Goal: Task Accomplishment & Management: Complete application form

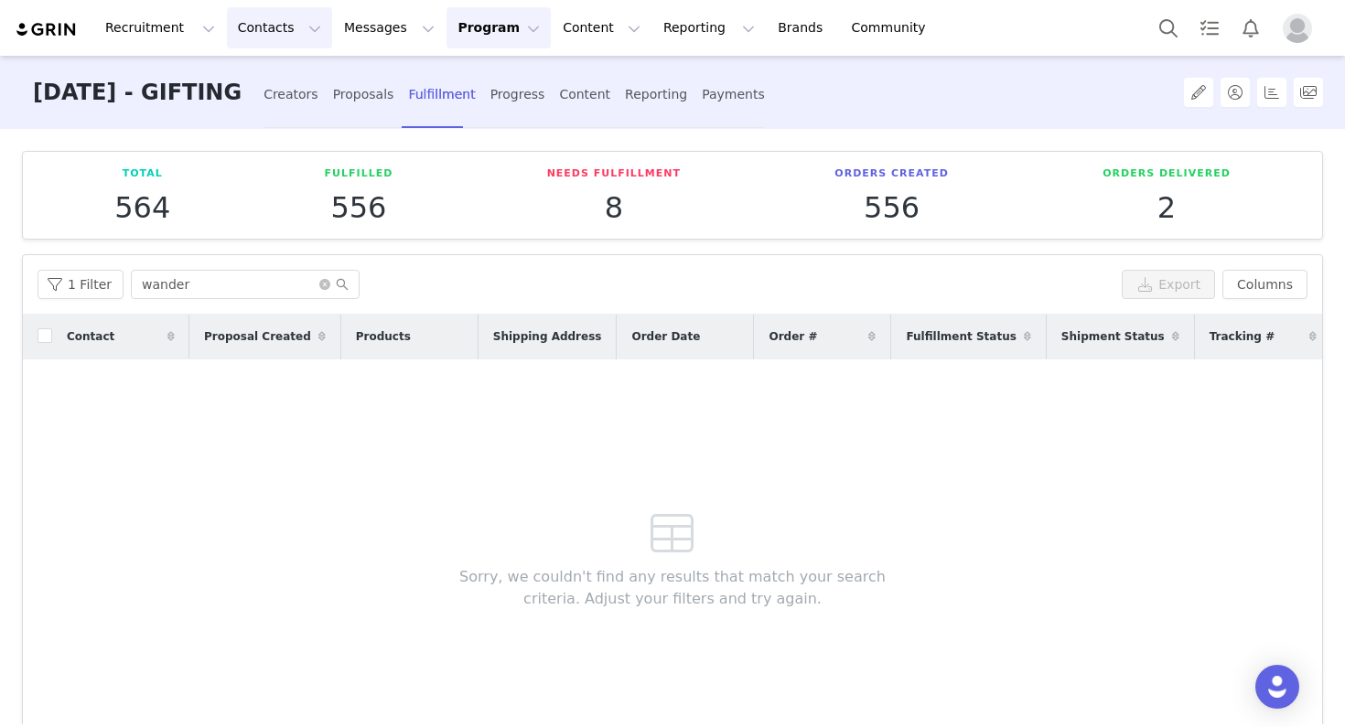
click at [285, 36] on button "Contacts Contacts" at bounding box center [279, 27] width 105 height 41
click at [296, 75] on div "Creators" at bounding box center [286, 80] width 123 height 19
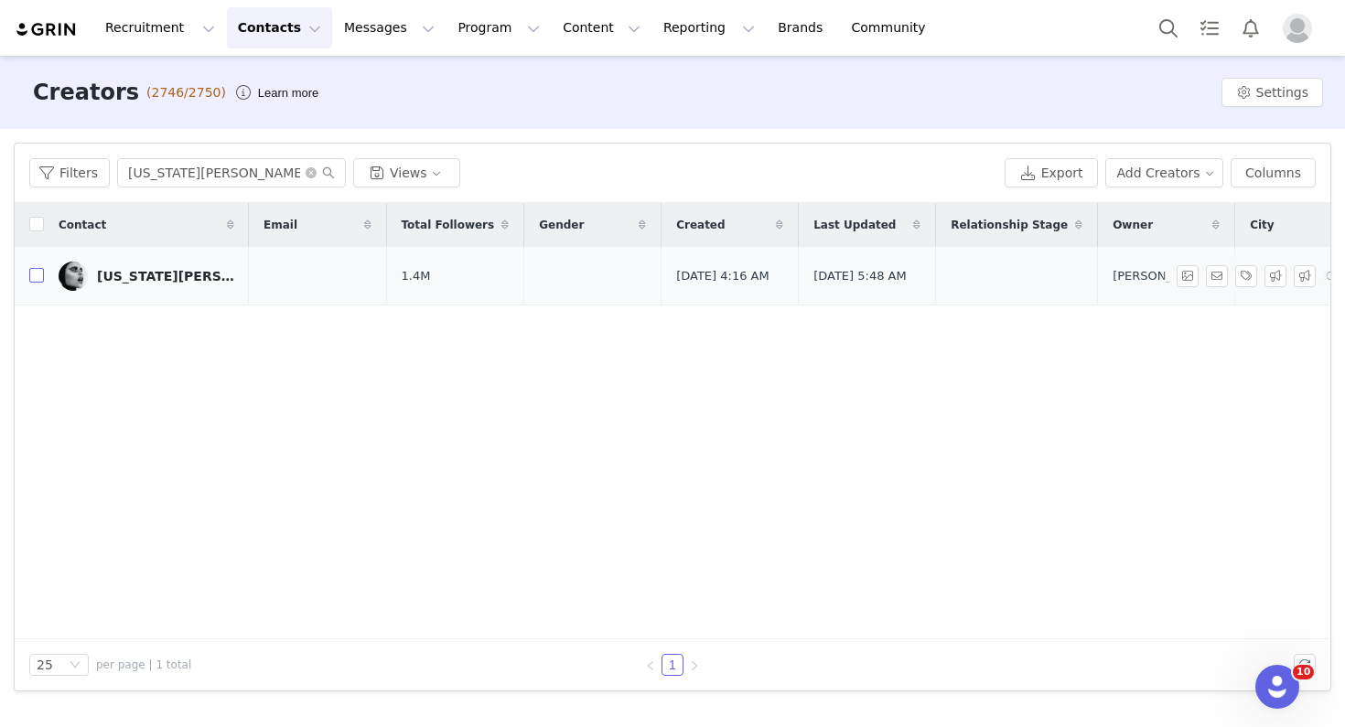
click at [40, 278] on input "checkbox" at bounding box center [36, 275] width 15 height 15
checkbox input "true"
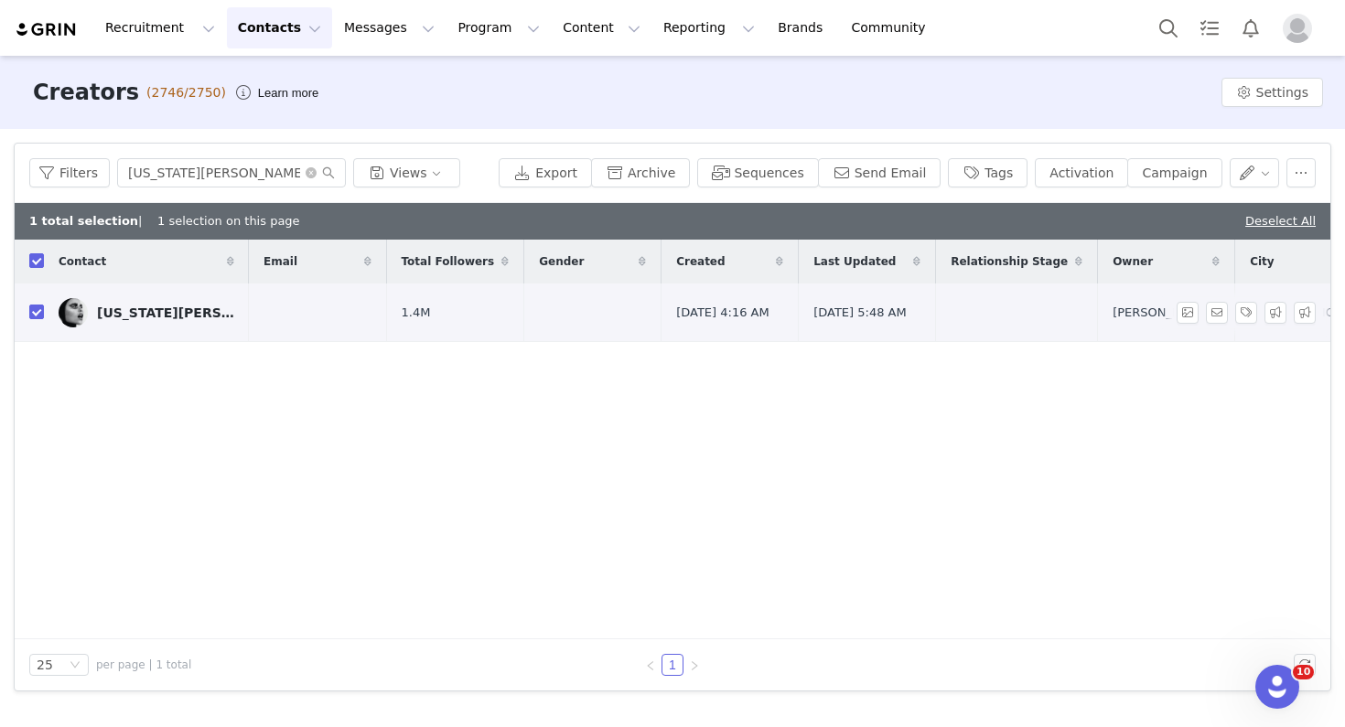
click at [167, 309] on div "GEORGIA FOWLER" at bounding box center [165, 313] width 137 height 15
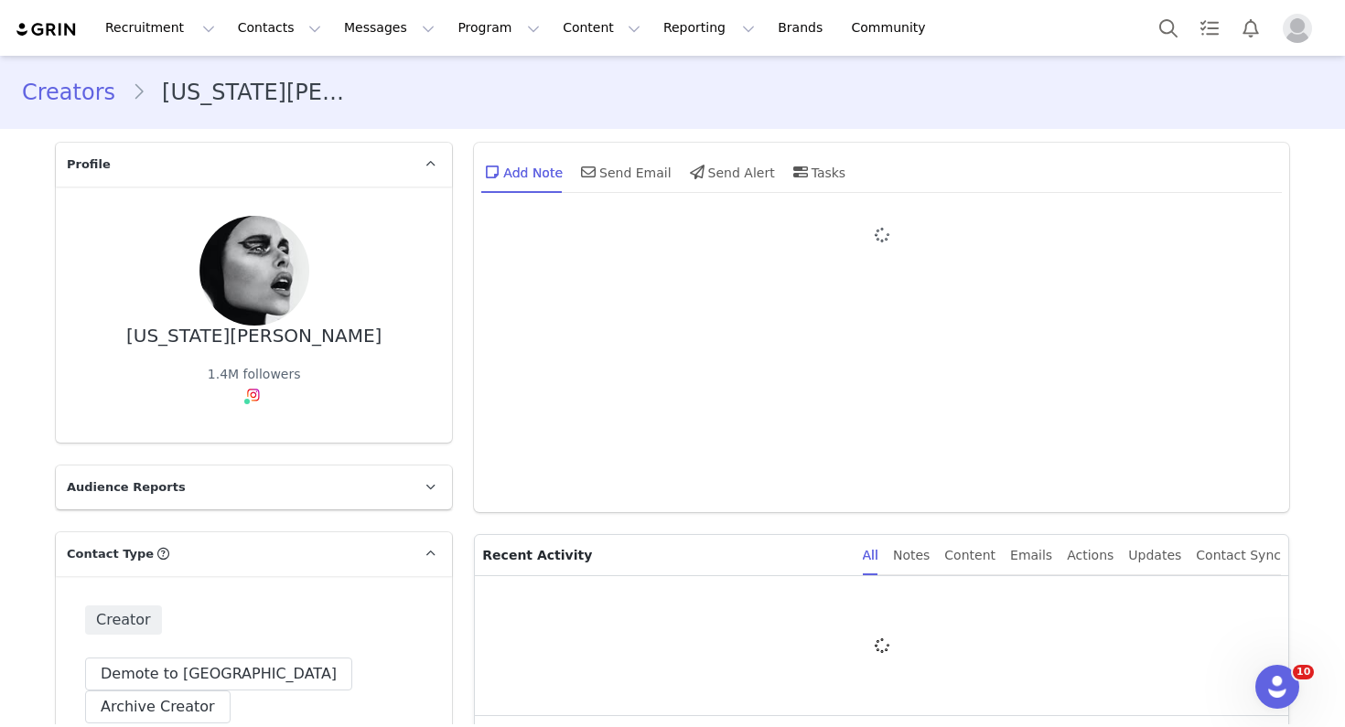
type input "+1 ([GEOGRAPHIC_DATA])"
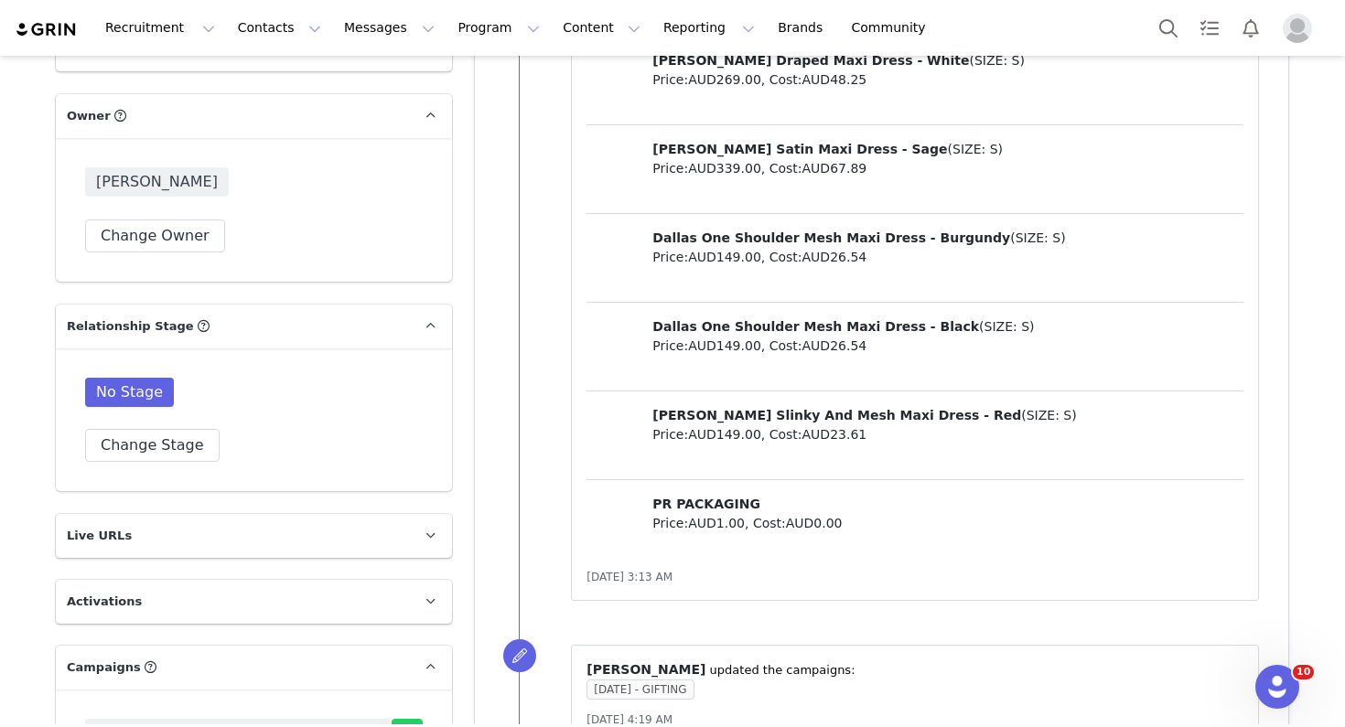
scroll to position [3329, 0]
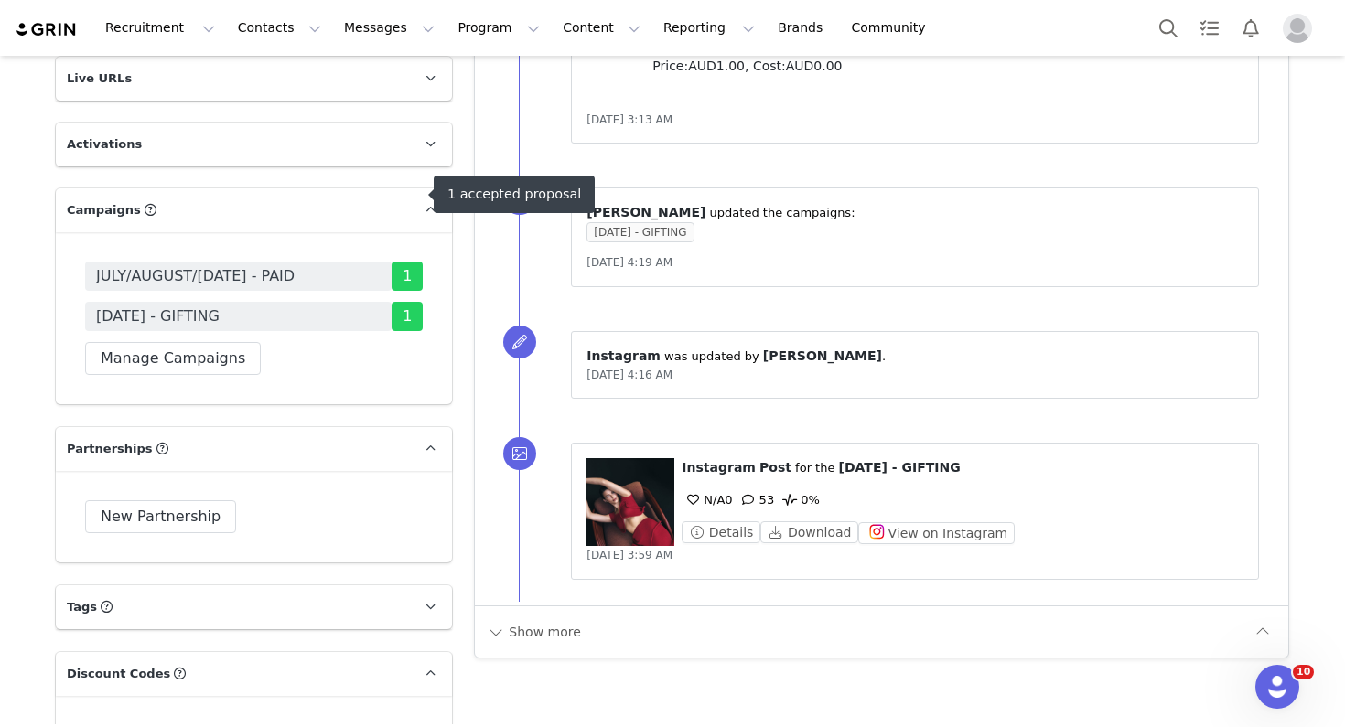
click at [265, 302] on span "[DATE] - GIFTING" at bounding box center [238, 316] width 306 height 29
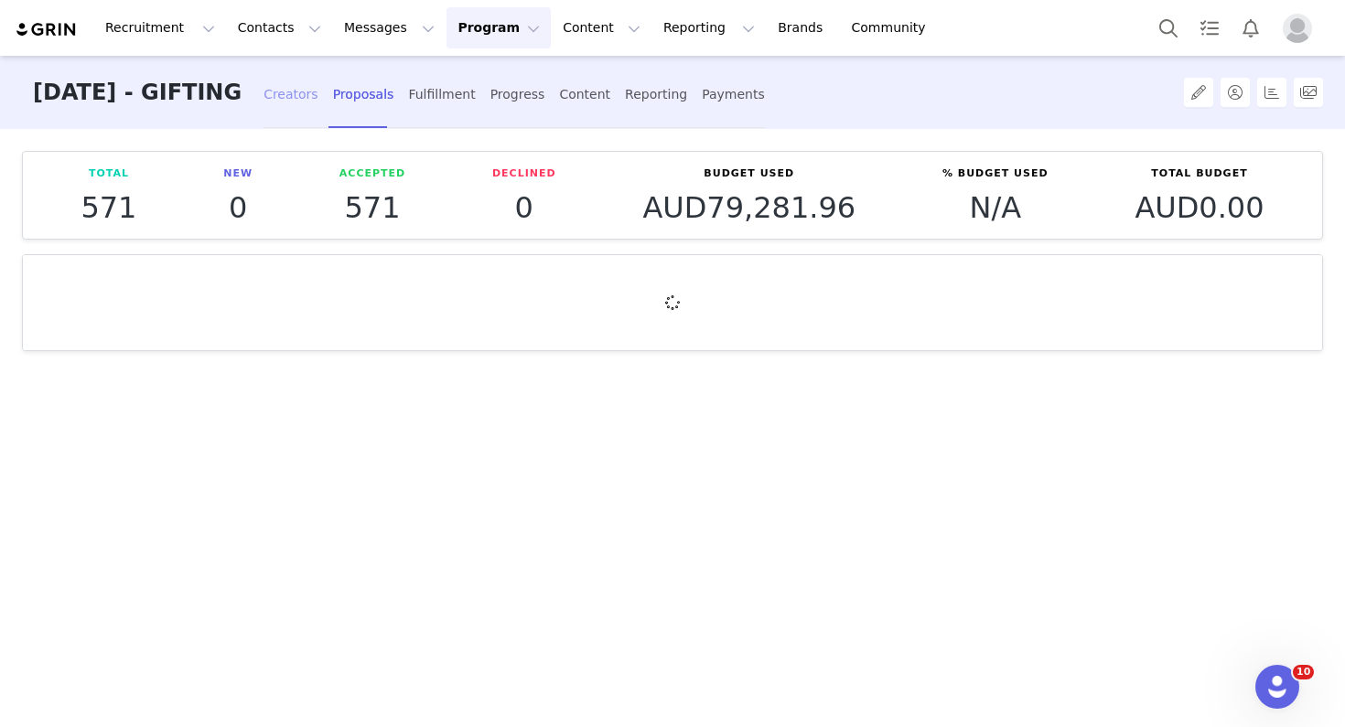
click at [318, 99] on div "Creators" at bounding box center [290, 94] width 55 height 48
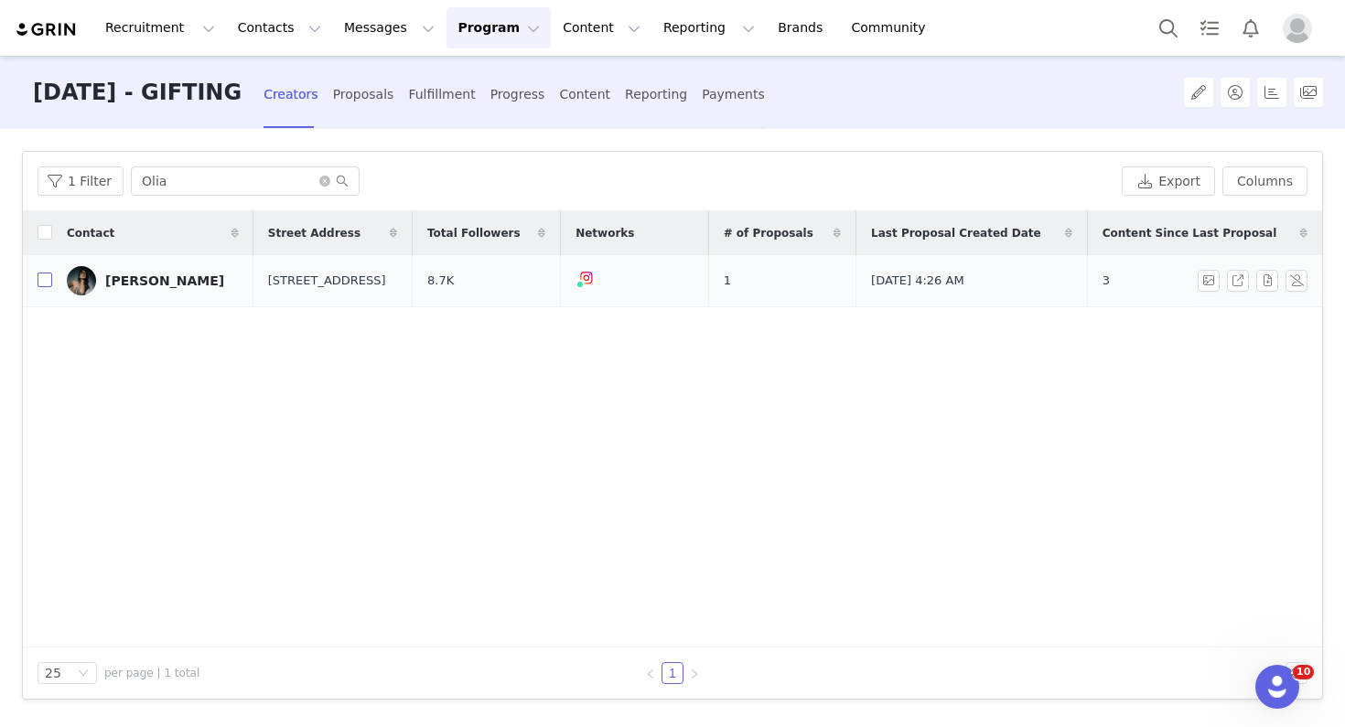
click at [44, 277] on input "checkbox" at bounding box center [45, 280] width 15 height 15
checkbox input "true"
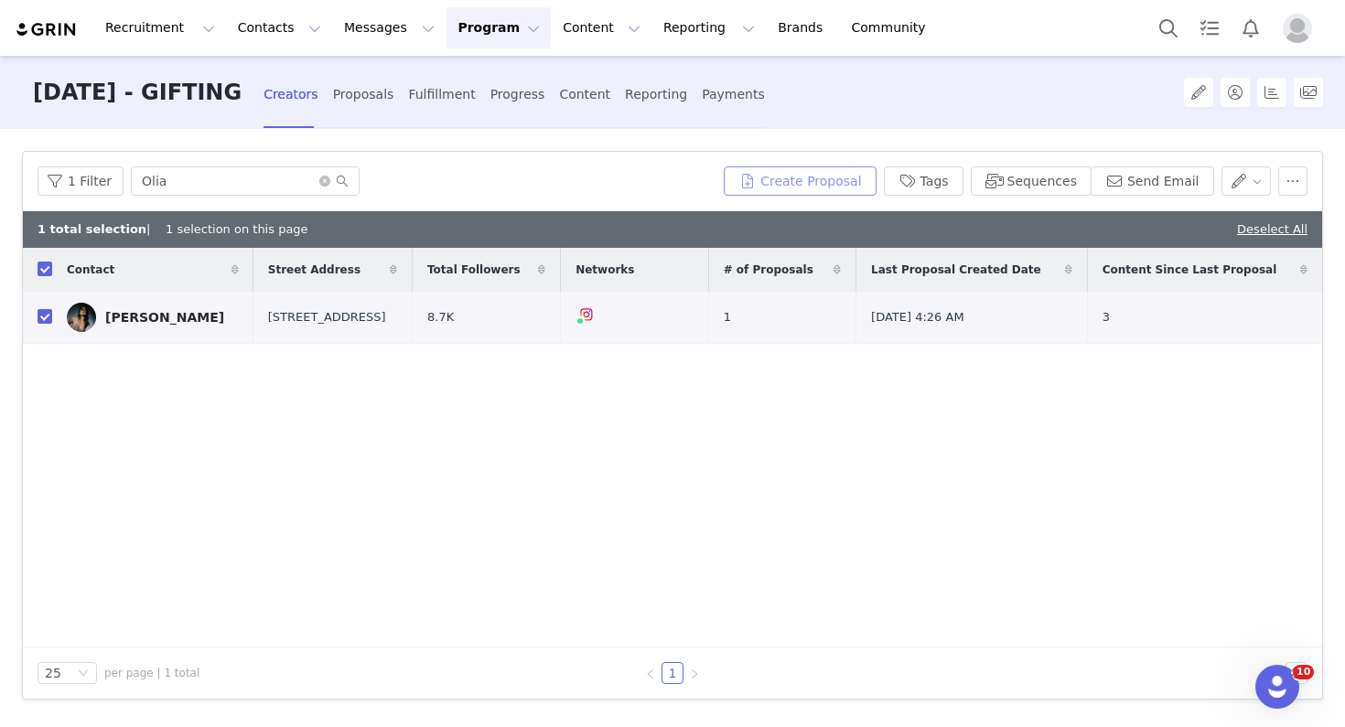
click at [779, 175] on button "Create Proposal" at bounding box center [800, 181] width 152 height 29
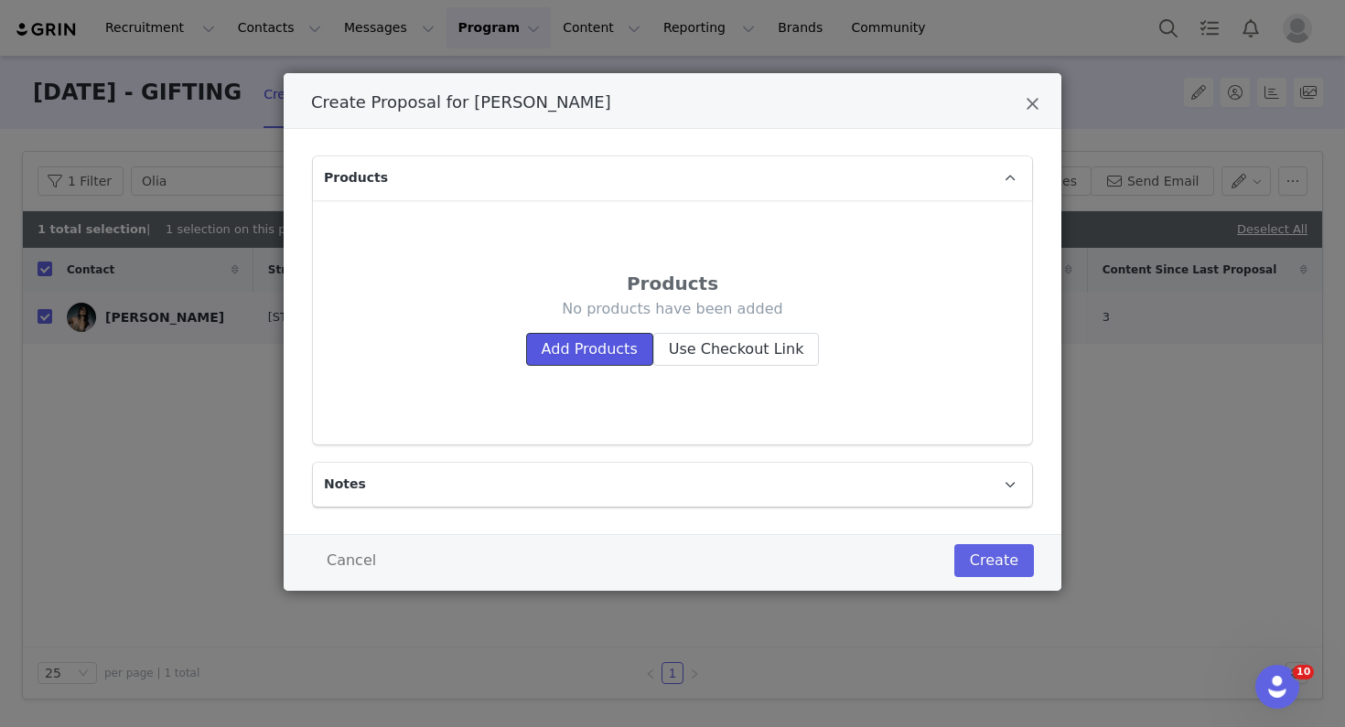
click at [626, 352] on button "Add Products" at bounding box center [589, 349] width 127 height 33
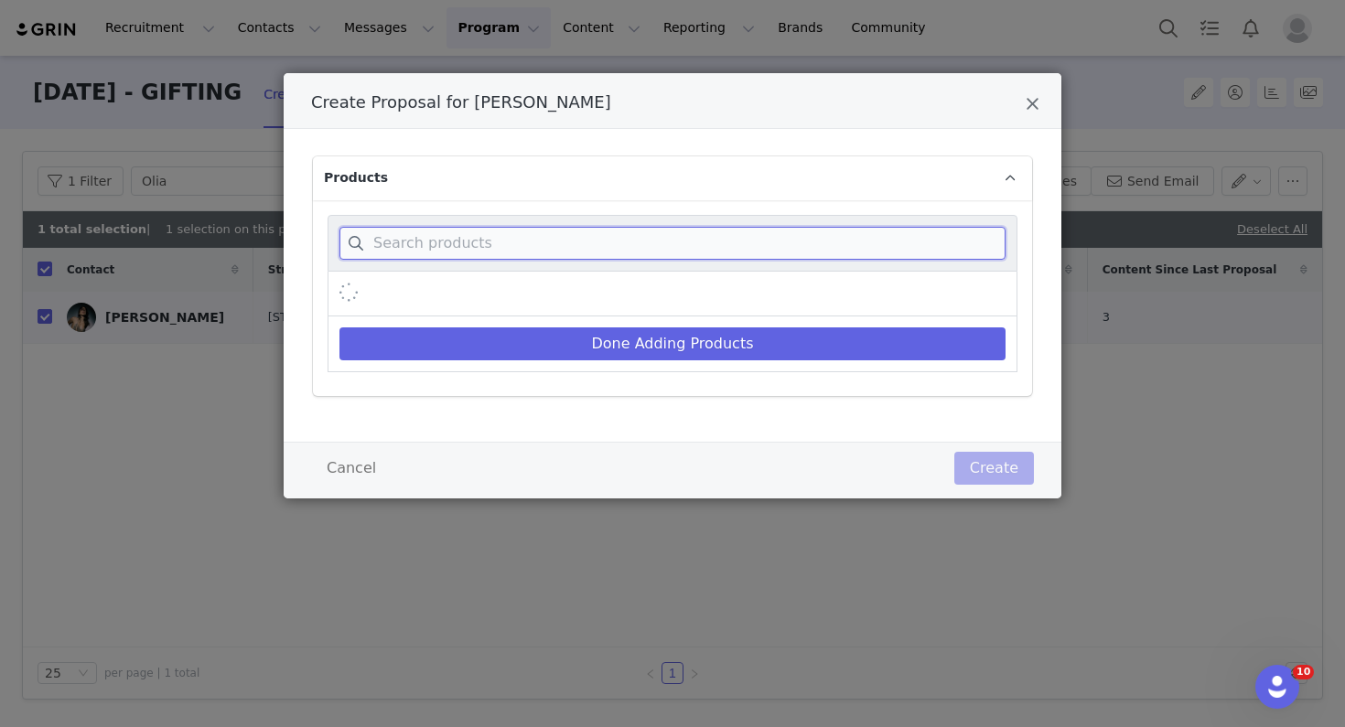
click at [612, 243] on input "Create Proposal for OLIA Burtaev" at bounding box center [672, 243] width 666 height 33
paste input "OZIAS HALTER SEMI SHEER KNIT MAXIDRESSINBLUE"
click at [386, 240] on input "OZIAS HALTER SEMI SHEER KNIT MAXIDRESSINBLUE" at bounding box center [672, 243] width 666 height 33
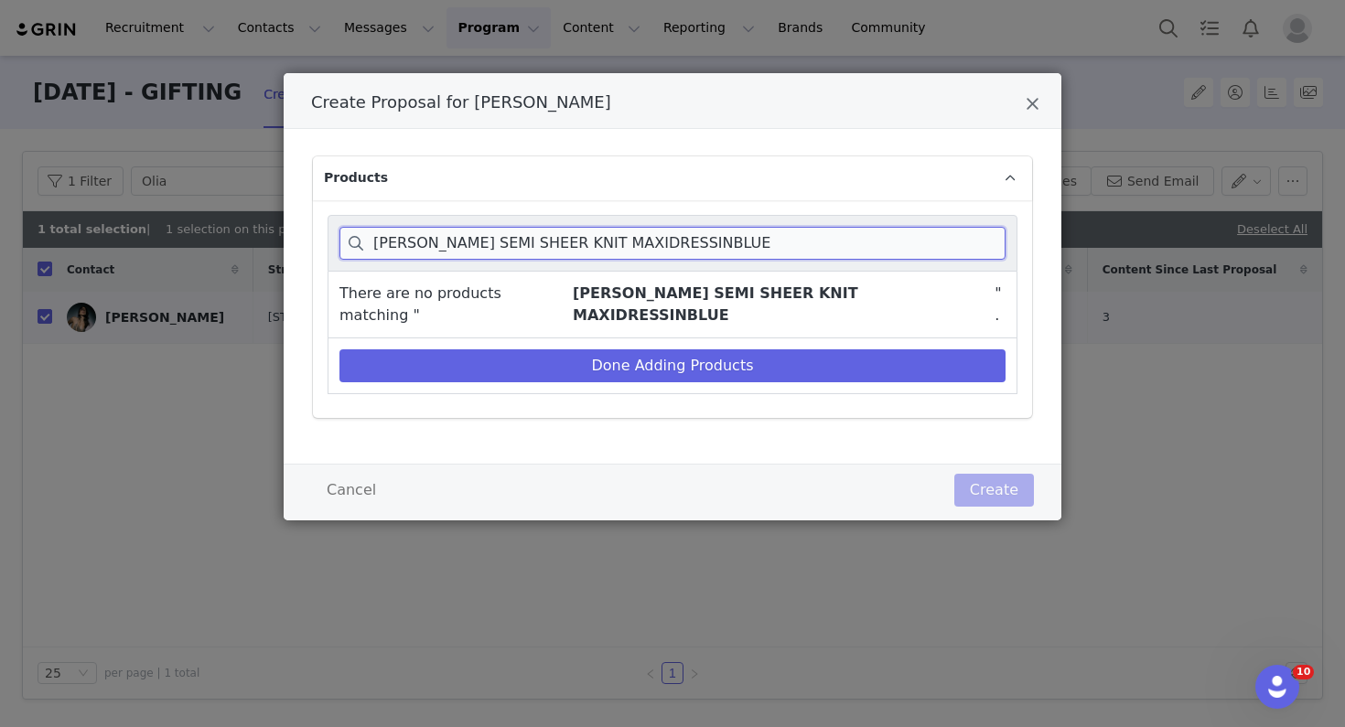
drag, startPoint x: 387, startPoint y: 242, endPoint x: 753, endPoint y: 238, distance: 366.0
click at [753, 239] on input "OZIAS HALTER SEMI SHEER KNIT MAXIDRESSINBLUE" at bounding box center [672, 243] width 666 height 33
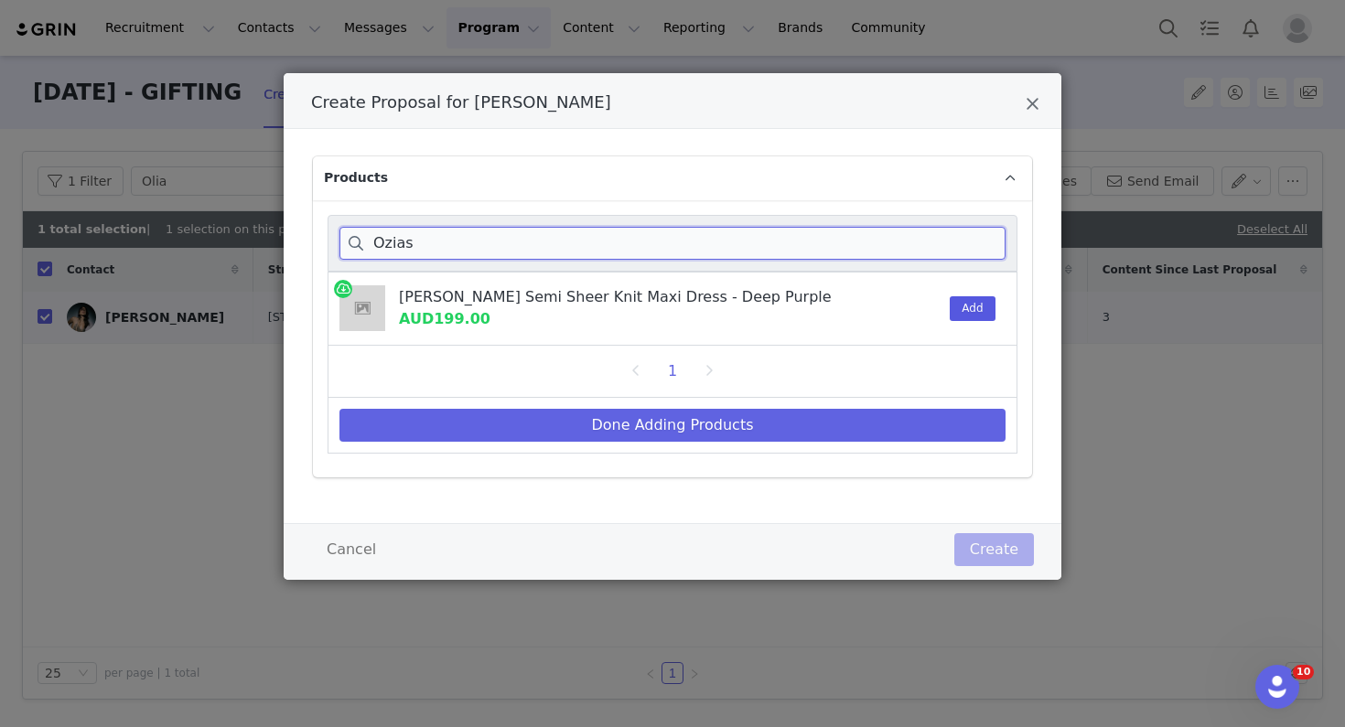
type input "Ozias"
click at [968, 315] on button "Add" at bounding box center [972, 308] width 45 height 25
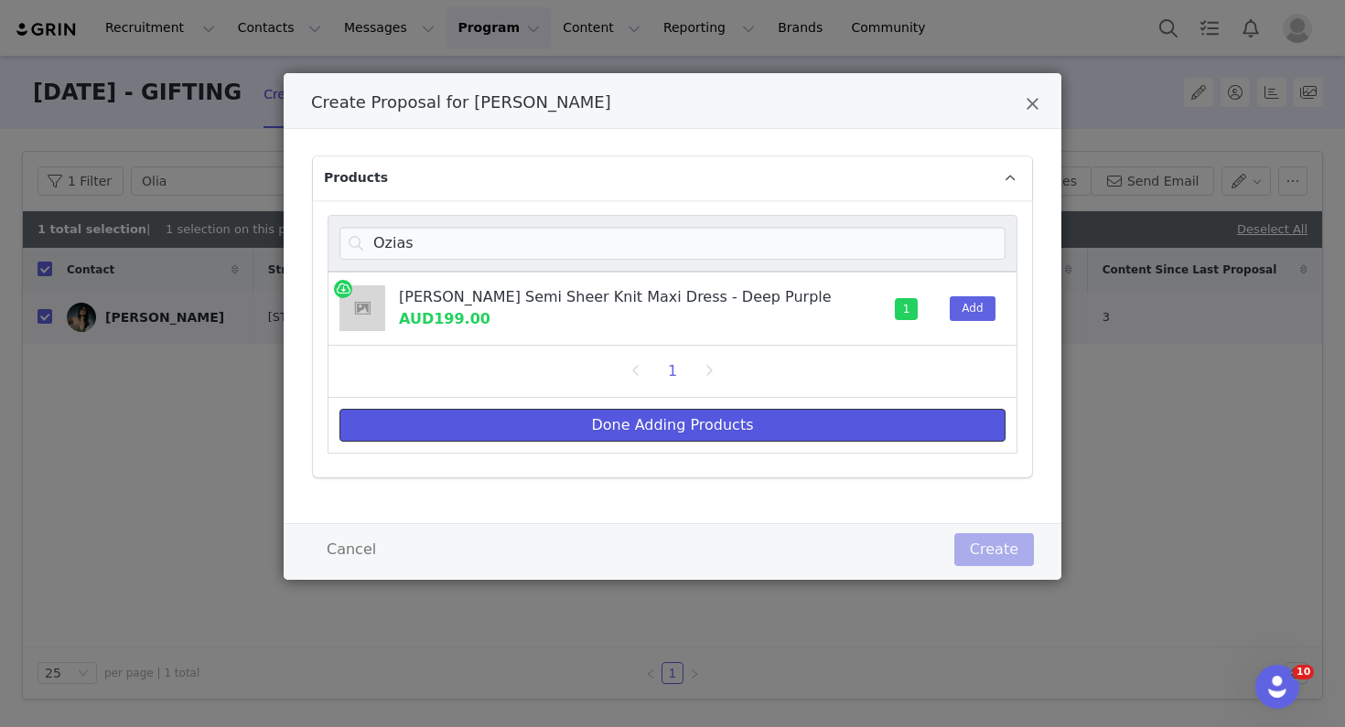
click at [894, 427] on button "Done Adding Products" at bounding box center [672, 425] width 666 height 33
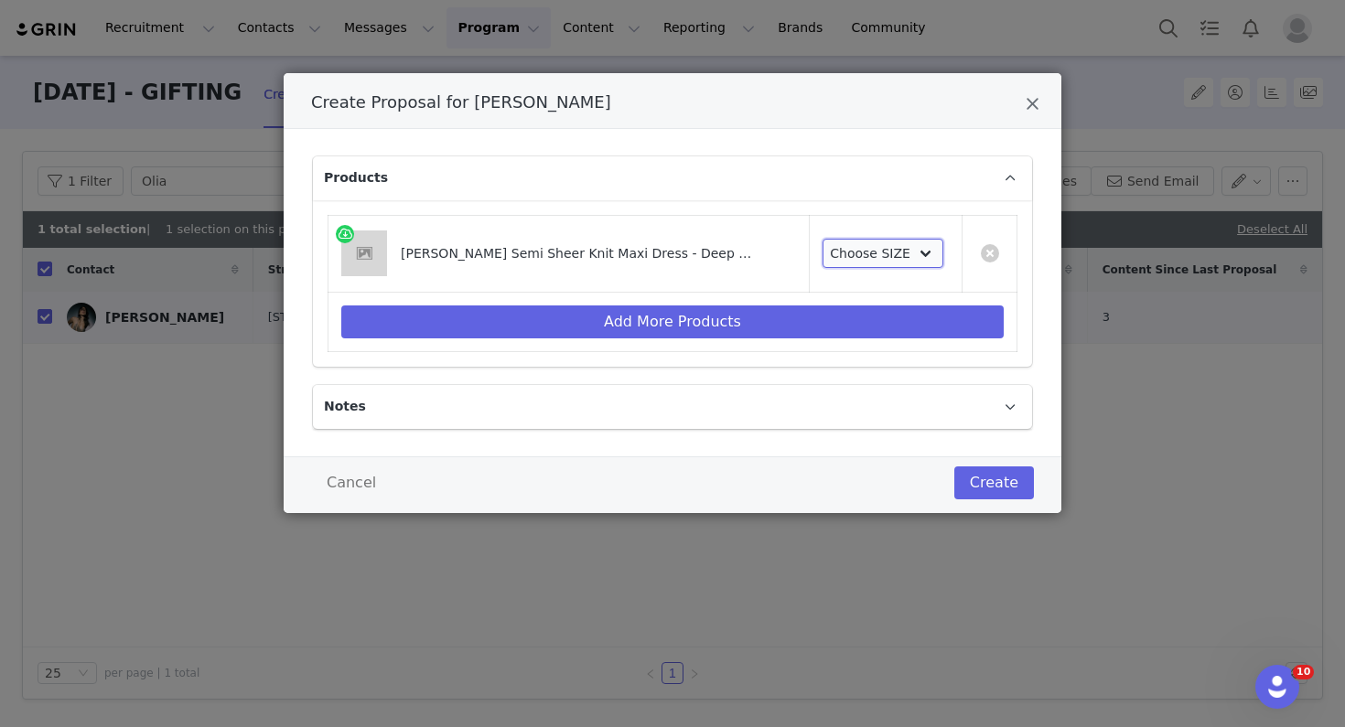
click at [878, 253] on select "Choose SIZE XXS XS S M L XL XXL 3XL" at bounding box center [883, 253] width 122 height 29
click at [822, 239] on select "Choose SIZE XXS XS S M L XL XXL 3XL" at bounding box center [883, 253] width 122 height 29
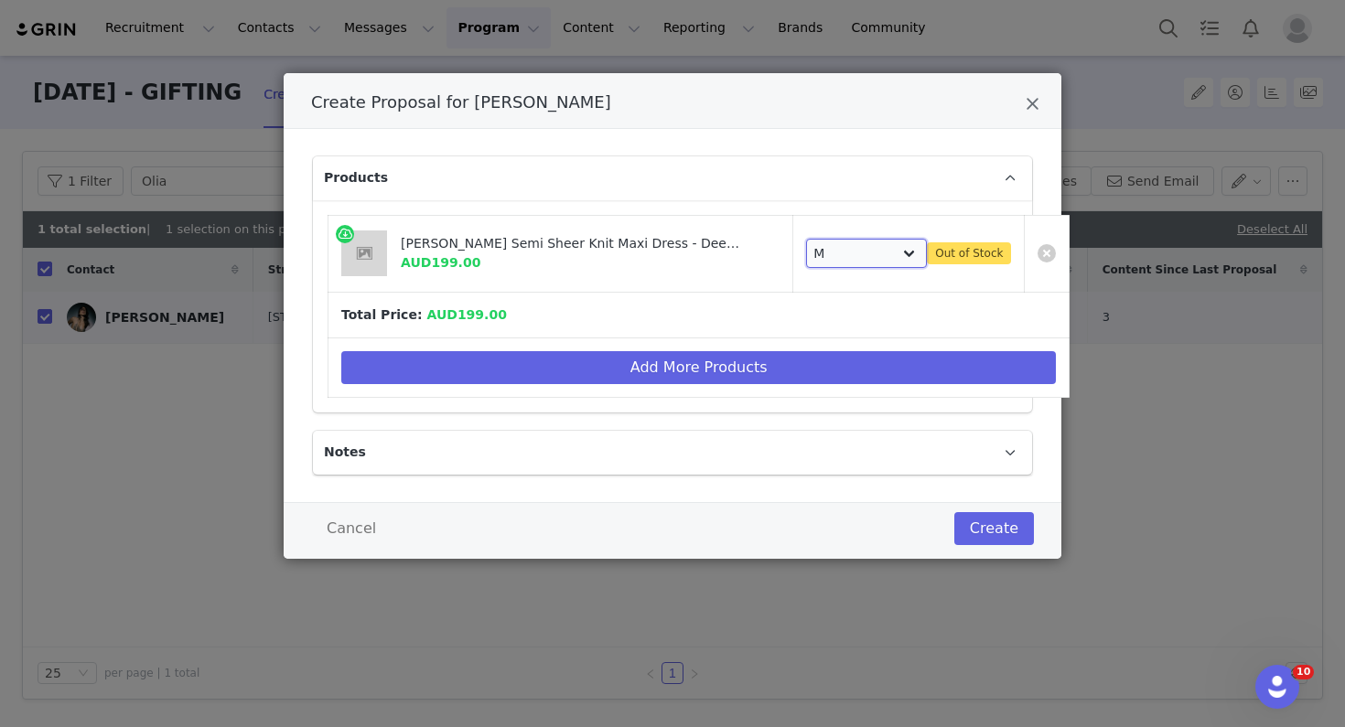
click at [844, 255] on select "Choose SIZE XXS XS S M L XL XXL 3XL" at bounding box center [867, 253] width 122 height 29
select select "27695460"
click at [806, 239] on select "Choose SIZE XXS XS S M L XL XXL 3XL" at bounding box center [867, 253] width 122 height 29
click at [1037, 253] on link "Create Proposal for OLIA Burtaev" at bounding box center [1046, 253] width 18 height 18
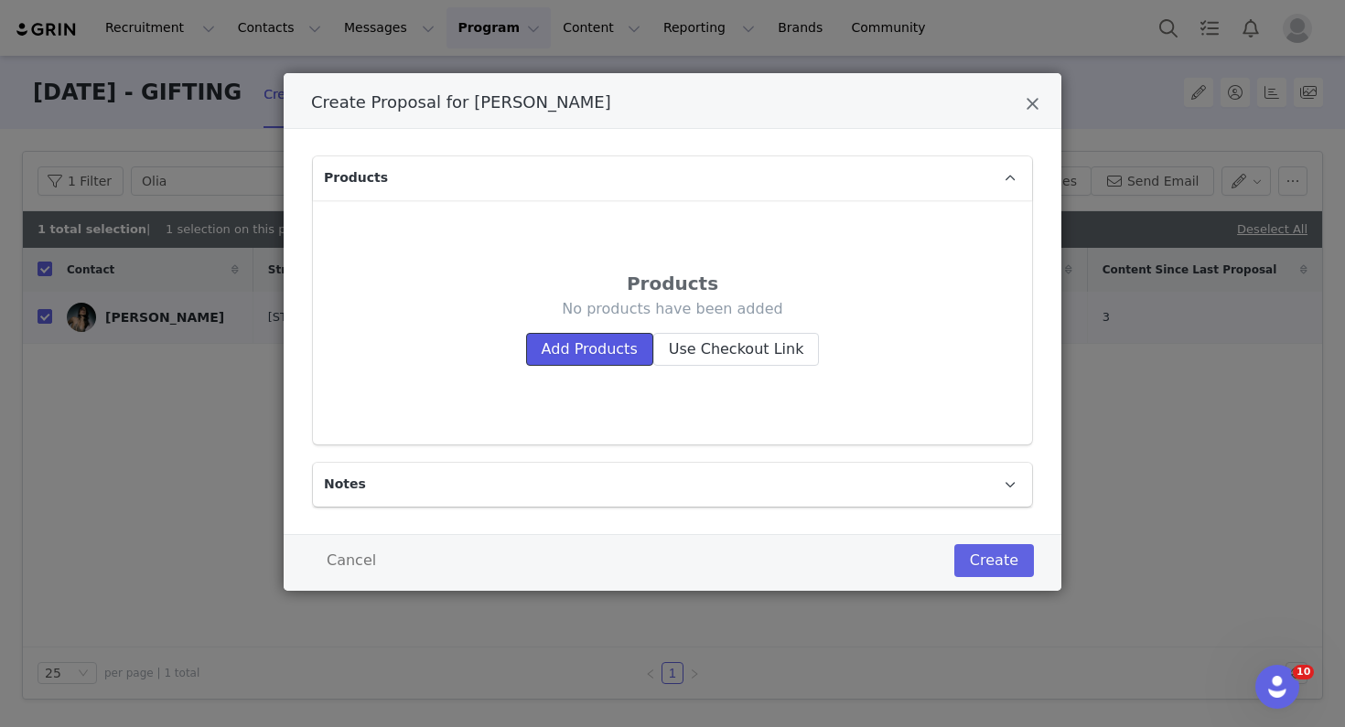
click at [596, 340] on button "Add Products" at bounding box center [589, 349] width 127 height 33
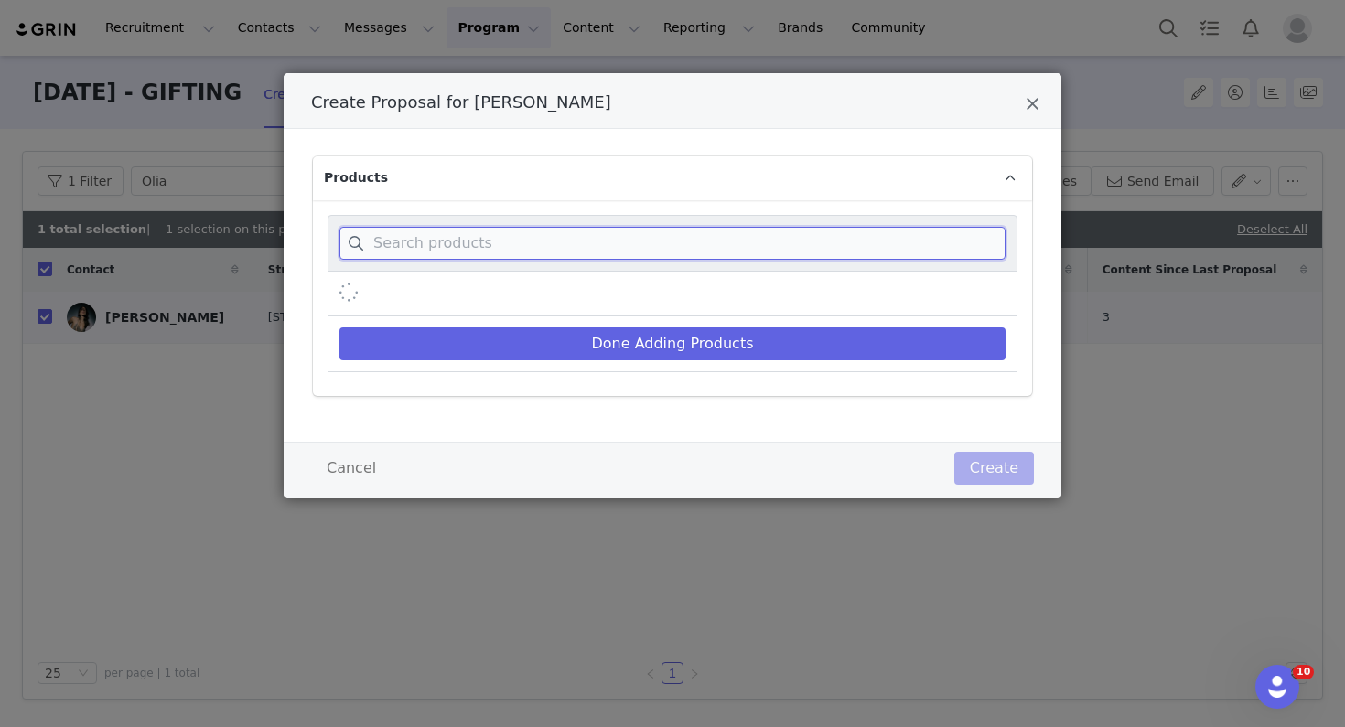
click at [596, 234] on input "Create Proposal for OLIA Burtaev" at bounding box center [672, 243] width 666 height 33
paste input "OZIAS HALTER SEMI SHEER KNIT MAXIDRESSINBLUE MICHELLE CUT OUT MAXI DRESS NI BLA…"
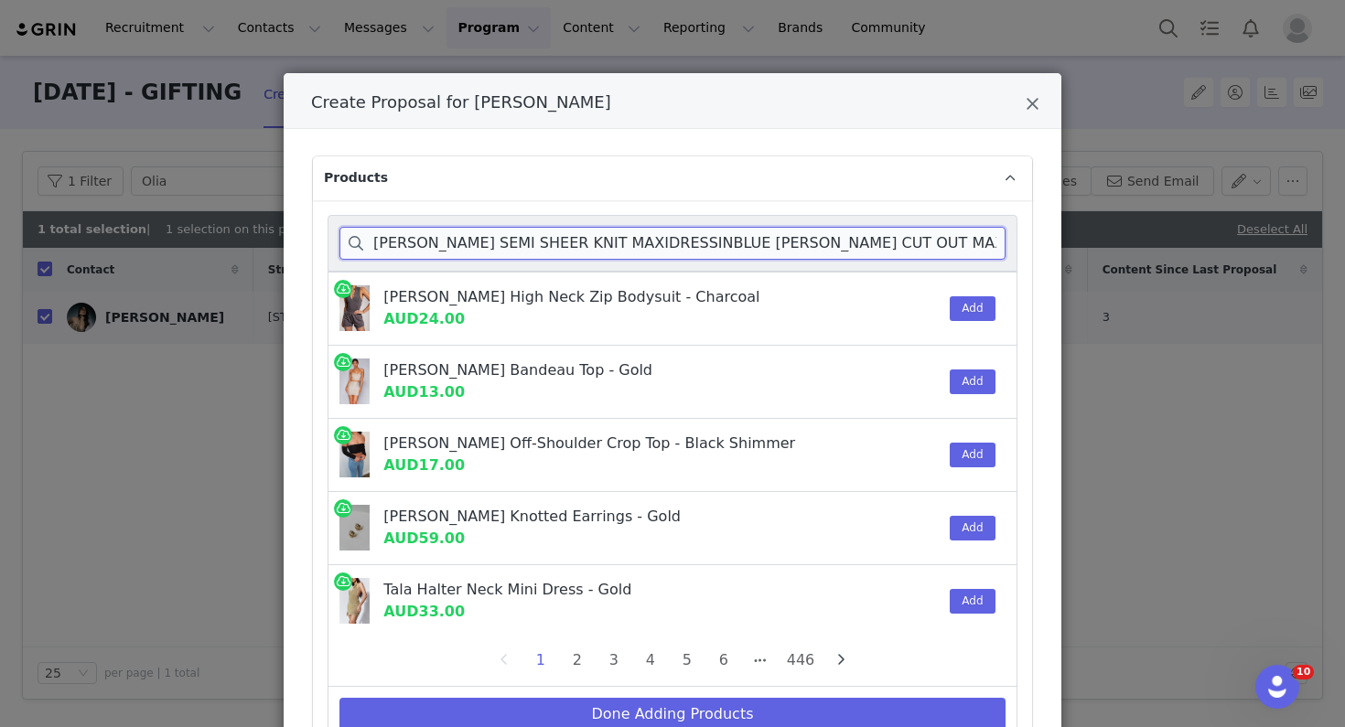
drag, startPoint x: 763, startPoint y: 242, endPoint x: 332, endPoint y: 236, distance: 430.9
click at [332, 236] on div "OZIAS HALTER SEMI SHEER KNIT MAXIDRESSINBLUE MICHELLE CUT OUT MAXI DRESS NI BLA…" at bounding box center [673, 243] width 690 height 57
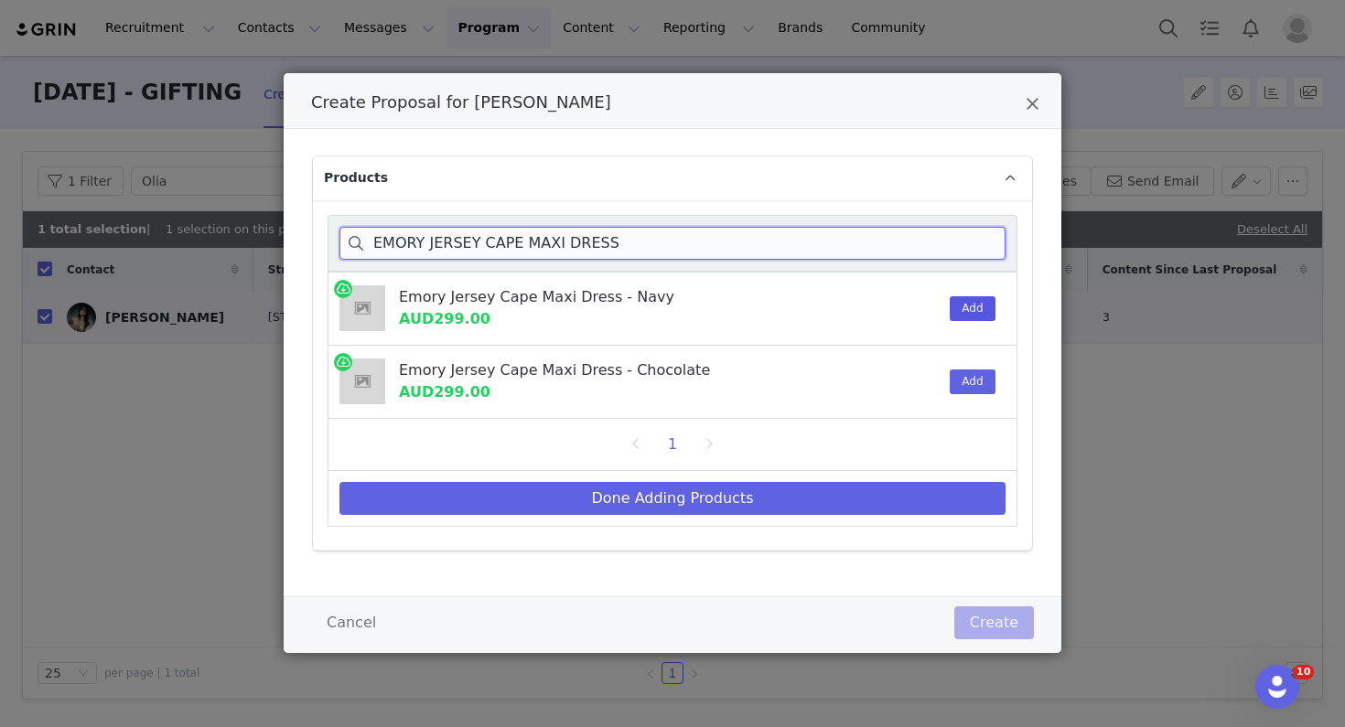
type input "EMORY JERSEY CAPE MAXI DRESS"
click at [965, 305] on button "Add" at bounding box center [972, 308] width 45 height 25
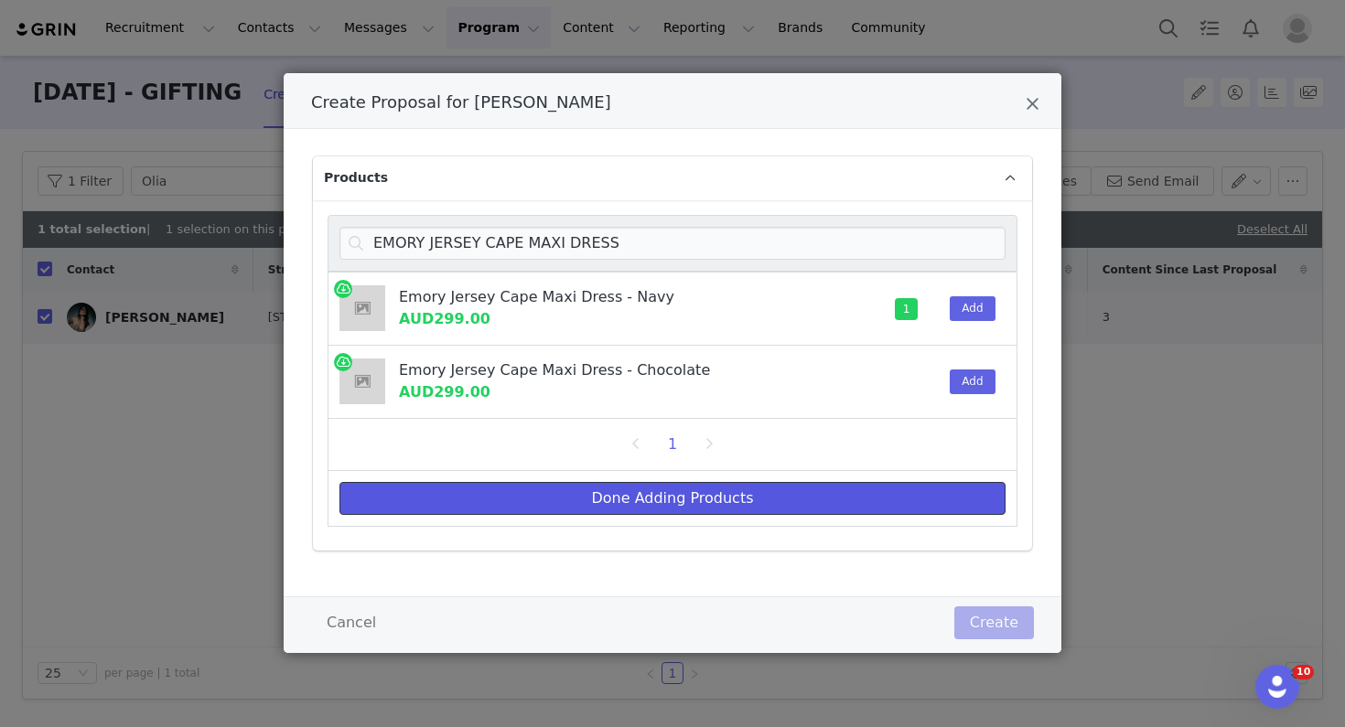
click at [863, 506] on button "Done Adding Products" at bounding box center [672, 498] width 666 height 33
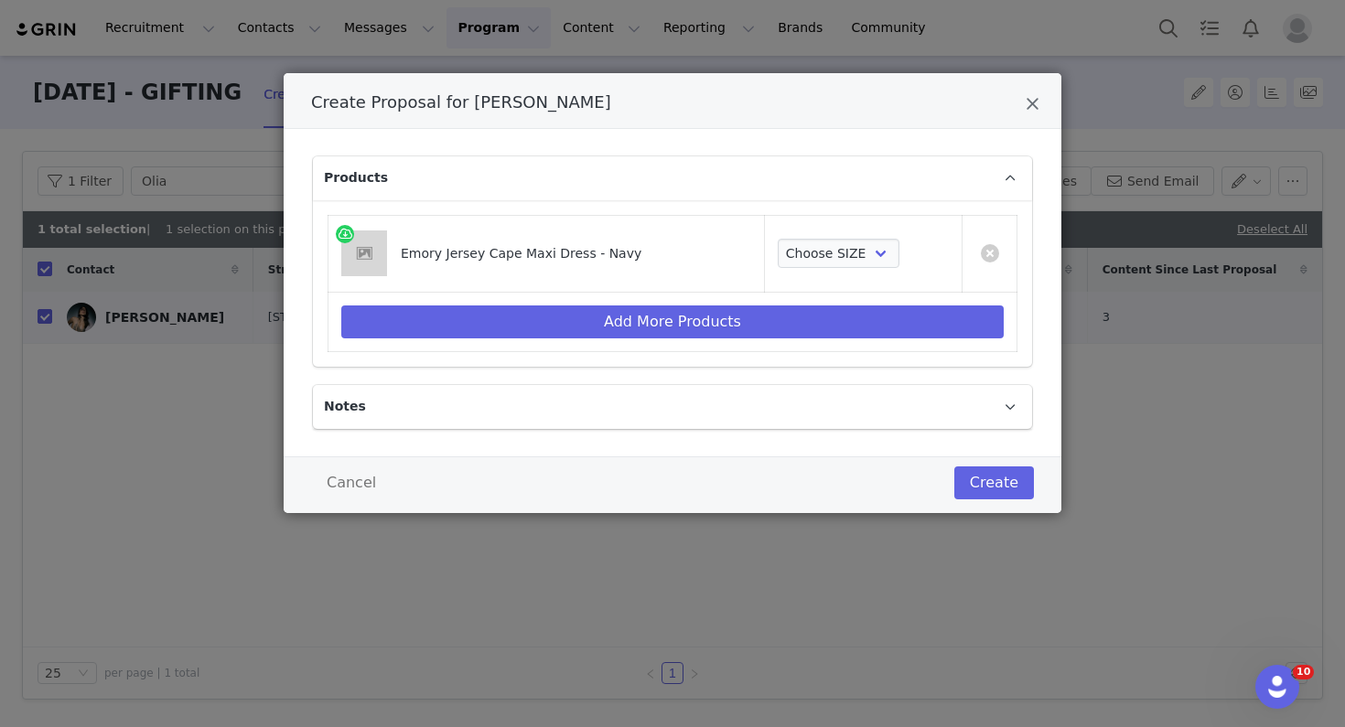
click at [836, 237] on td "Choose SIZE XXS XS S M L XL XXL 3XL" at bounding box center [864, 253] width 198 height 77
click at [837, 254] on select "Choose SIZE XXS XS S M L XL XXL 3XL" at bounding box center [839, 253] width 122 height 29
select select "27696229"
click at [778, 239] on select "Choose SIZE XXS XS S M L XL XXL 3XL" at bounding box center [839, 253] width 122 height 29
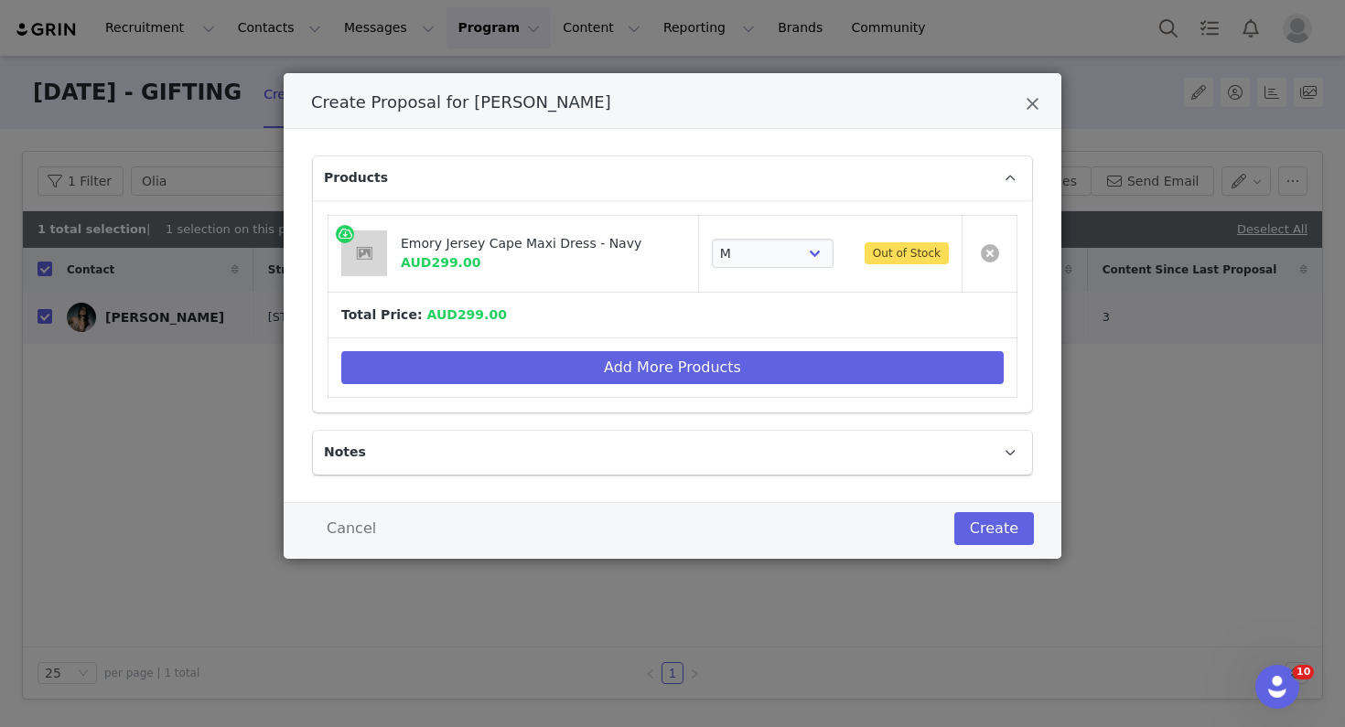
click at [995, 255] on link "Create Proposal for OLIA Burtaev" at bounding box center [990, 253] width 18 height 18
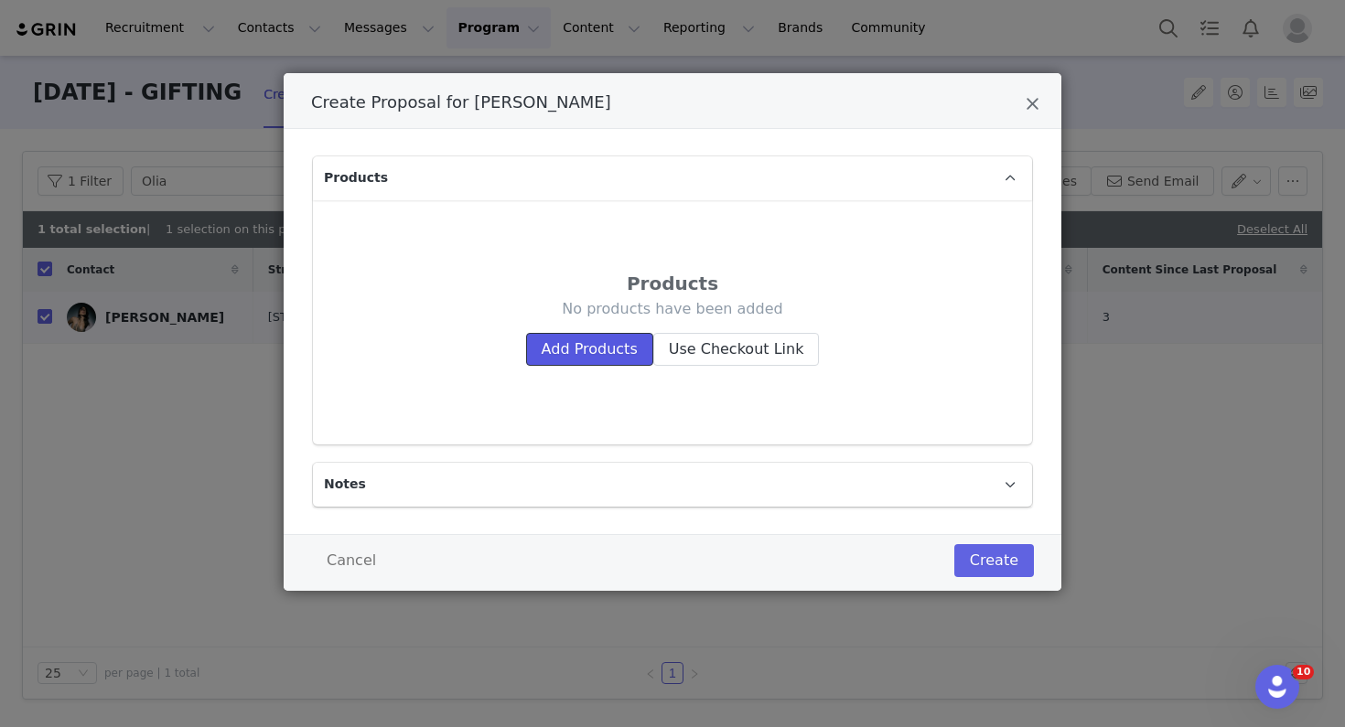
click at [610, 354] on button "Add Products" at bounding box center [589, 349] width 127 height 33
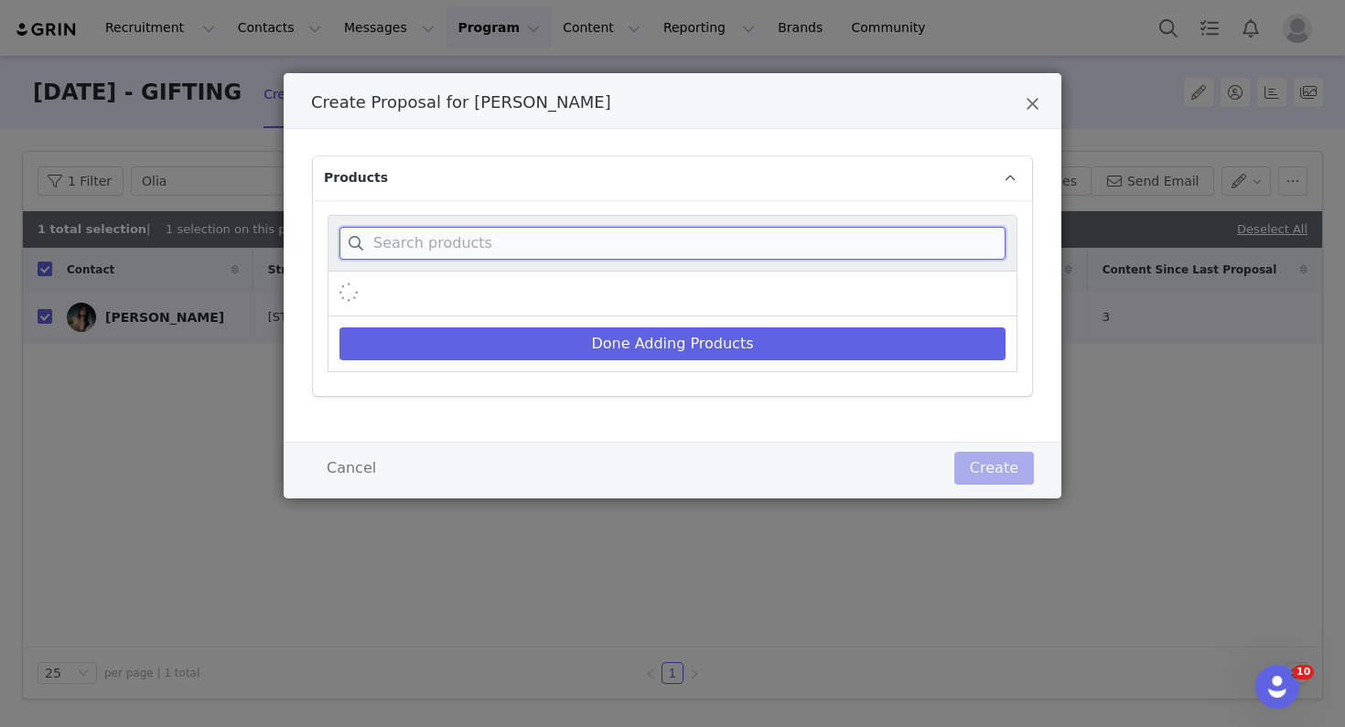
click at [599, 251] on input "Create Proposal for OLIA Burtaev" at bounding box center [672, 243] width 666 height 33
paste input "Celine Chiffon Maxi Dress - Black/White"
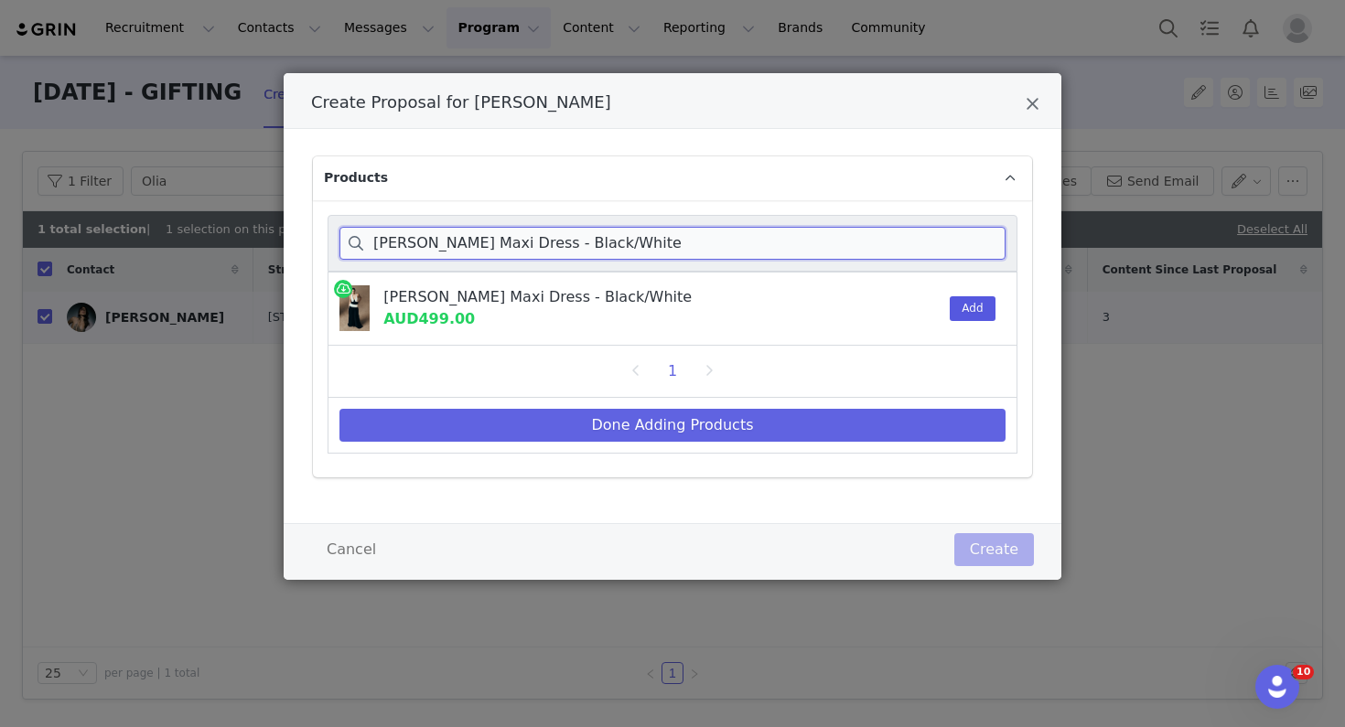
type input "Celine Chiffon Maxi Dress - Black/White"
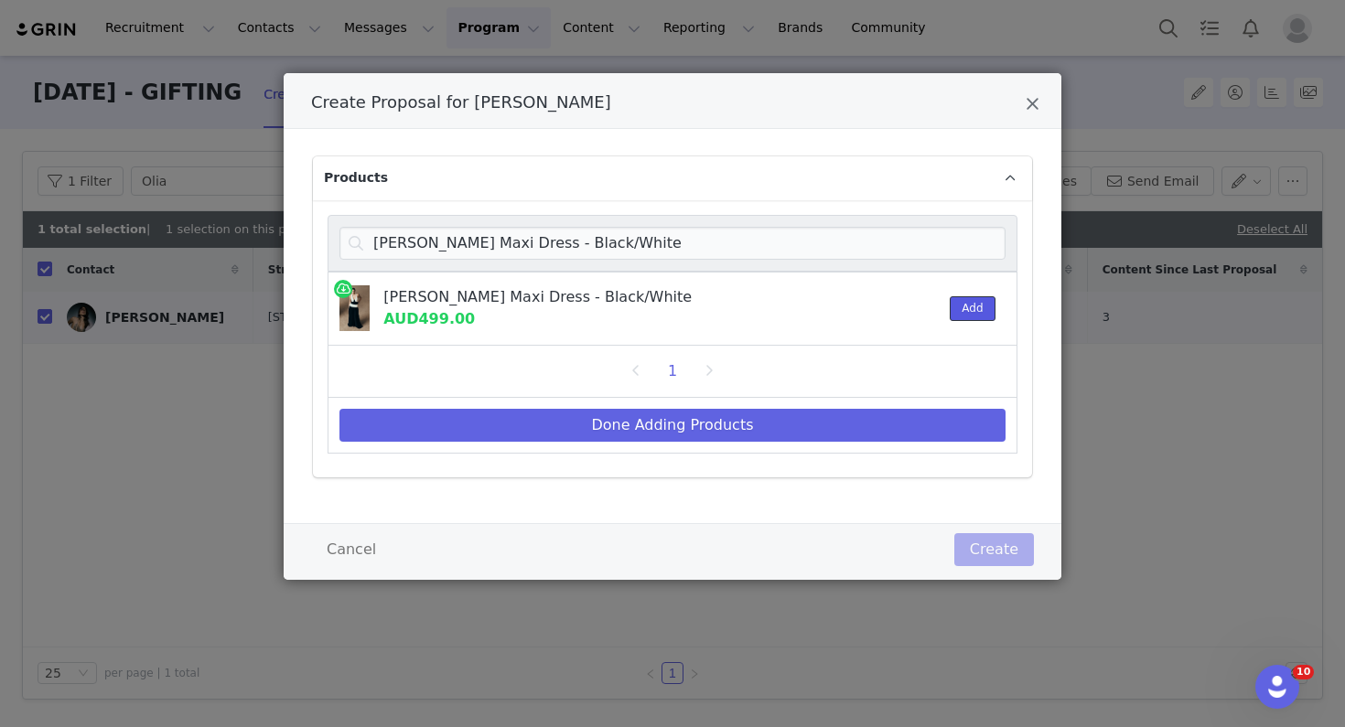
click at [968, 311] on button "Add" at bounding box center [972, 308] width 45 height 25
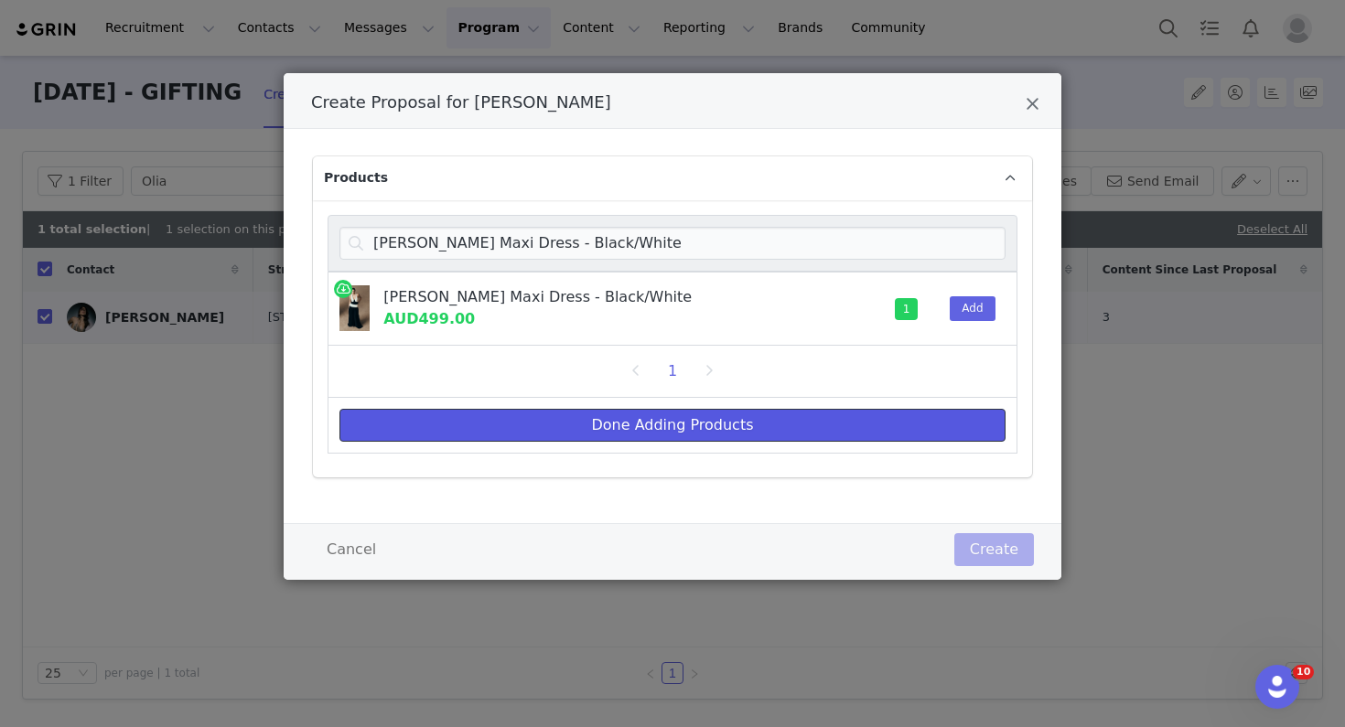
click at [865, 435] on button "Done Adding Products" at bounding box center [672, 425] width 666 height 33
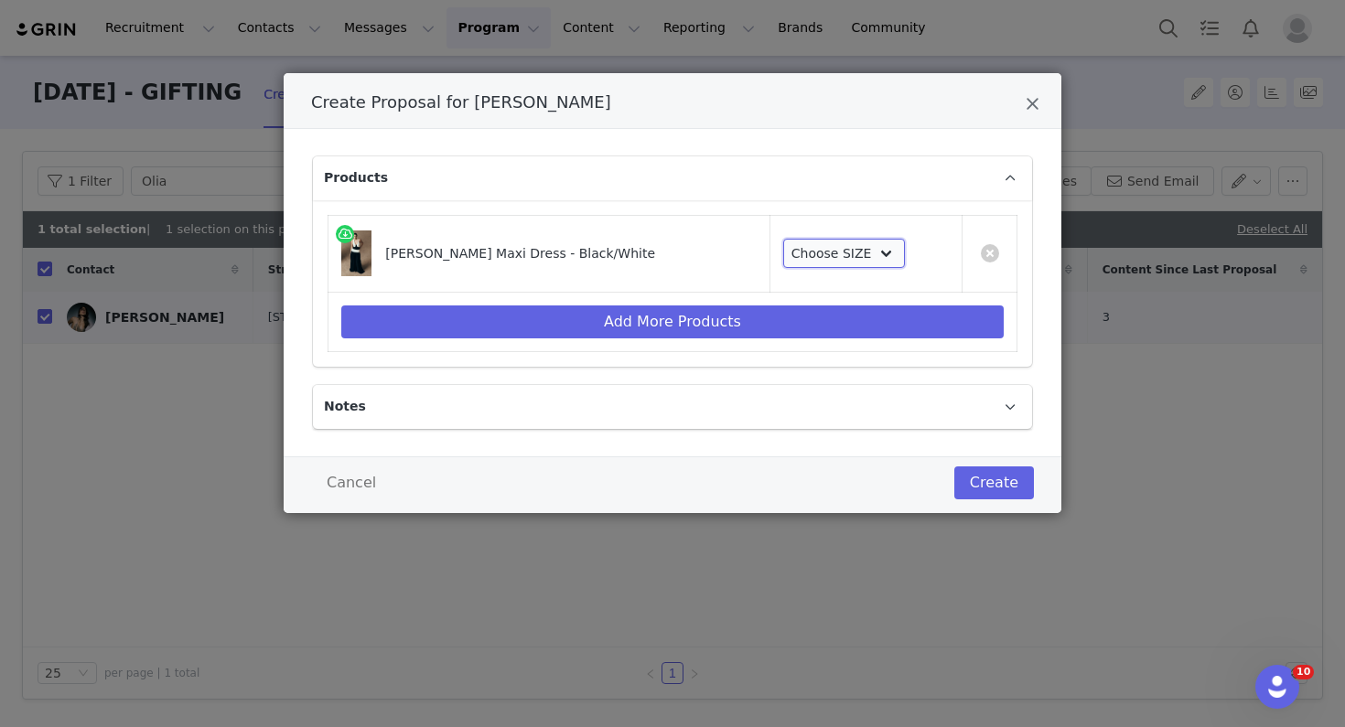
click at [847, 263] on select "Choose SIZE XXS XS S M L XL XXL 3XL" at bounding box center [844, 253] width 122 height 29
select select "27911096"
click at [783, 239] on select "Choose SIZE XXS XS S M L XL XXL 3XL" at bounding box center [844, 253] width 122 height 29
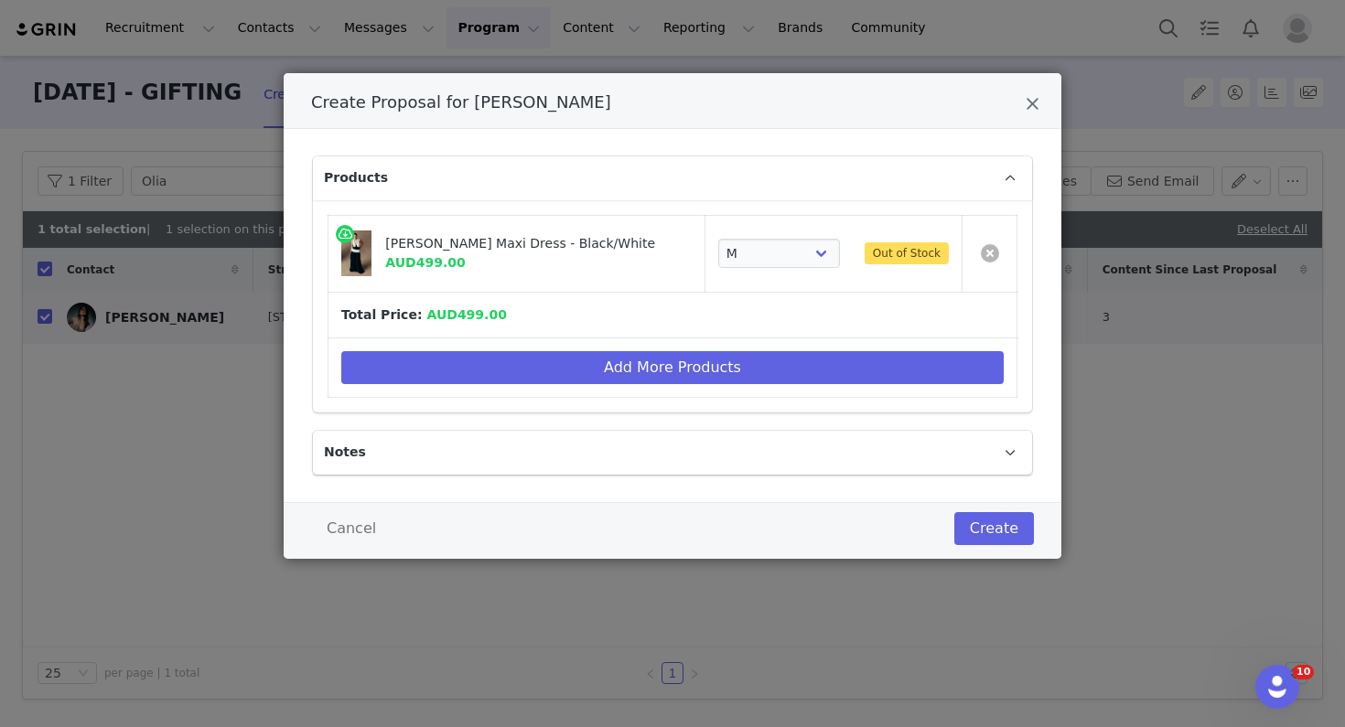
click at [994, 259] on link "Create Proposal for OLIA Burtaev" at bounding box center [990, 253] width 18 height 18
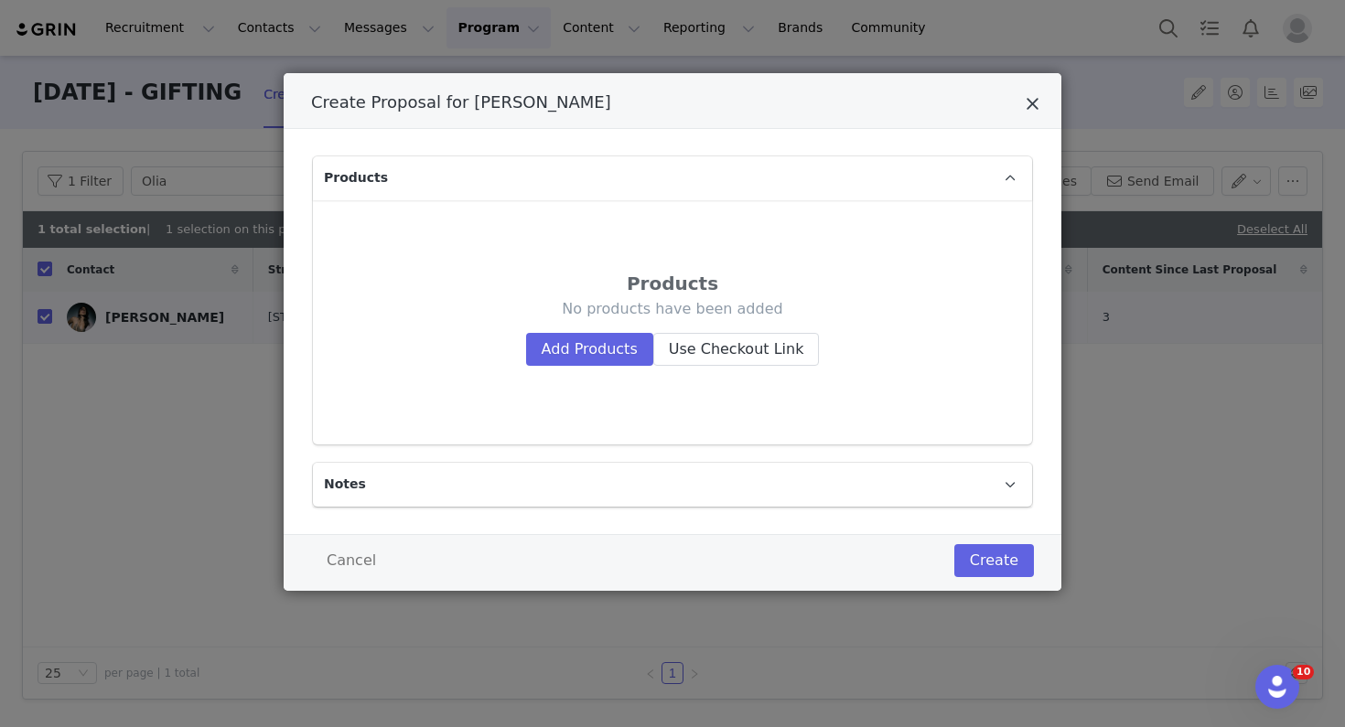
click at [1030, 106] on icon "Close" at bounding box center [1033, 104] width 14 height 18
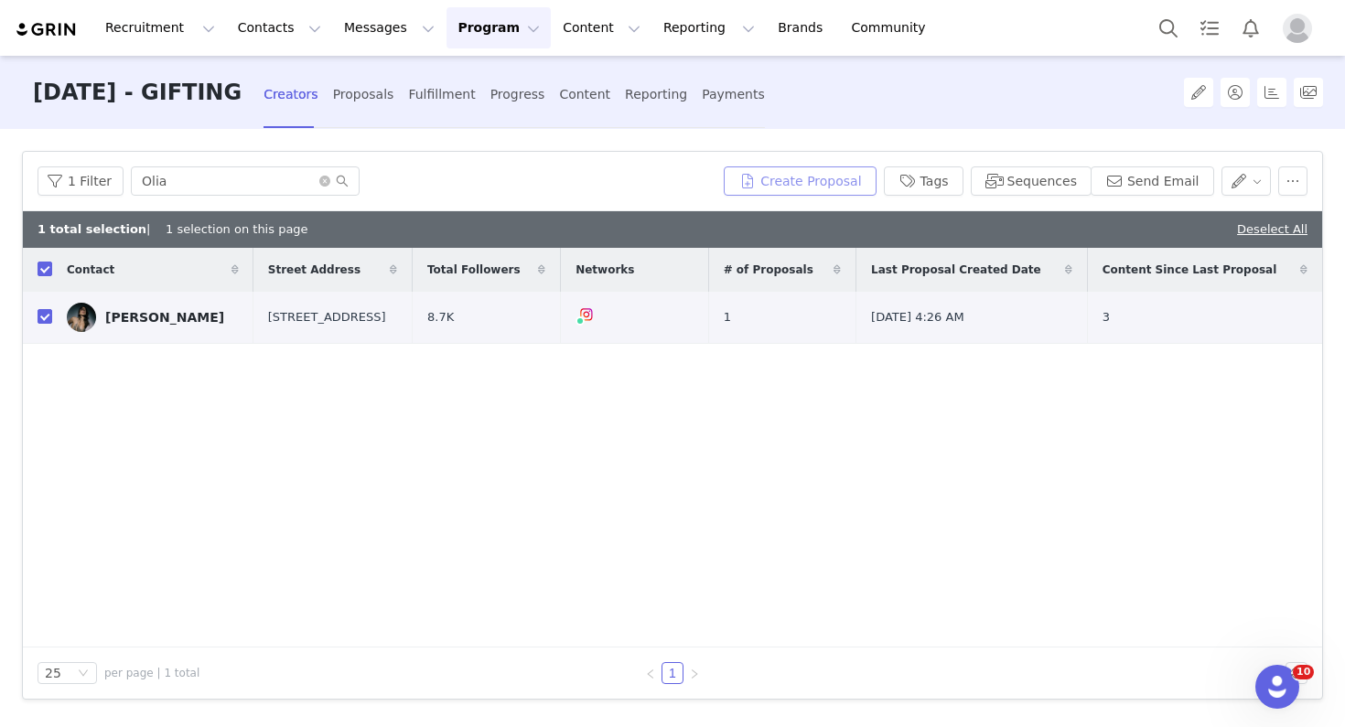
click at [814, 185] on button "Create Proposal" at bounding box center [800, 181] width 152 height 29
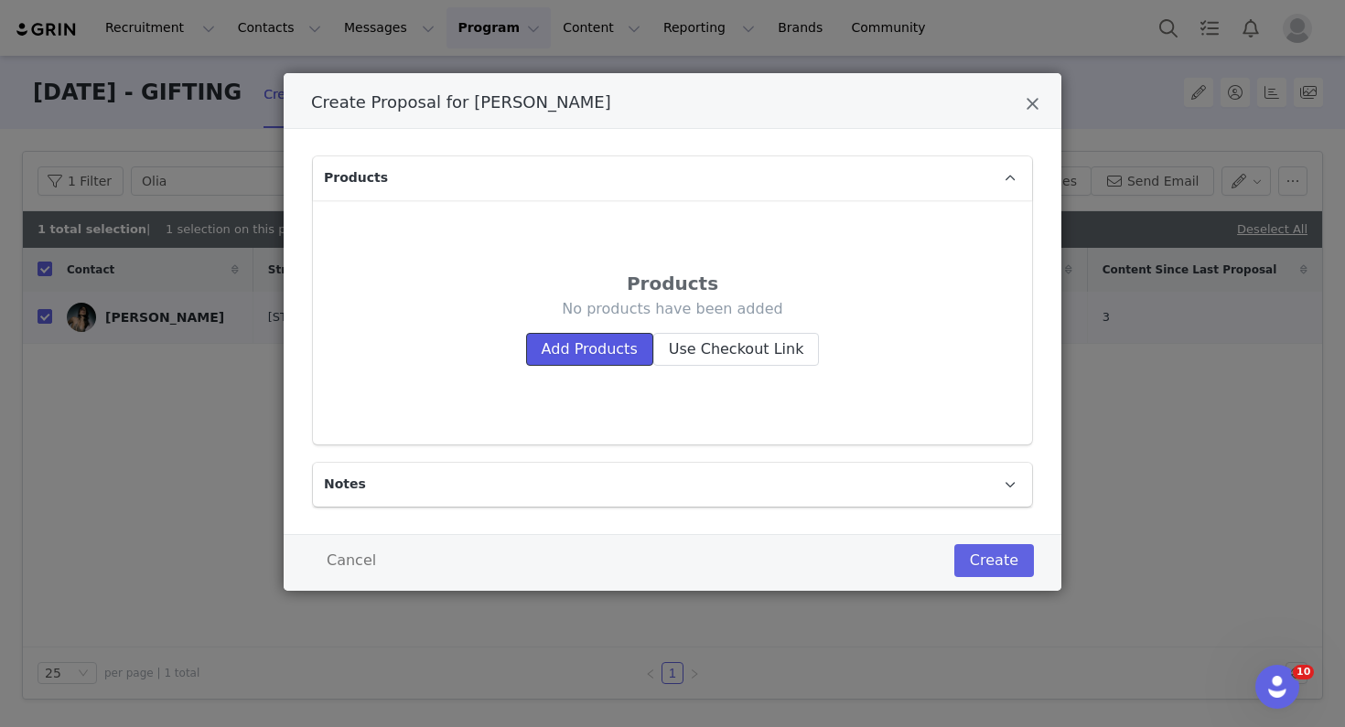
click at [552, 353] on button "Add Products" at bounding box center [589, 349] width 127 height 33
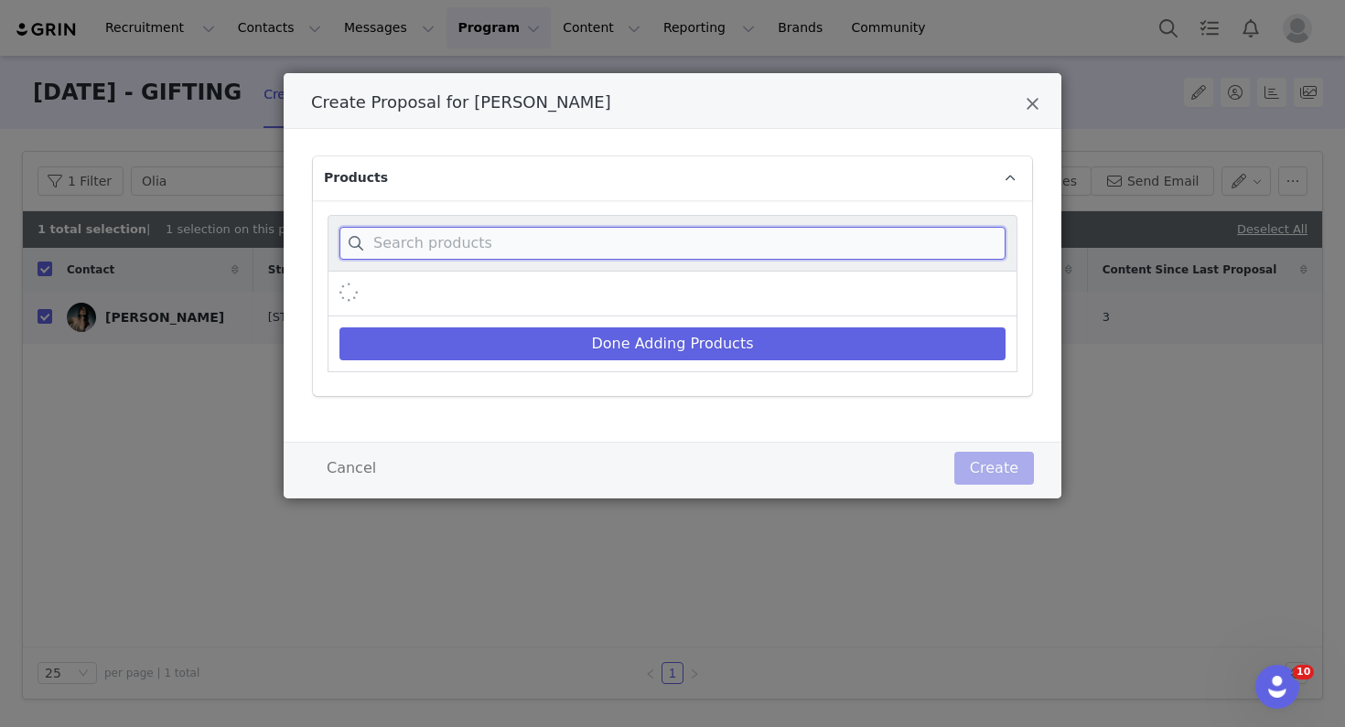
click at [550, 239] on input "Create Proposal for OLIA Burtaev" at bounding box center [672, 243] width 666 height 33
paste input "BEATRICE MINI DRESS NI NAVY"
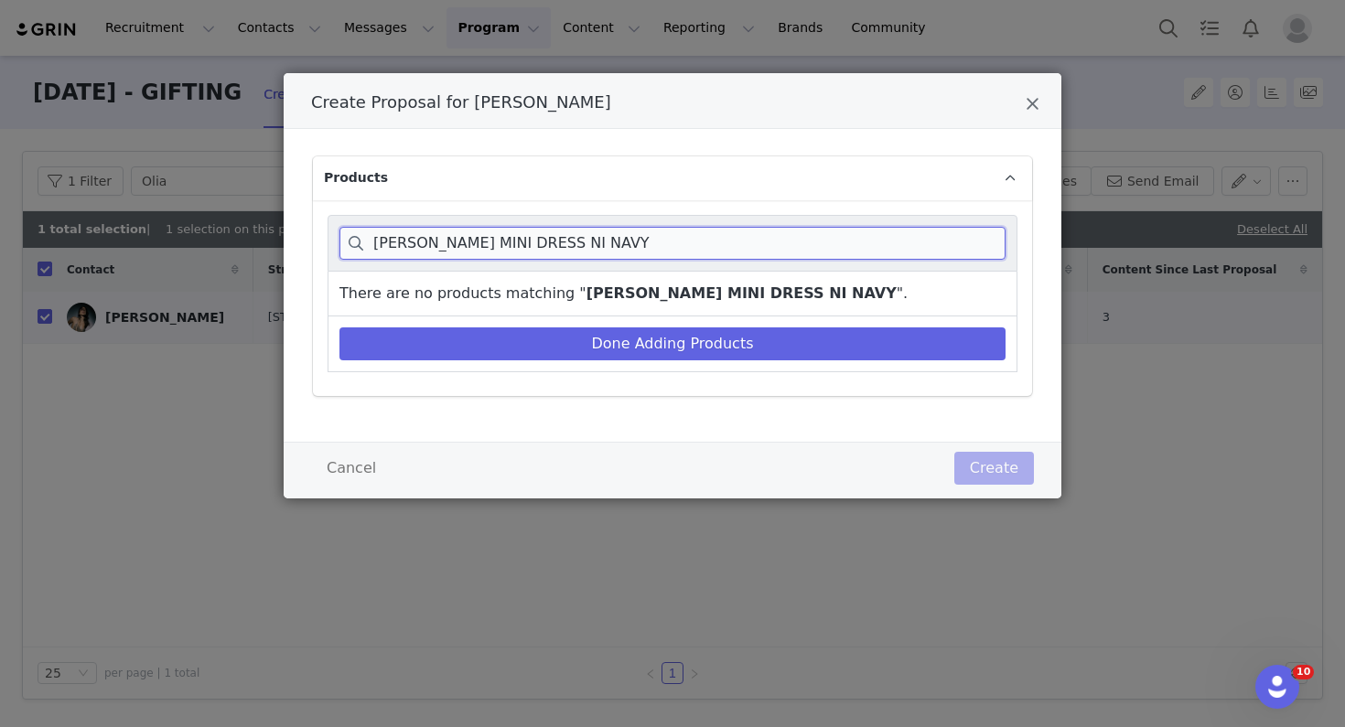
drag, startPoint x: 439, startPoint y: 242, endPoint x: 702, endPoint y: 242, distance: 262.6
click at [702, 242] on input "BEATRICE MINI DRESS NI NAVY" at bounding box center [672, 243] width 666 height 33
drag, startPoint x: 442, startPoint y: 245, endPoint x: 382, endPoint y: 242, distance: 59.5
click at [382, 242] on input "BEATRICE mini" at bounding box center [672, 243] width 666 height 33
drag, startPoint x: 491, startPoint y: 242, endPoint x: 381, endPoint y: 240, distance: 110.7
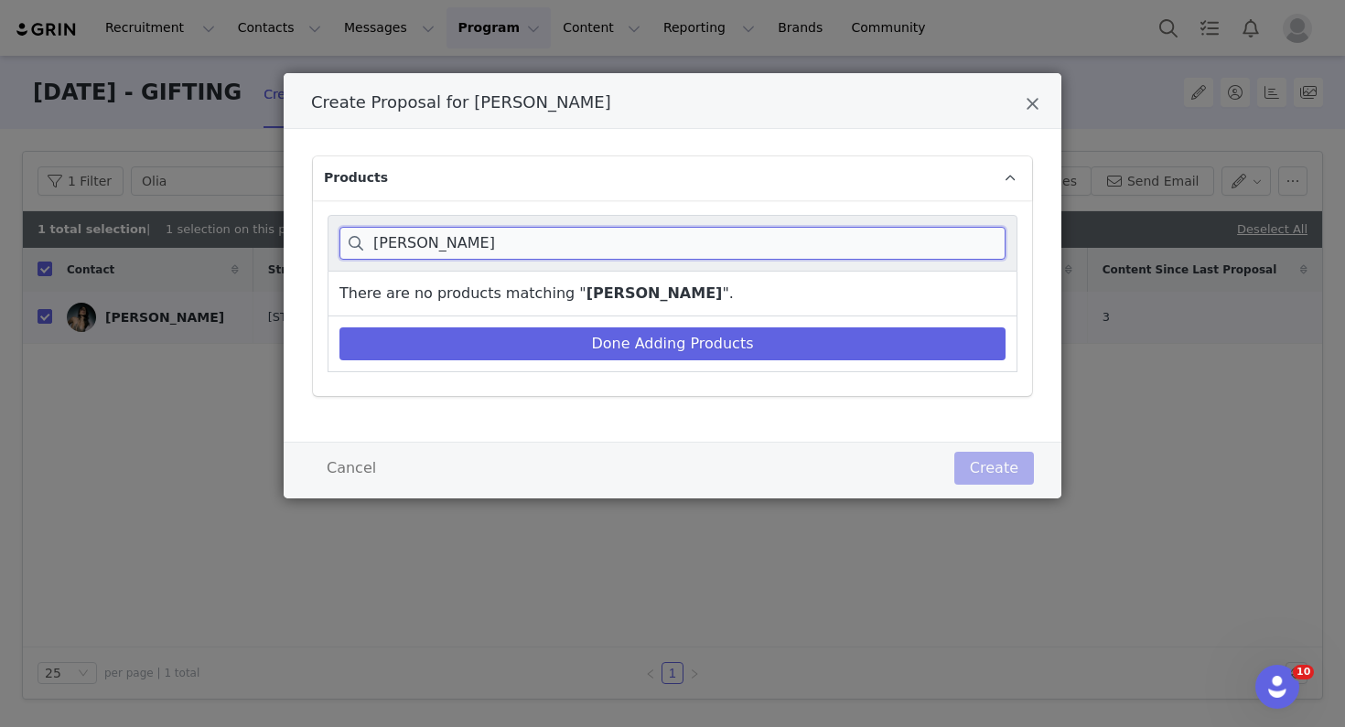
click at [381, 240] on input "Beatrice mini" at bounding box center [672, 243] width 666 height 33
drag, startPoint x: 500, startPoint y: 245, endPoint x: 413, endPoint y: 245, distance: 87.8
click at [413, 245] on input "Beatrice mini" at bounding box center [672, 243] width 666 height 33
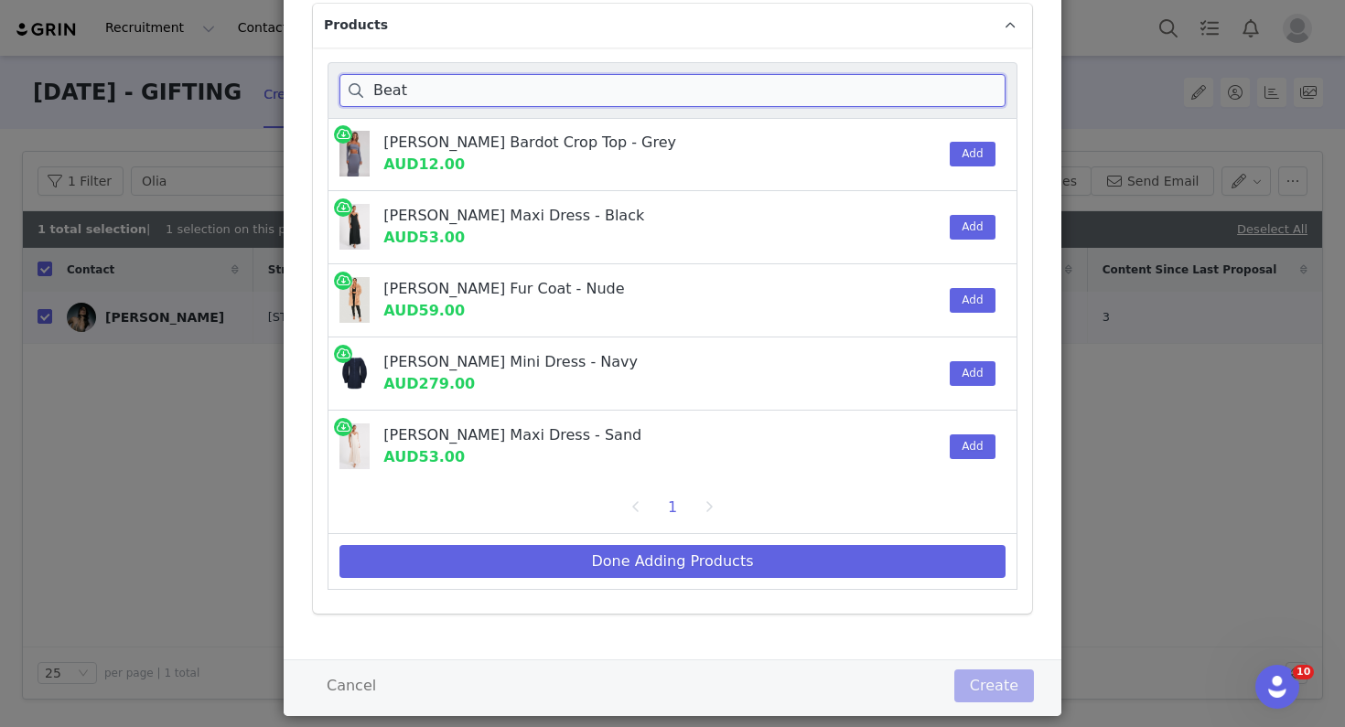
scroll to position [209, 0]
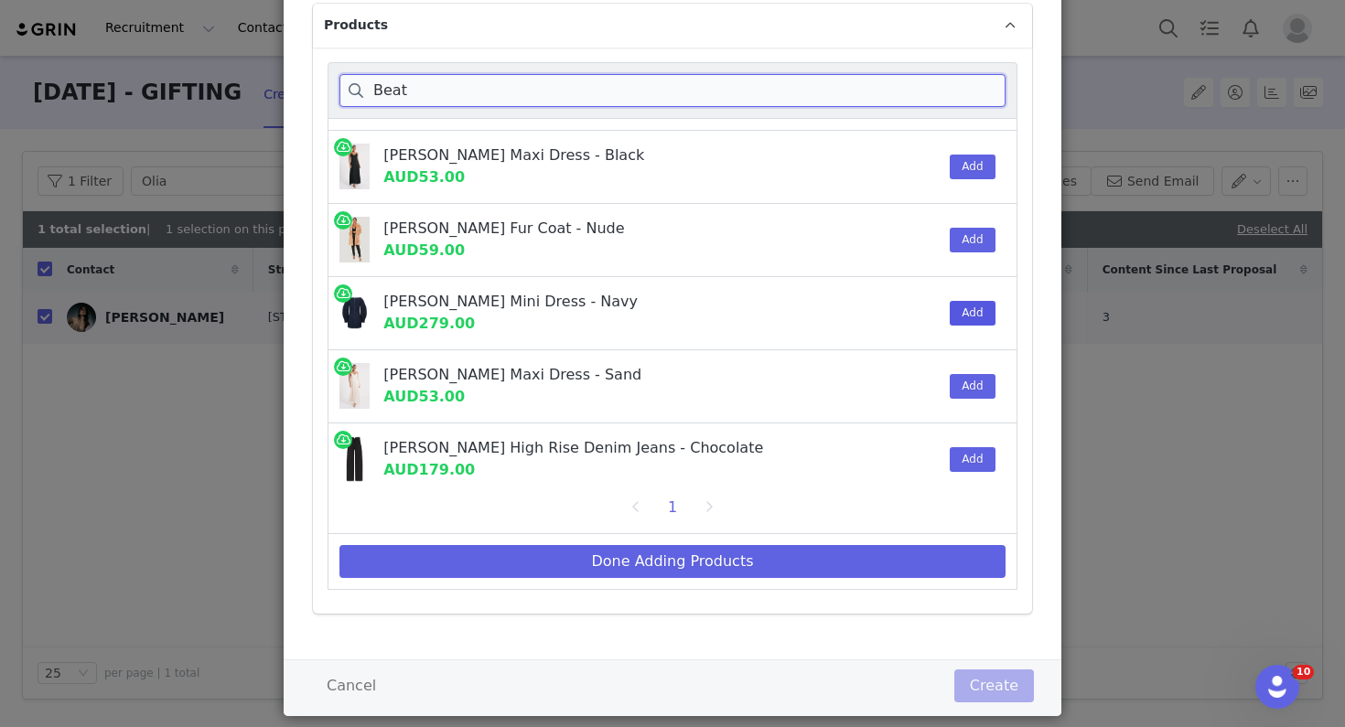
type input "Beat"
click at [963, 308] on button "Add" at bounding box center [972, 313] width 45 height 25
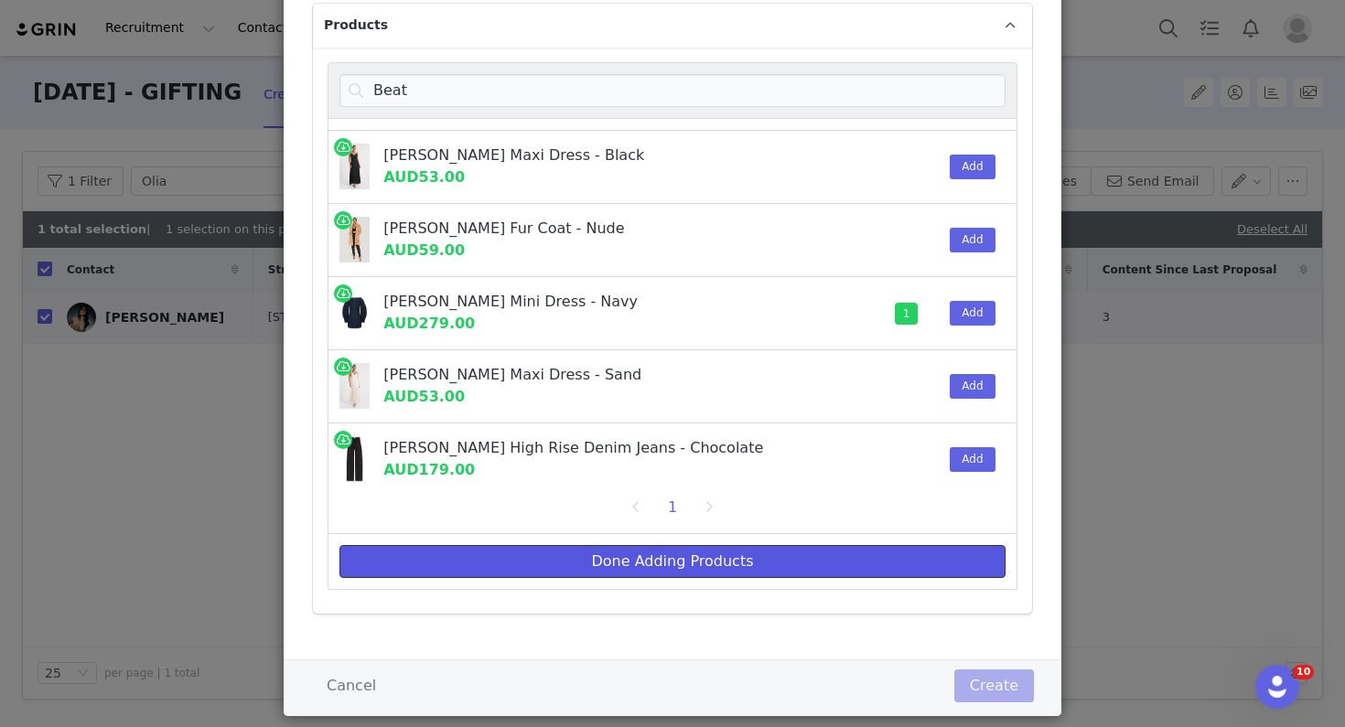
click at [750, 571] on button "Done Adding Products" at bounding box center [672, 561] width 666 height 33
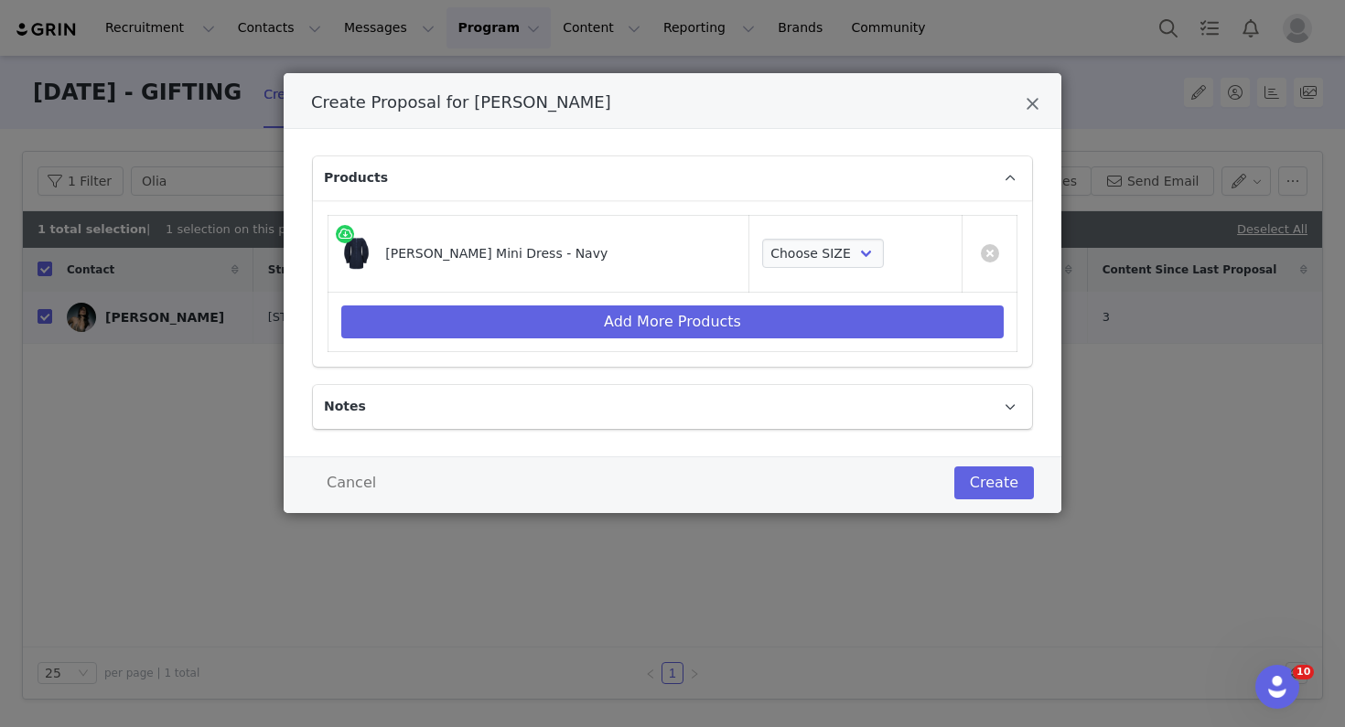
scroll to position [0, 0]
click at [784, 249] on select "Choose SIZE XXS XS S M L XL XXL 3XL" at bounding box center [823, 253] width 122 height 29
select select "27694002"
click at [762, 239] on select "Choose SIZE XXS XS S M L XL XXL 3XL" at bounding box center [823, 253] width 122 height 29
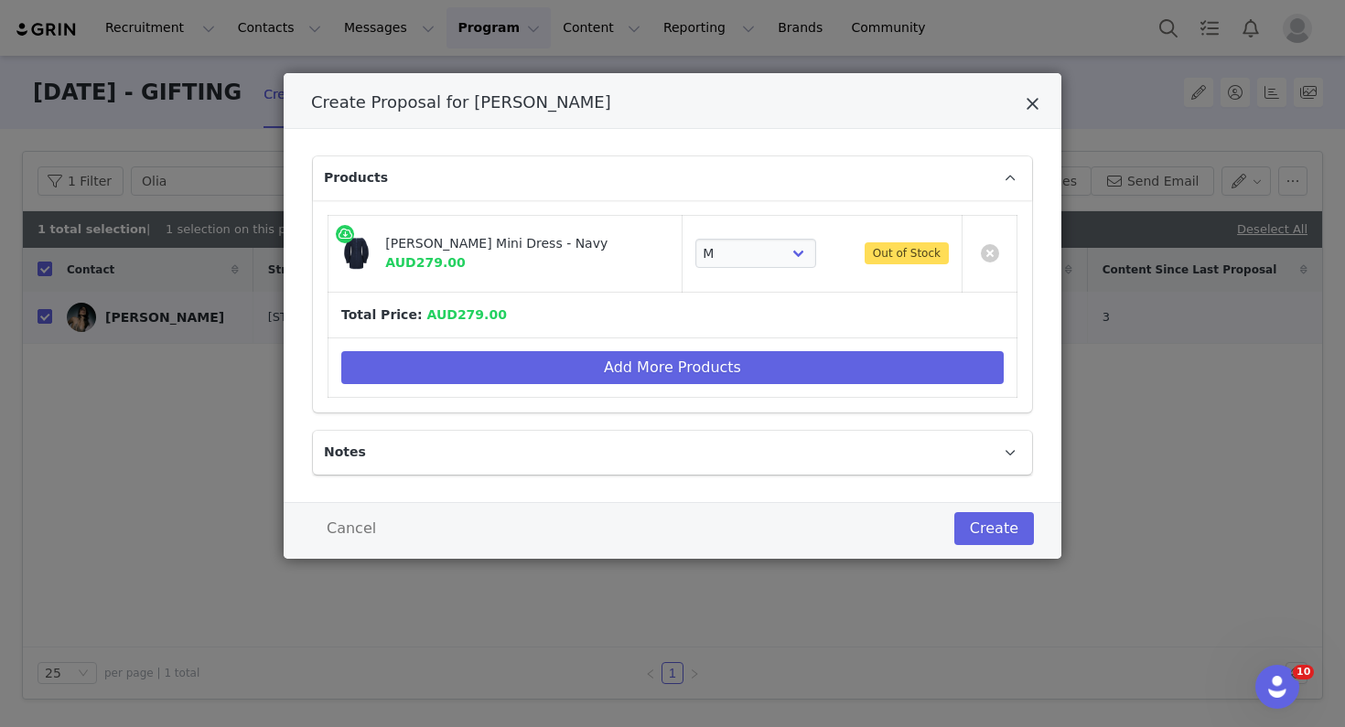
click at [1032, 102] on icon "Close" at bounding box center [1033, 104] width 14 height 18
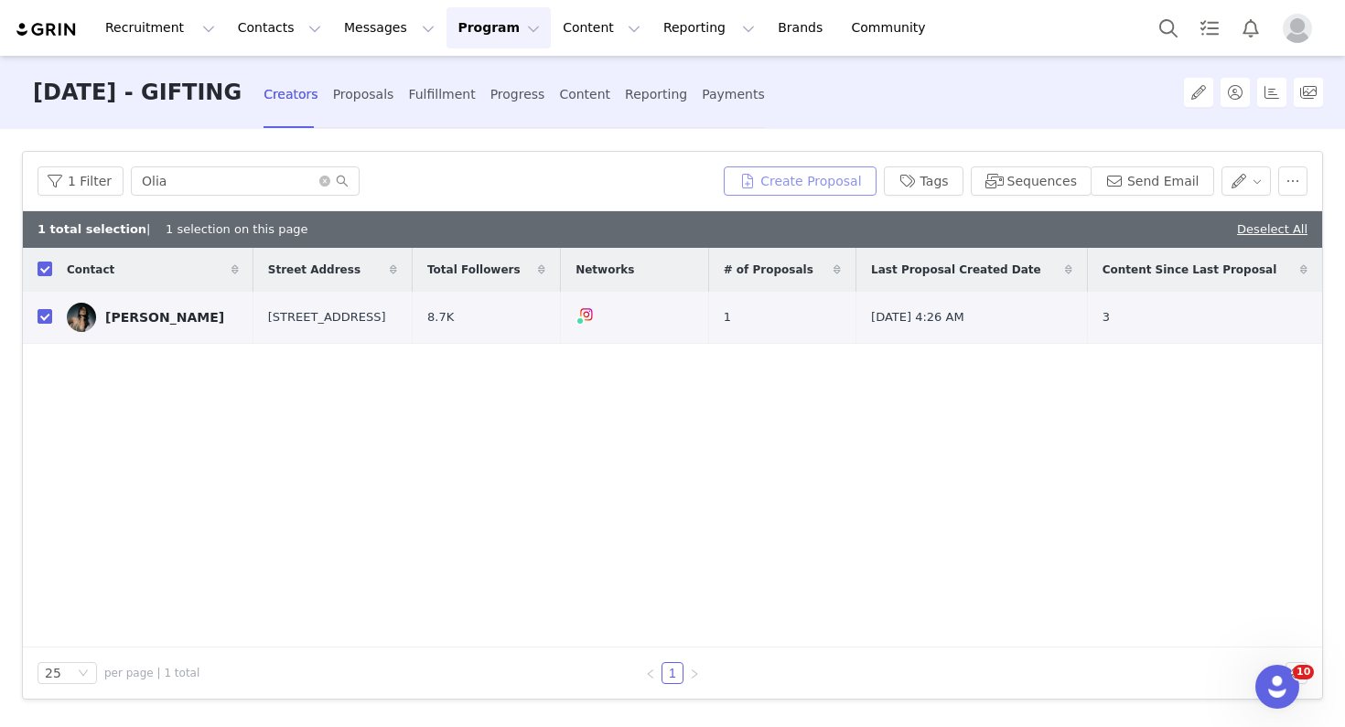
click at [757, 177] on button "Create Proposal" at bounding box center [800, 181] width 152 height 29
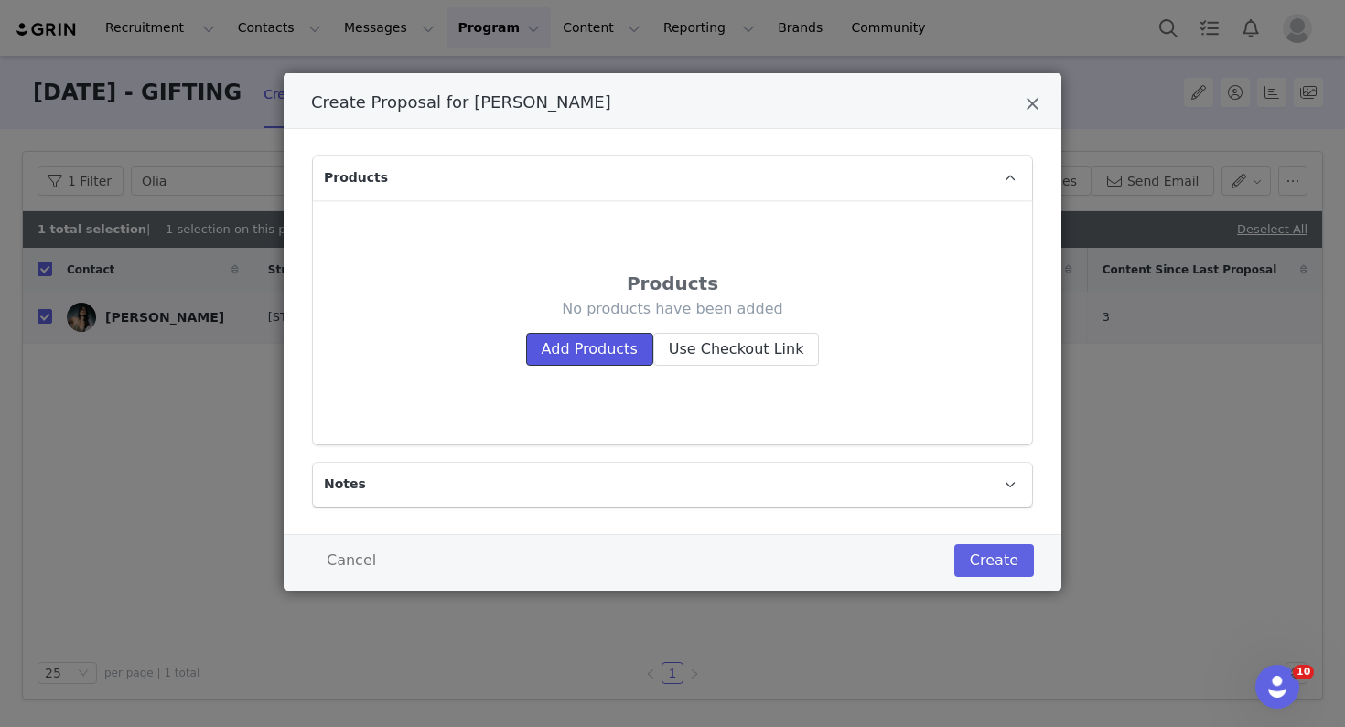
click at [556, 339] on button "Add Products" at bounding box center [589, 349] width 127 height 33
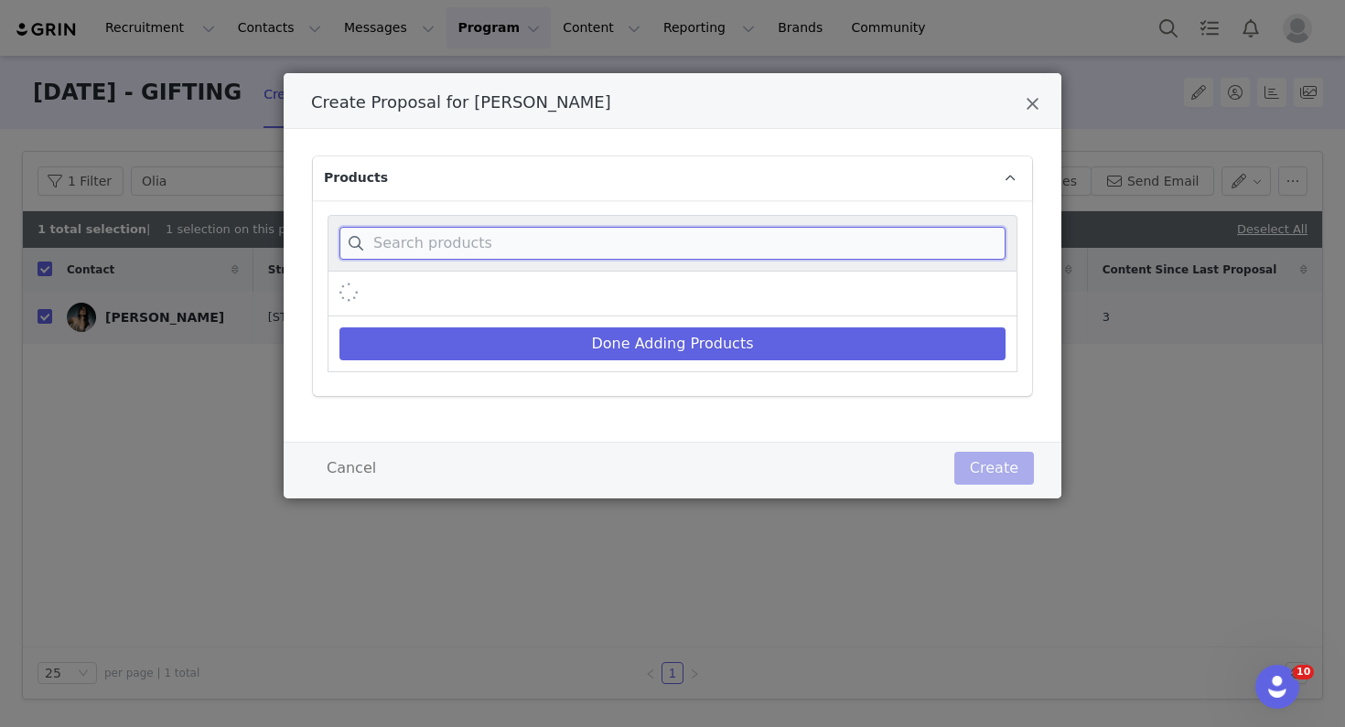
click at [518, 249] on input "Create Proposal for OLIA Burtaev" at bounding box center [672, 243] width 666 height 33
paste input "GRETCHEN SUITING MINI DRESS IN BLACK"
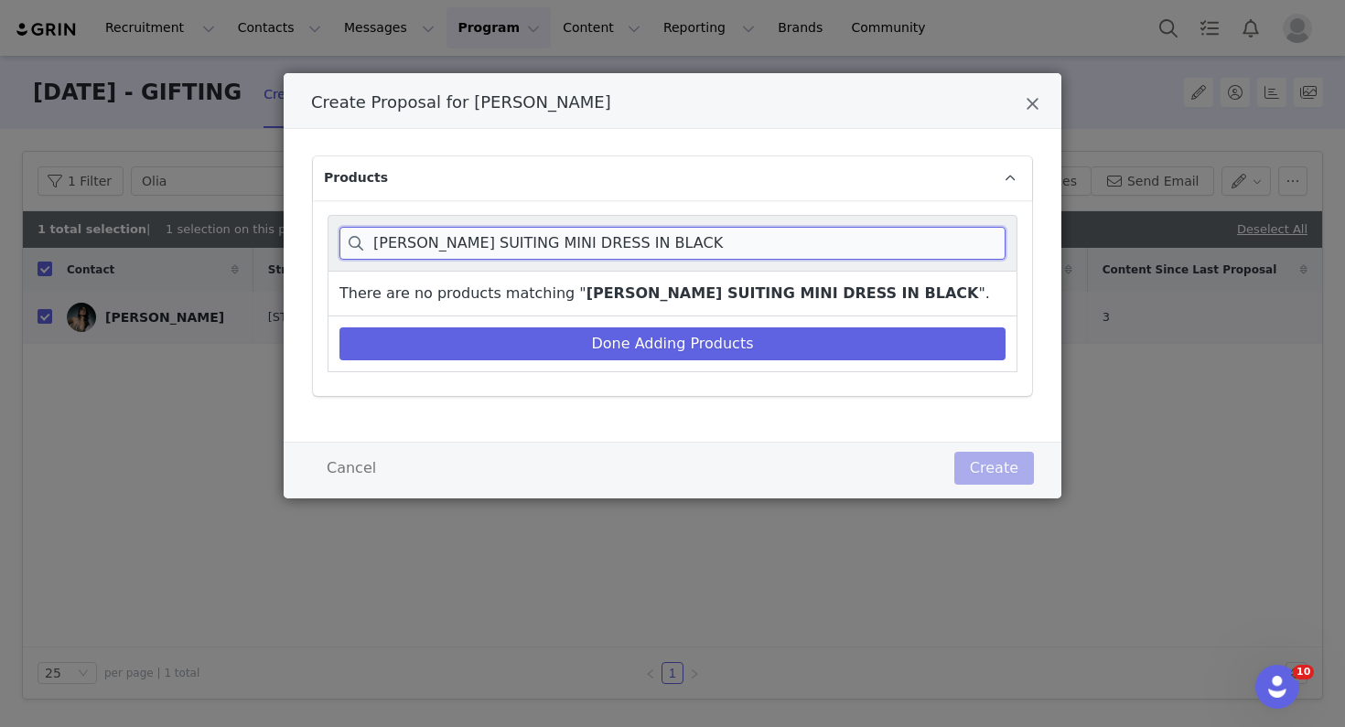
drag, startPoint x: 450, startPoint y: 243, endPoint x: 715, endPoint y: 243, distance: 264.4
click at [715, 243] on input "GRETCHEN SUITING MINI DRESS IN BLACK" at bounding box center [672, 243] width 666 height 33
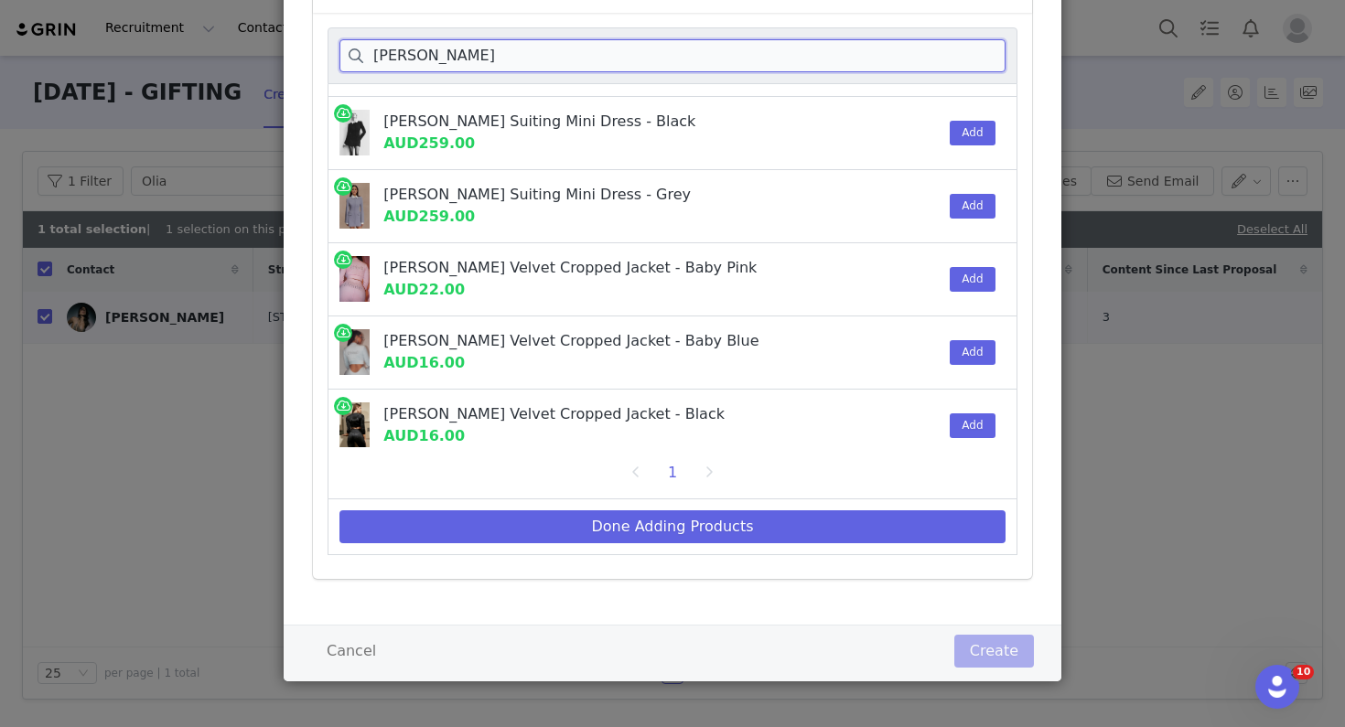
scroll to position [275, 0]
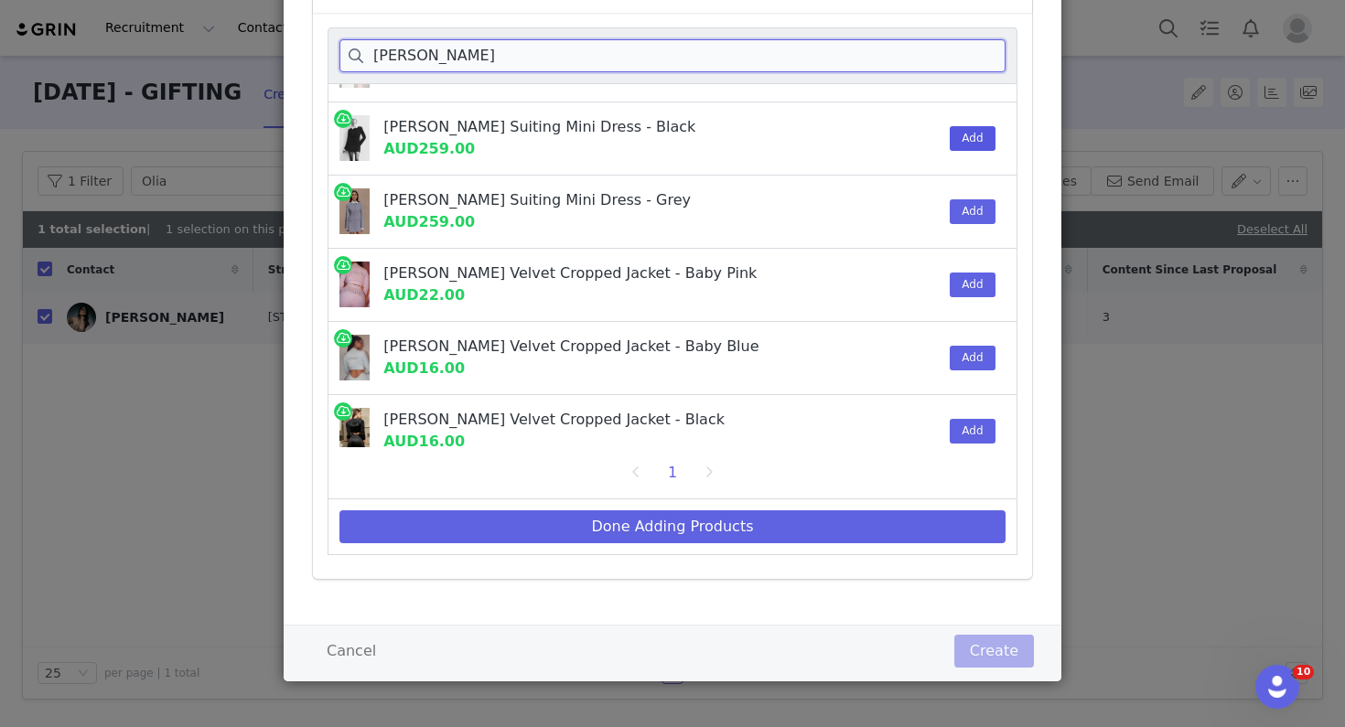
type input "Gretchen"
click at [961, 140] on button "Add" at bounding box center [972, 138] width 45 height 25
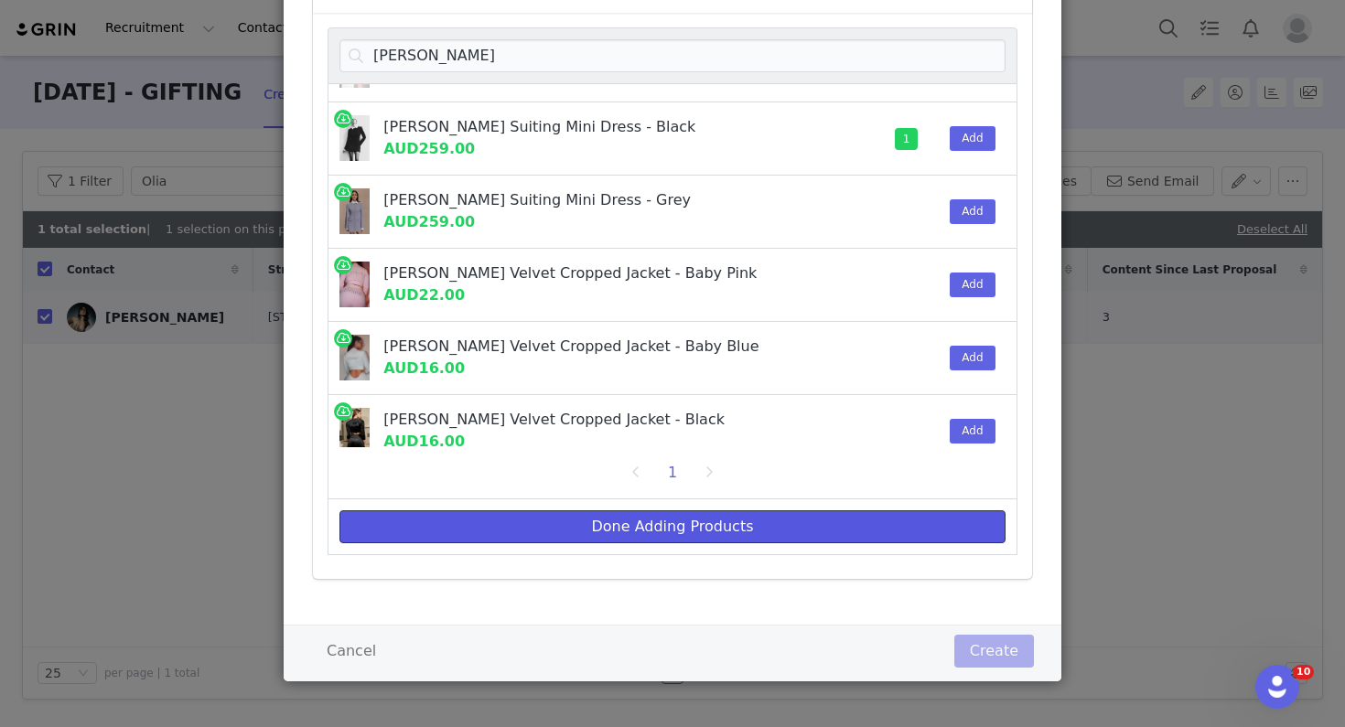
click at [774, 533] on button "Done Adding Products" at bounding box center [672, 526] width 666 height 33
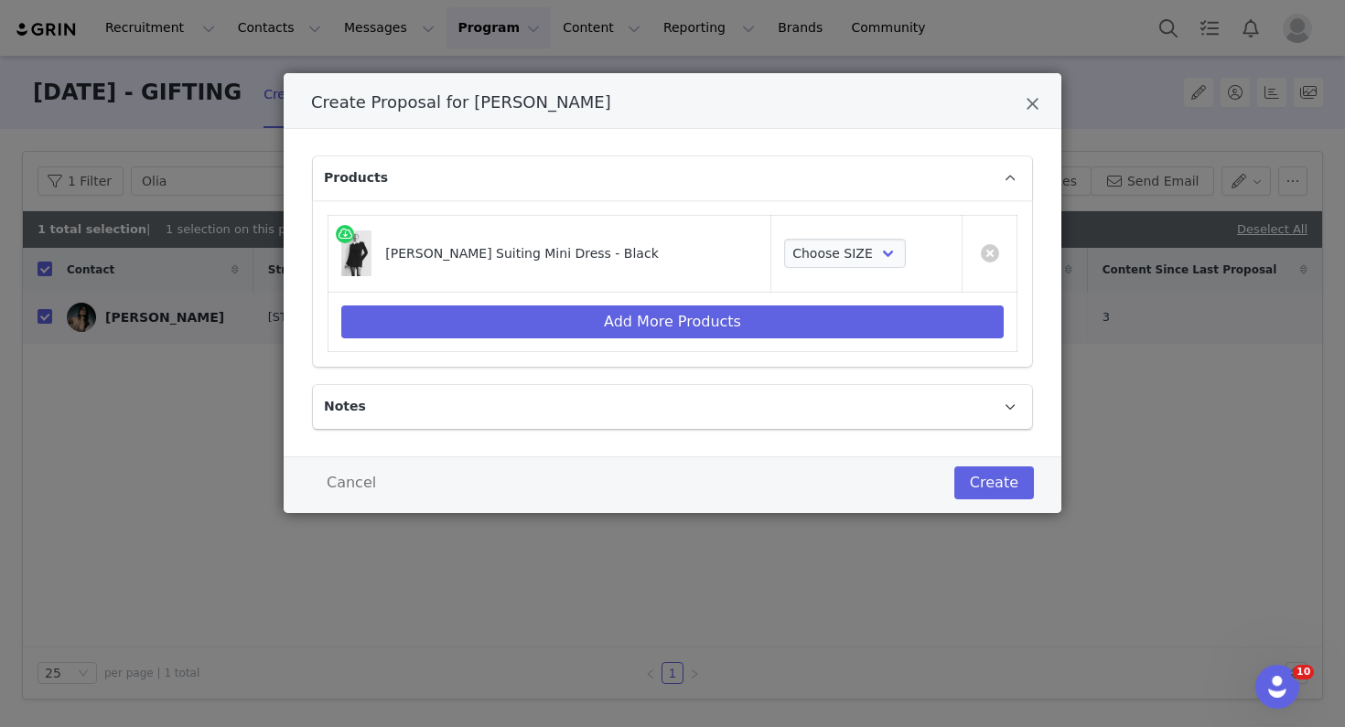
scroll to position [0, 0]
click at [815, 253] on select "Choose SIZE XXS XS S M L XL XXL 3XL" at bounding box center [845, 253] width 122 height 29
select select "27694040"
click at [784, 239] on select "Choose SIZE XXS XS S M L XL XXL 3XL" at bounding box center [845, 253] width 122 height 29
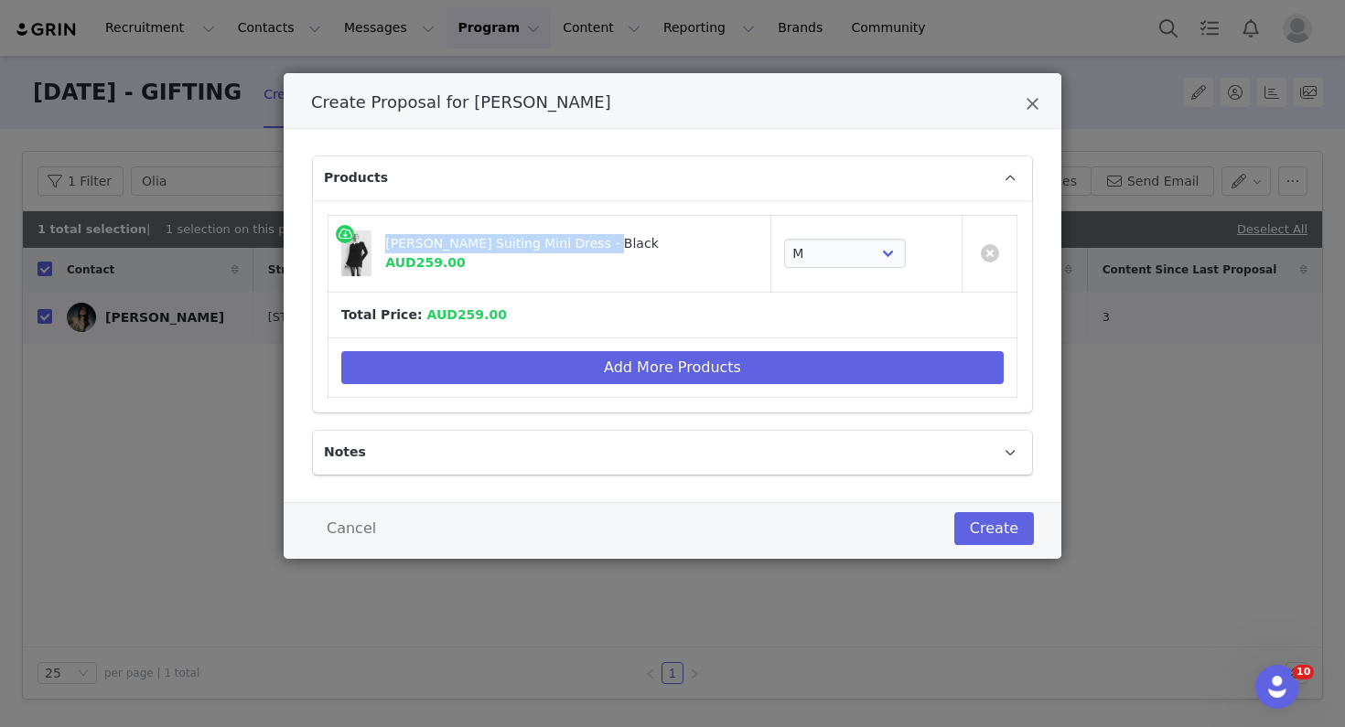
drag, startPoint x: 602, startPoint y: 243, endPoint x: 381, endPoint y: 238, distance: 220.6
click at [381, 239] on div "Gretchen Suiting Mini Dress - Black AUD259.00" at bounding box center [549, 254] width 416 height 50
copy div "[PERSON_NAME] Suiting Mini Dress - Black"
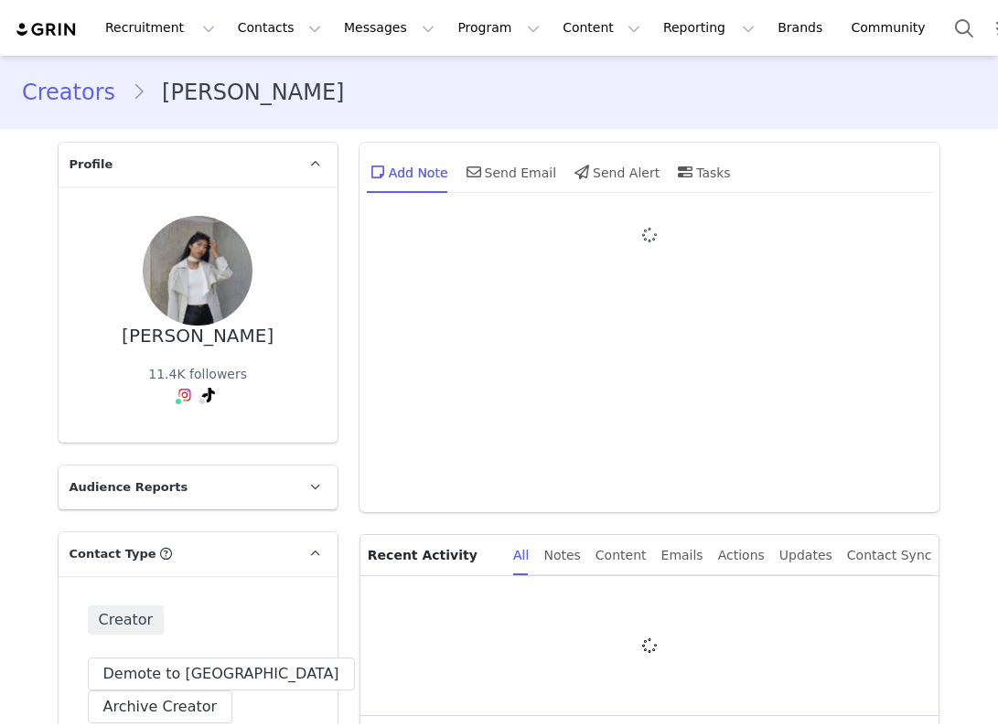
type input "+1 ([GEOGRAPHIC_DATA])"
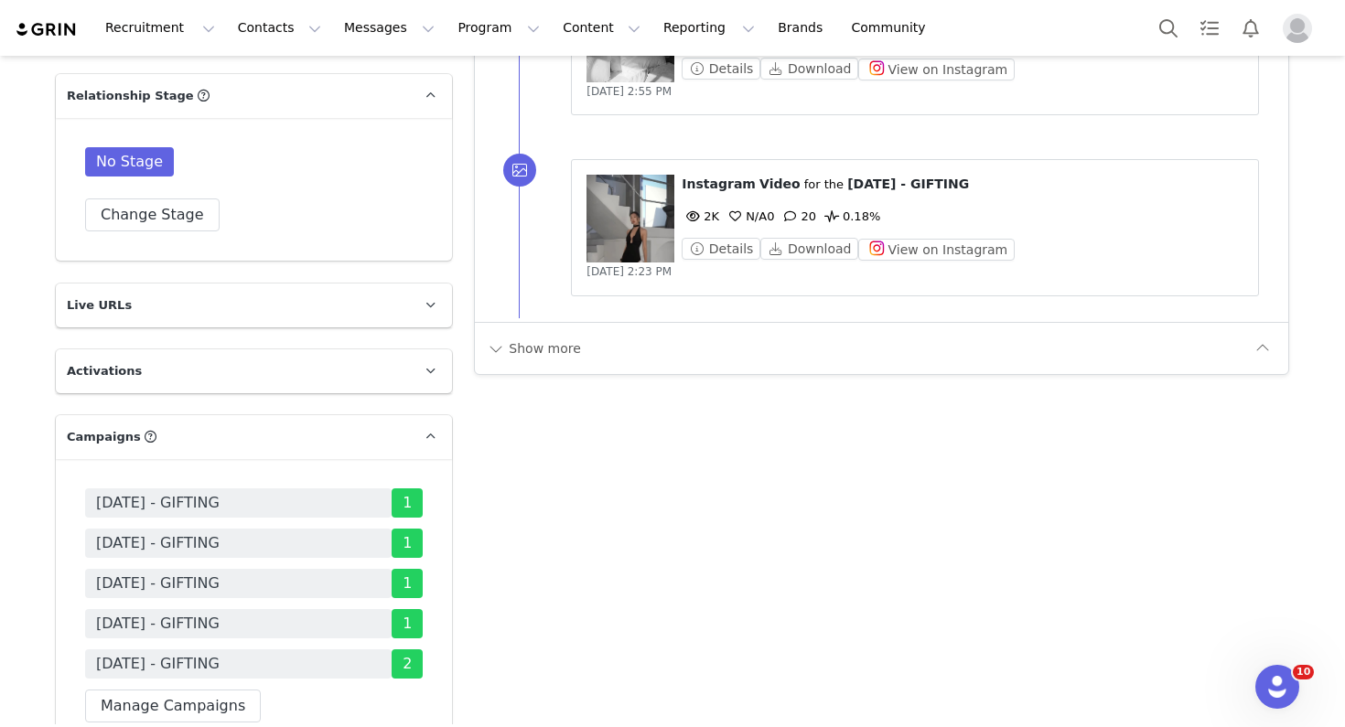
scroll to position [3342, 0]
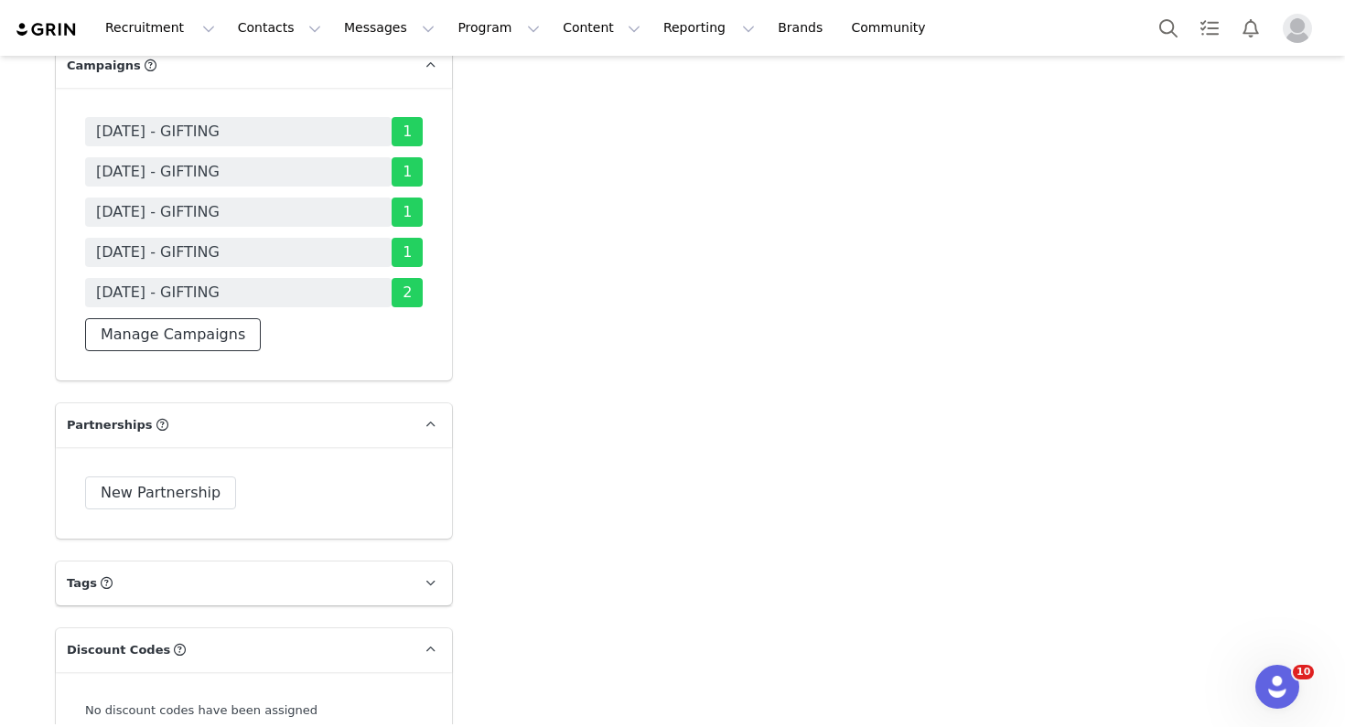
click at [210, 332] on button "Manage Campaigns" at bounding box center [173, 334] width 176 height 33
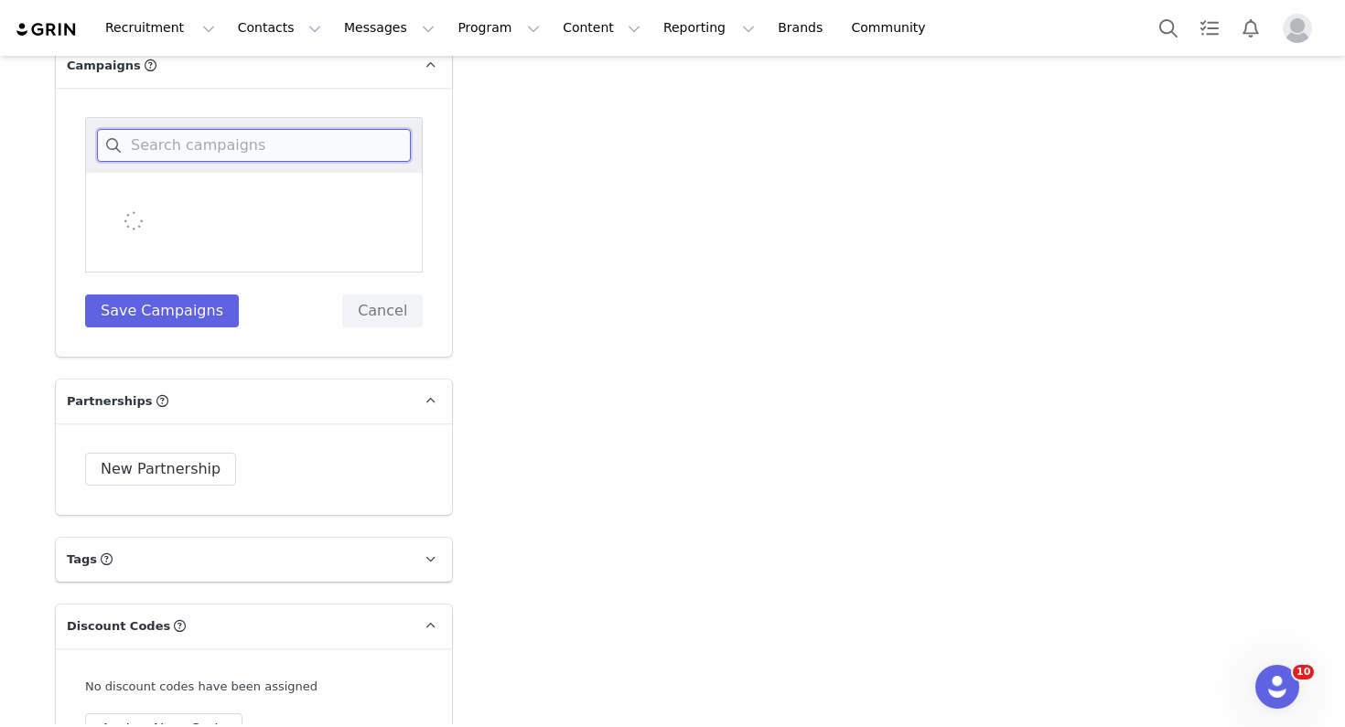
click at [286, 147] on input at bounding box center [254, 145] width 314 height 33
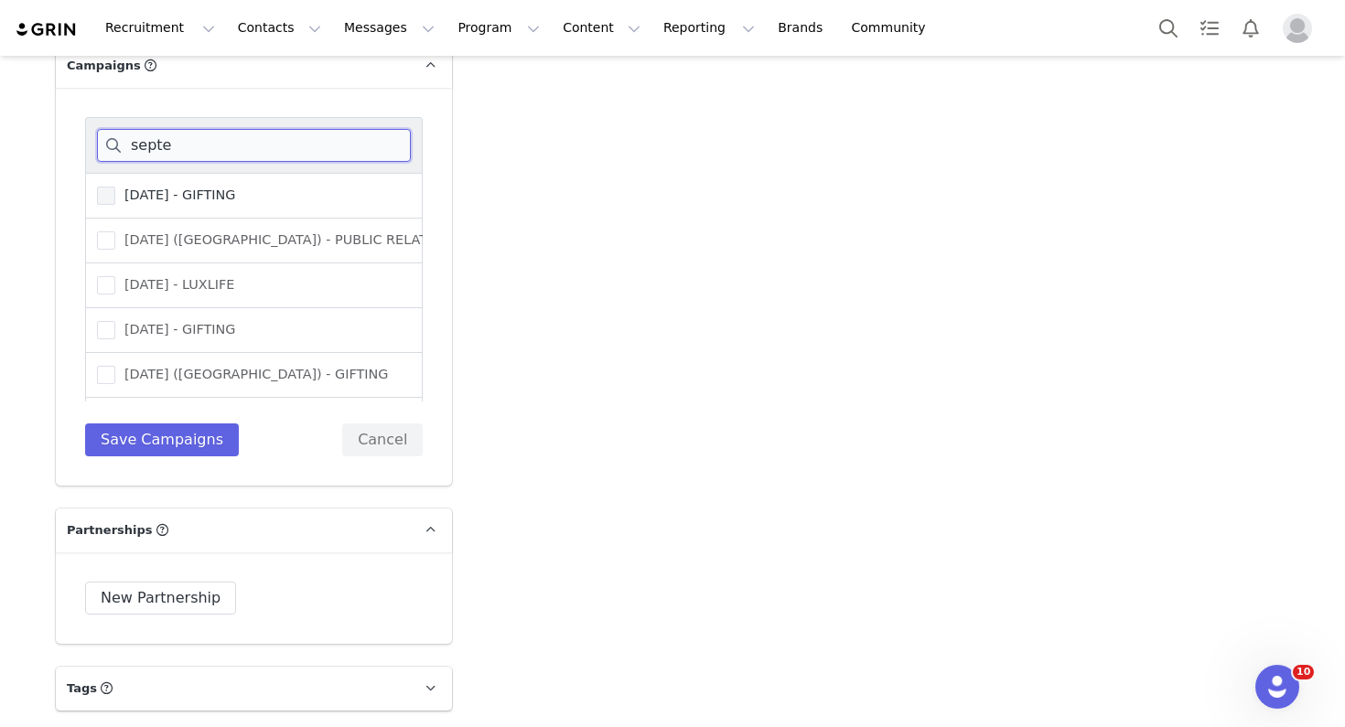
type input "septe"
click at [216, 204] on span "[DATE] - GIFTING" at bounding box center [175, 195] width 120 height 17
click at [115, 187] on input "[DATE] - GIFTING" at bounding box center [115, 187] width 0 height 0
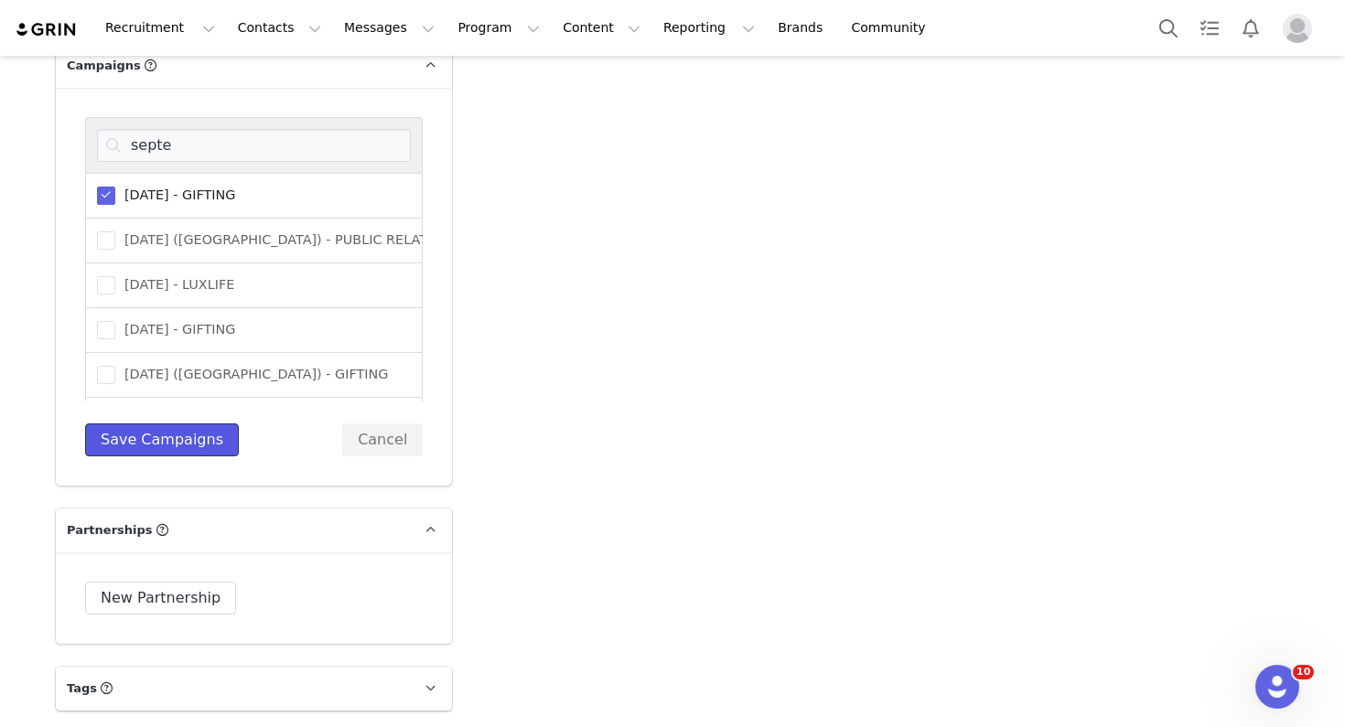
click at [185, 440] on button "Save Campaigns" at bounding box center [162, 440] width 154 height 33
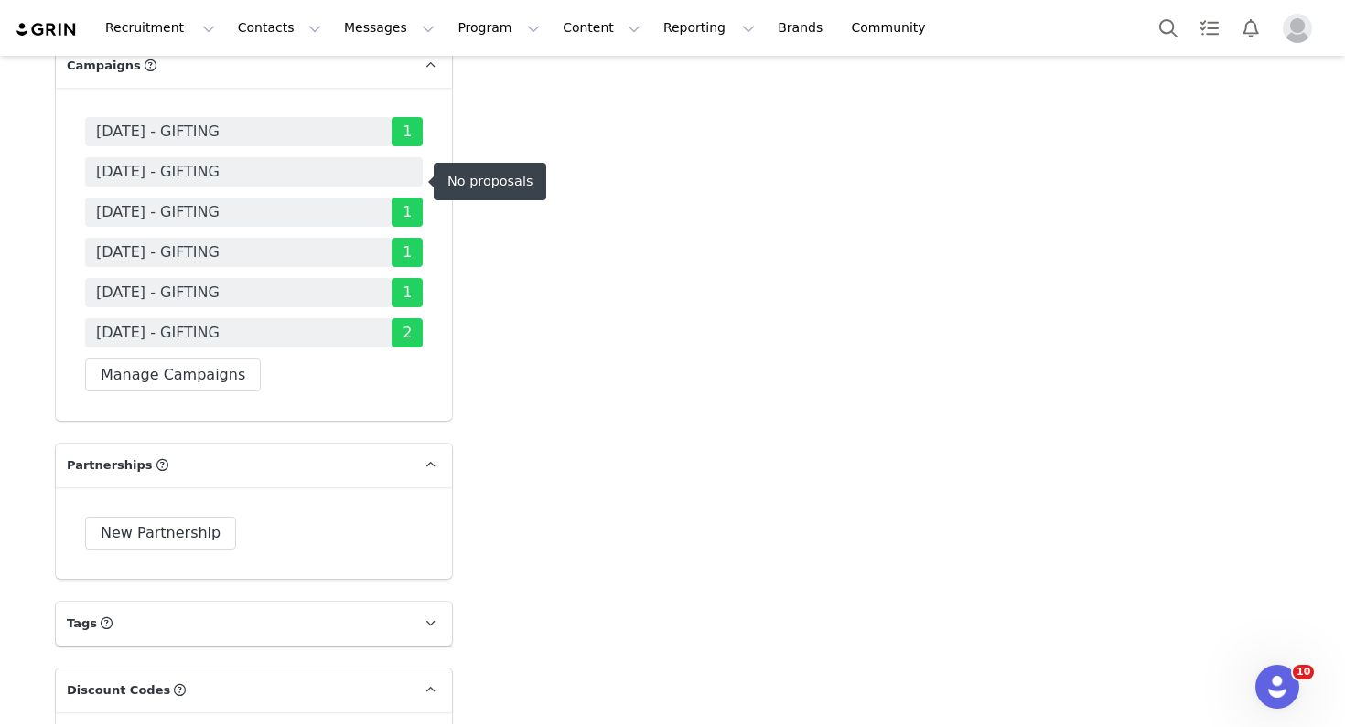
click at [220, 175] on span "[DATE] - GIFTING" at bounding box center [158, 172] width 124 height 22
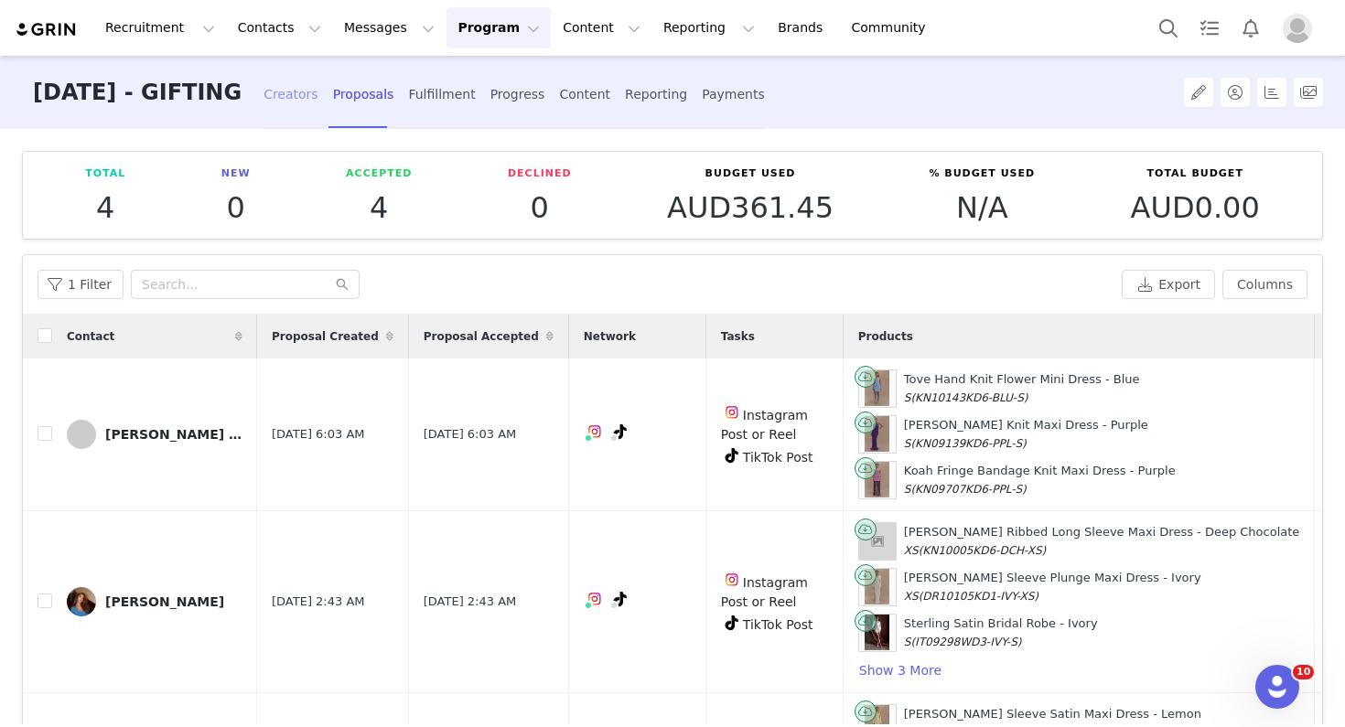
click at [318, 96] on div "Creators" at bounding box center [290, 94] width 55 height 48
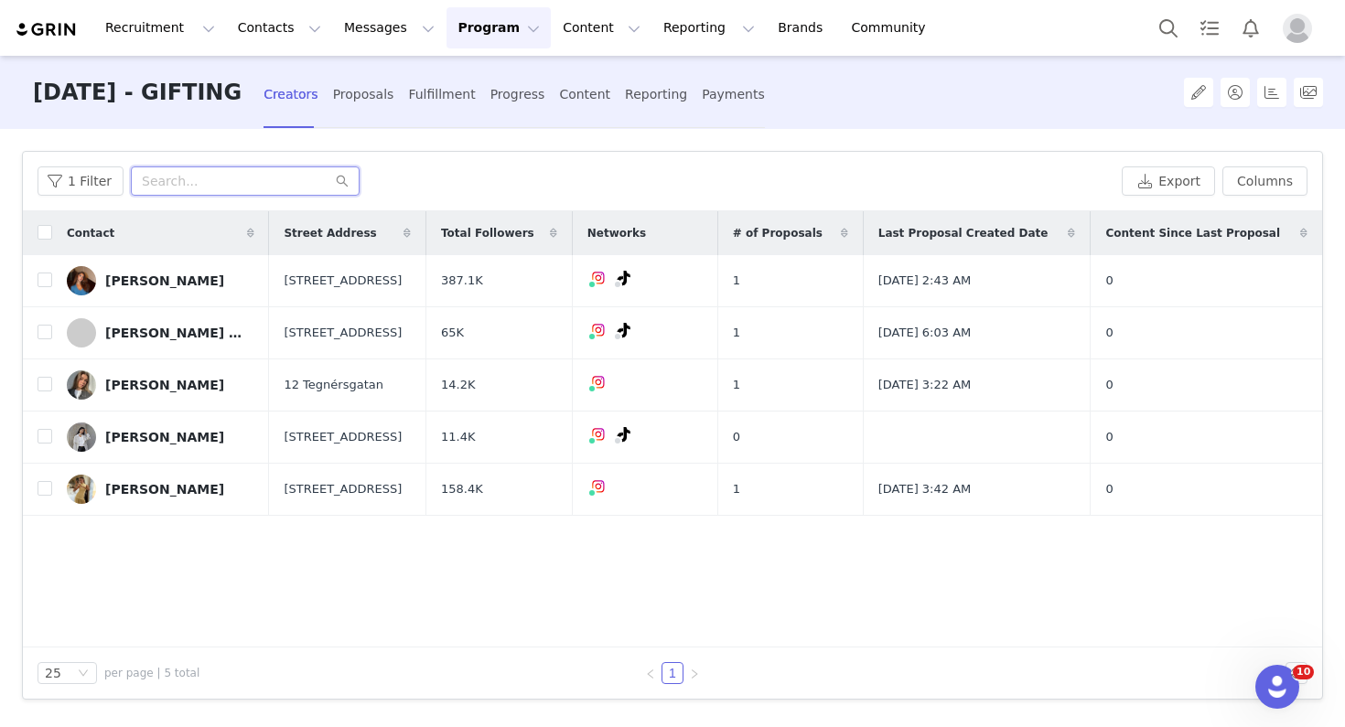
click at [180, 167] on input "text" at bounding box center [245, 181] width 229 height 29
click at [48, 434] on input "checkbox" at bounding box center [45, 436] width 15 height 15
checkbox input "true"
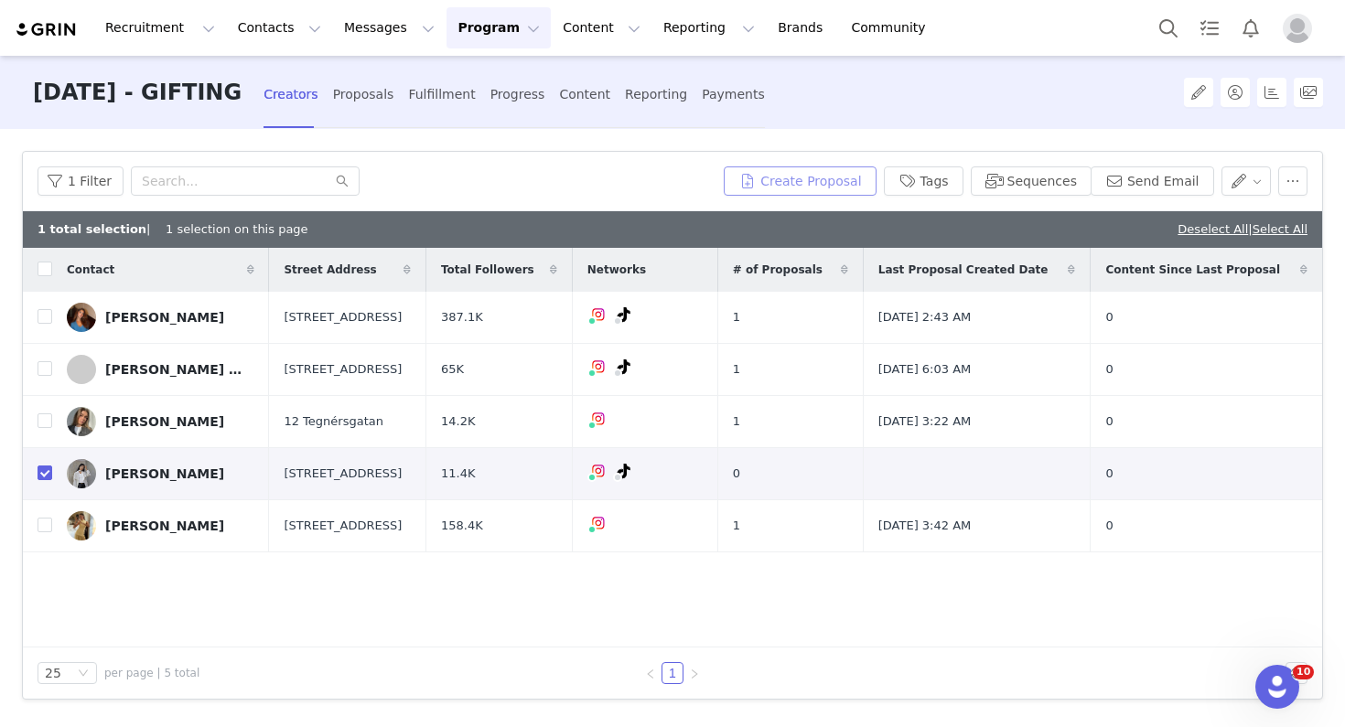
click at [809, 170] on button "Create Proposal" at bounding box center [800, 181] width 152 height 29
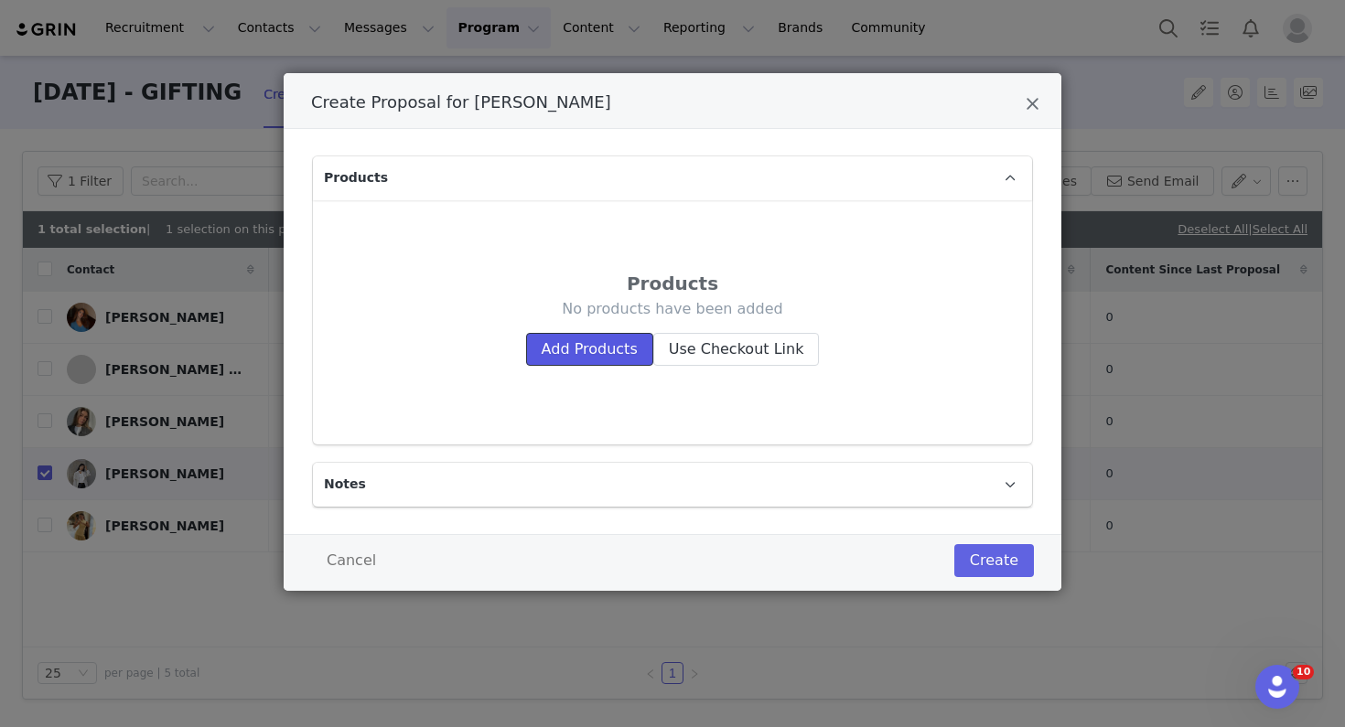
click at [575, 336] on button "Add Products" at bounding box center [589, 349] width 127 height 33
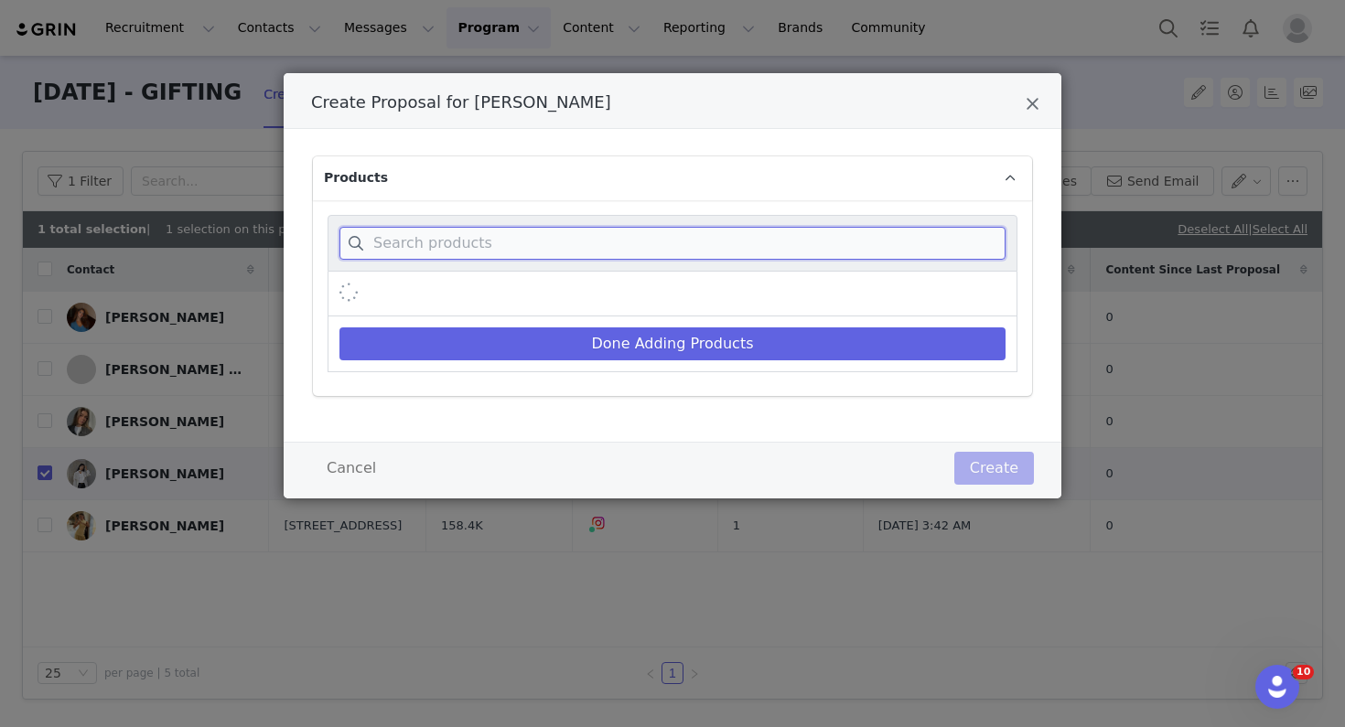
click at [566, 228] on input "Create Proposal for Hannah Wong" at bounding box center [672, 243] width 666 height 33
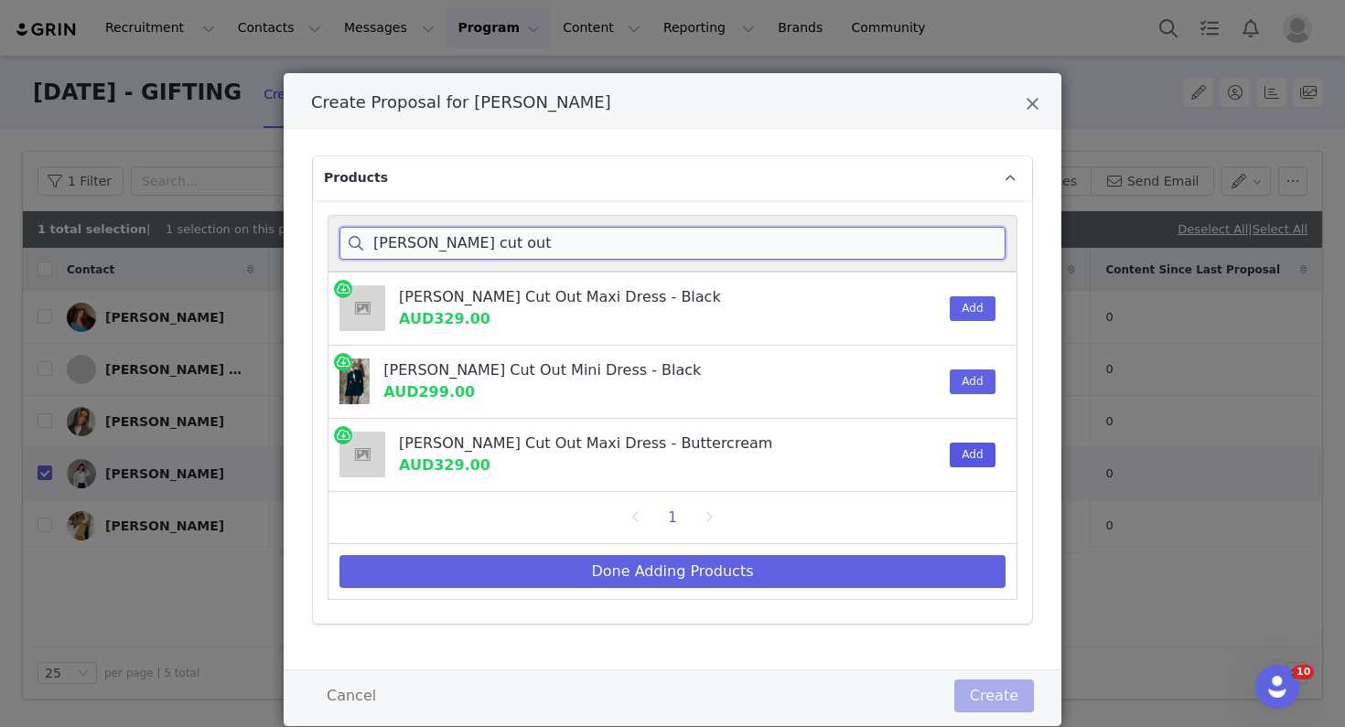
type input "michelle cut out"
click at [966, 454] on button "Add" at bounding box center [972, 455] width 45 height 25
drag, startPoint x: 513, startPoint y: 240, endPoint x: 290, endPoint y: 240, distance: 223.2
click at [290, 240] on div "Products michelle cut out Michelle Cut Out Maxi Dress - Black AUD329.00 Add Mic…" at bounding box center [673, 399] width 778 height 541
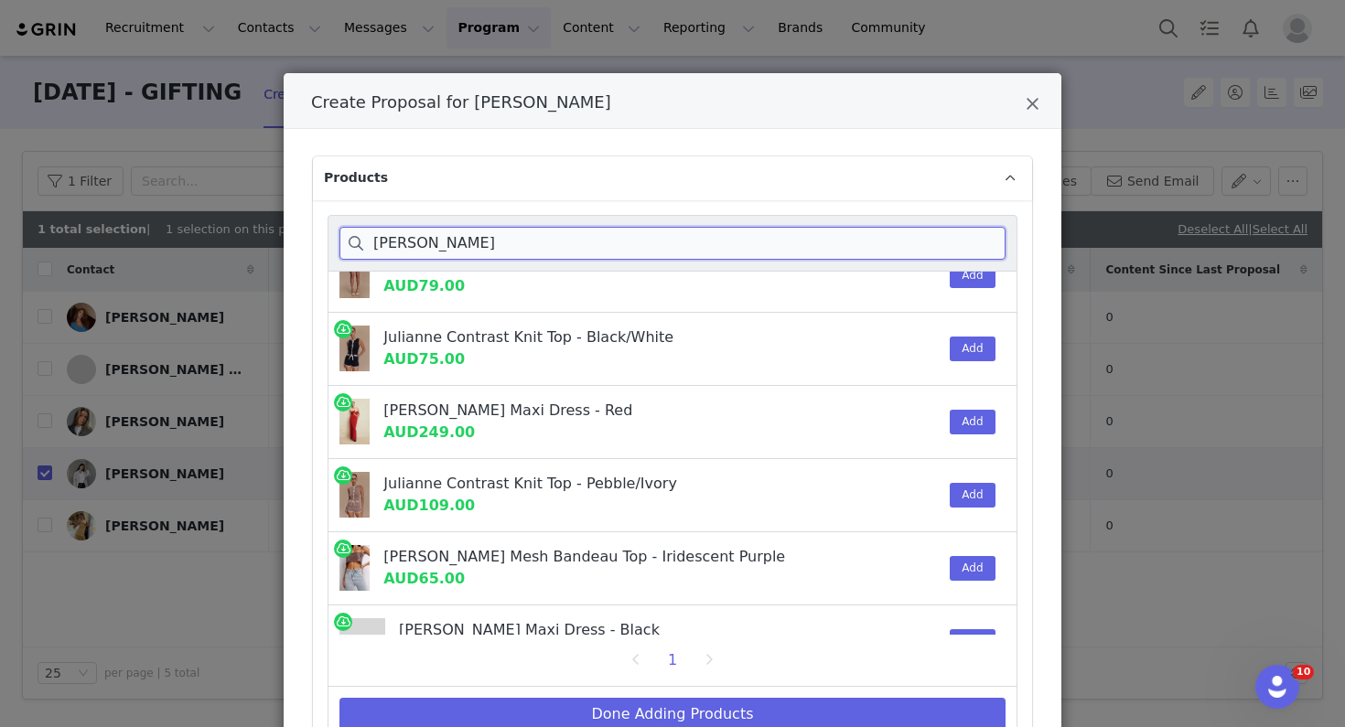
scroll to position [258, 0]
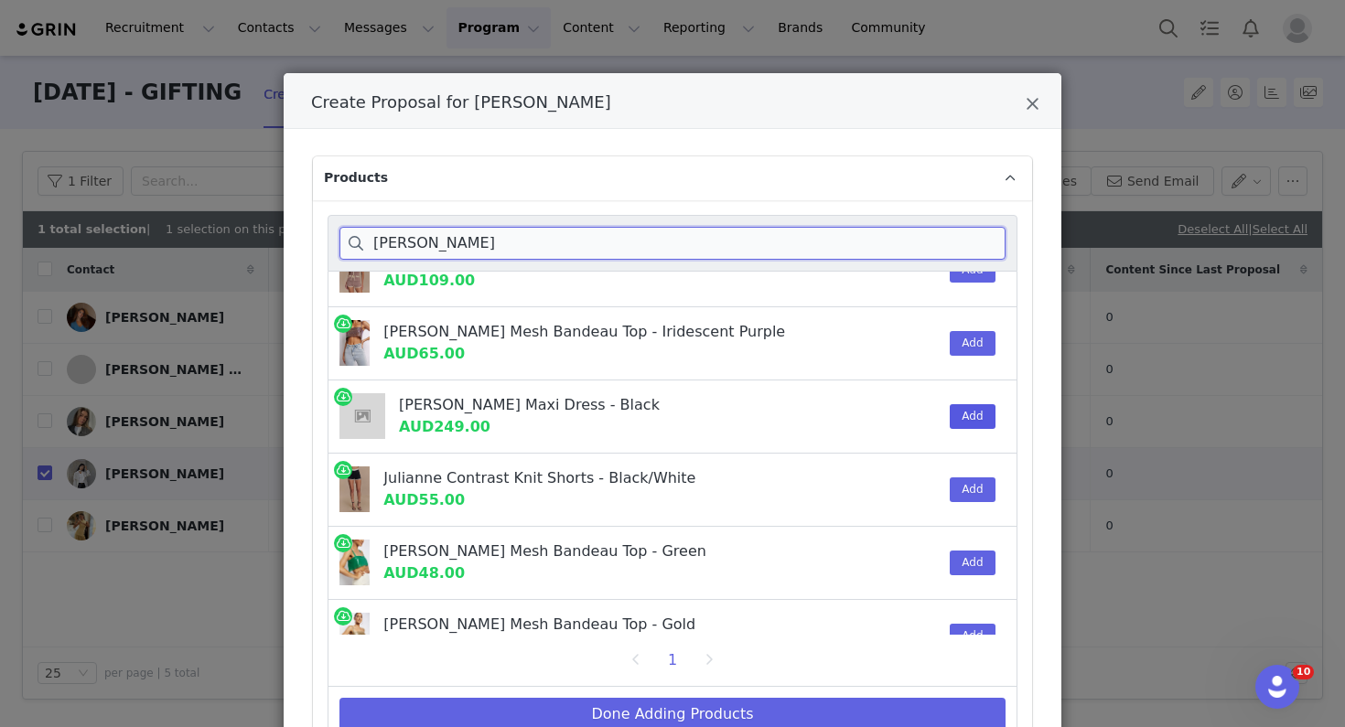
type input "lianne"
click at [969, 424] on button "Add" at bounding box center [972, 416] width 45 height 25
drag, startPoint x: 438, startPoint y: 236, endPoint x: 346, endPoint y: 237, distance: 92.4
click at [346, 237] on input "lianne" at bounding box center [672, 243] width 666 height 33
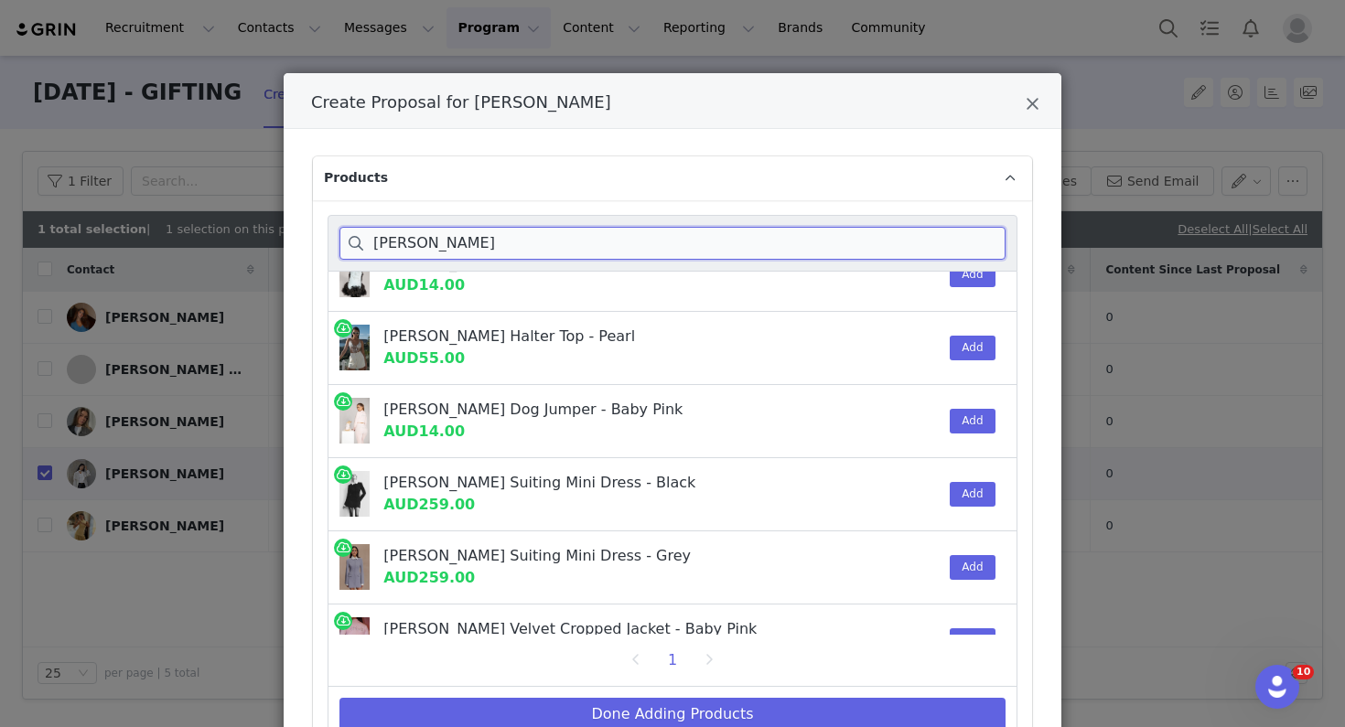
scroll to position [284, 0]
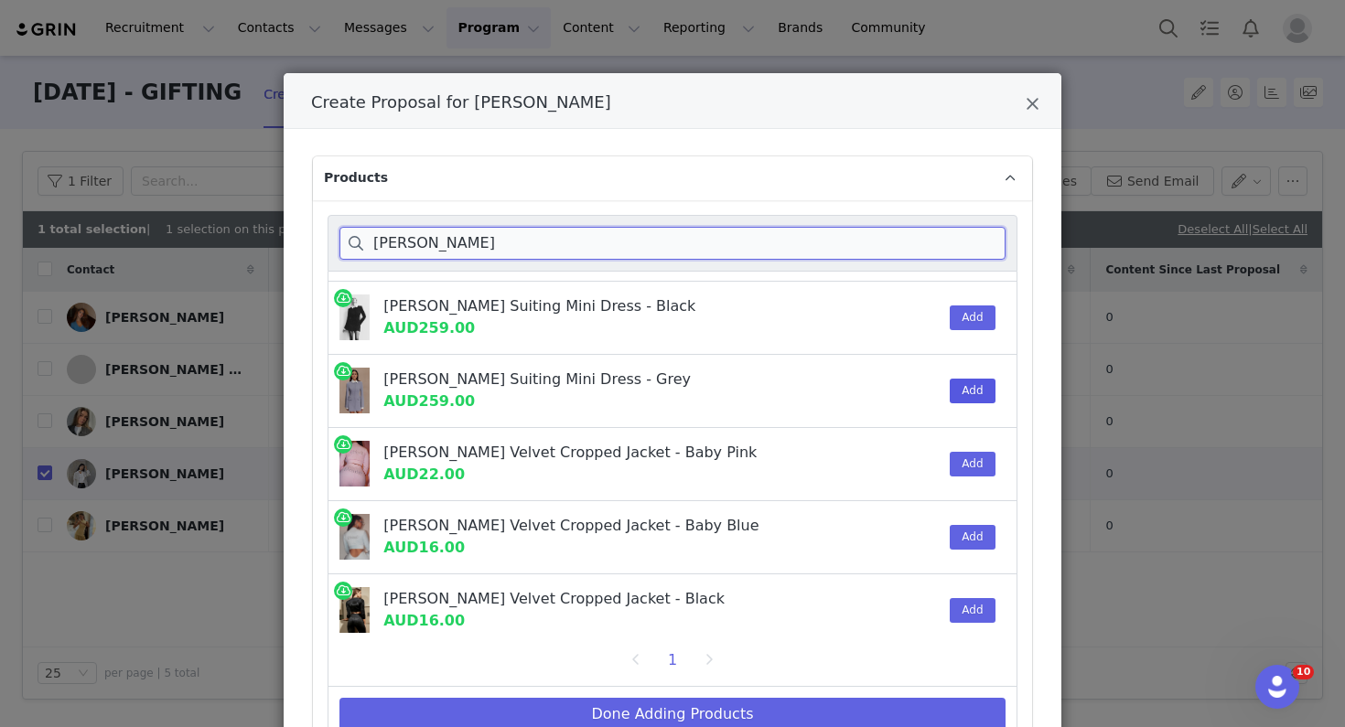
type input "gretchen"
click at [970, 392] on button "Add" at bounding box center [972, 391] width 45 height 25
drag, startPoint x: 444, startPoint y: 246, endPoint x: 360, endPoint y: 245, distance: 83.3
click at [360, 245] on input "gretchen" at bounding box center [672, 243] width 666 height 33
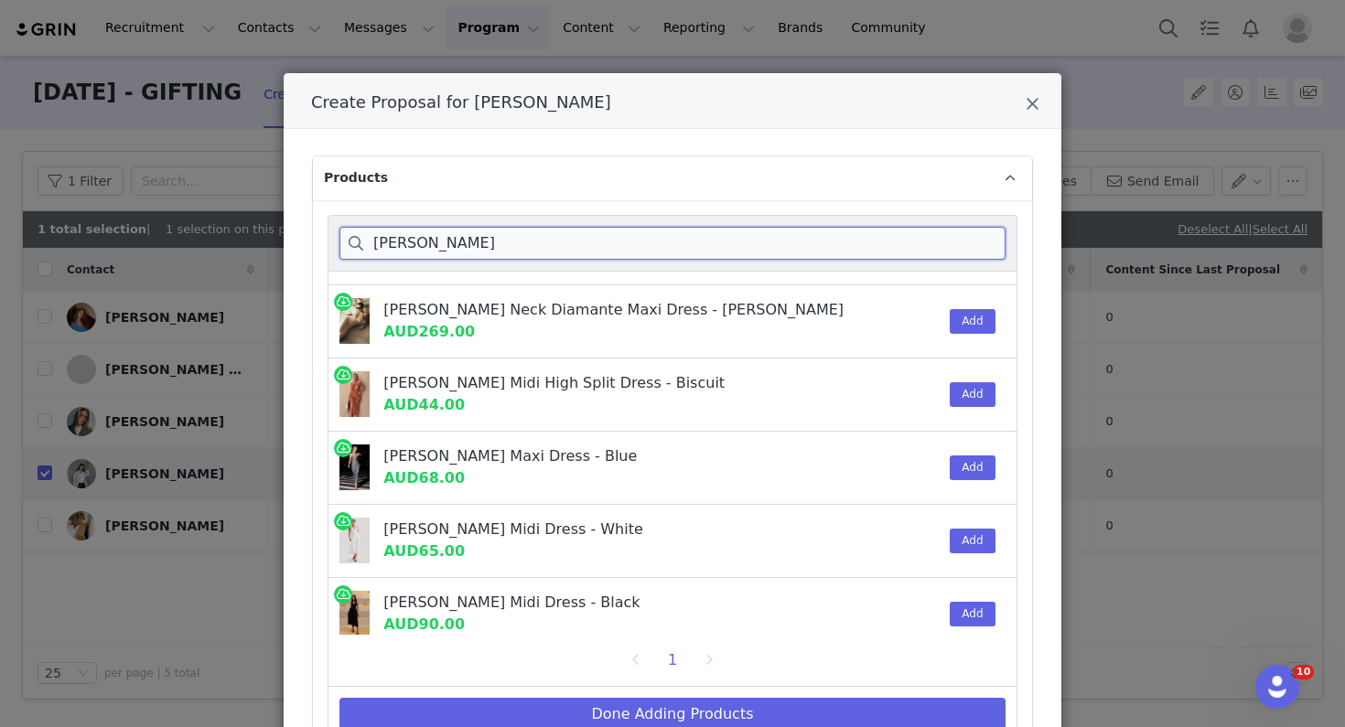
scroll to position [145, 0]
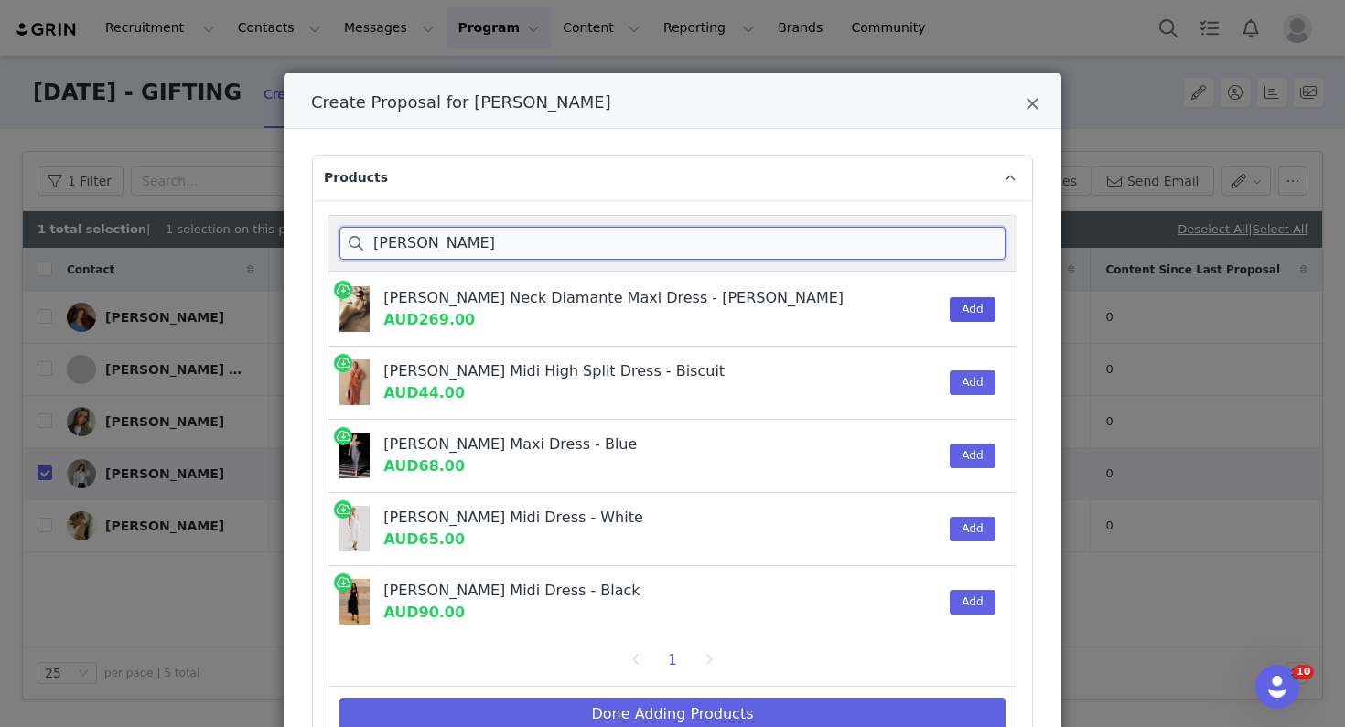
type input "harriet"
click at [976, 303] on button "Add" at bounding box center [972, 309] width 45 height 25
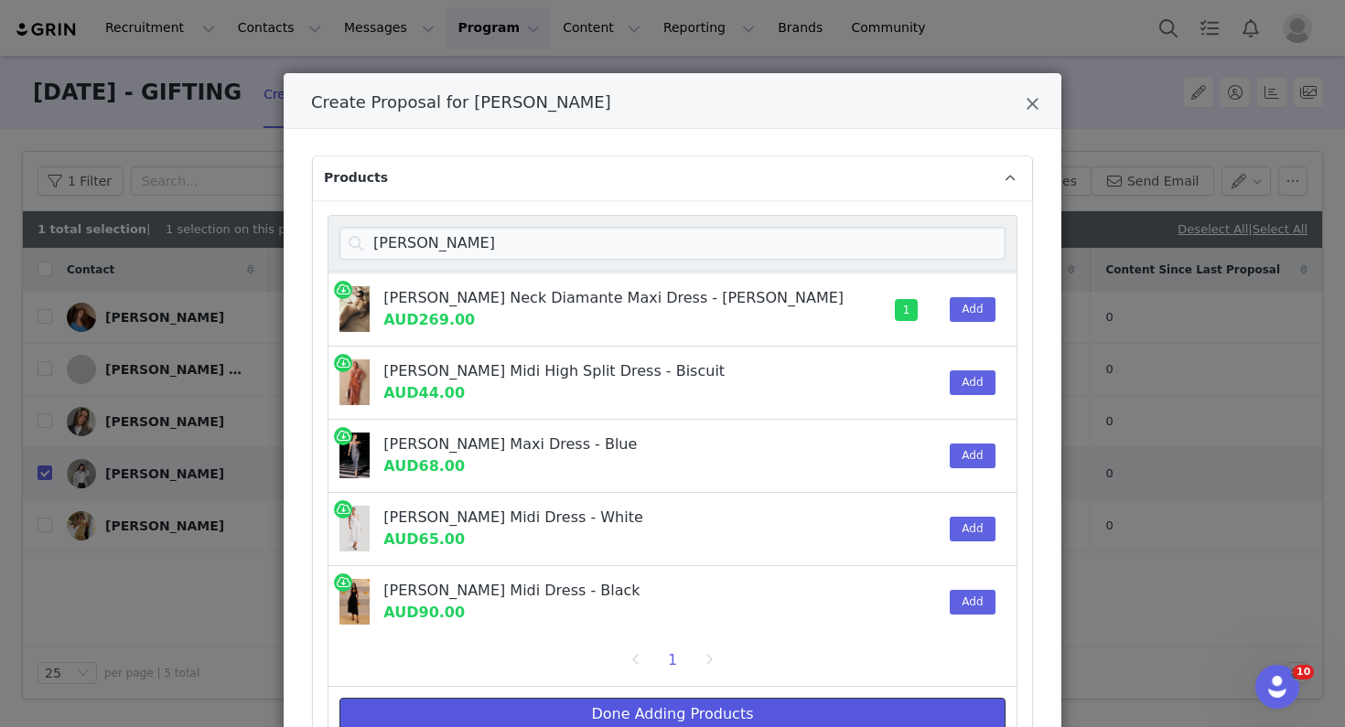
click at [764, 712] on button "Done Adding Products" at bounding box center [672, 714] width 666 height 33
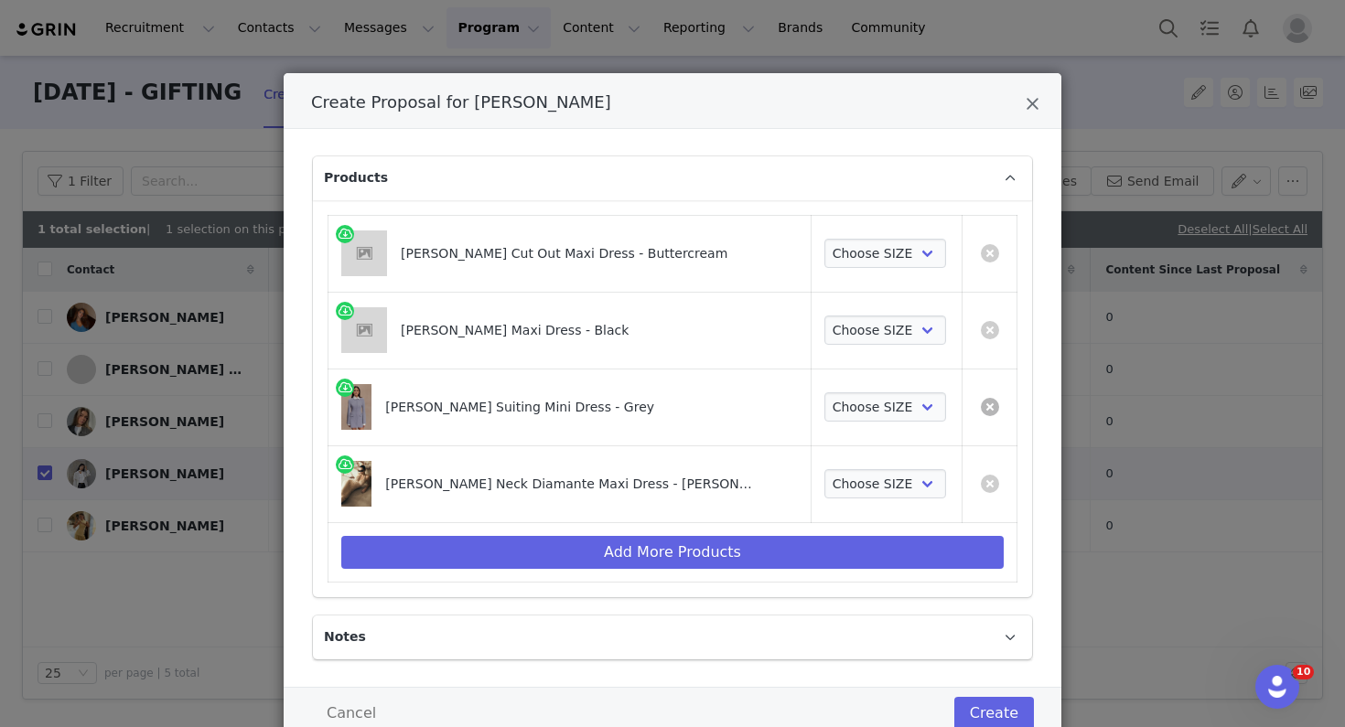
click at [991, 406] on link "Create Proposal for Hannah Wong" at bounding box center [990, 407] width 18 height 18
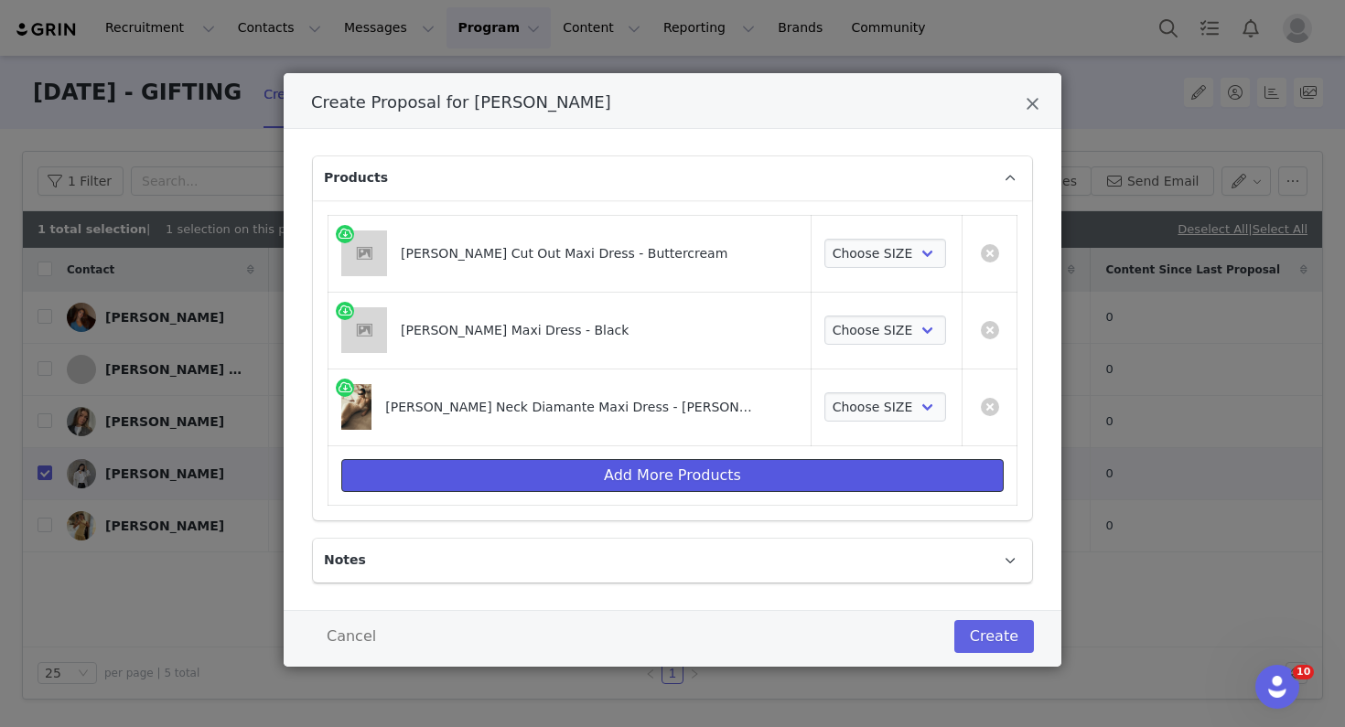
click at [690, 480] on button "Add More Products" at bounding box center [672, 475] width 662 height 33
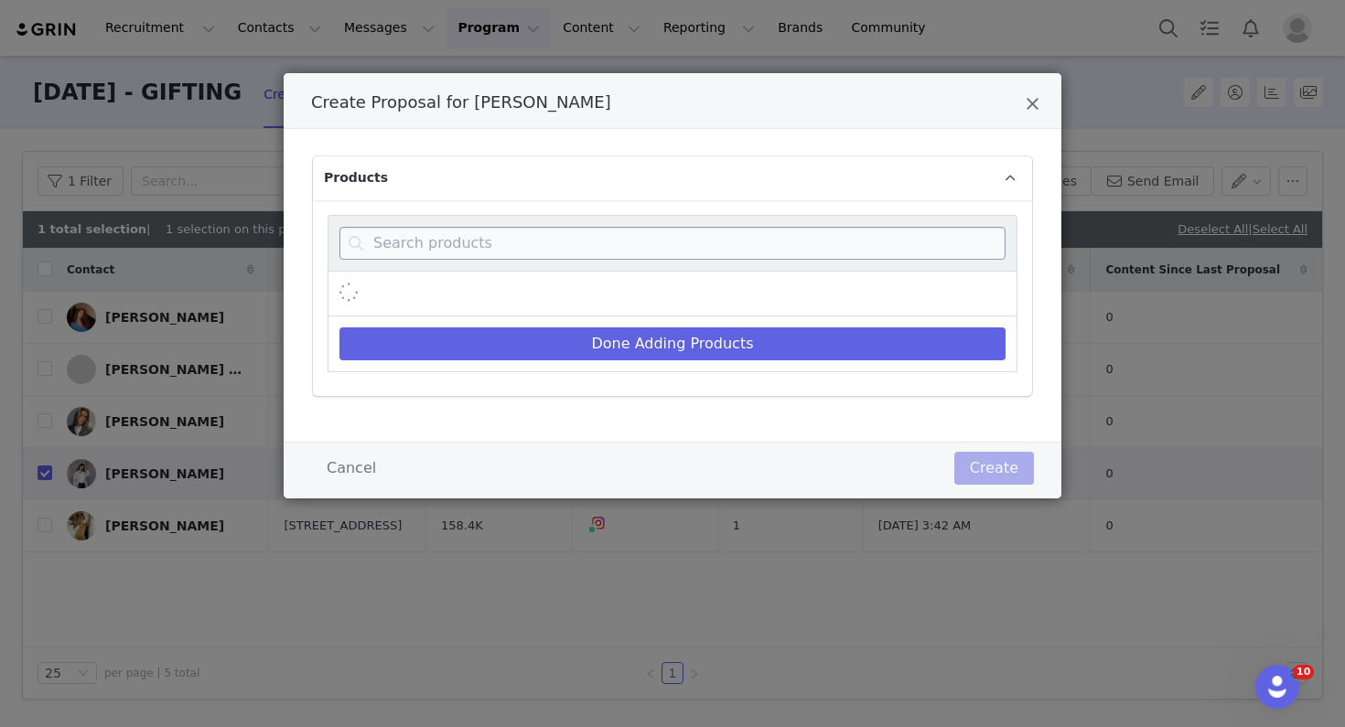
click at [607, 226] on div "Create Proposal for Hannah Wong" at bounding box center [673, 243] width 690 height 57
click at [609, 241] on input "Create Proposal for Hannah Wong" at bounding box center [672, 243] width 666 height 33
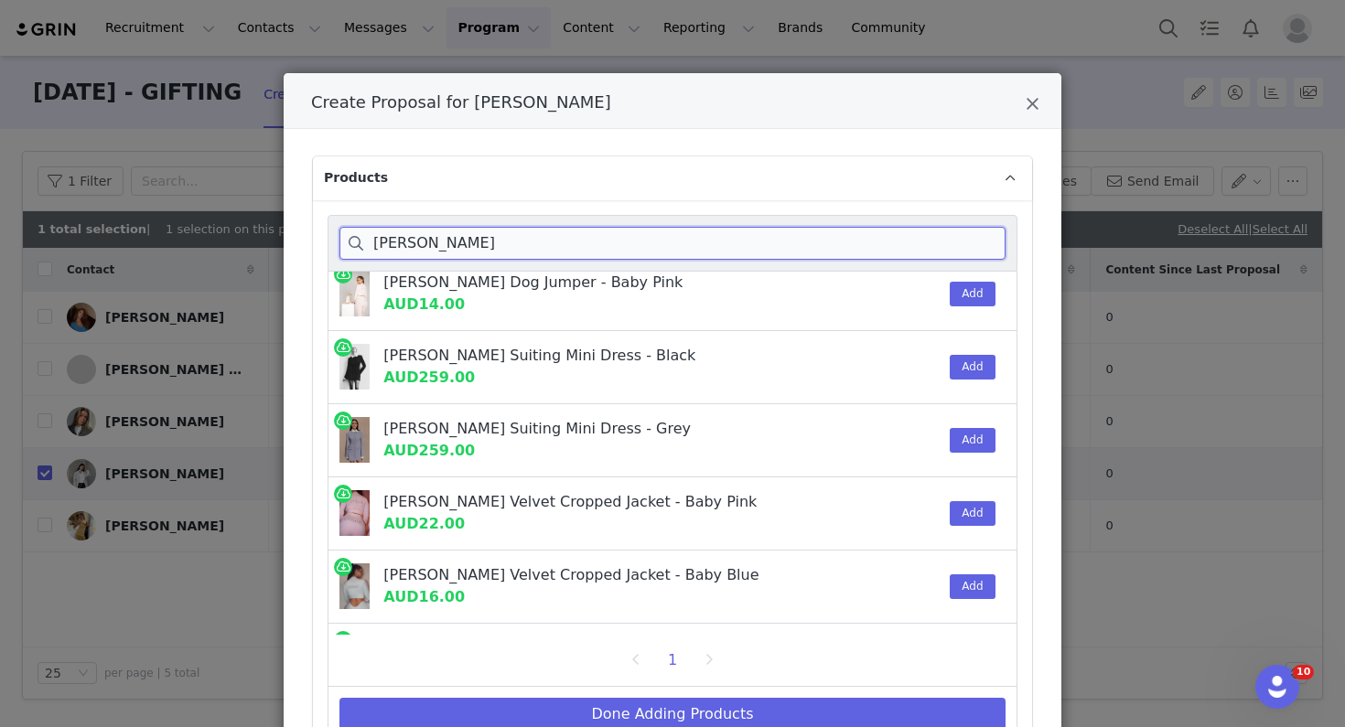
scroll to position [272, 0]
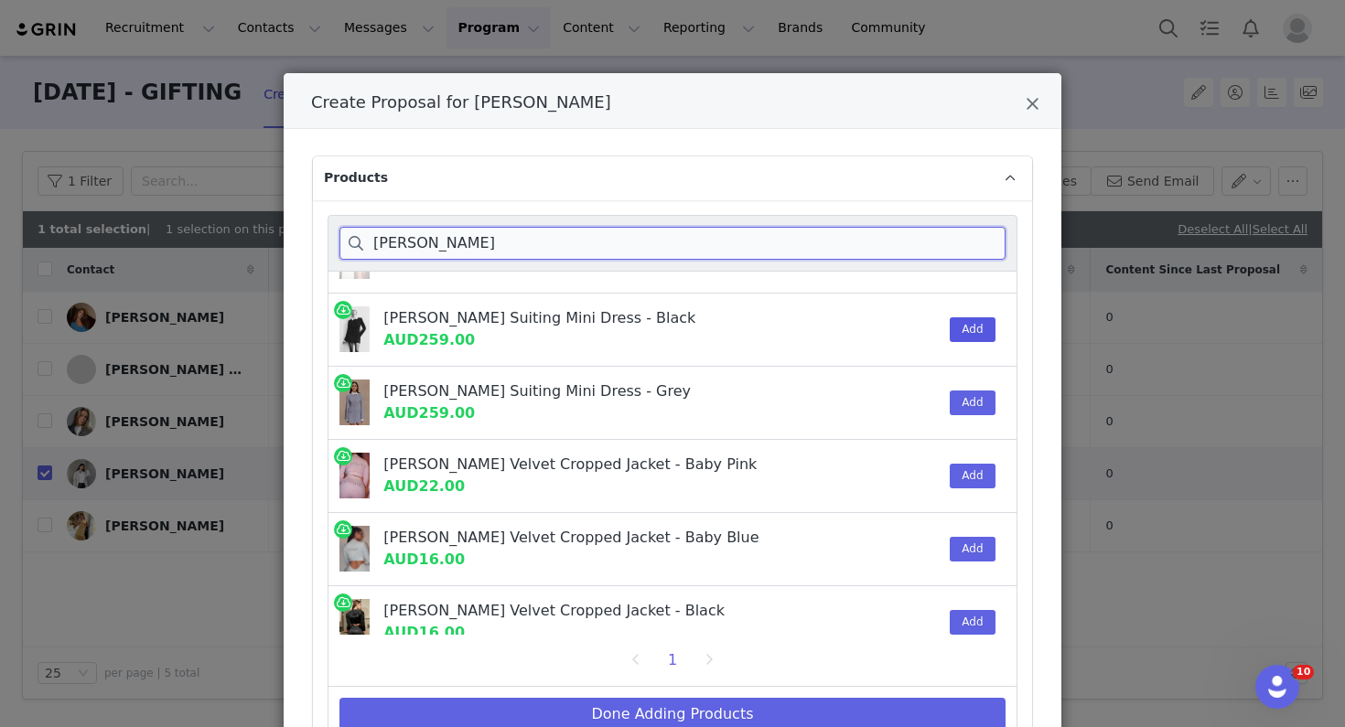
type input "gretchen"
click at [971, 339] on button "Add" at bounding box center [972, 329] width 45 height 25
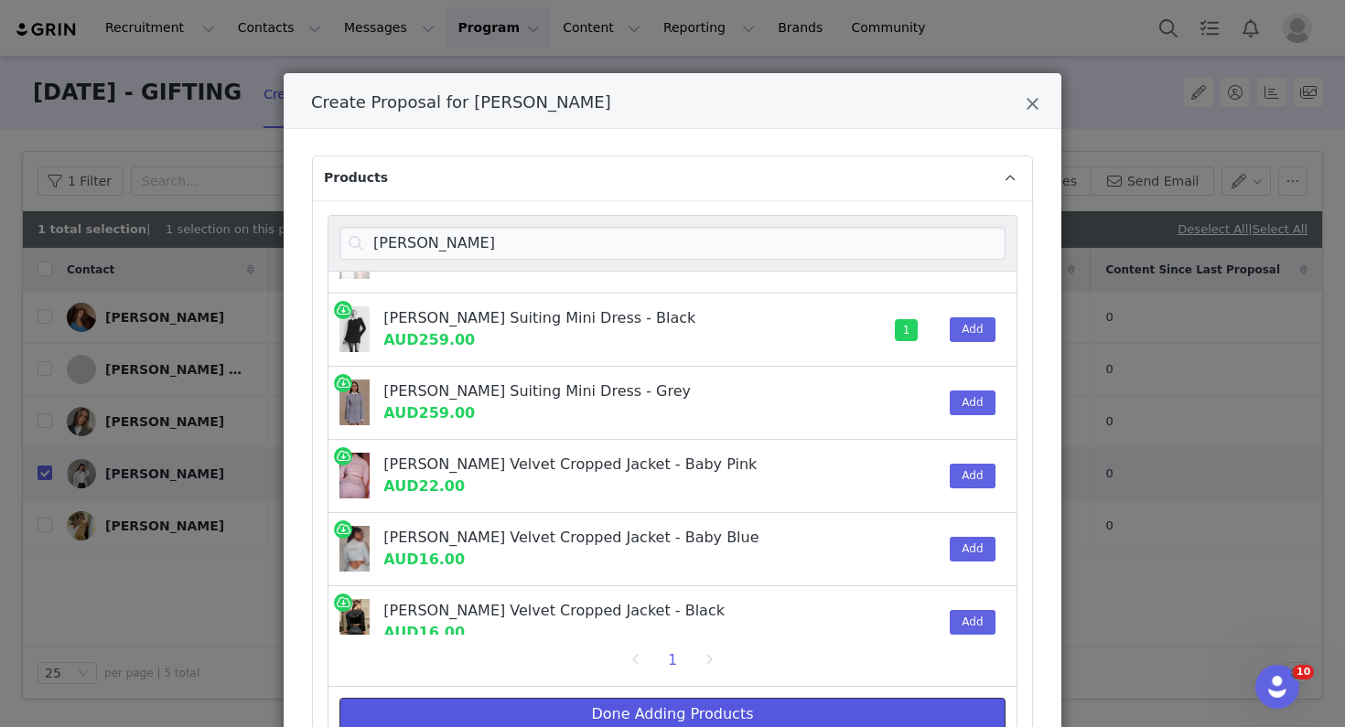
click at [755, 718] on button "Done Adding Products" at bounding box center [672, 714] width 666 height 33
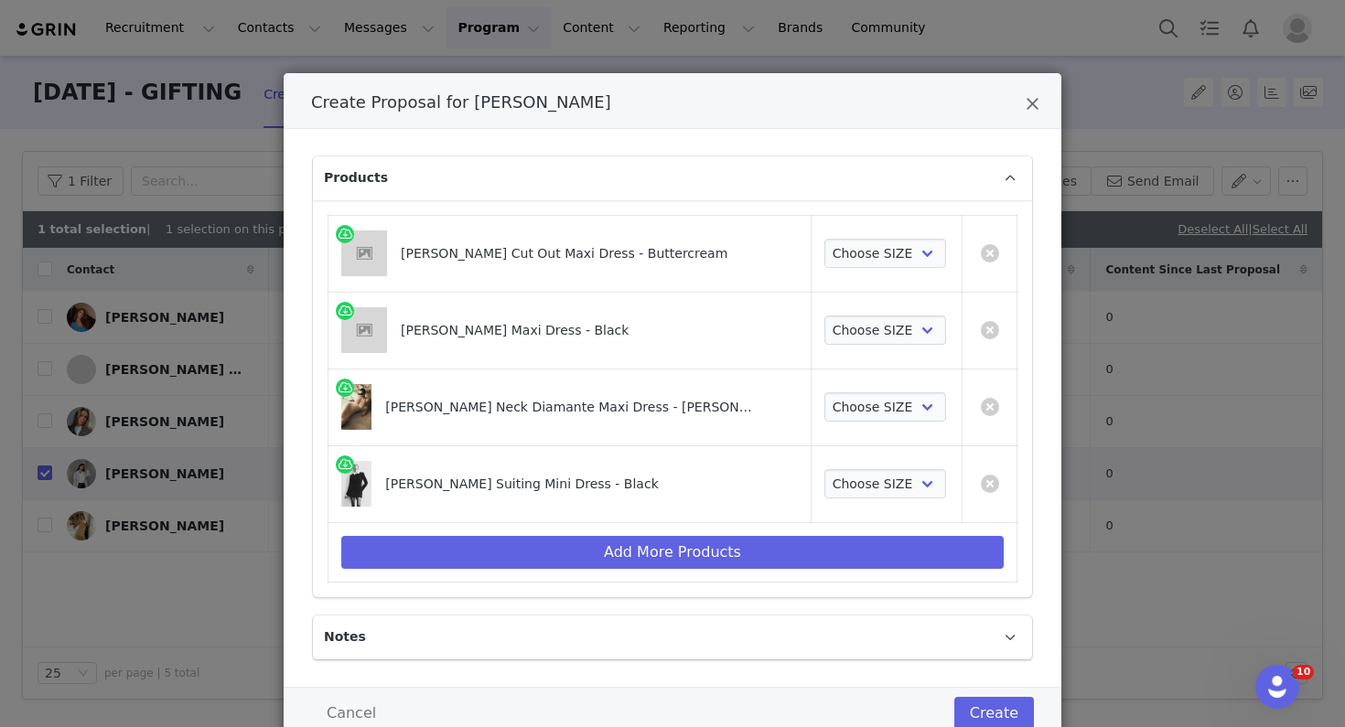
click at [879, 230] on td "Choose SIZE XXS XS S M L XL XXL 3XL" at bounding box center [886, 253] width 151 height 77
click at [880, 253] on select "Choose SIZE XXS XS S M L XL XXL 3XL" at bounding box center [885, 253] width 122 height 29
select select "27695231"
click at [824, 239] on select "Choose SIZE XXS XS S M L XL XXL 3XL" at bounding box center [885, 253] width 122 height 29
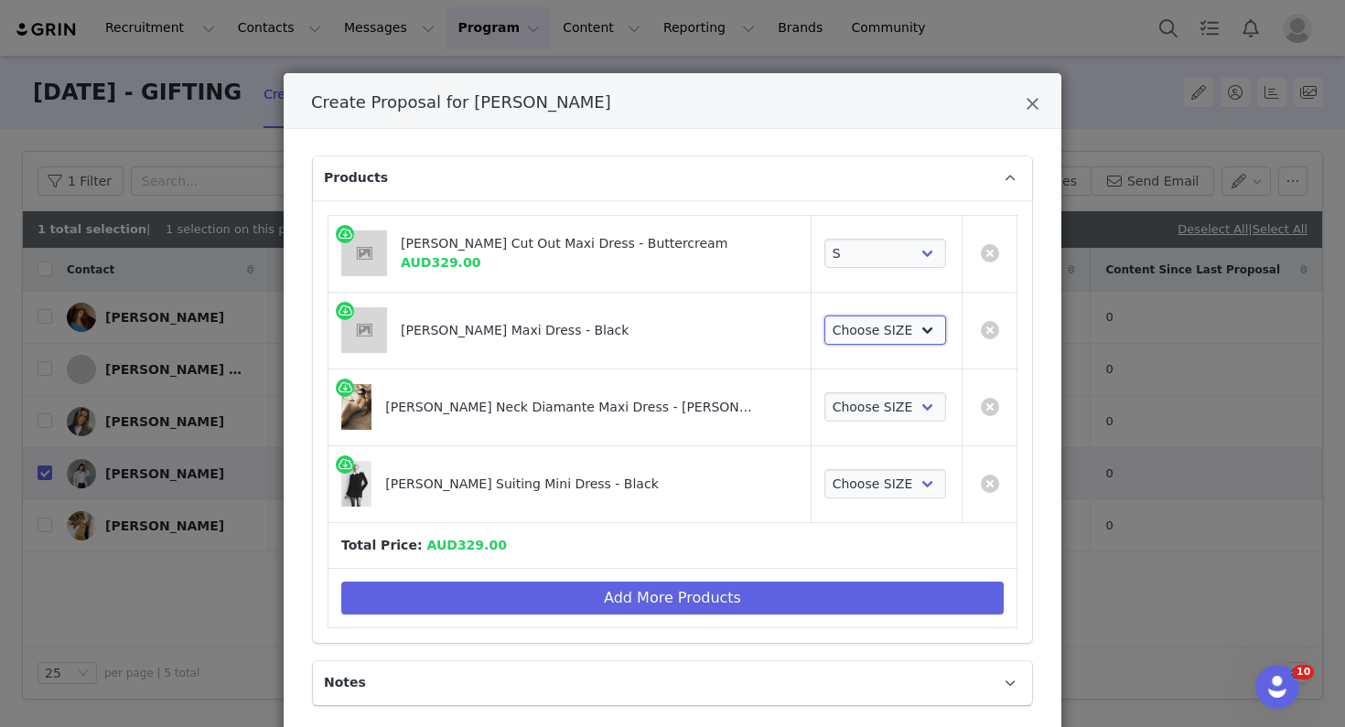
click at [846, 333] on select "Choose SIZE XXS XS S M L XL XXL 3XL" at bounding box center [885, 330] width 122 height 29
select select "27799133"
click at [824, 316] on select "Choose SIZE XXS XS S M L XL XXL 3XL" at bounding box center [885, 330] width 122 height 29
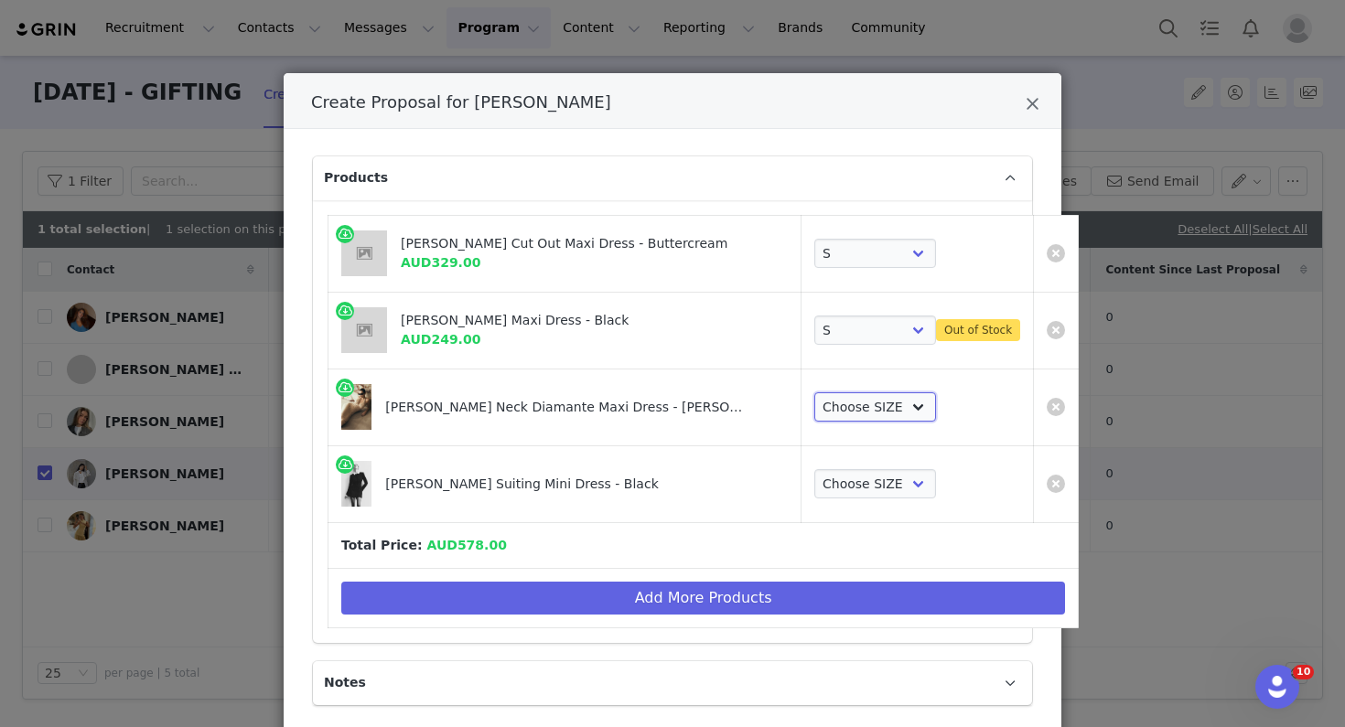
click at [825, 410] on select "Choose SIZE XXS XS S M L XL XXL 3XL" at bounding box center [875, 406] width 122 height 29
select select "27696158"
click at [814, 392] on select "Choose SIZE XXS XS S M L XL XXL 3XL" at bounding box center [875, 406] width 122 height 29
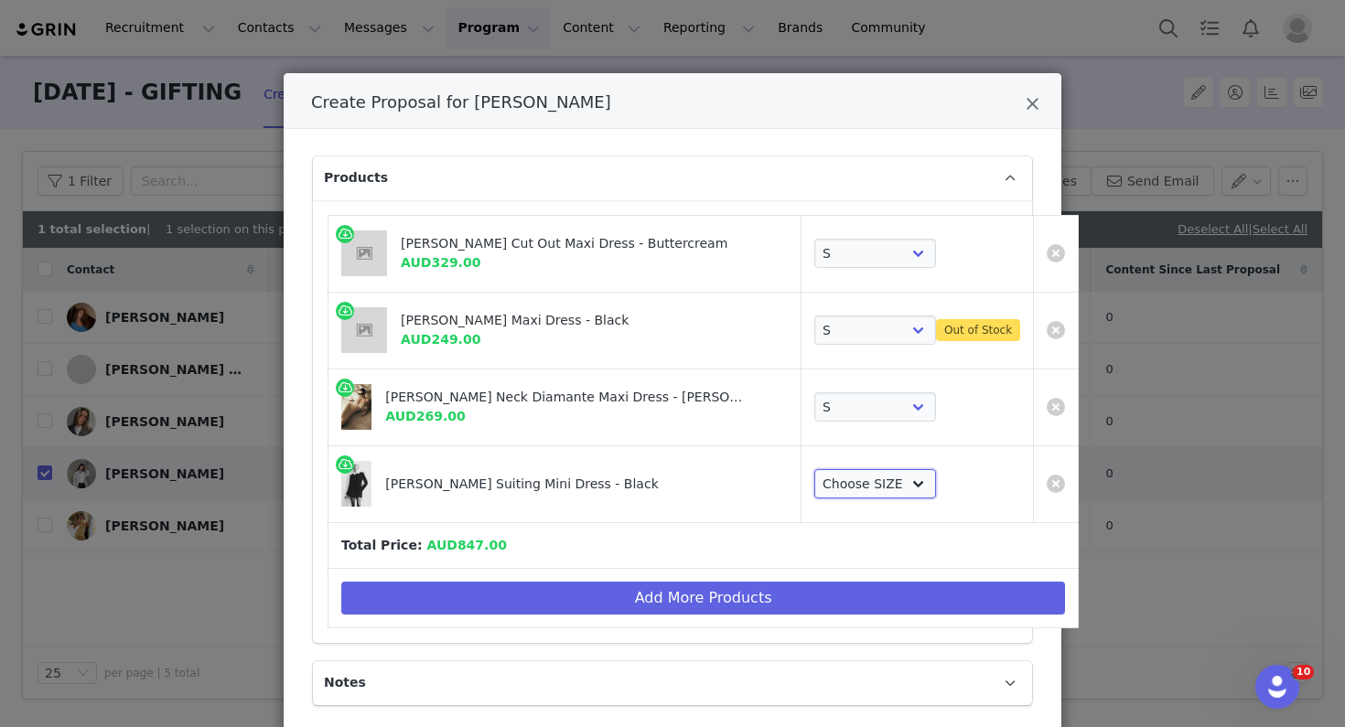
click at [814, 482] on select "Choose SIZE XXS XS S M L XL XXL 3XL" at bounding box center [875, 483] width 122 height 29
select select "27694039"
click at [814, 469] on select "Choose SIZE XXS XS S M L XL XXL 3XL" at bounding box center [875, 483] width 122 height 29
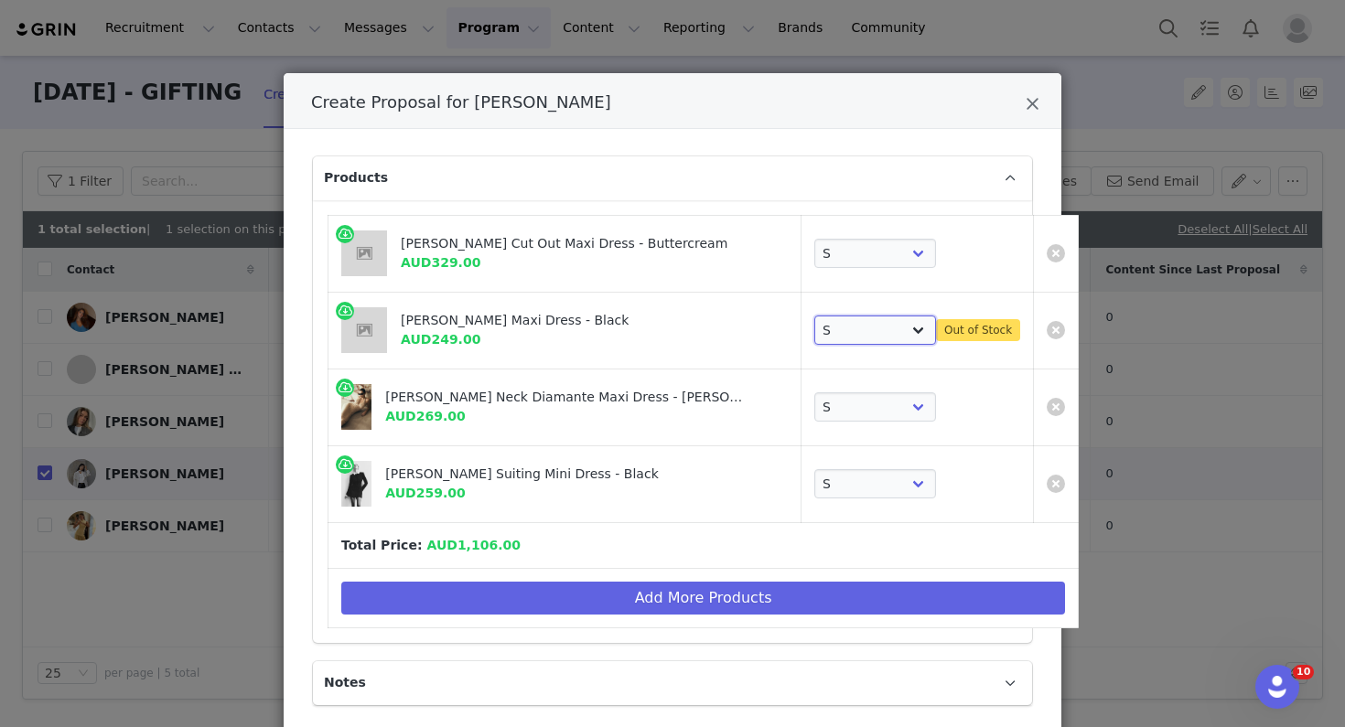
click at [832, 339] on select "Choose SIZE XXS XS S M L XL XXL 3XL" at bounding box center [875, 330] width 122 height 29
click at [814, 316] on select "Choose SIZE XXS XS S M L XL XXL 3XL" at bounding box center [875, 330] width 122 height 29
click at [826, 331] on select "Choose SIZE XXS XS S M L XL XXL 3XL" at bounding box center [875, 330] width 122 height 29
click at [814, 316] on select "Choose SIZE XXS XS S M L XL XXL 3XL" at bounding box center [875, 330] width 122 height 29
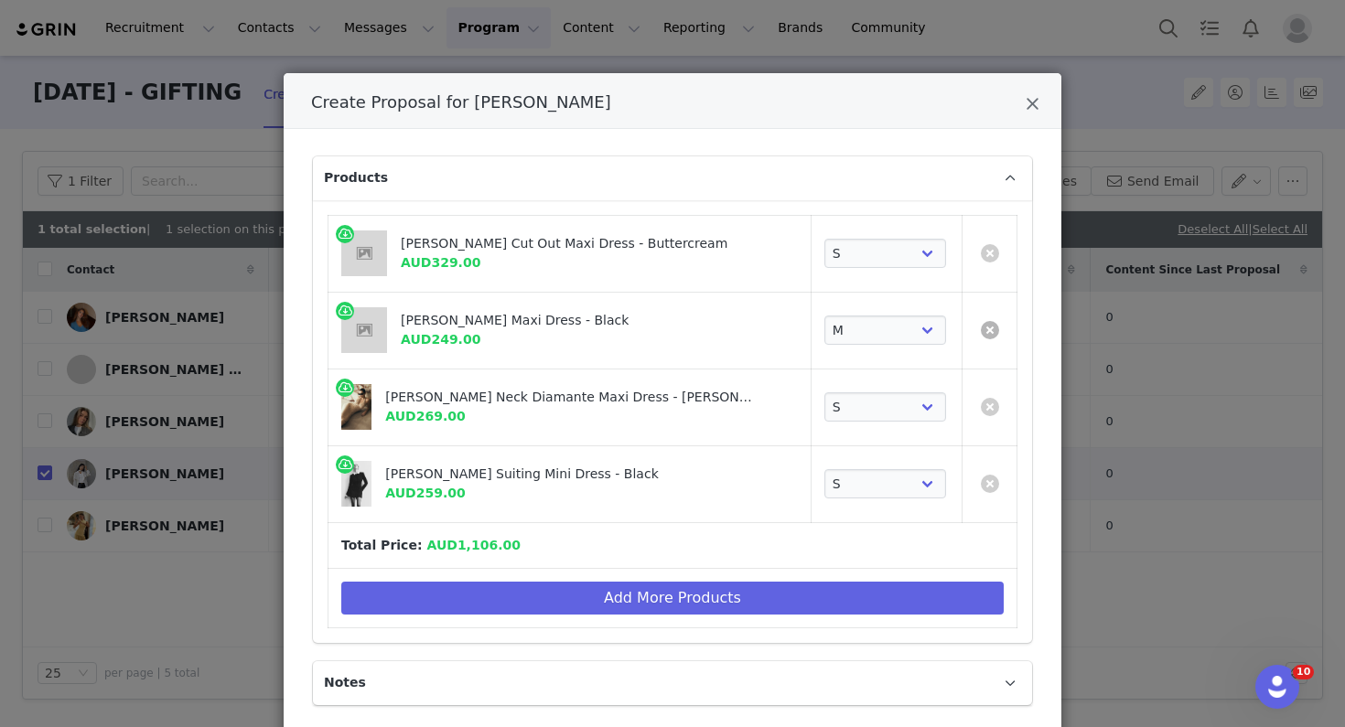
click at [989, 328] on link "Create Proposal for Hannah Wong" at bounding box center [990, 330] width 18 height 18
select select "27696158"
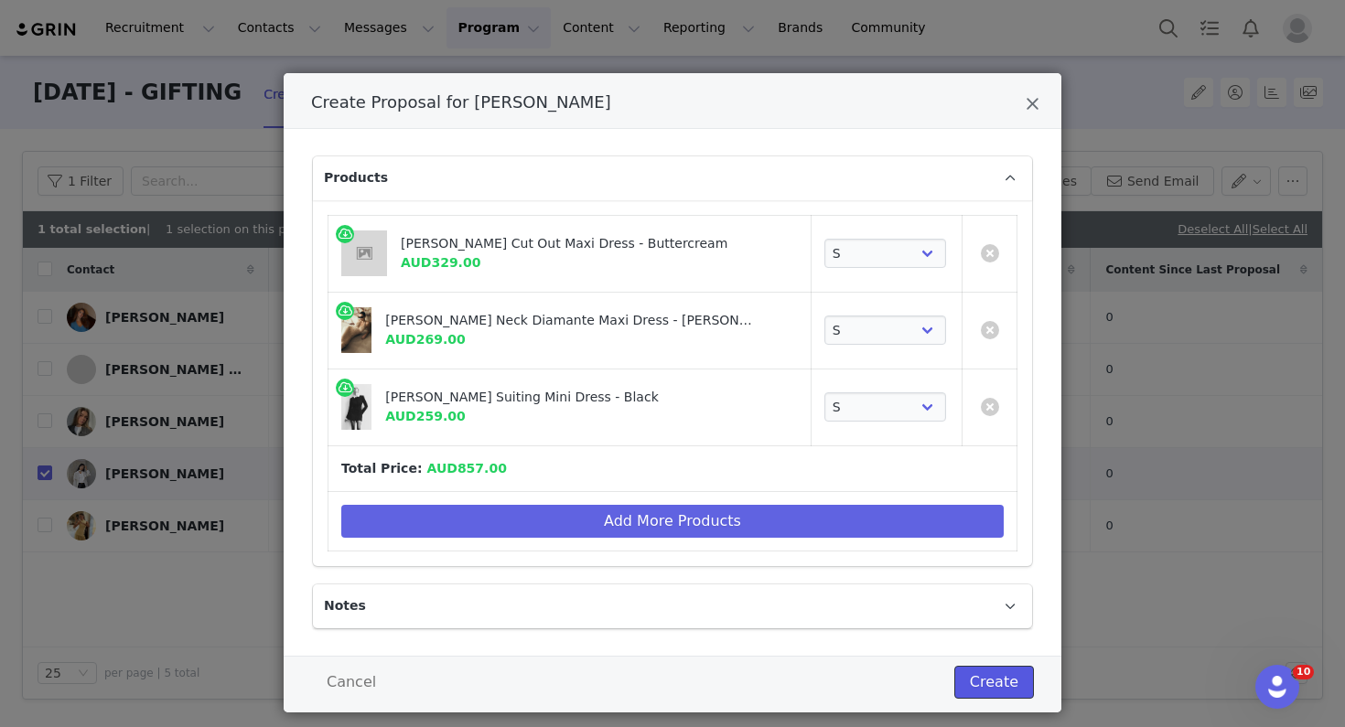
click at [979, 681] on button "Create" at bounding box center [994, 682] width 80 height 33
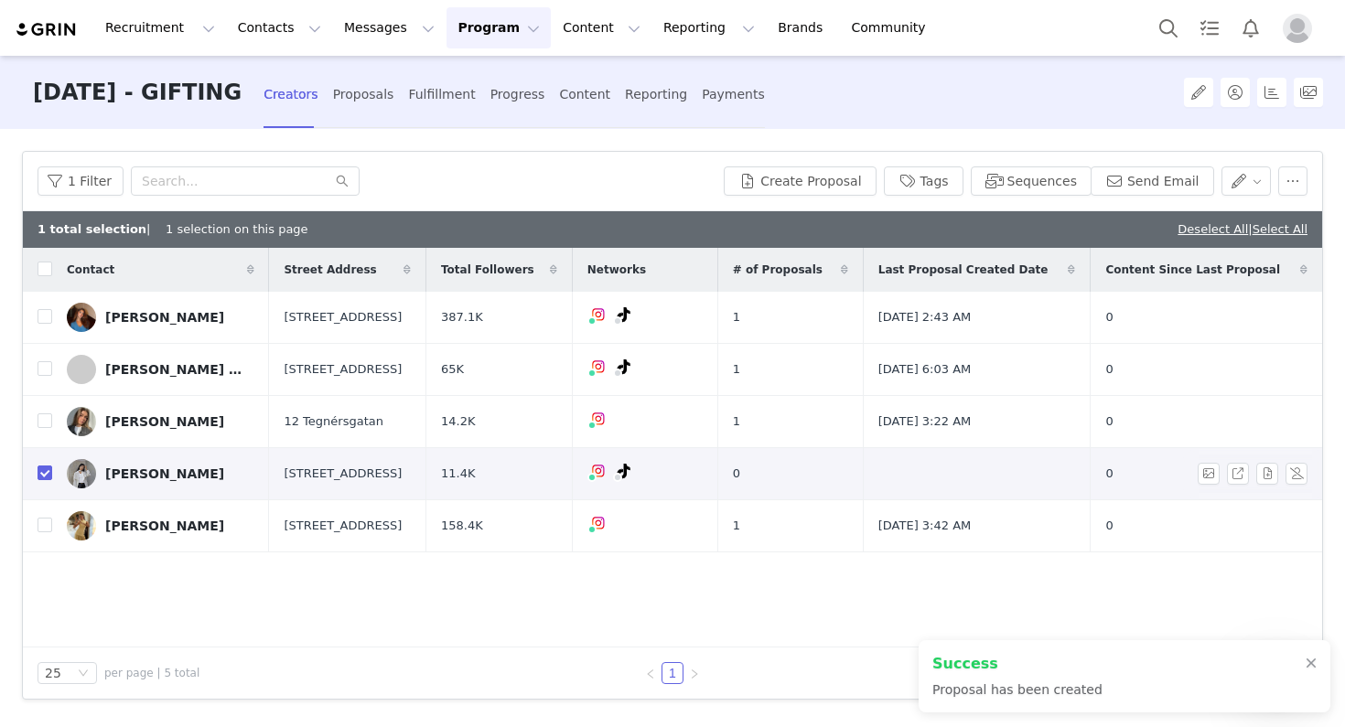
click at [164, 478] on div "[PERSON_NAME]" at bounding box center [164, 474] width 119 height 15
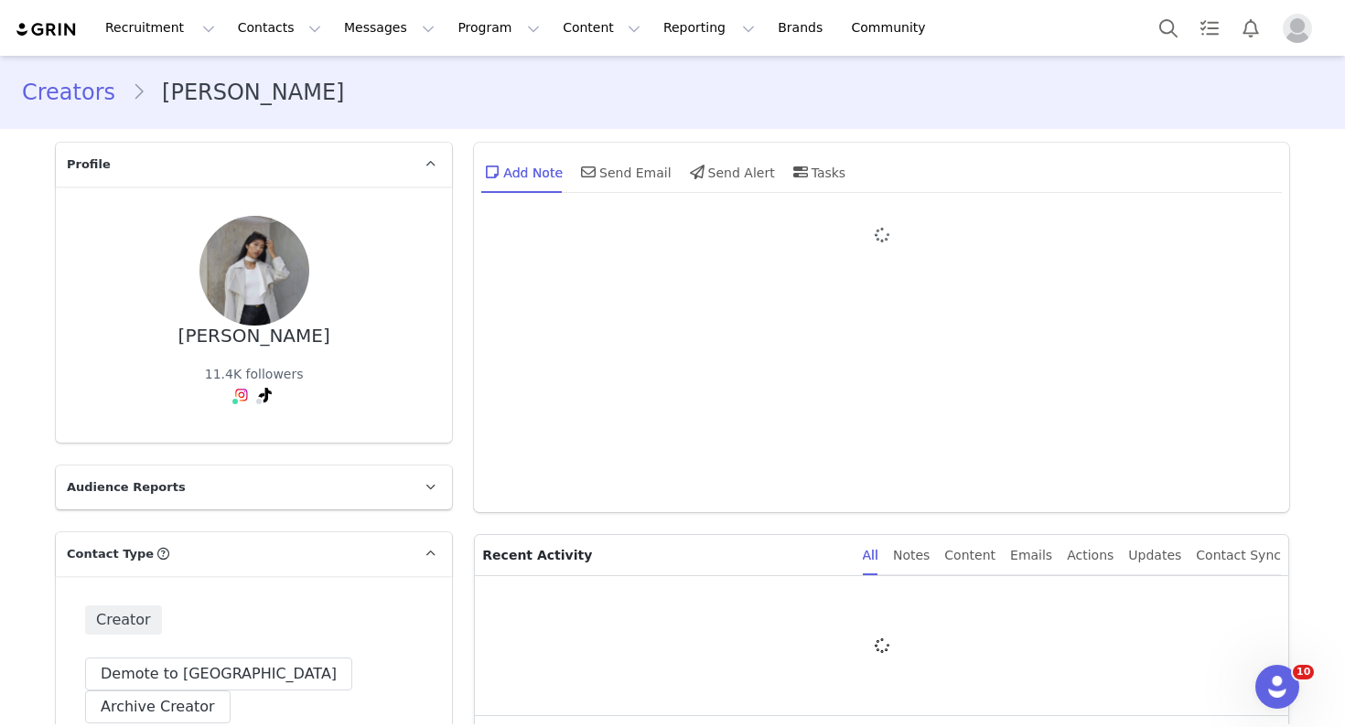
type input "+1 ([GEOGRAPHIC_DATA])"
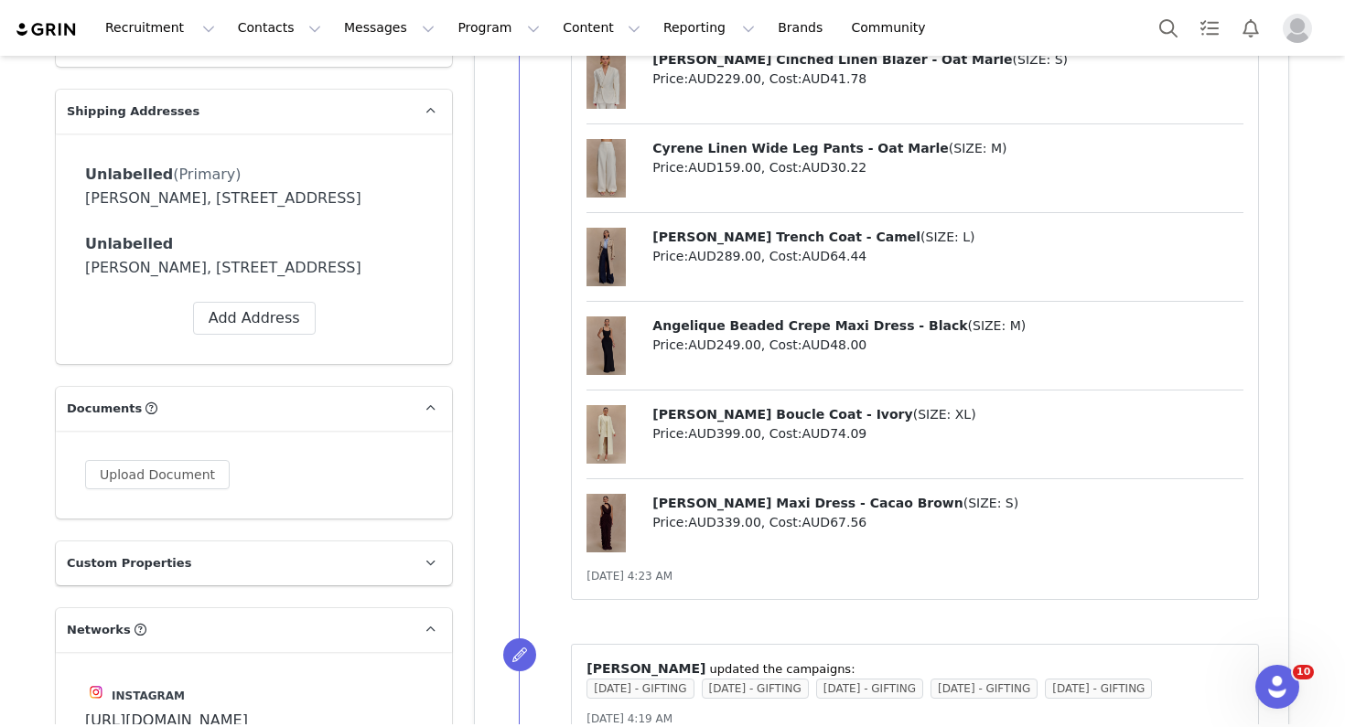
scroll to position [1425, 0]
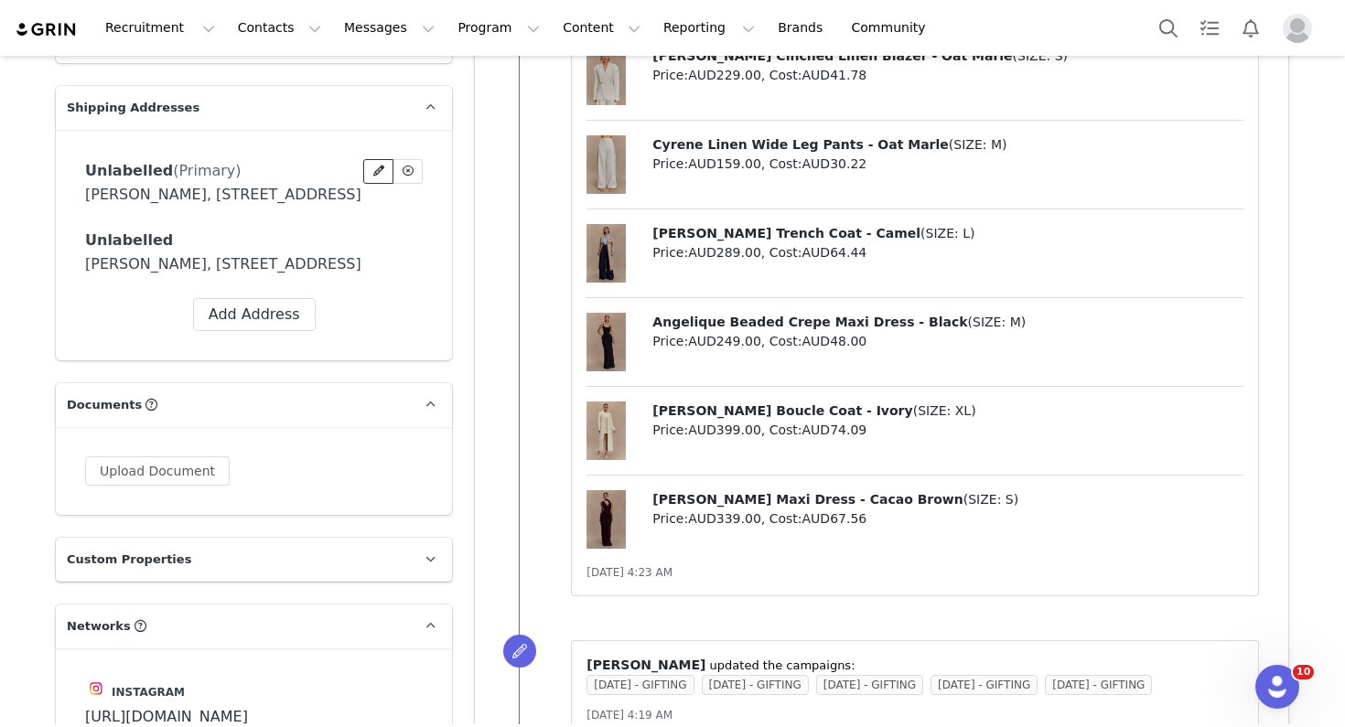
click at [371, 163] on span at bounding box center [379, 171] width 16 height 16
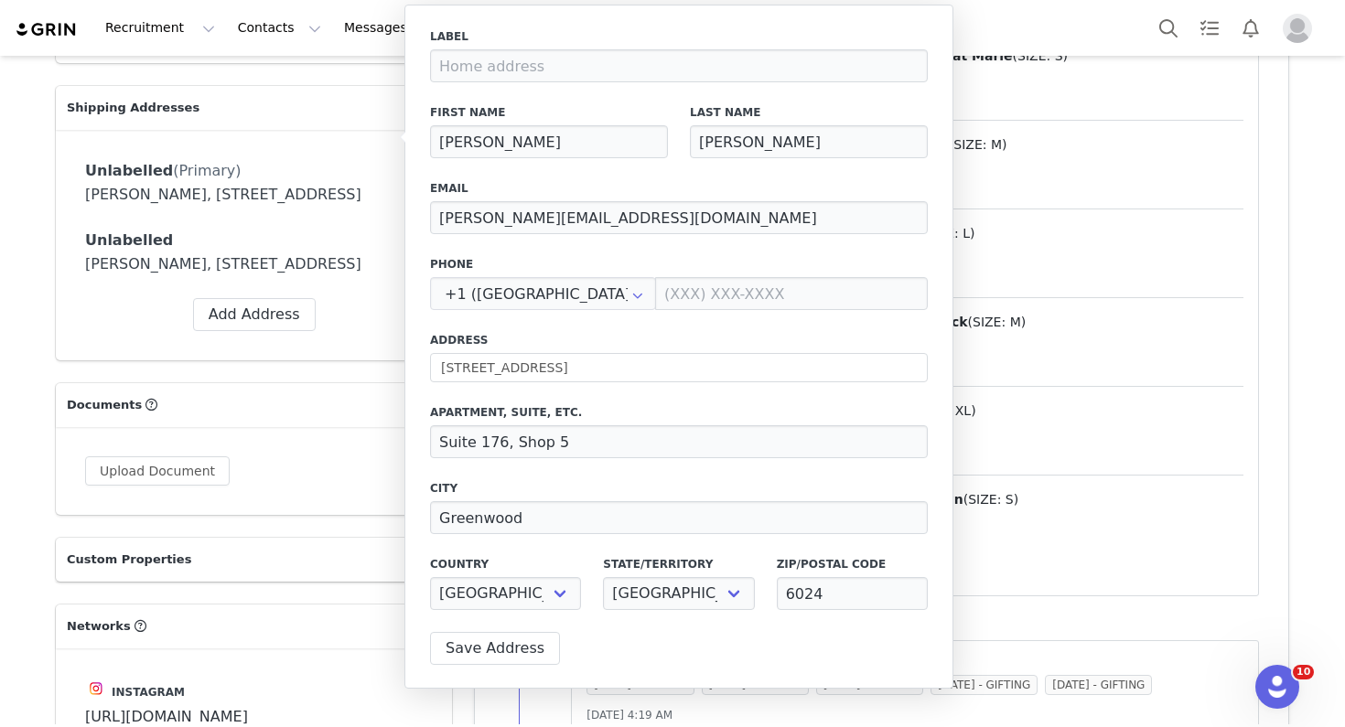
click at [342, 293] on div "Unlabelled (Primary) Delete Address Yes, delete Address Hannah Wong, 18 Calecta…" at bounding box center [254, 245] width 338 height 172
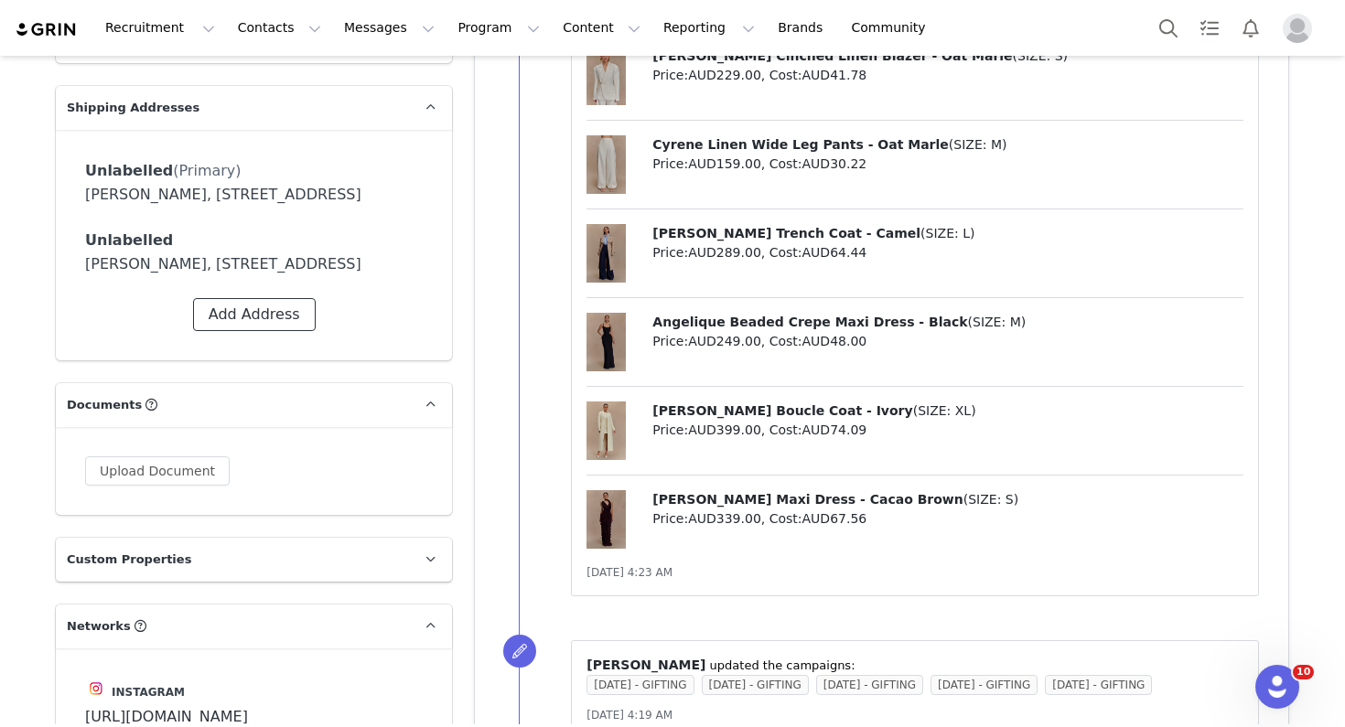
click at [267, 331] on button "Add Address" at bounding box center [254, 314] width 123 height 33
select select
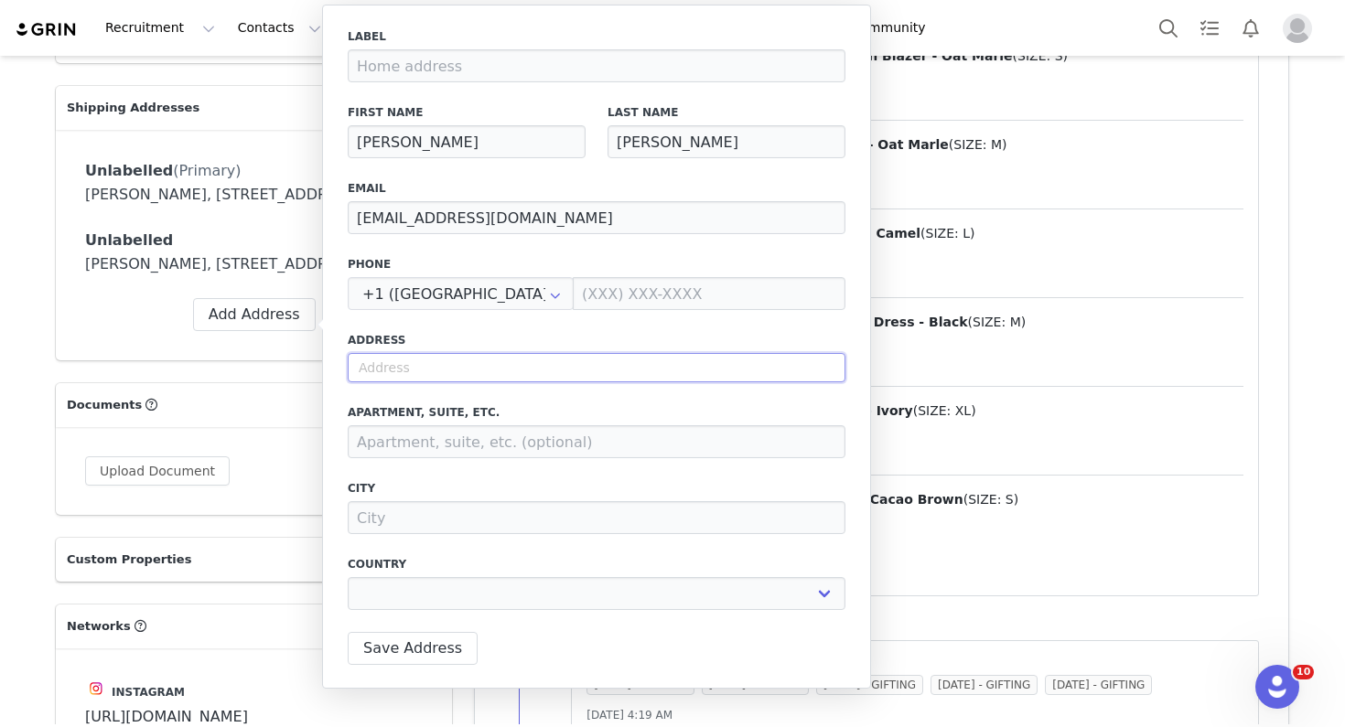
click at [440, 369] on input "text" at bounding box center [597, 367] width 498 height 29
paste input "10 Cade Grove, Macleod, Vic 3085"
type input "10 Cade Grove, Macleod, Vic 3085"
select select
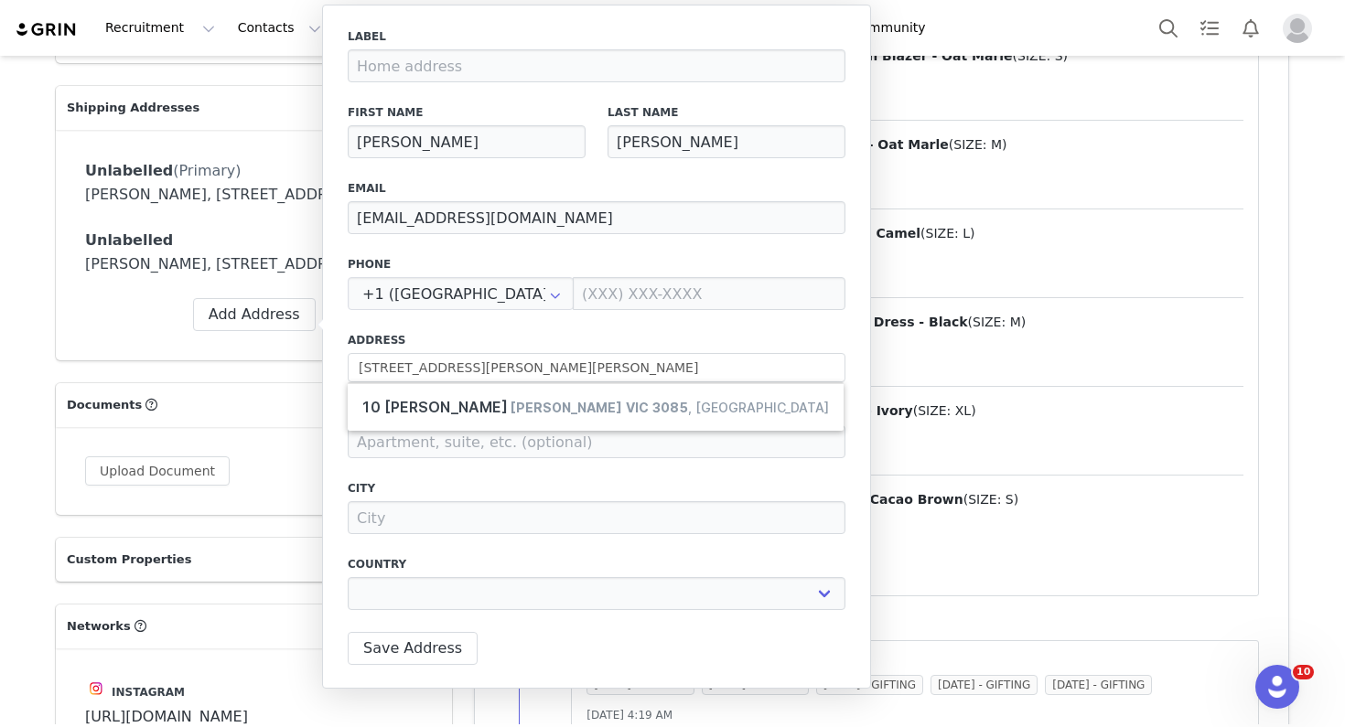
type input "[STREET_ADDRESS][PERSON_NAME]"
type input "Macleod"
select select "[object Object]"
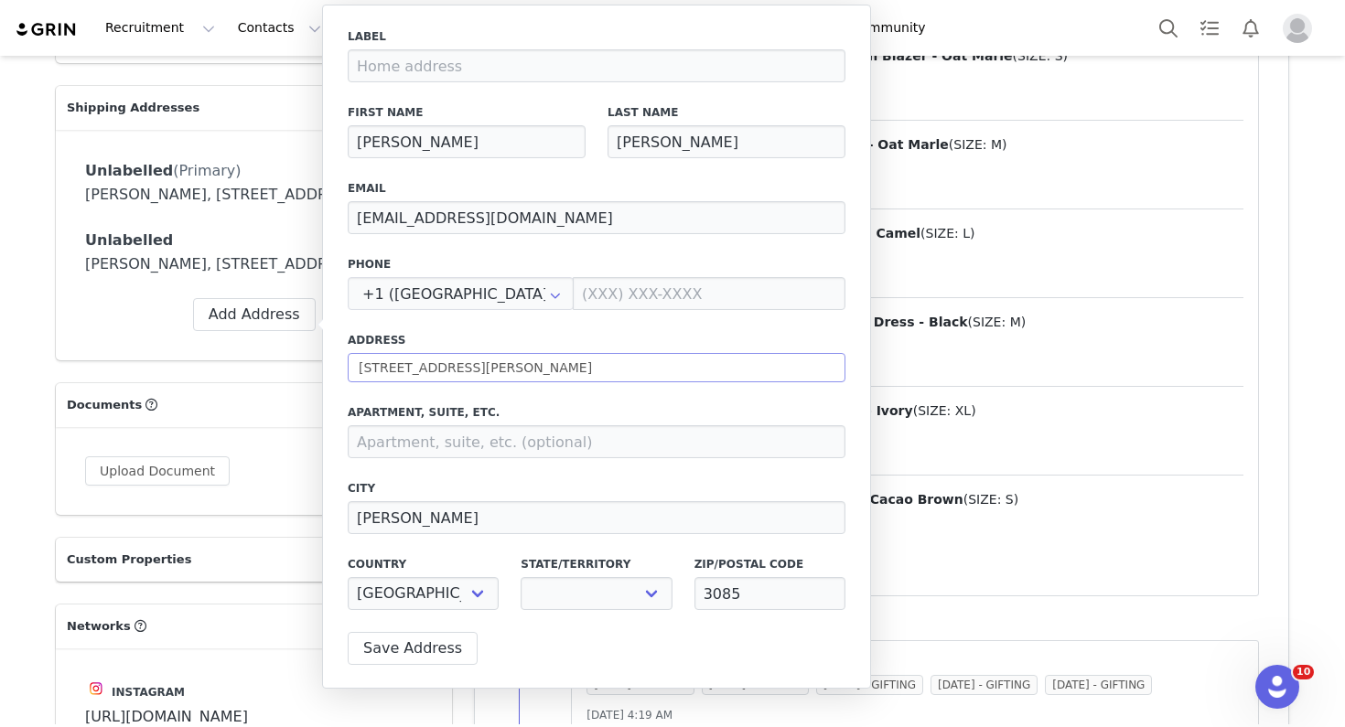
select select "[object Object]"
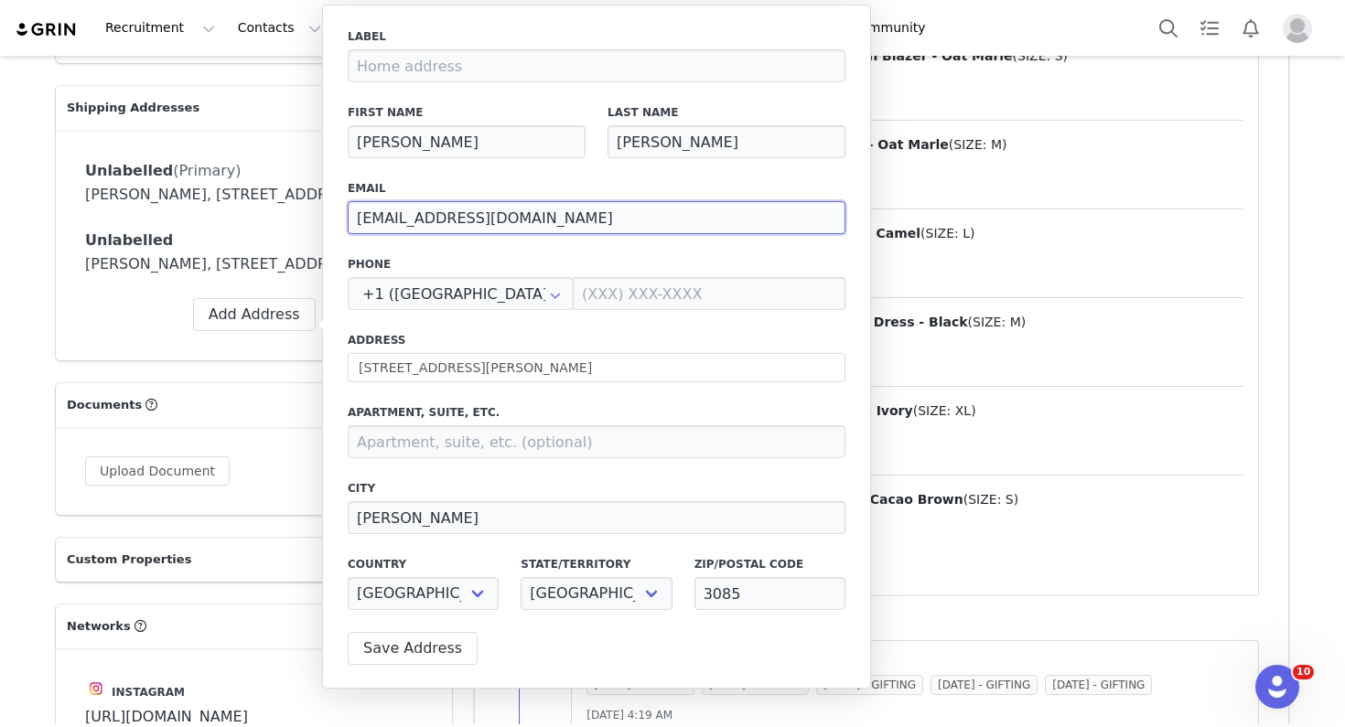
drag, startPoint x: 567, startPoint y: 213, endPoint x: 331, endPoint y: 211, distance: 236.0
click at [331, 212] on div "Label First Name Hannah Last Name Wong Email hannahw.mgmt@gmail.com Phone +1 (U…" at bounding box center [596, 347] width 549 height 684
paste input "contact@hannahw.com"
type input "contact@hannahw.com"
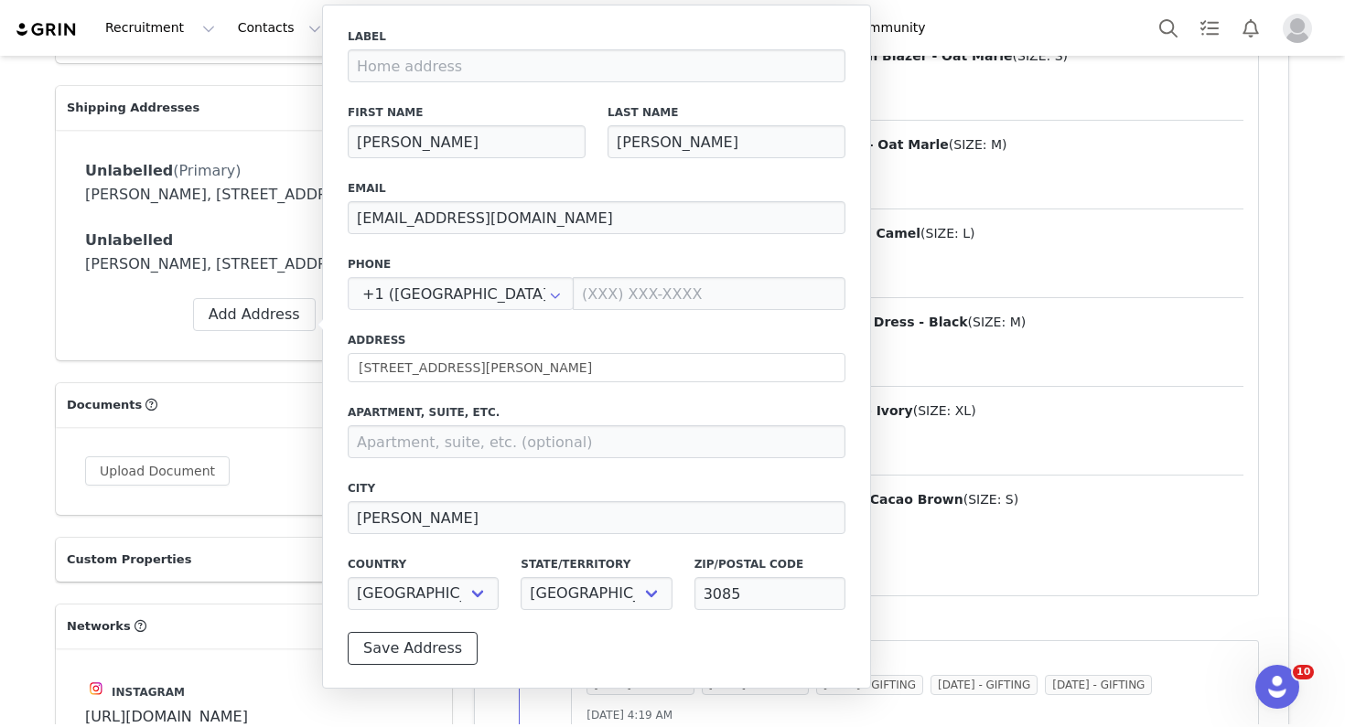
click at [431, 642] on button "Save Address" at bounding box center [413, 648] width 130 height 33
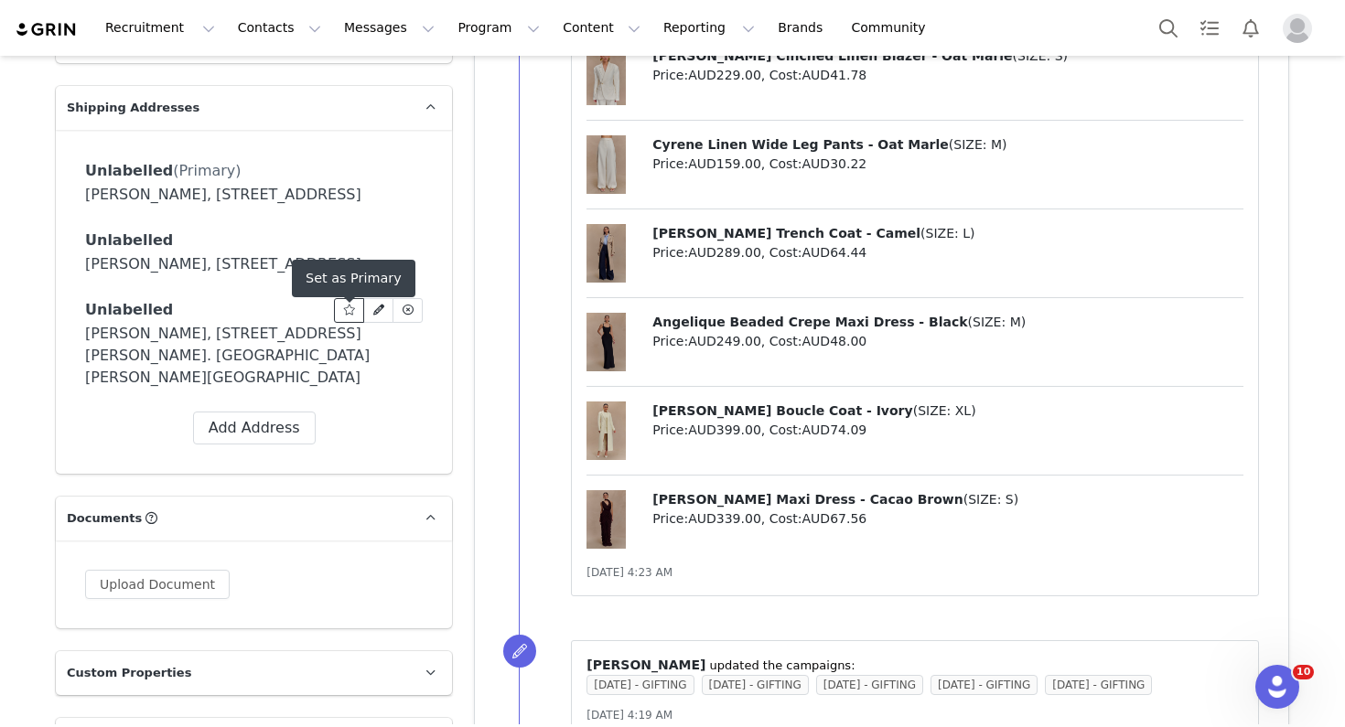
click at [352, 316] on icon at bounding box center [349, 310] width 13 height 11
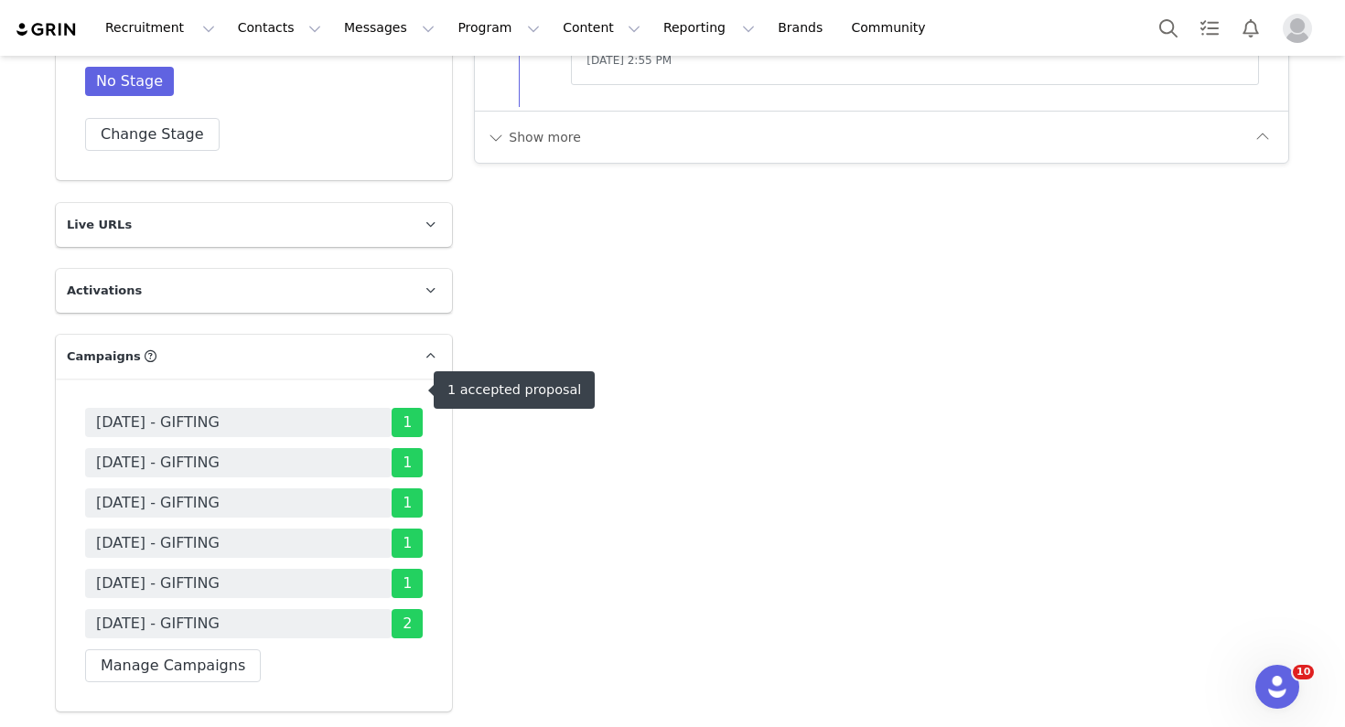
scroll to position [3265, 0]
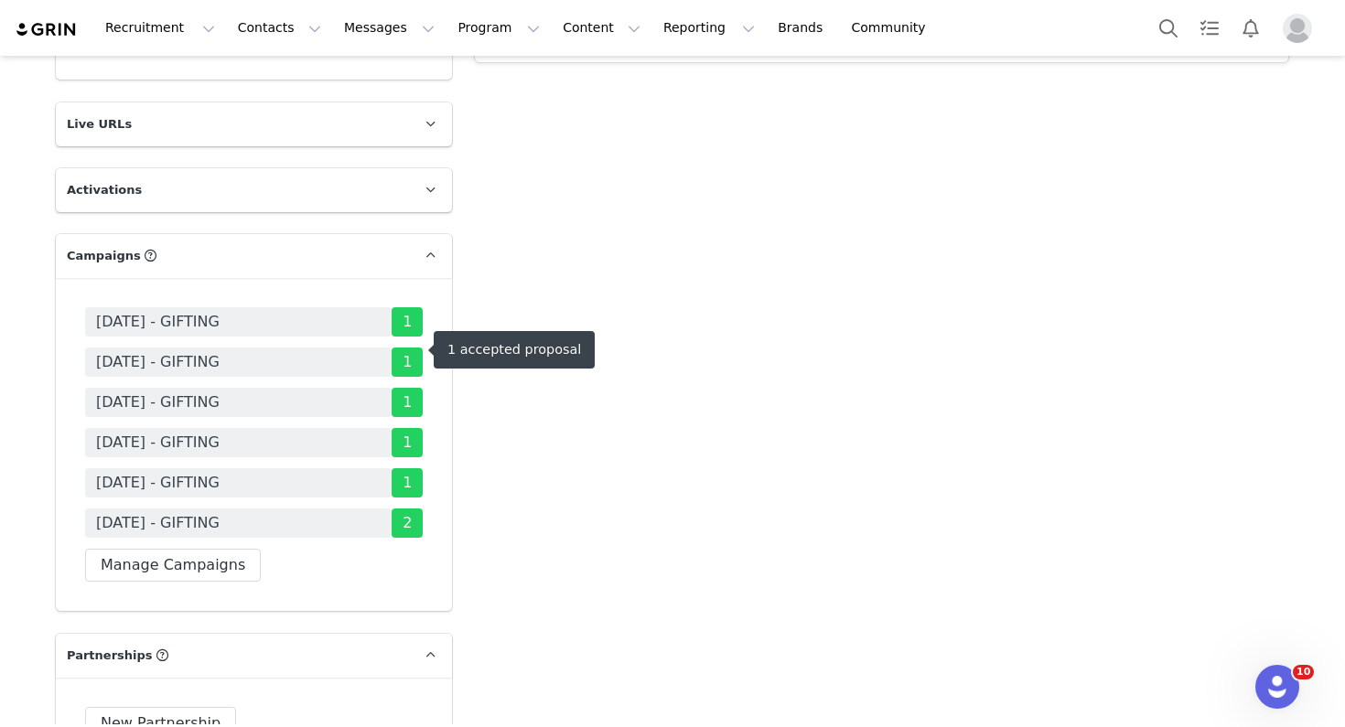
click at [220, 351] on span "[DATE] - GIFTING" at bounding box center [158, 362] width 124 height 22
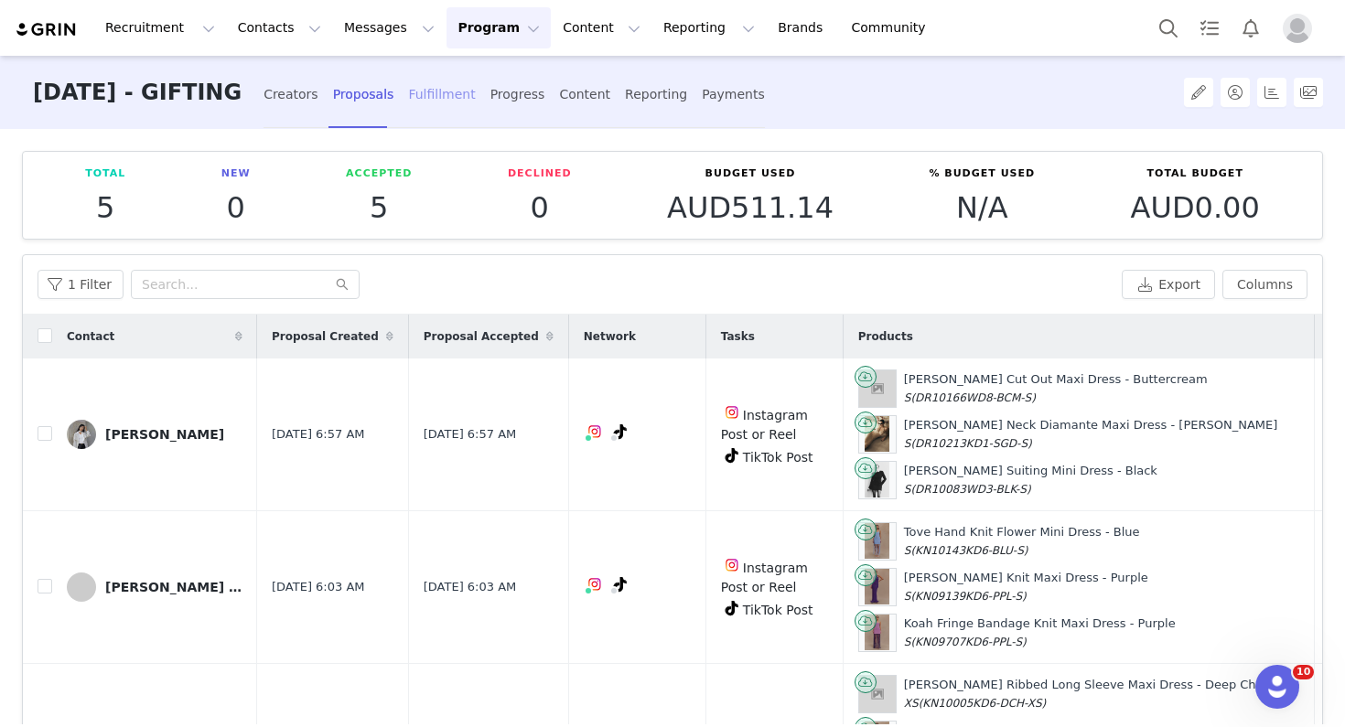
click at [472, 92] on div "Fulfillment" at bounding box center [441, 94] width 67 height 48
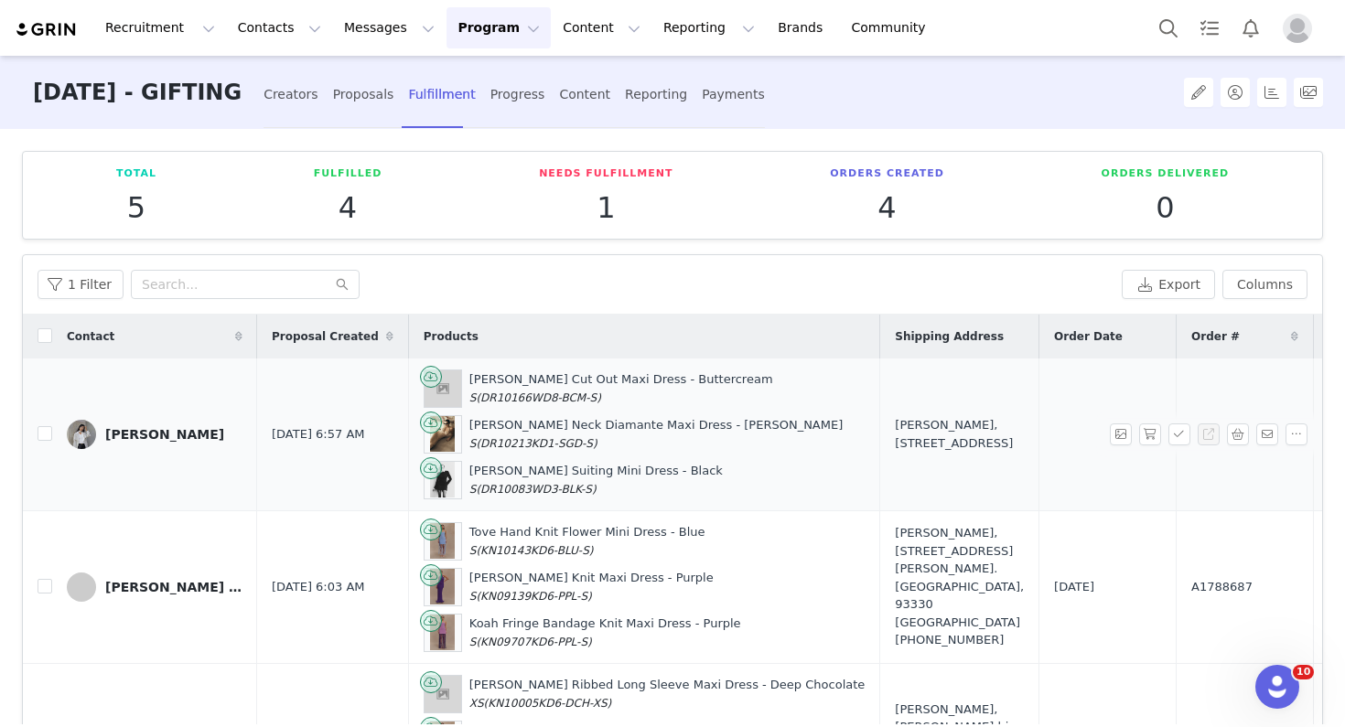
click at [895, 446] on div "Hannah Wong, 18 Calectasia St. Suite 176, Shop 5 Greenwood, Western Australia 6…" at bounding box center [959, 434] width 129 height 36
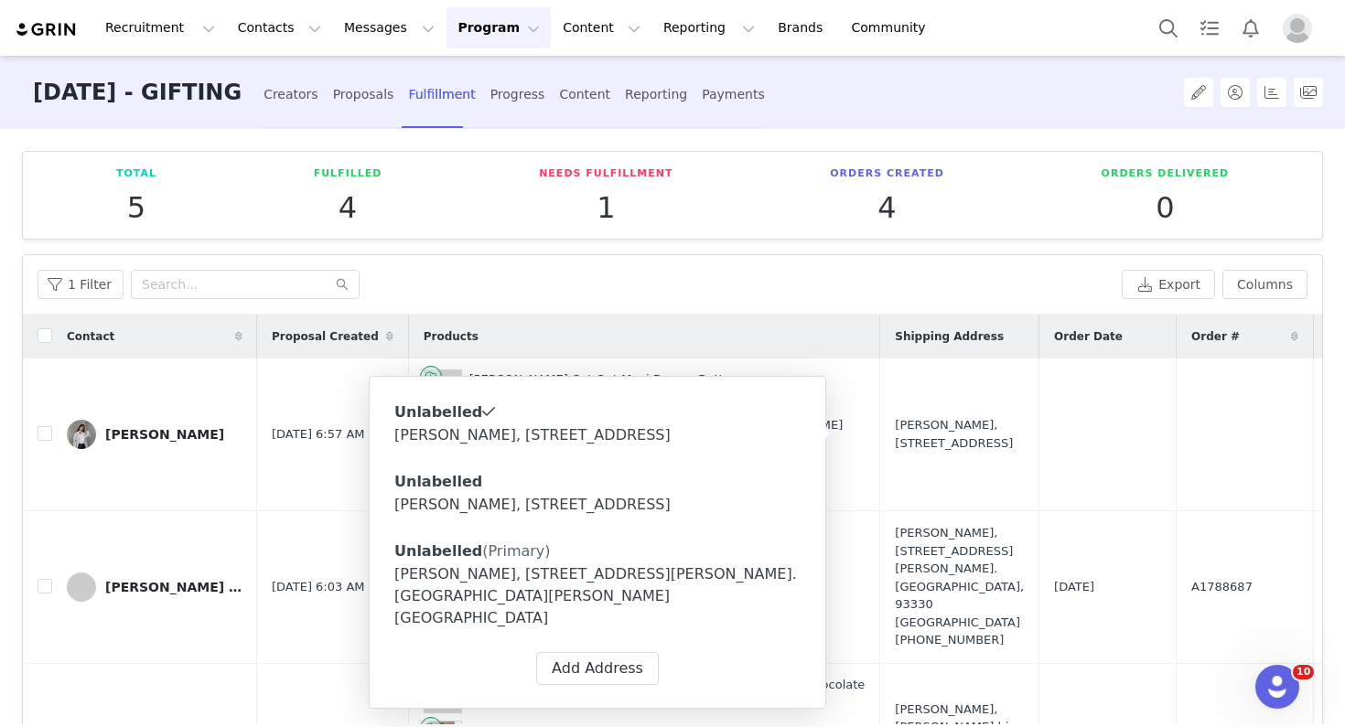
click at [633, 618] on div "[PERSON_NAME], [STREET_ADDRESS][PERSON_NAME]. [GEOGRAPHIC_DATA][PERSON_NAME][GE…" at bounding box center [597, 597] width 406 height 66
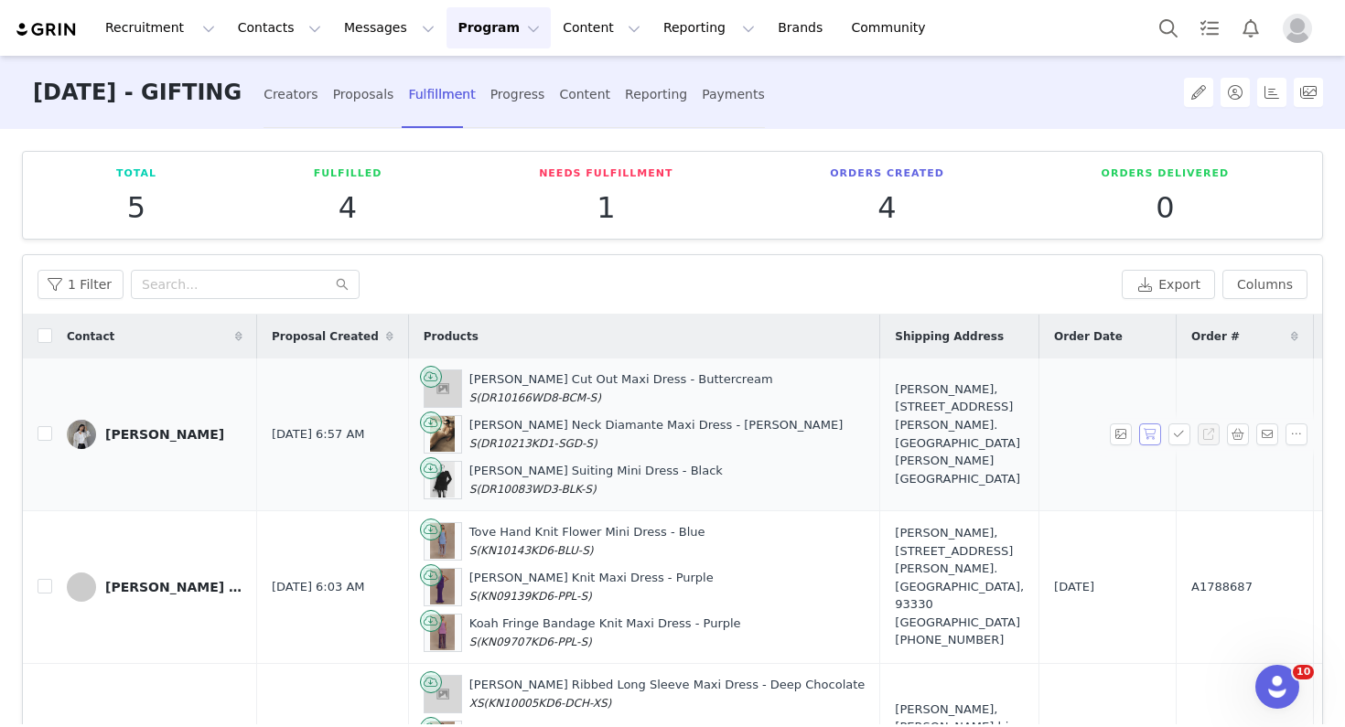
click at [997, 436] on button "button" at bounding box center [1150, 435] width 22 height 22
click at [997, 434] on button "button" at bounding box center [1179, 435] width 22 height 22
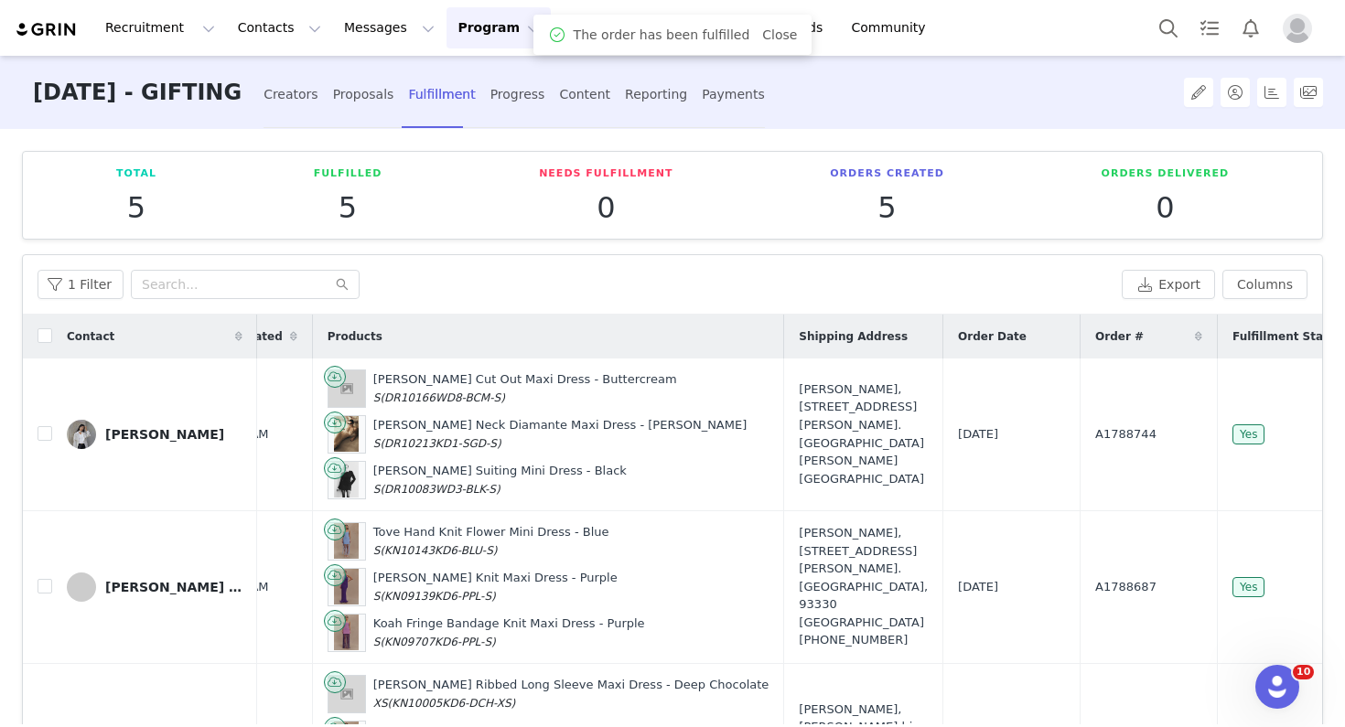
scroll to position [0, 138]
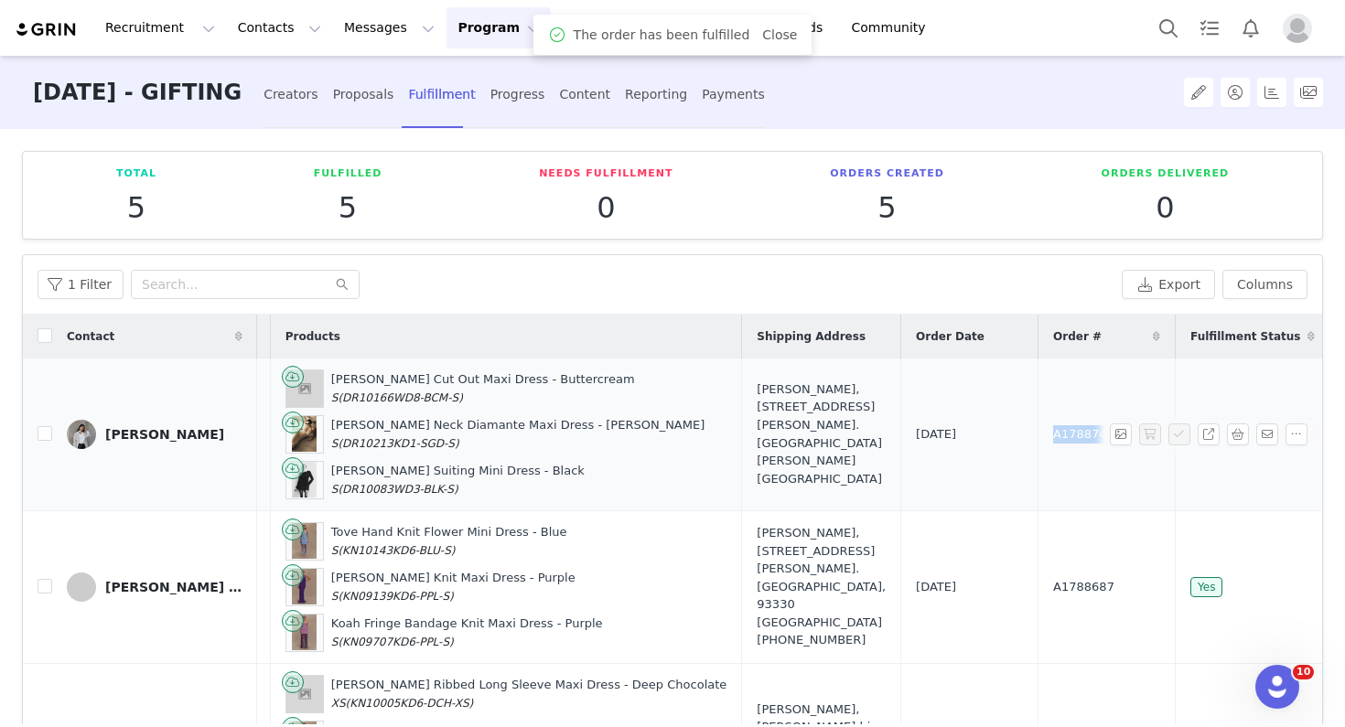
drag, startPoint x: 1037, startPoint y: 435, endPoint x: 971, endPoint y: 433, distance: 66.8
click at [997, 434] on td "A1788744" at bounding box center [1106, 435] width 137 height 153
copy span "A1788744"
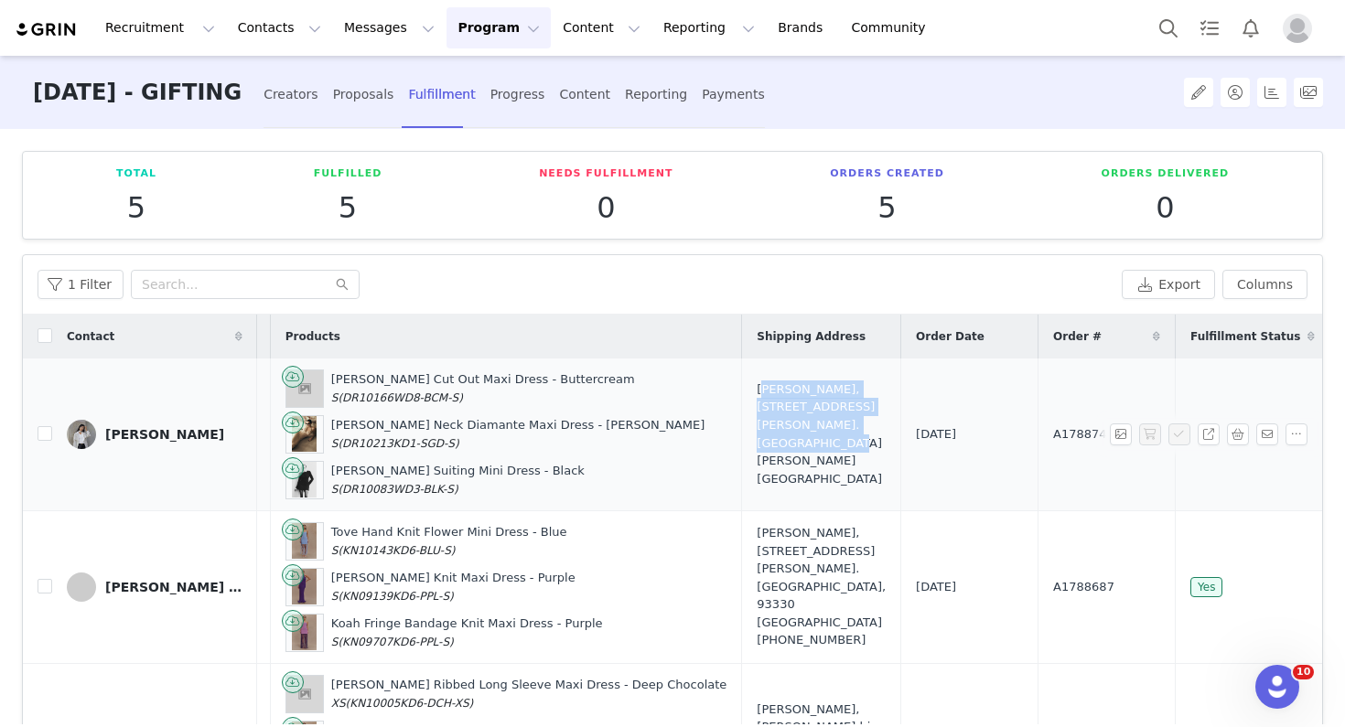
drag, startPoint x: 791, startPoint y: 459, endPoint x: 698, endPoint y: 411, distance: 105.2
click at [757, 411] on div "[PERSON_NAME], [STREET_ADDRESS][PERSON_NAME]. [GEOGRAPHIC_DATA][PERSON_NAME][GE…" at bounding box center [821, 434] width 129 height 107
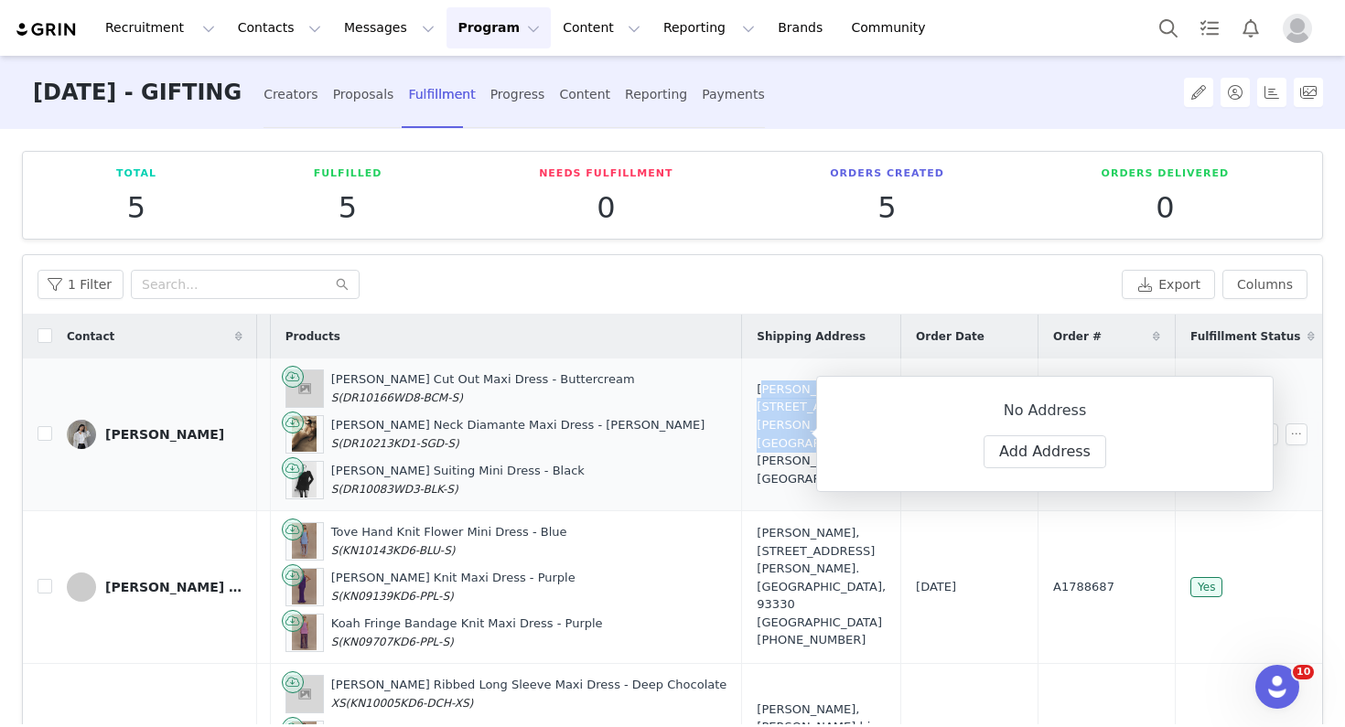
copy div "[PERSON_NAME], [STREET_ADDRESS][PERSON_NAME]. [GEOGRAPHIC_DATA][PERSON_NAME][GE…"
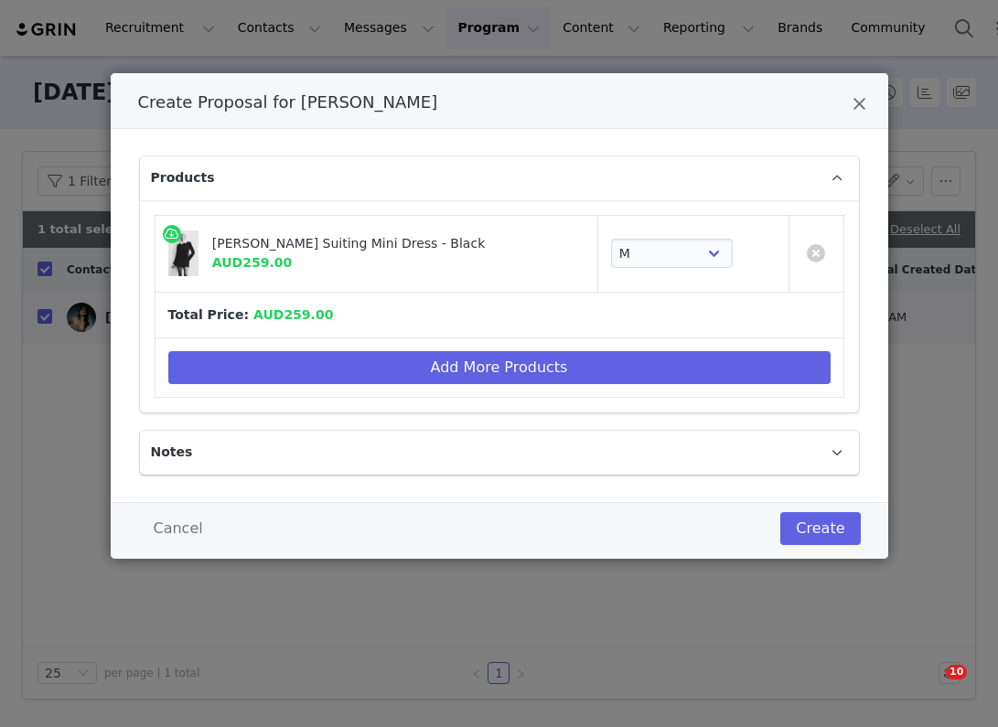
select select "27694040"
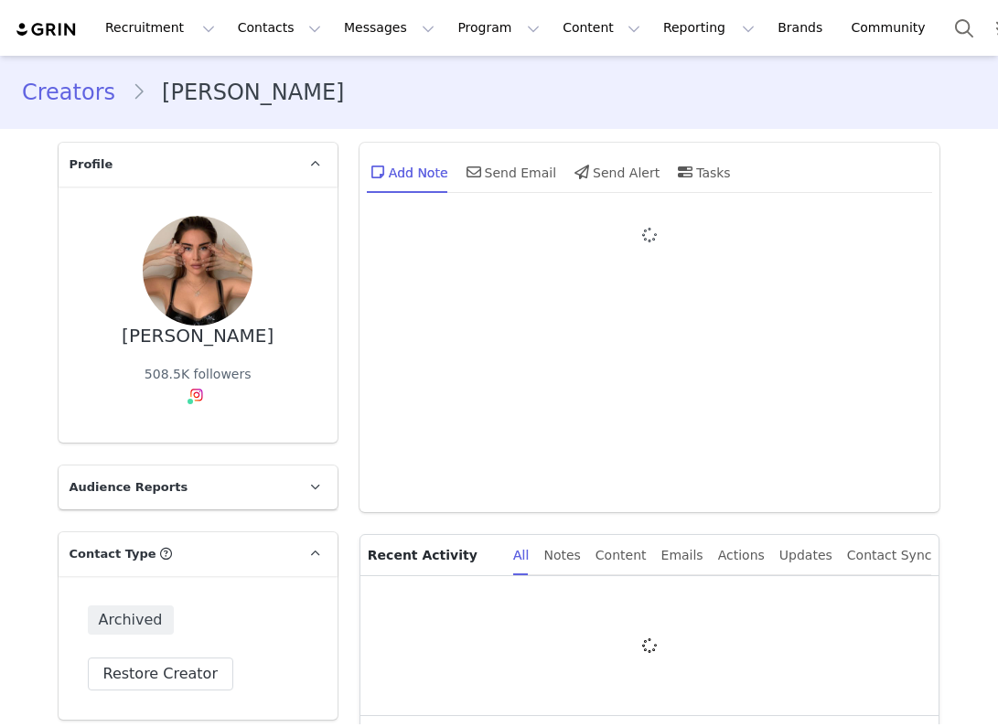
type input "+1 ([GEOGRAPHIC_DATA])"
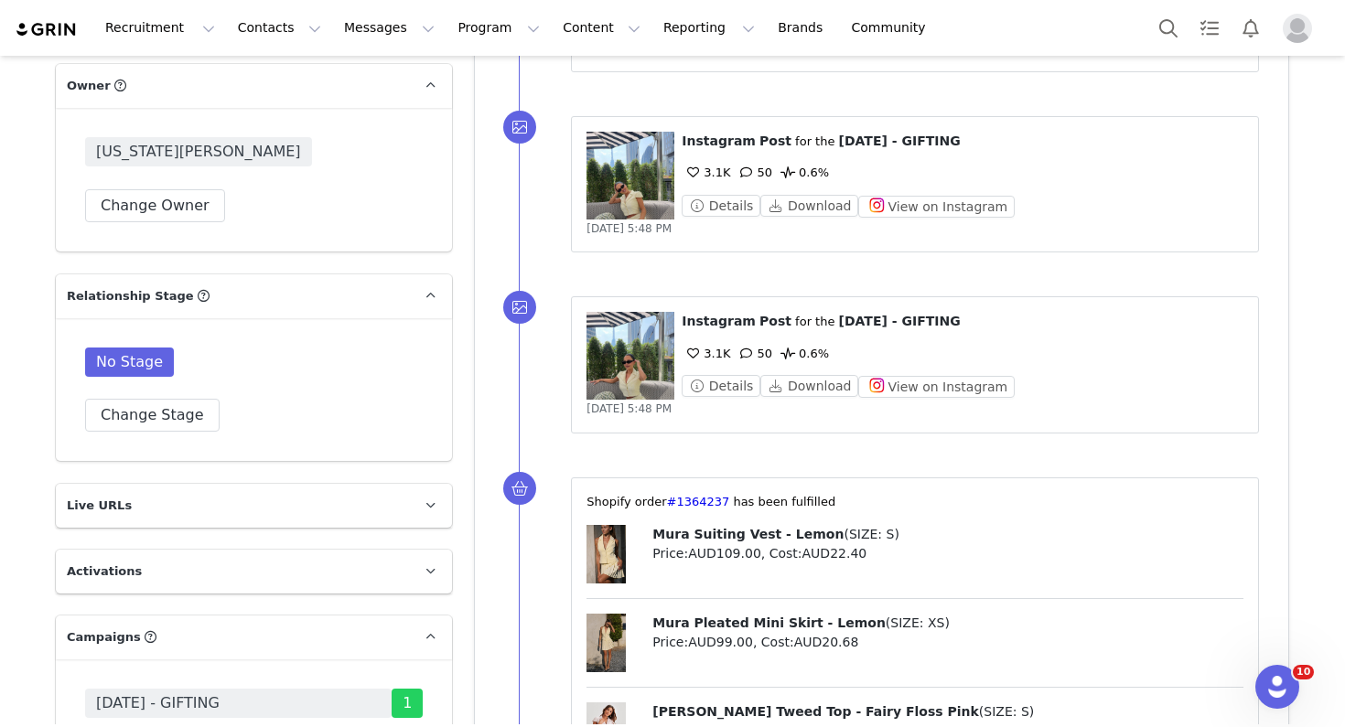
scroll to position [2617, 0]
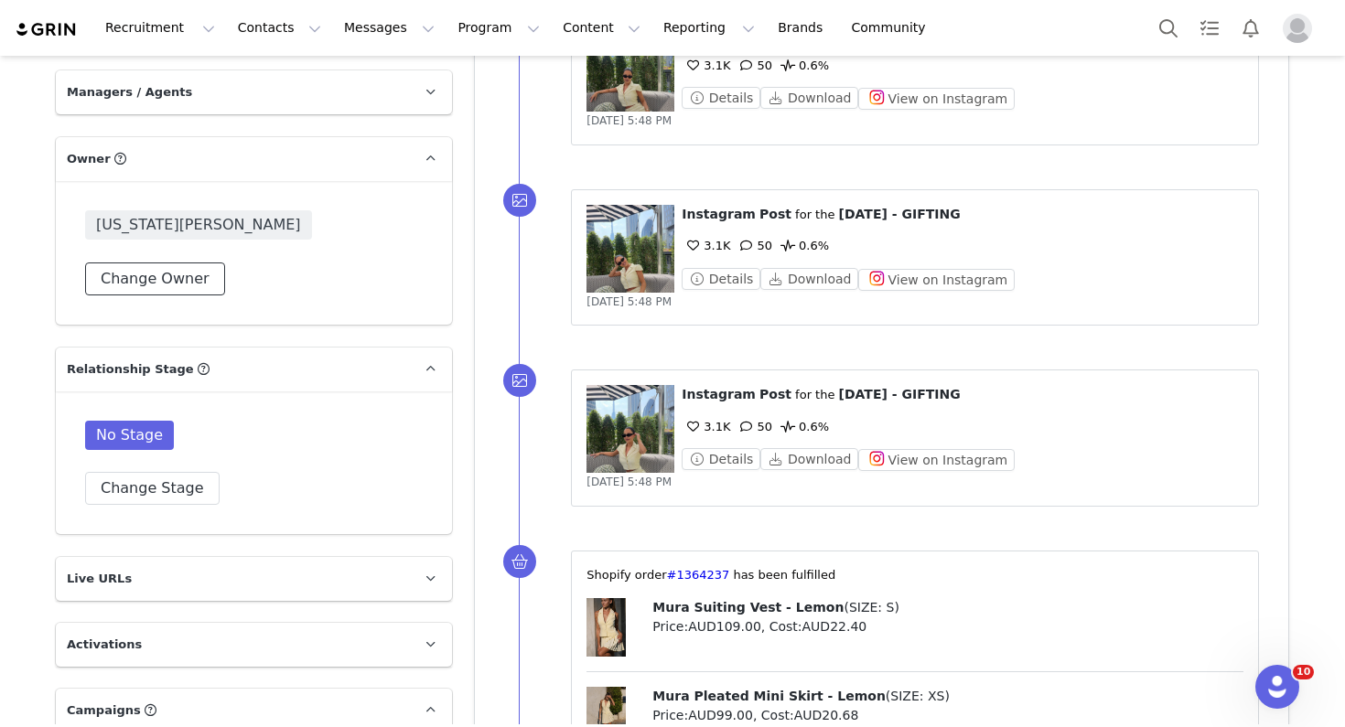
click at [196, 263] on button "Change Owner" at bounding box center [155, 279] width 140 height 33
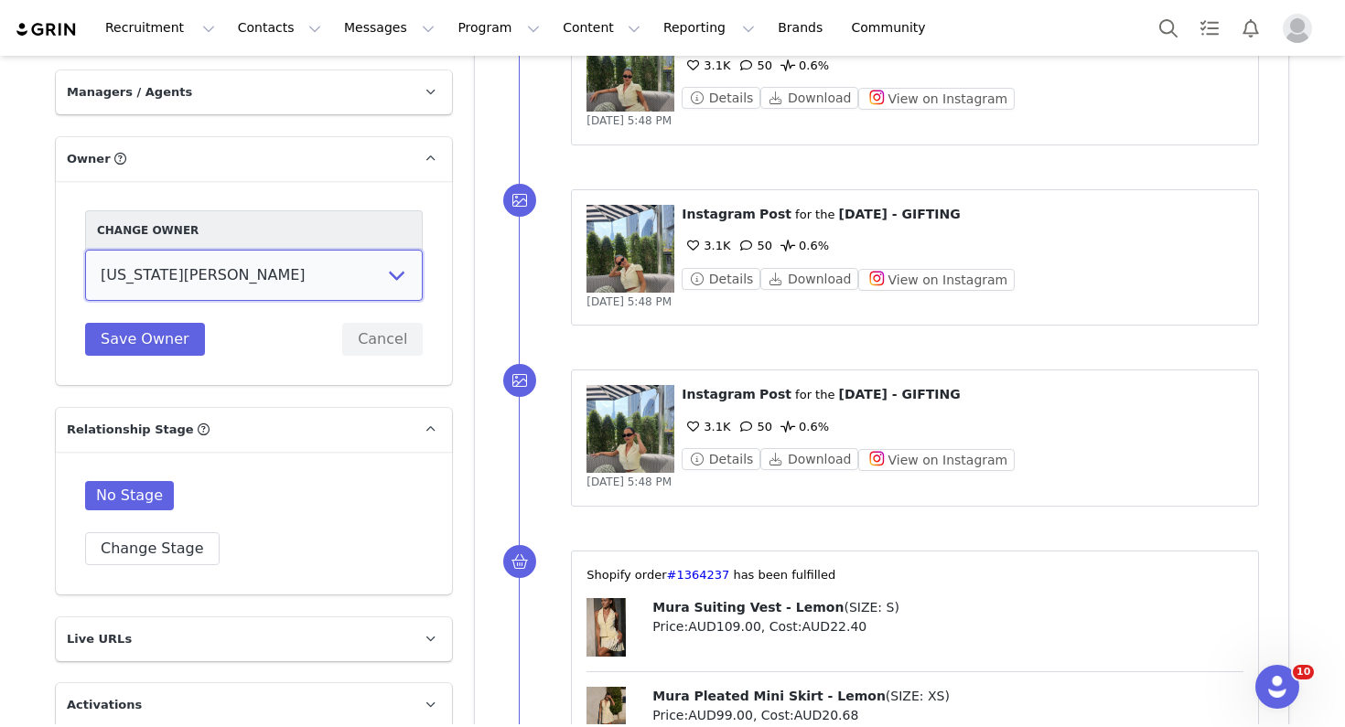
click at [214, 250] on select "Vivienne Lee Georgia Kalatzis Sabrina Nicholas Vendela Byrnes Samantha Wong Isa…" at bounding box center [254, 275] width 338 height 51
select select "aa9f03f2-ef56-4df8-8d11-7101a5892d1c"
click at [85, 250] on select "Vivienne Lee Georgia Kalatzis Sabrina Nicholas Vendela Byrnes Samantha Wong Isa…" at bounding box center [254, 275] width 338 height 51
click at [160, 323] on button "Save Owner" at bounding box center [145, 339] width 120 height 33
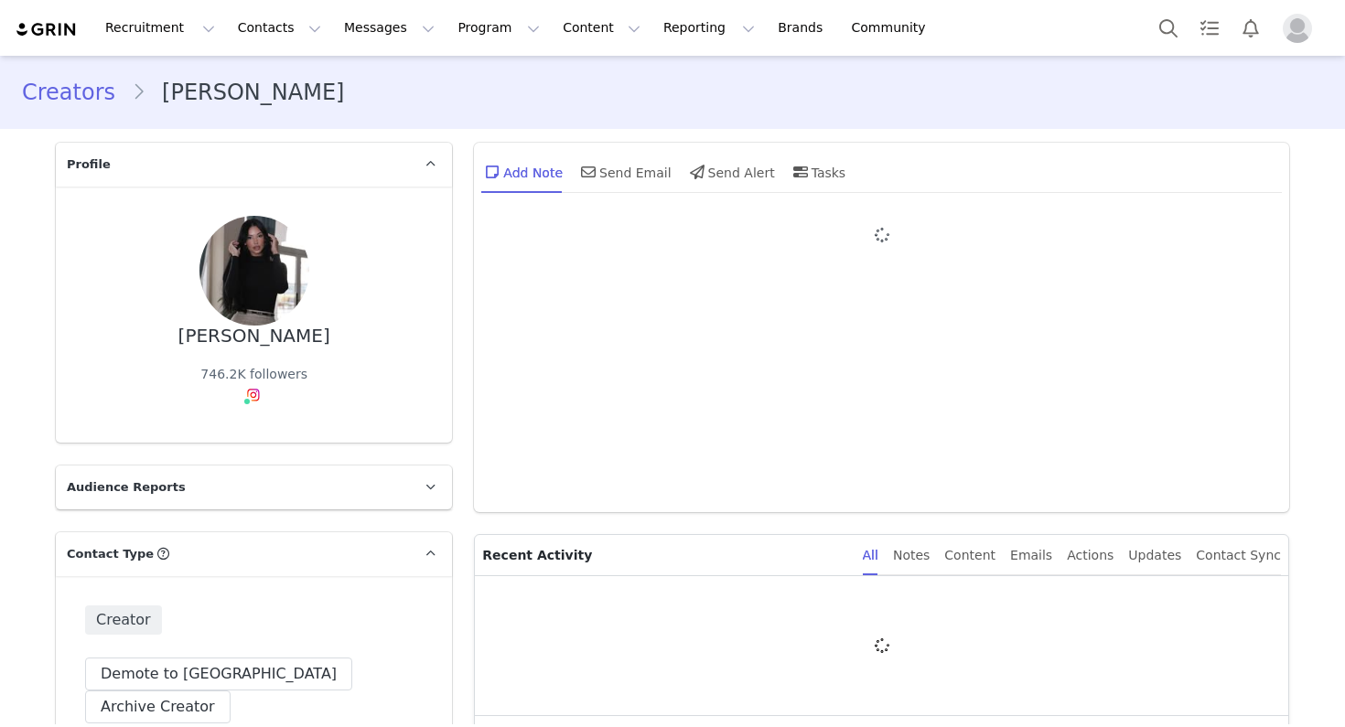
type input "+1 ([GEOGRAPHIC_DATA])"
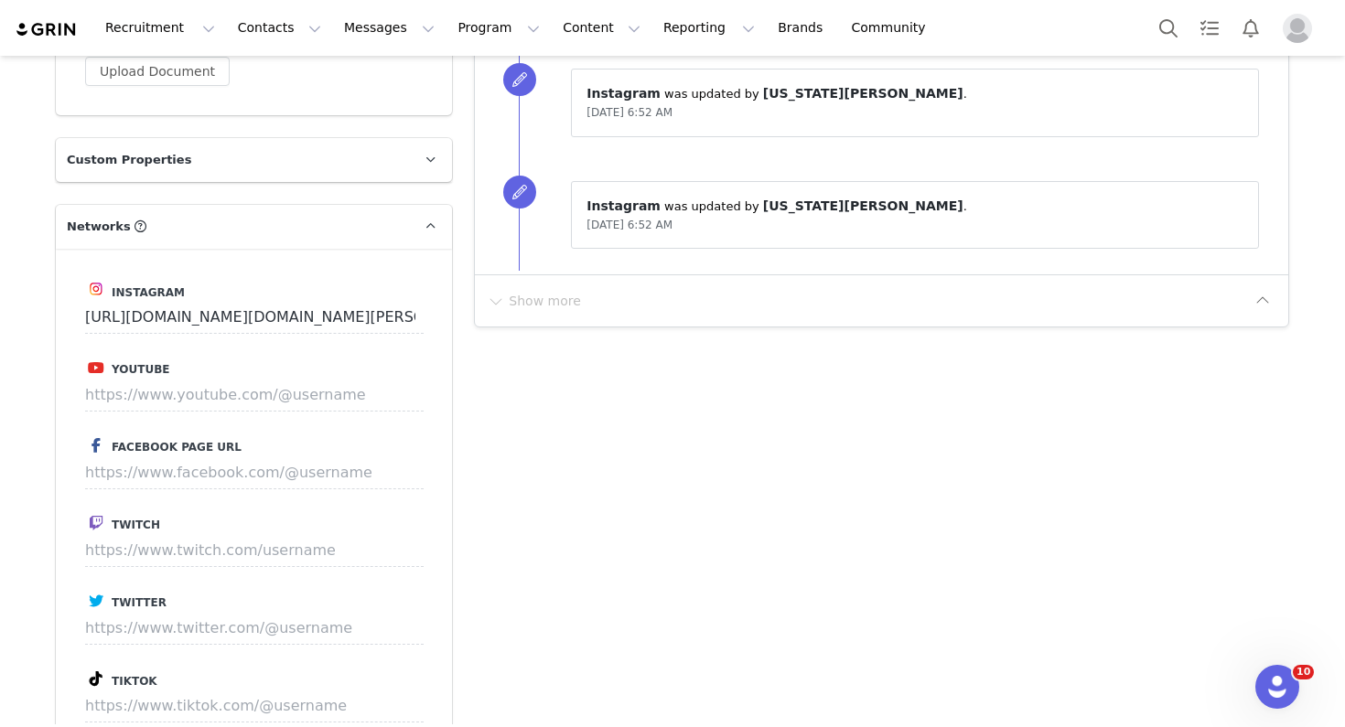
scroll to position [1761, 0]
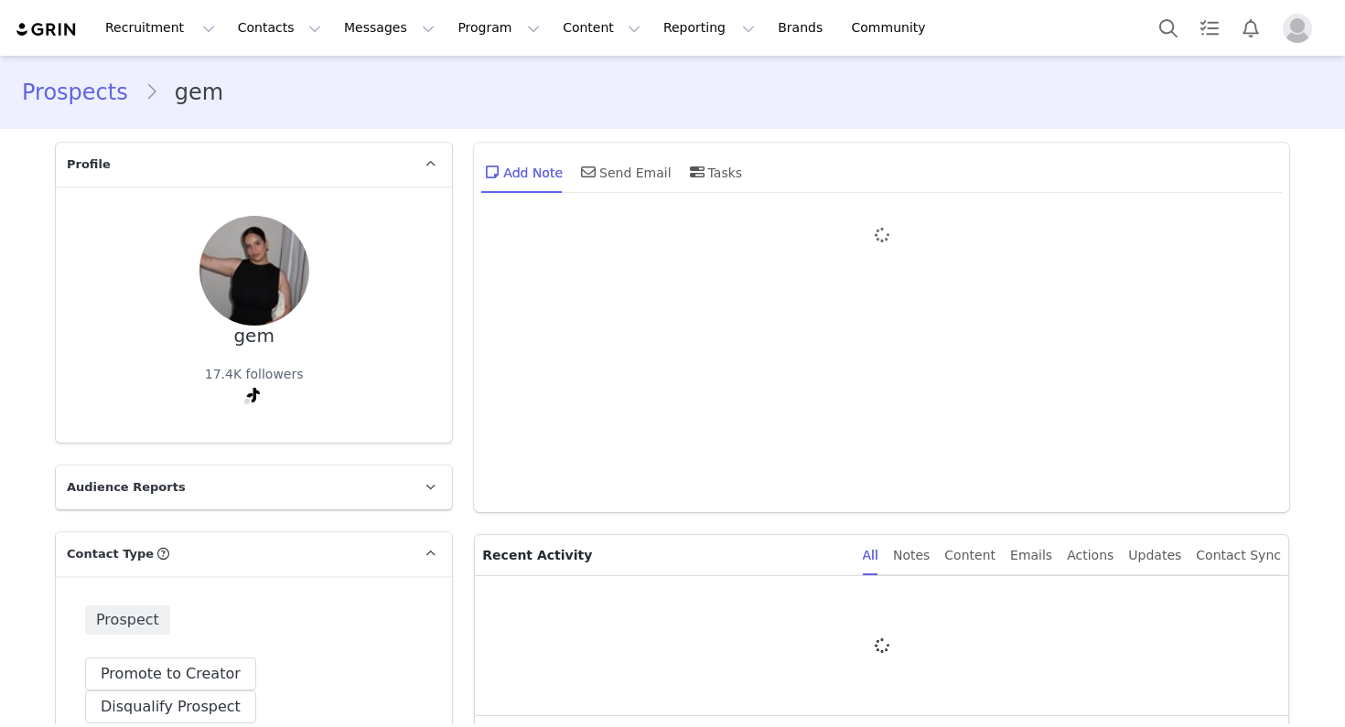
type input "+1 ([GEOGRAPHIC_DATA])"
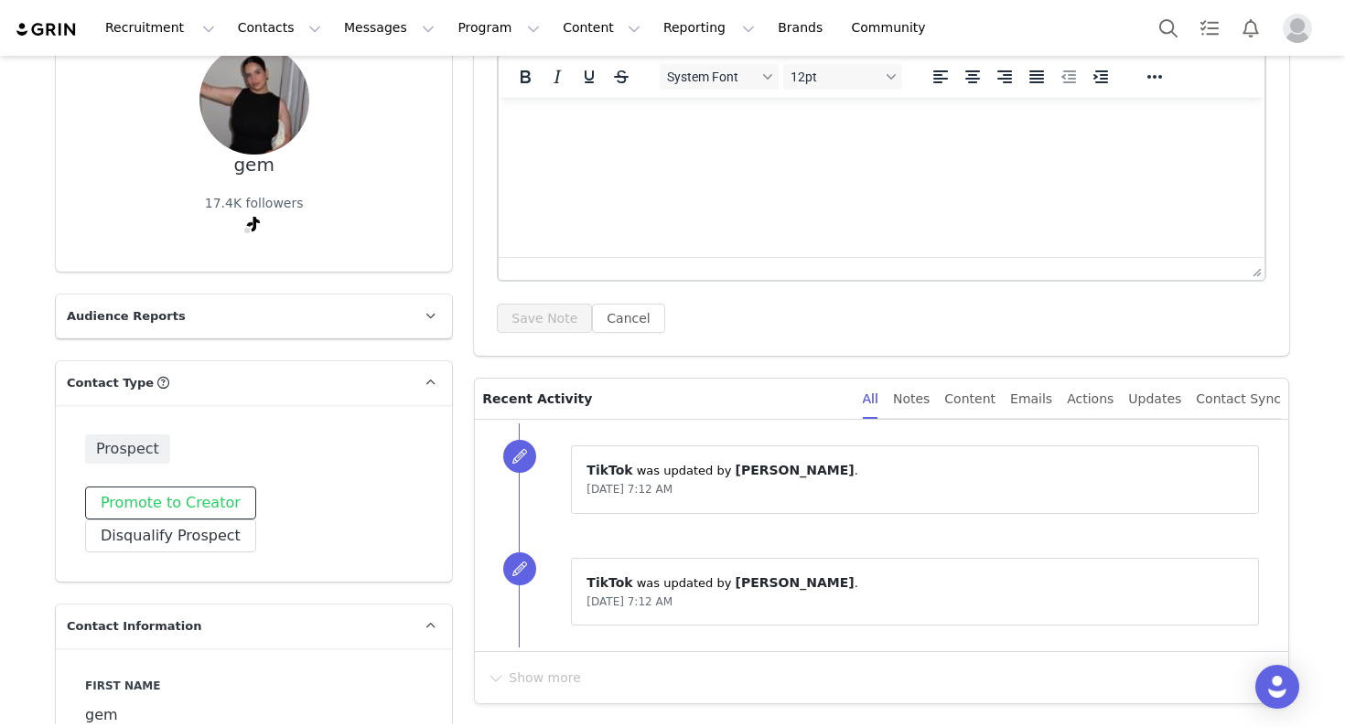
click at [181, 490] on button "Promote to Creator" at bounding box center [170, 503] width 171 height 33
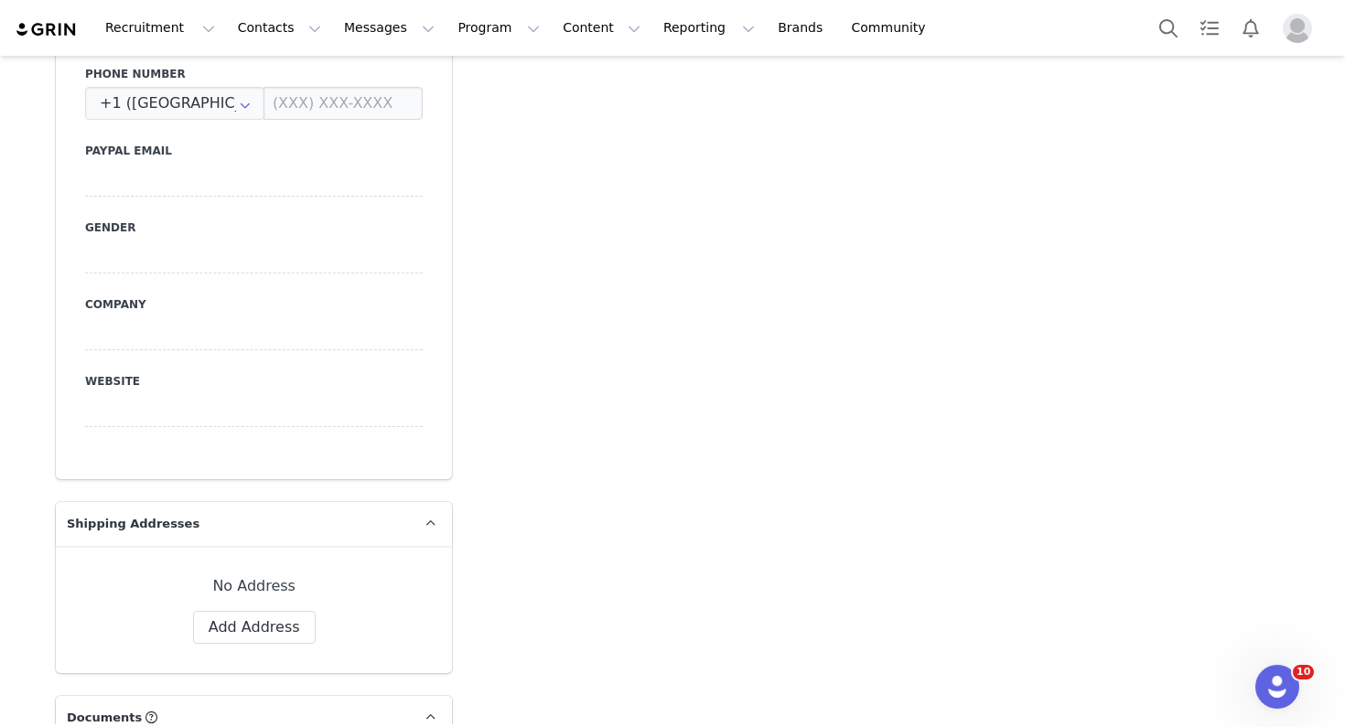
scroll to position [1323, 0]
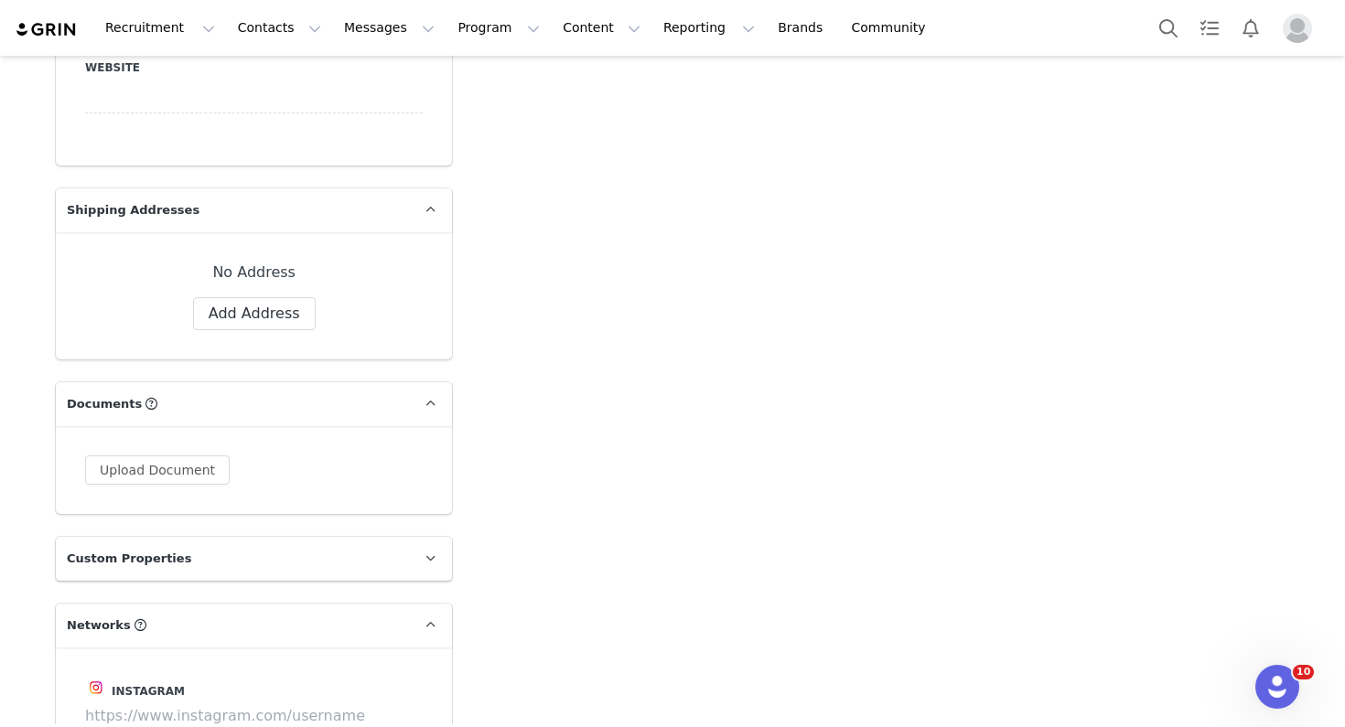
click at [230, 302] on div "No Address Label First Name gem Last Name Email Phone +1 ([GEOGRAPHIC_DATA]) +9…" at bounding box center [254, 295] width 396 height 127
click at [237, 297] on button "Add Address" at bounding box center [254, 313] width 123 height 33
select select
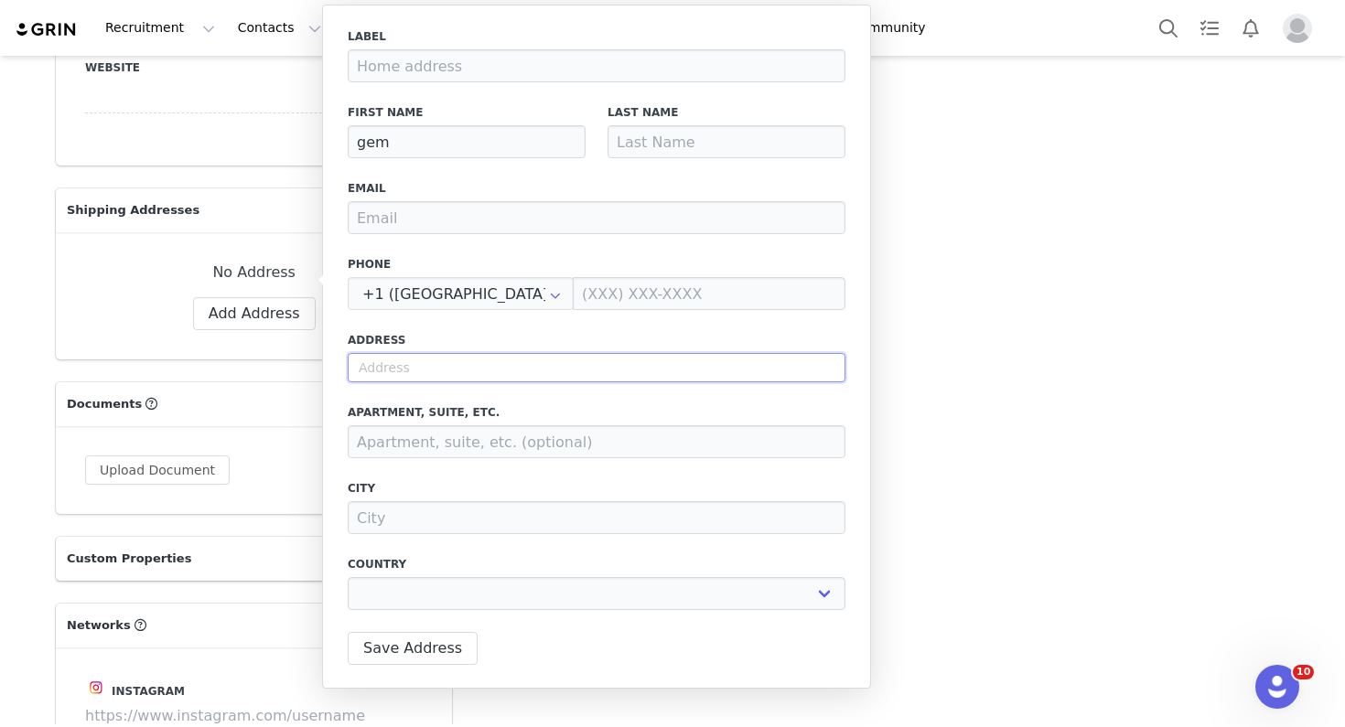
click at [387, 380] on input "text" at bounding box center [597, 367] width 498 height 29
paste input "Parcel Locker [STREET_ADDRESS][PERSON_NAME]"
type input "Parcel Locker [STREET_ADDRESS][PERSON_NAME]"
select select
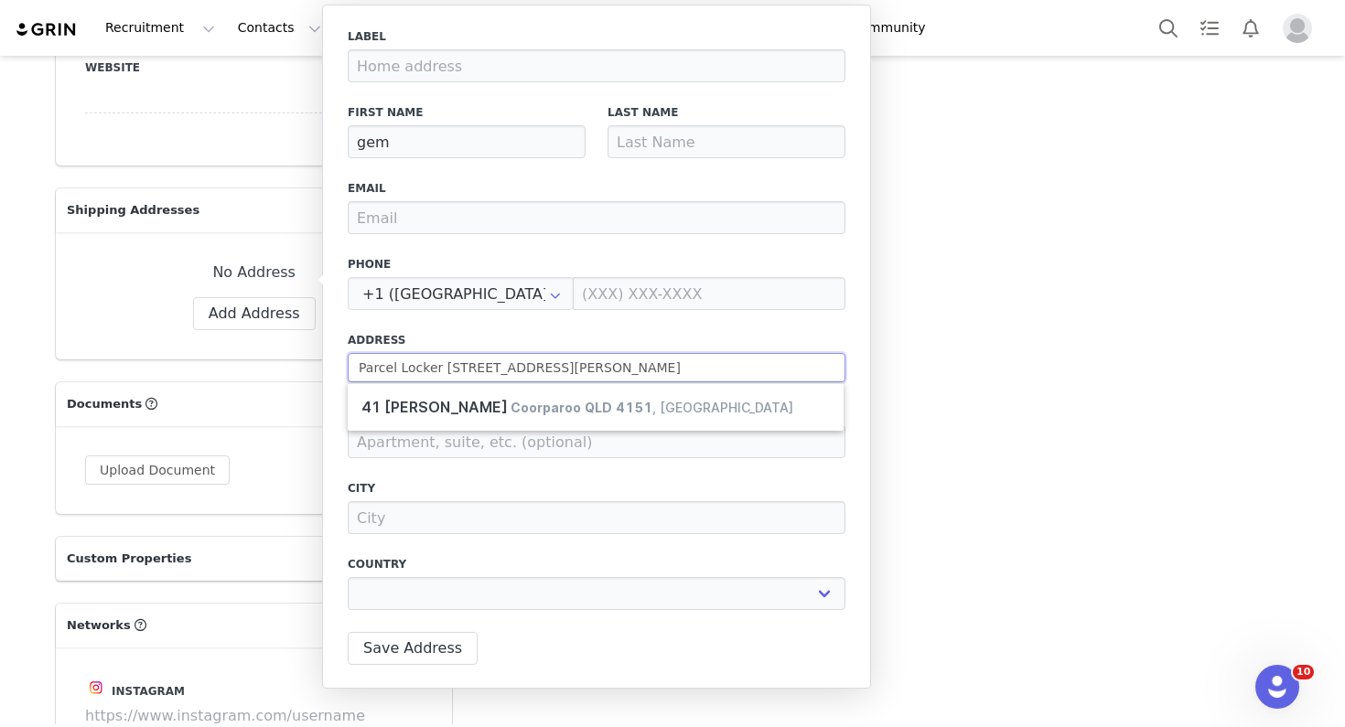
drag, startPoint x: 526, startPoint y: 368, endPoint x: 349, endPoint y: 358, distance: 177.8
click at [349, 358] on input "Parcel Locker [STREET_ADDRESS][PERSON_NAME]" at bounding box center [597, 367] width 498 height 29
type input "[STREET_ADDRESS][PERSON_NAME]"
select select
type input "[STREET_ADDRESS][PERSON_NAME]"
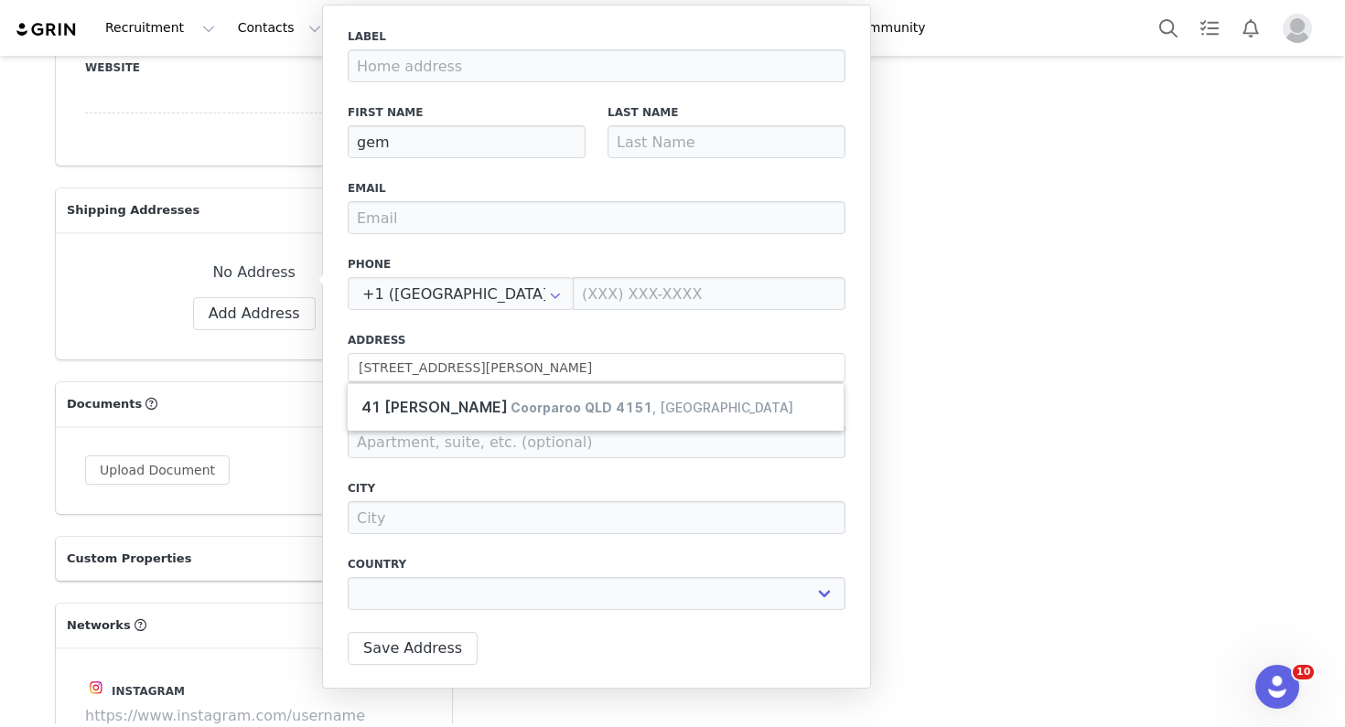
type input "Coorparoo"
select select "[object Object]"
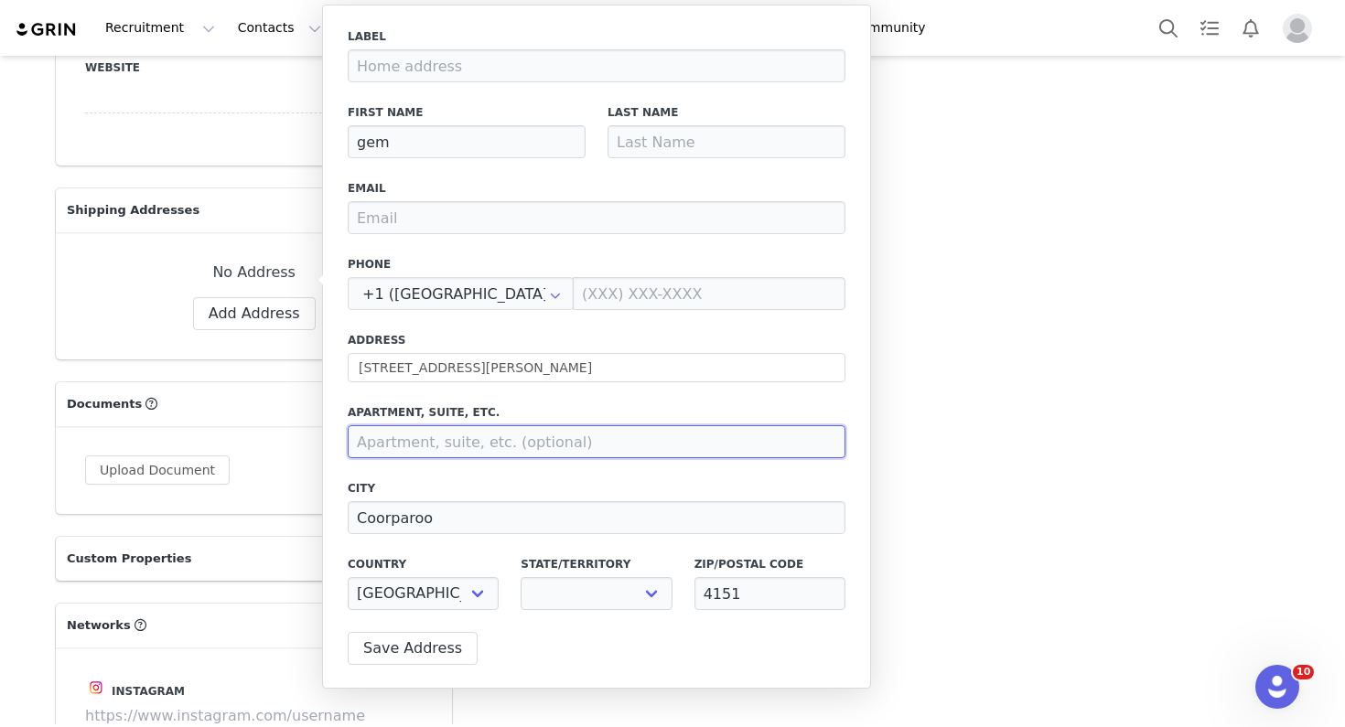
click at [413, 447] on input at bounding box center [597, 441] width 498 height 33
paste input "Parcel Locker 10132 39285"
type input "Parcel Locker 10132 39285"
select select "[object Object]"
type input "Parcel Locker 10132 39285"
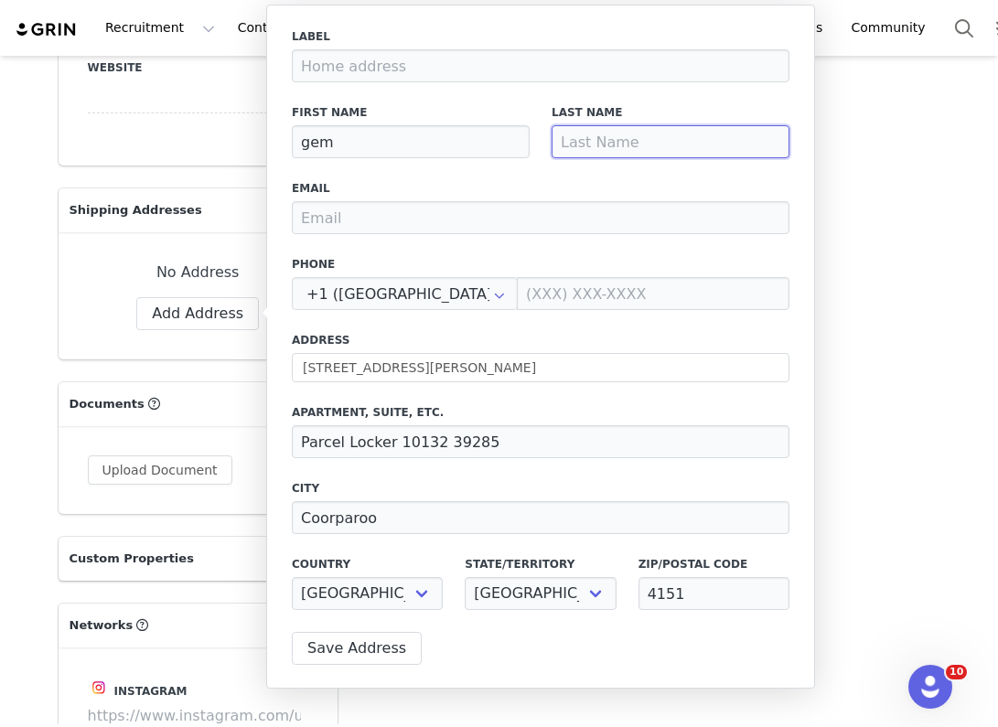
click at [692, 150] on input at bounding box center [671, 141] width 238 height 33
type input "."
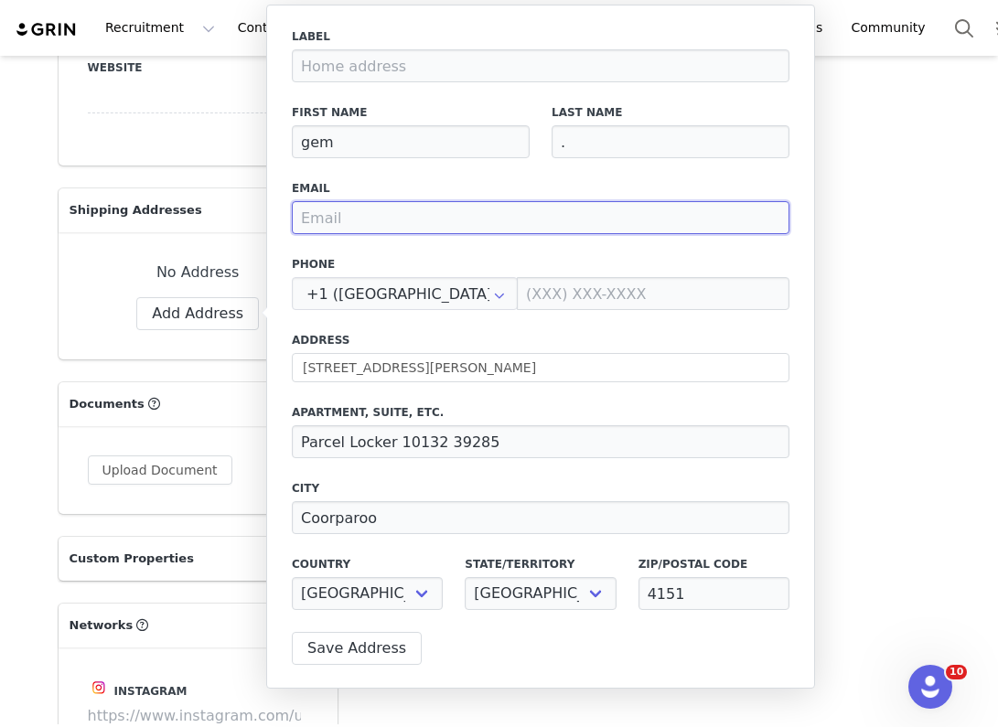
click at [526, 221] on input "email" at bounding box center [541, 217] width 498 height 33
paste input "[EMAIL_ADDRESS][DOMAIN_NAME]"
type input "[EMAIL_ADDRESS][DOMAIN_NAME]"
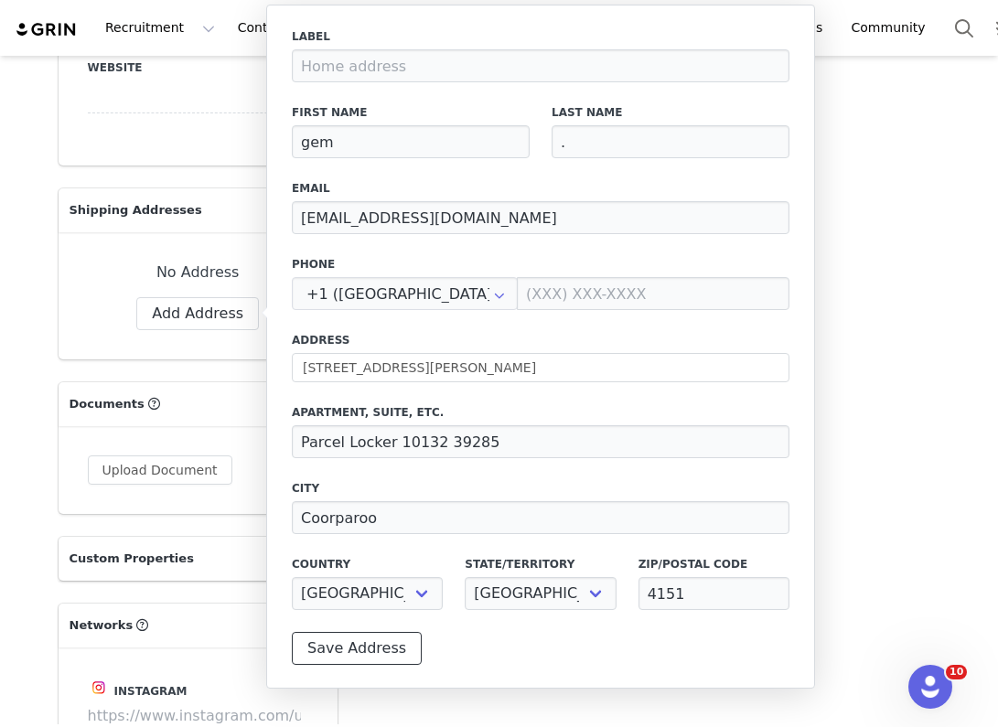
click at [366, 646] on button "Save Address" at bounding box center [357, 648] width 130 height 33
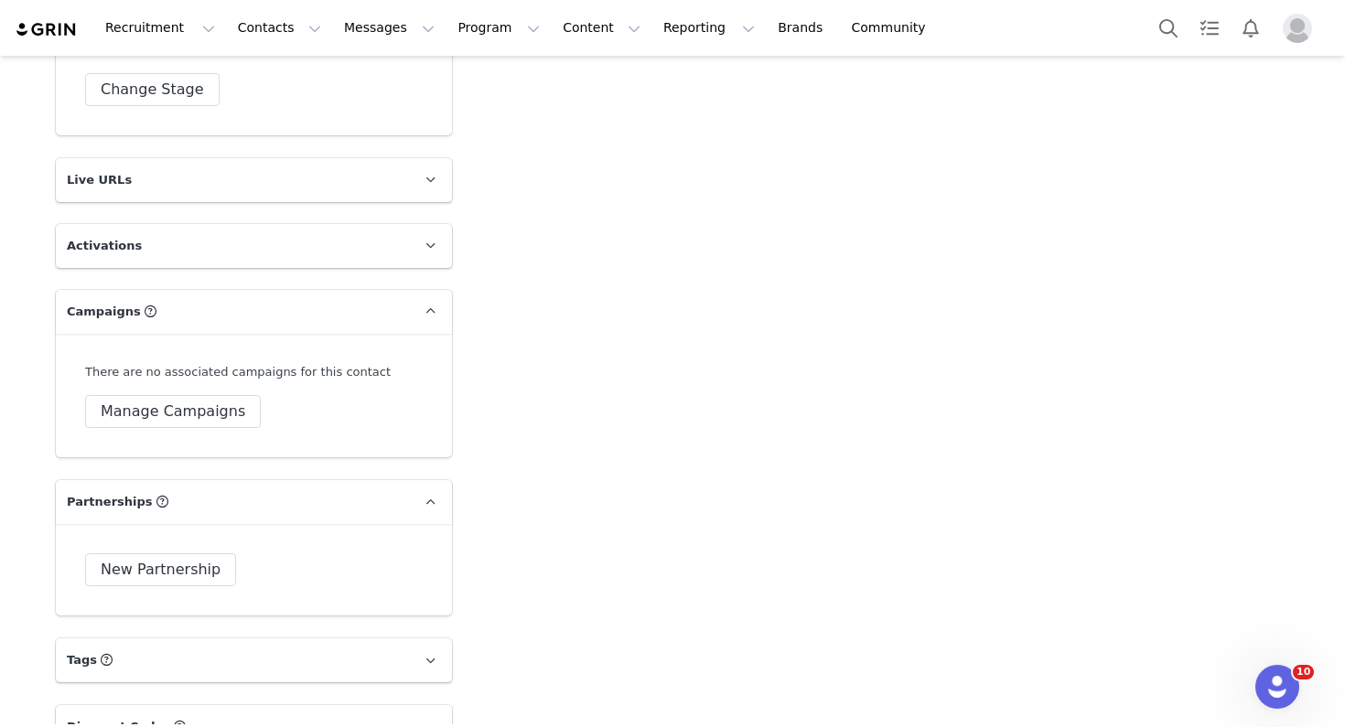
scroll to position [3253, 0]
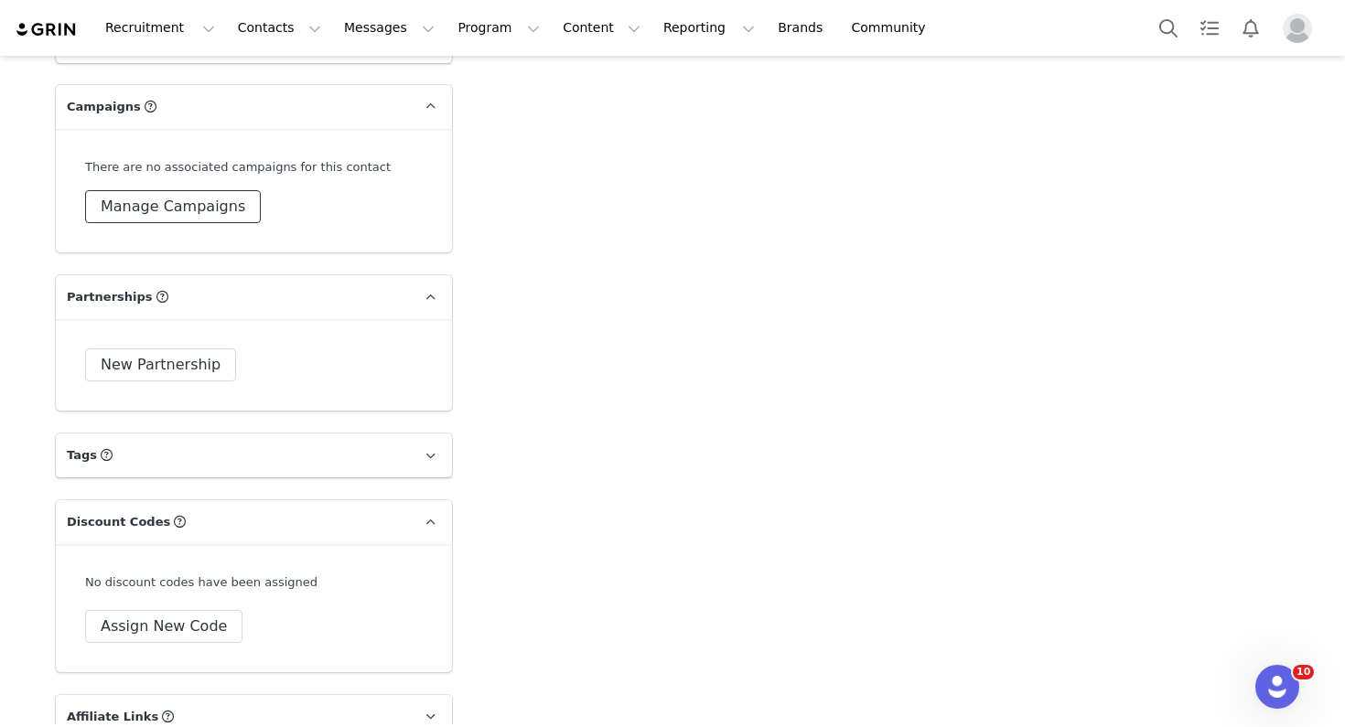
click at [231, 190] on button "Manage Campaigns" at bounding box center [173, 206] width 176 height 33
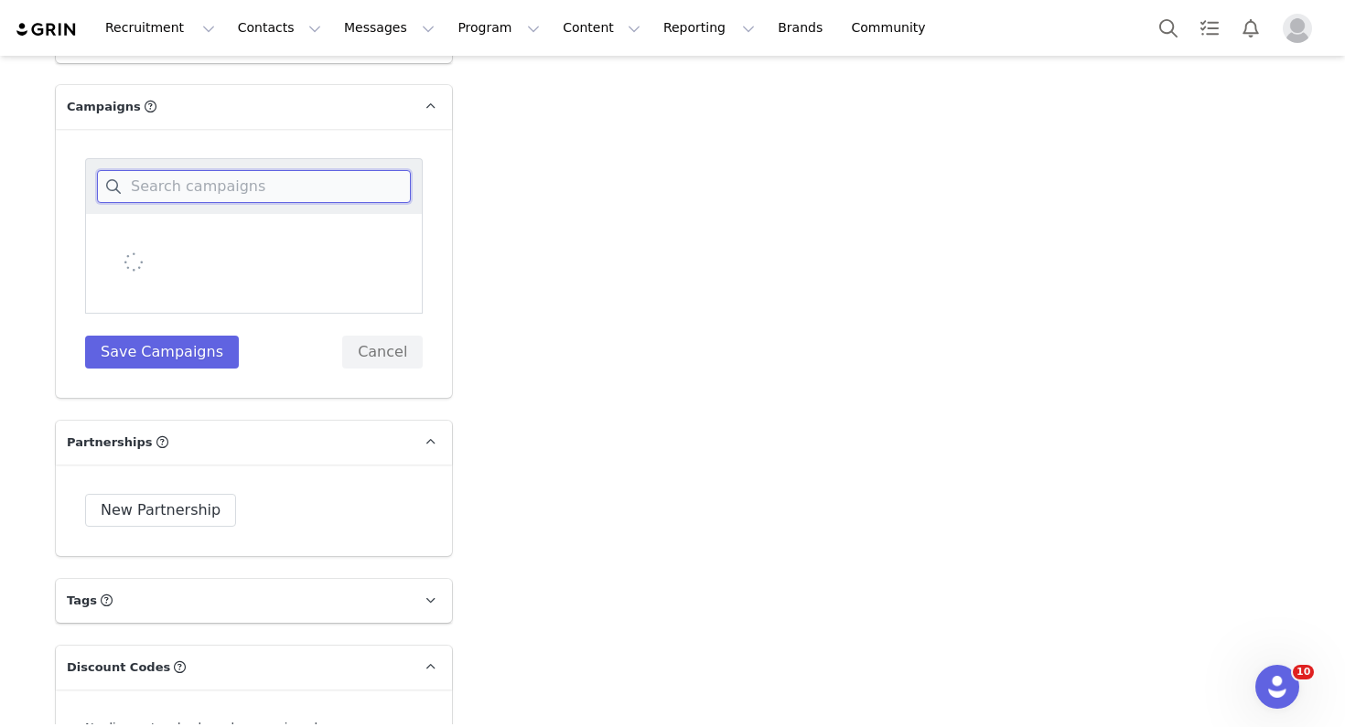
click at [273, 170] on input at bounding box center [254, 186] width 314 height 33
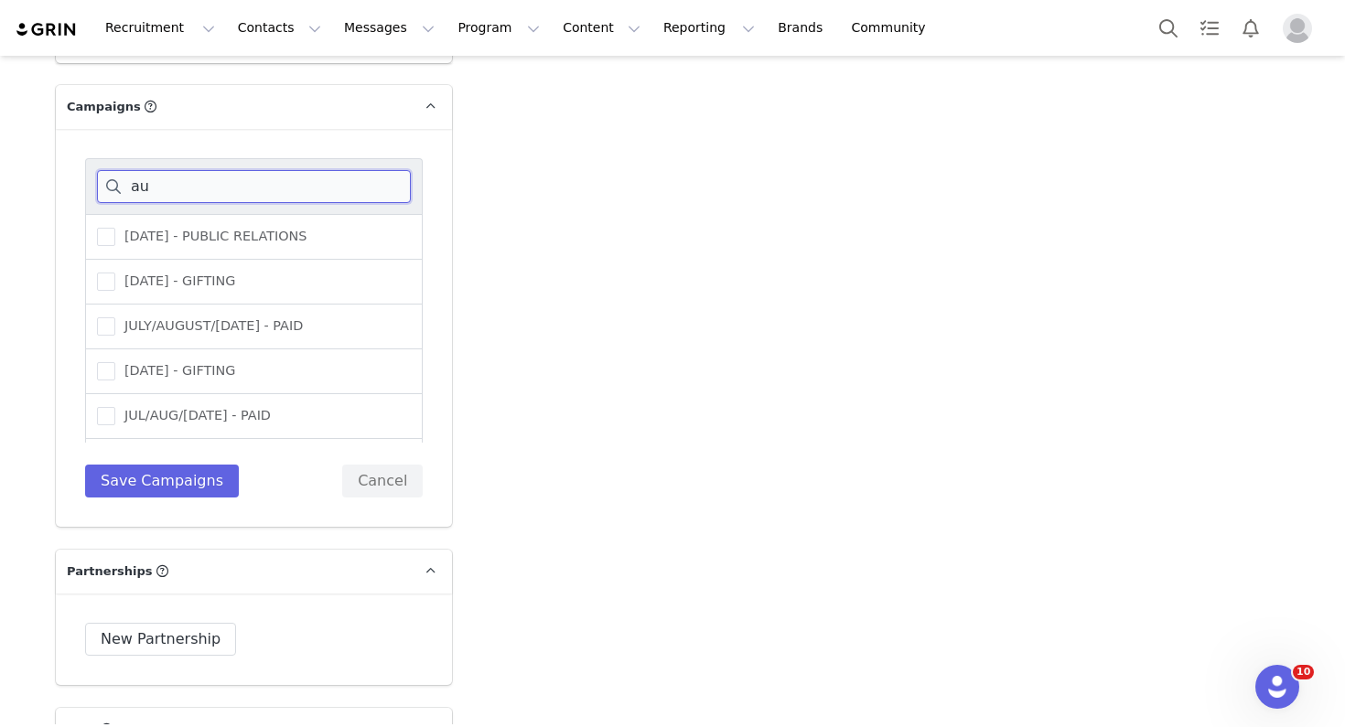
type input "a"
type input "sep"
click at [213, 228] on span "[DATE] - GIFTING" at bounding box center [175, 236] width 120 height 17
click at [115, 228] on input "[DATE] - GIFTING" at bounding box center [115, 228] width 0 height 0
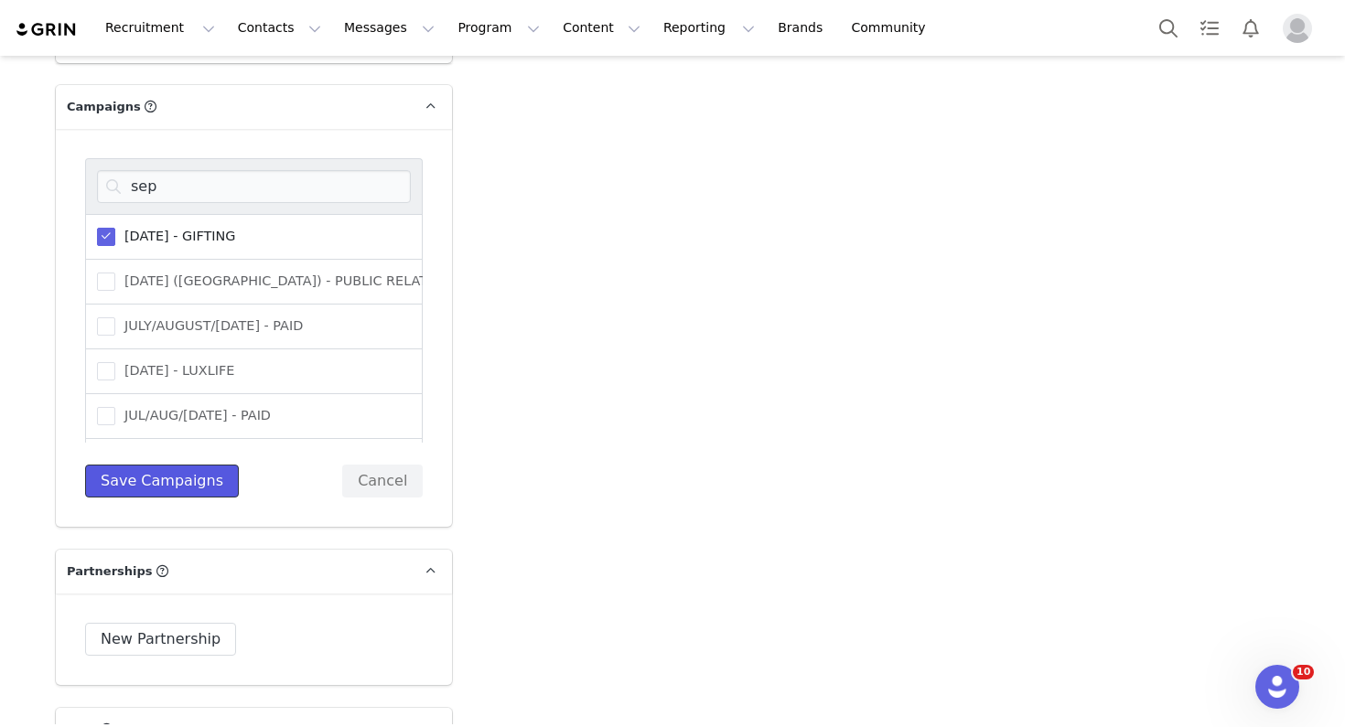
click at [191, 465] on button "Save Campaigns" at bounding box center [162, 481] width 154 height 33
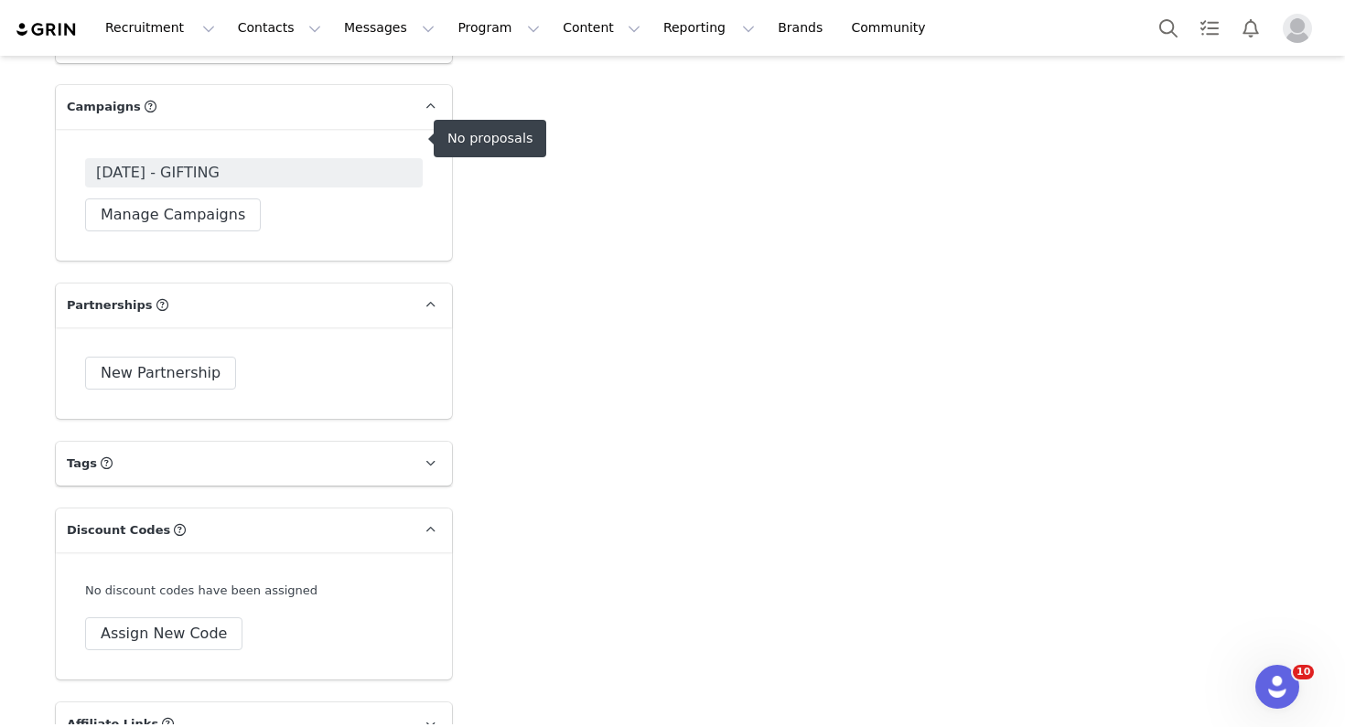
click at [323, 129] on div "[DATE] - GIFTING Manage Campaigns" at bounding box center [254, 195] width 396 height 132
click at [324, 158] on span "[DATE] - GIFTING" at bounding box center [254, 172] width 338 height 29
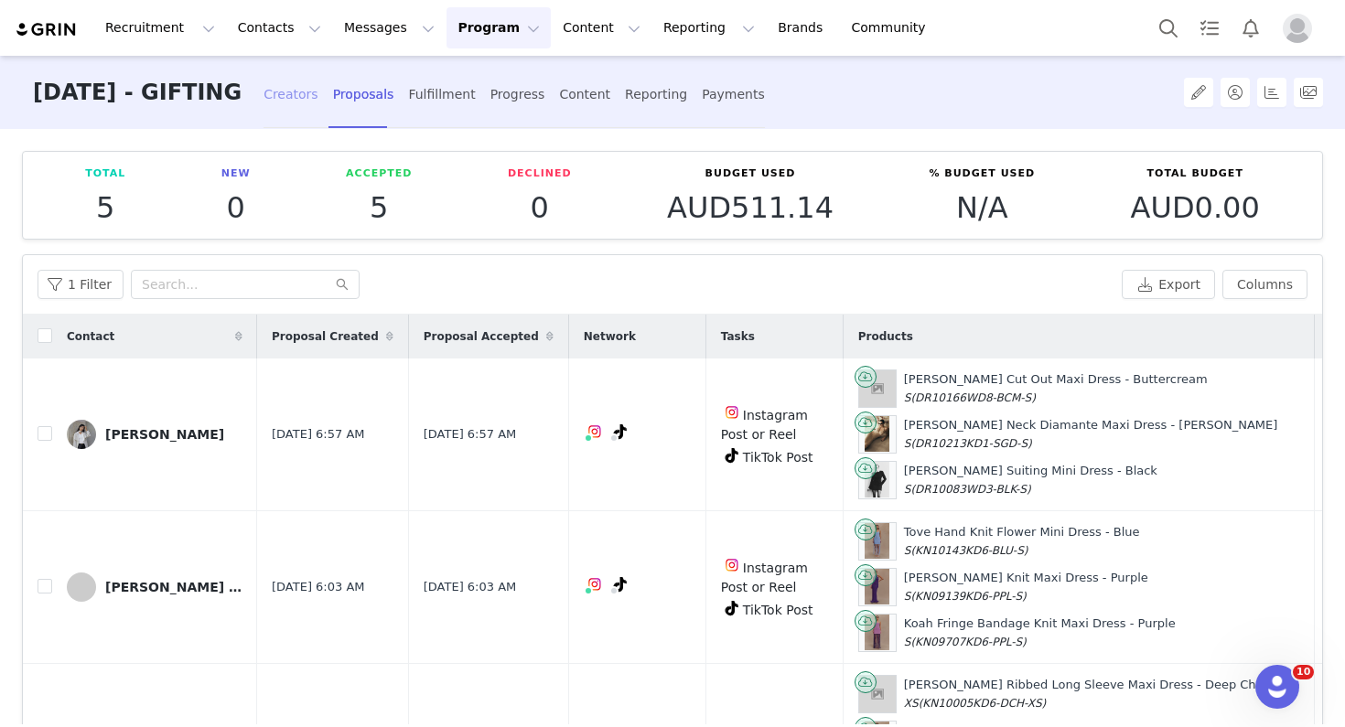
click at [318, 93] on div "Creators" at bounding box center [290, 94] width 55 height 48
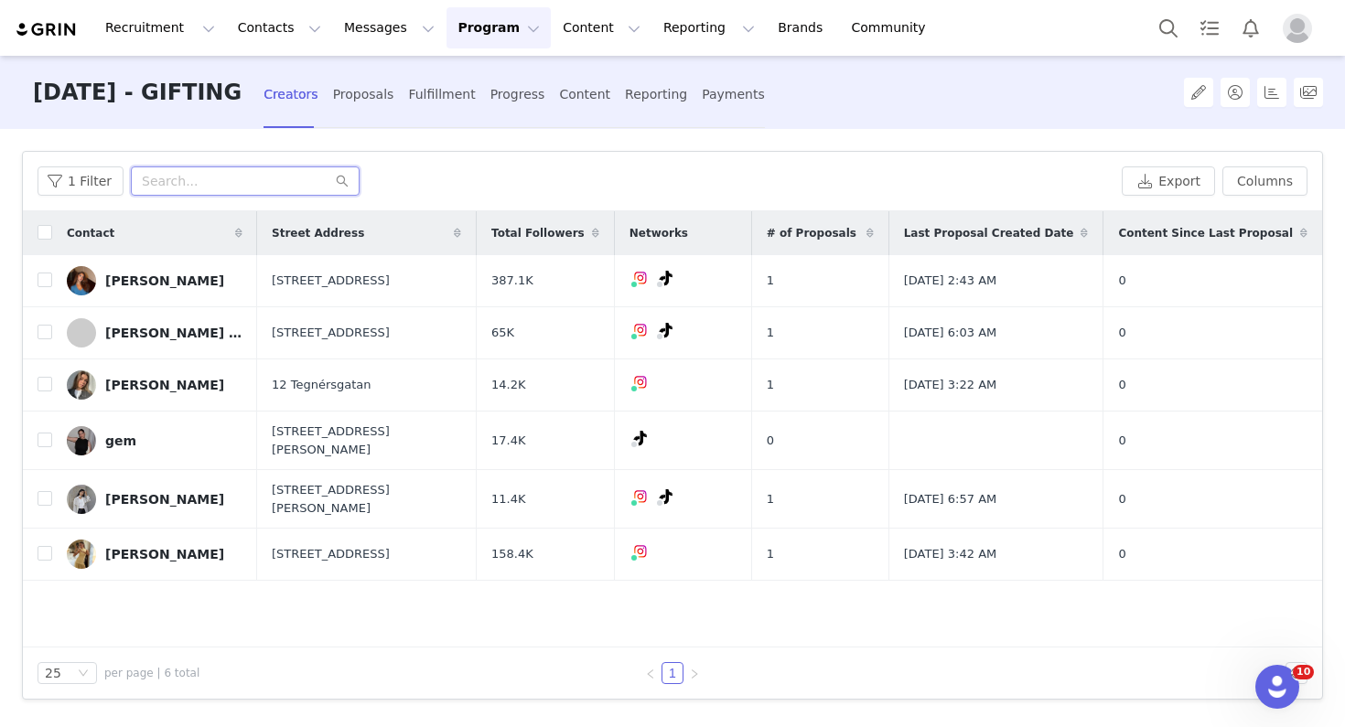
drag, startPoint x: 250, startPoint y: 186, endPoint x: 192, endPoint y: 182, distance: 57.8
click at [192, 184] on input "text" at bounding box center [245, 181] width 229 height 29
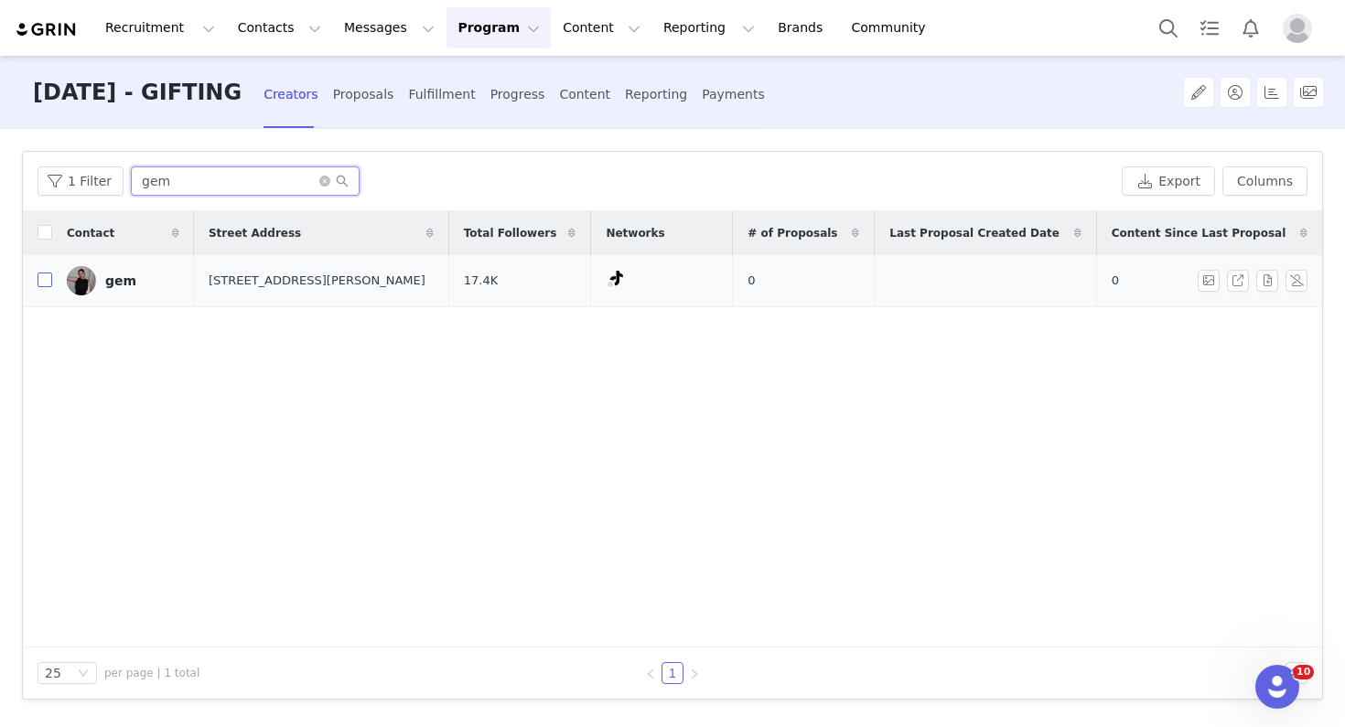
type input "gem"
click at [44, 282] on input "checkbox" at bounding box center [45, 280] width 15 height 15
checkbox input "true"
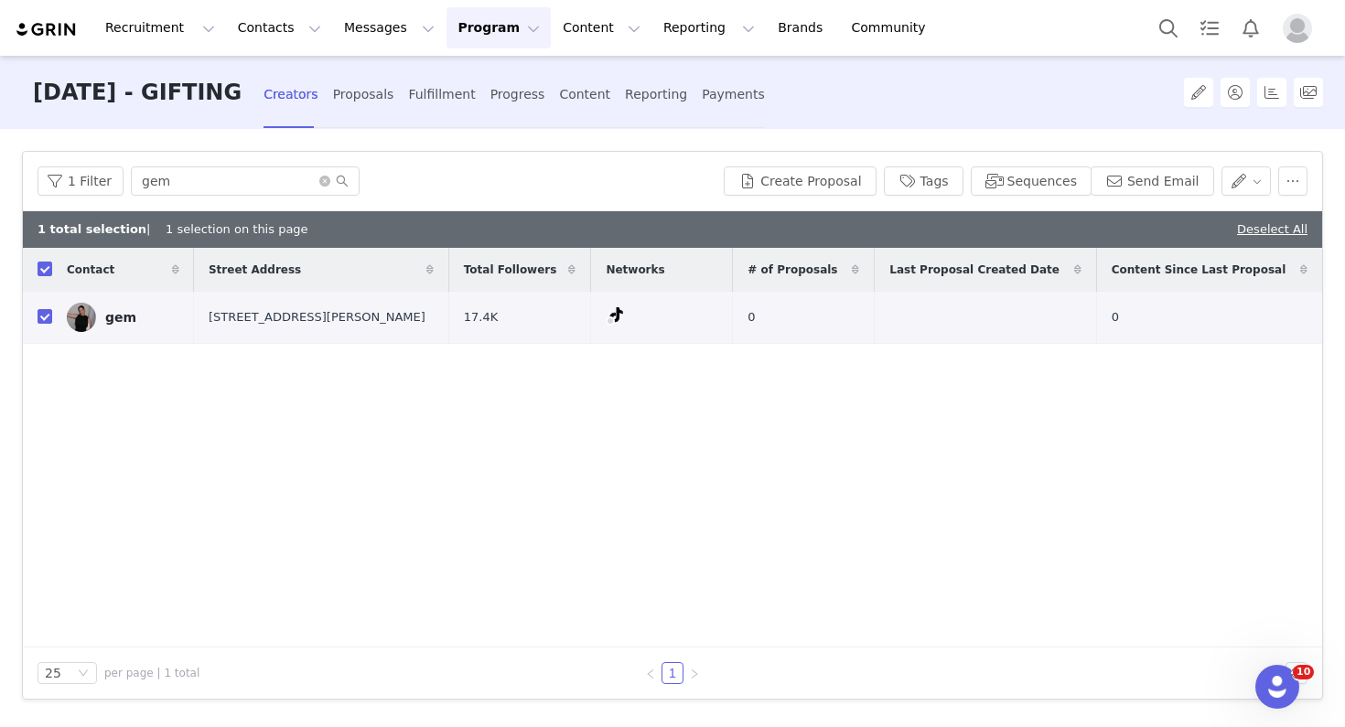
click at [781, 198] on div "1 Filter gem Create Proposal Tags Sequences Send Email" at bounding box center [672, 181] width 1299 height 59
click at [777, 177] on button "Create Proposal" at bounding box center [800, 181] width 152 height 29
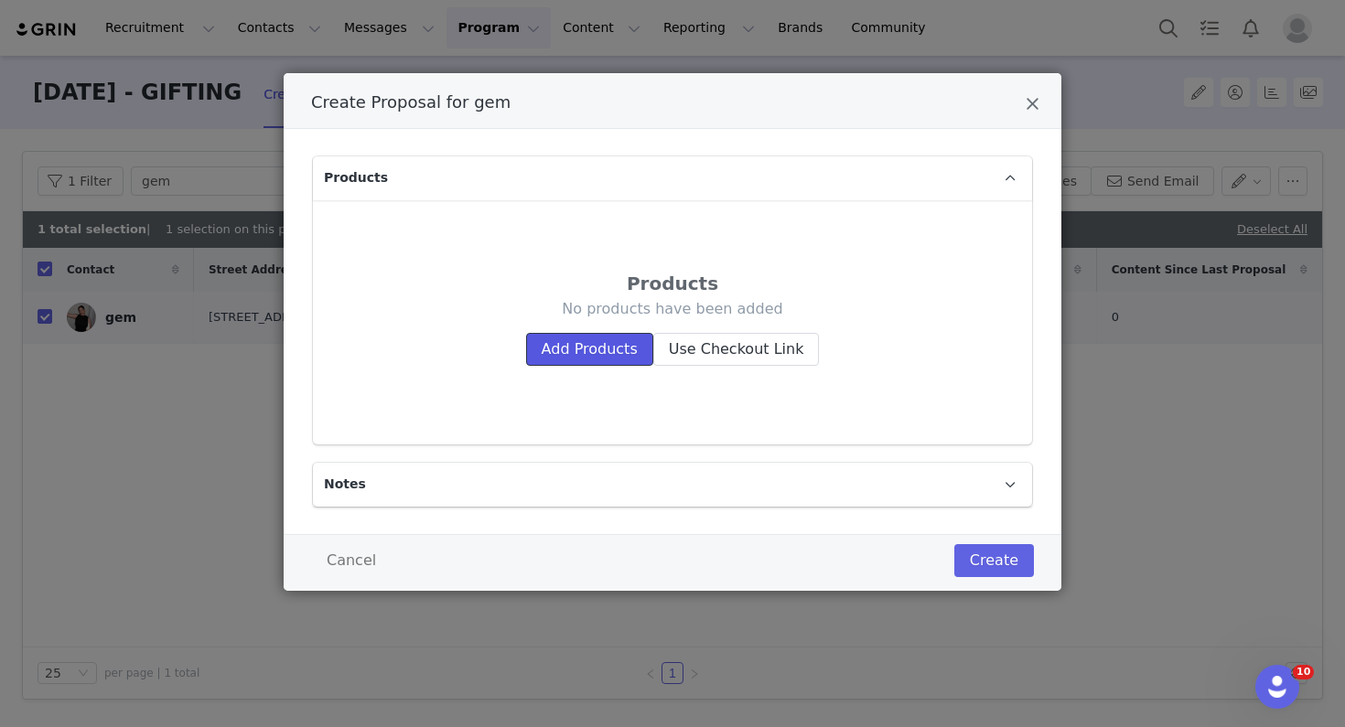
click at [599, 359] on button "Add Products" at bounding box center [589, 349] width 127 height 33
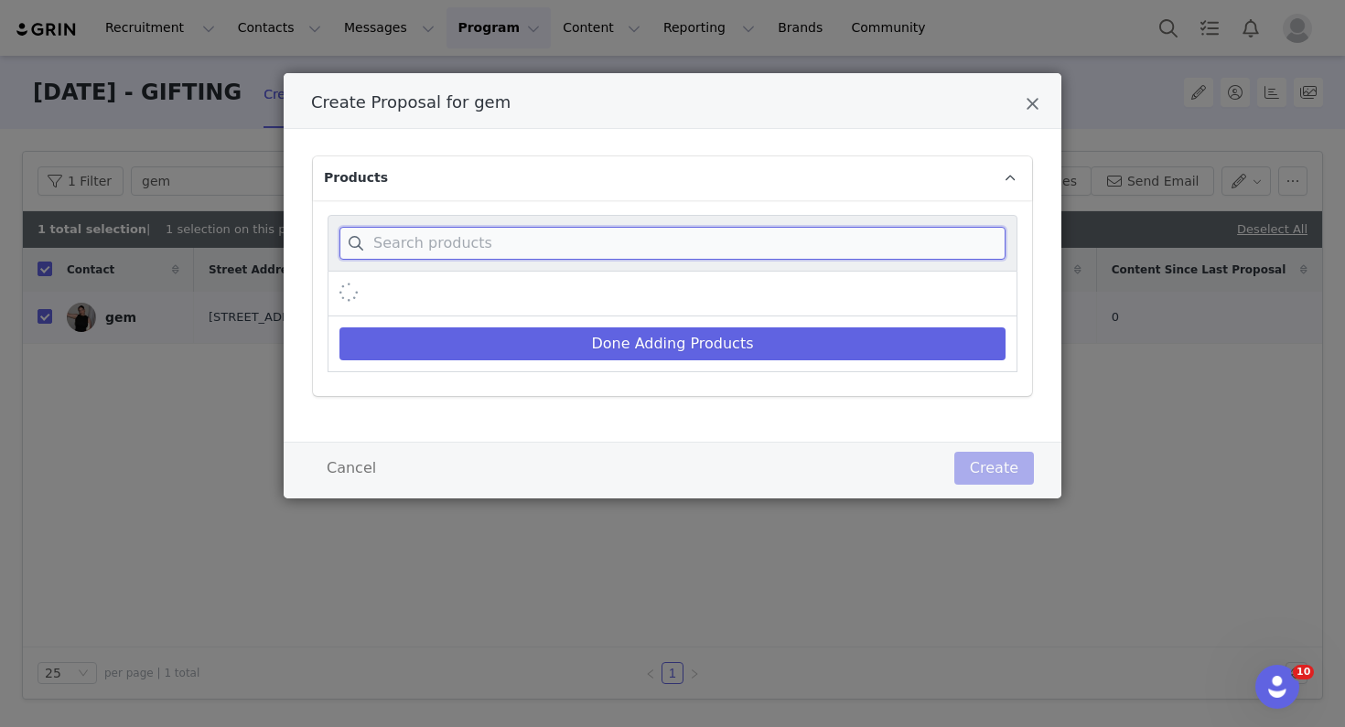
click at [607, 234] on input "Create Proposal for gem" at bounding box center [672, 243] width 666 height 33
paste input "[PERSON_NAME] Gown - Cream Ivory"
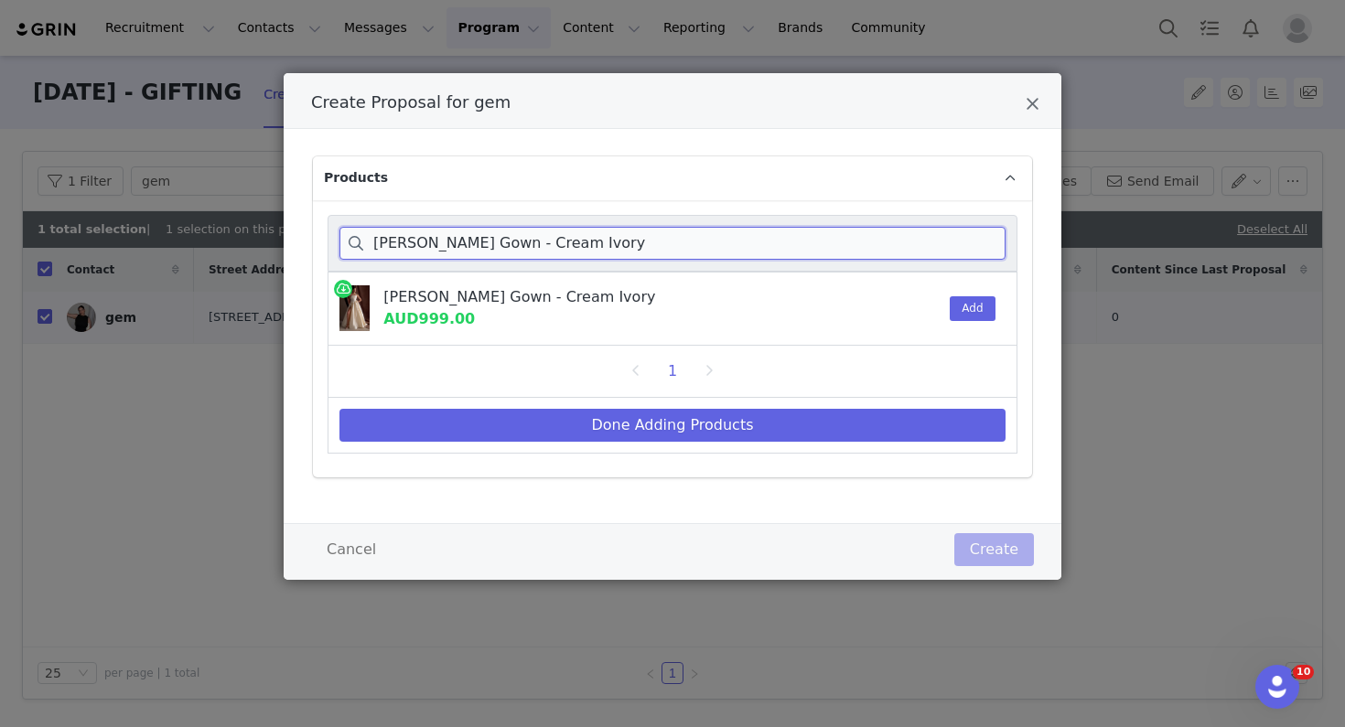
type input "[PERSON_NAME] Gown - Cream Ivory"
click at [949, 301] on div "Add" at bounding box center [967, 309] width 56 height 72
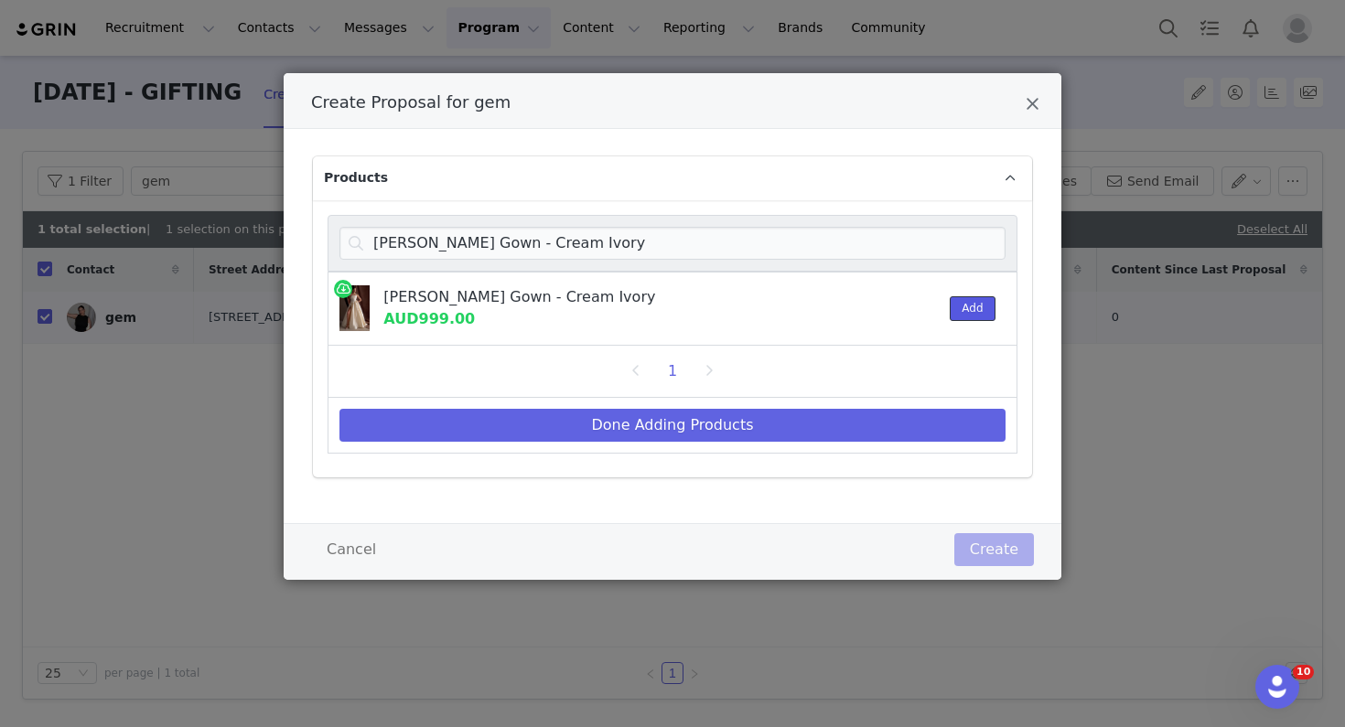
click at [959, 310] on button "Add" at bounding box center [972, 308] width 45 height 25
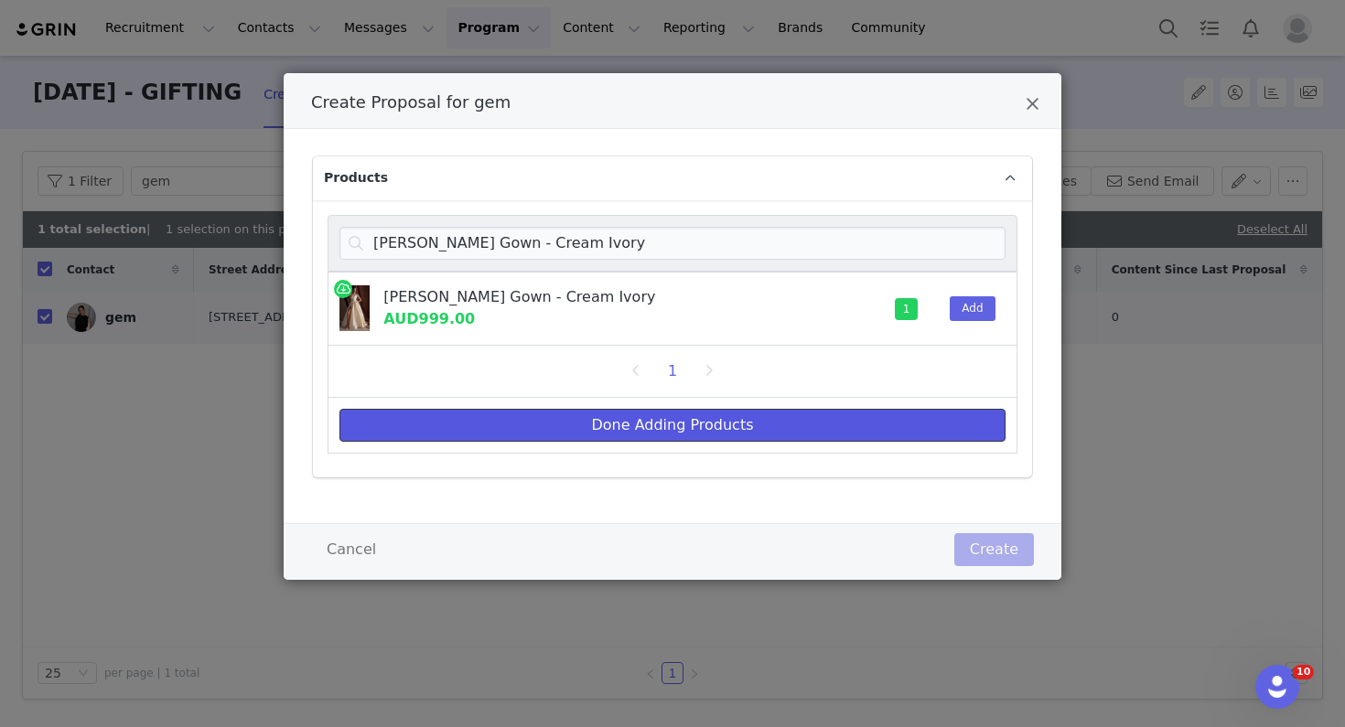
click at [800, 428] on button "Done Adding Products" at bounding box center [672, 425] width 666 height 33
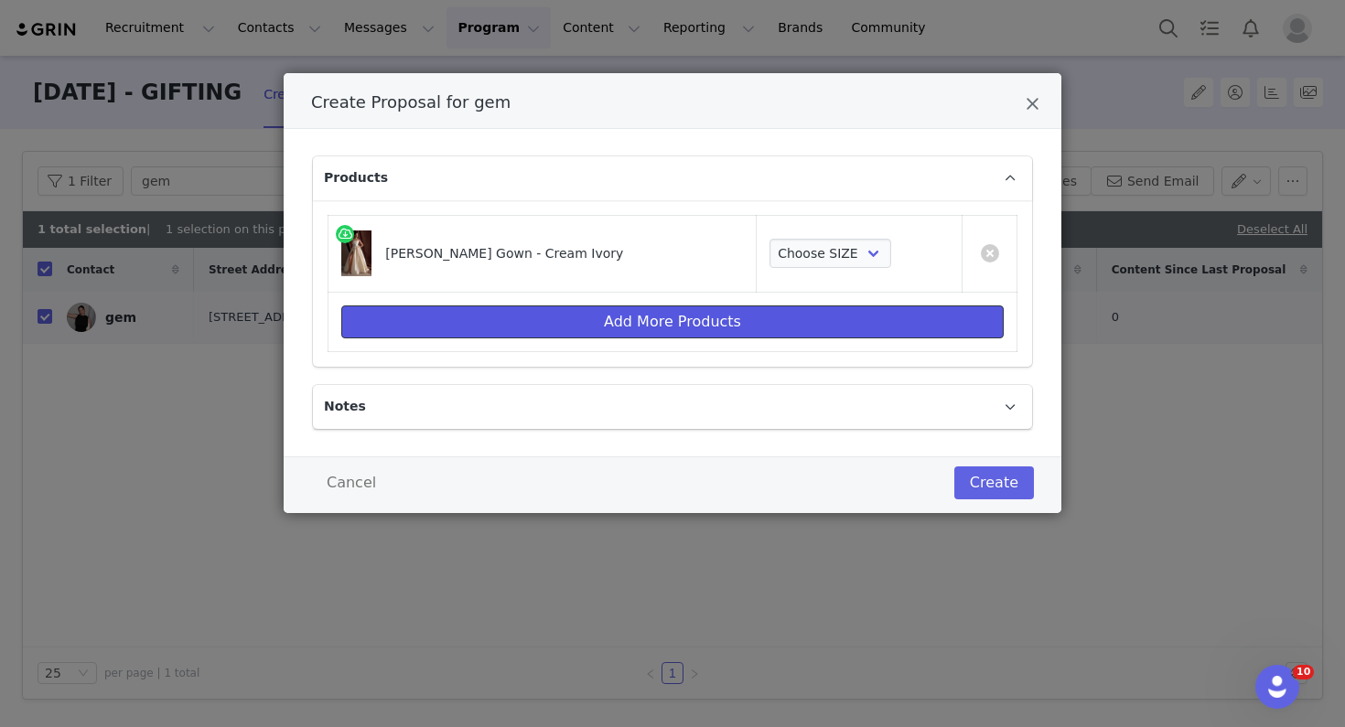
click at [730, 331] on button "Add More Products" at bounding box center [672, 322] width 662 height 33
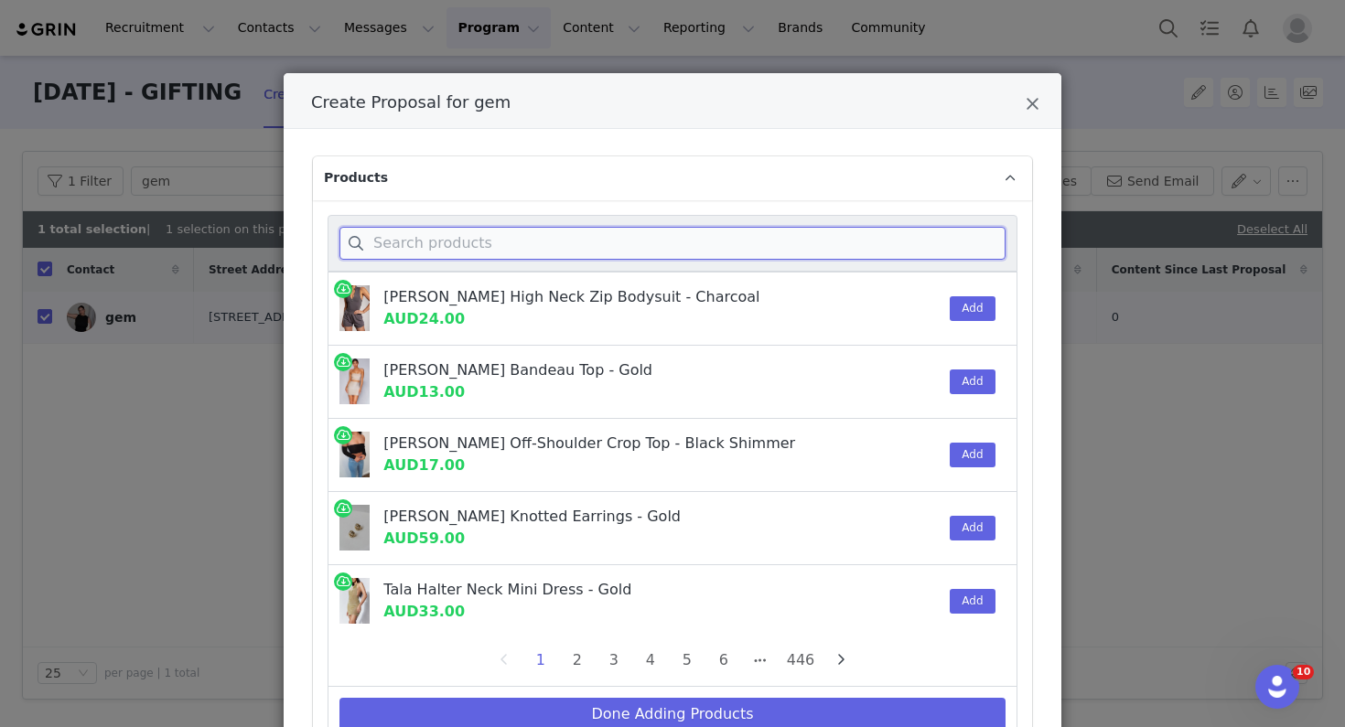
click at [679, 239] on input "Create Proposal for gem" at bounding box center [672, 243] width 666 height 33
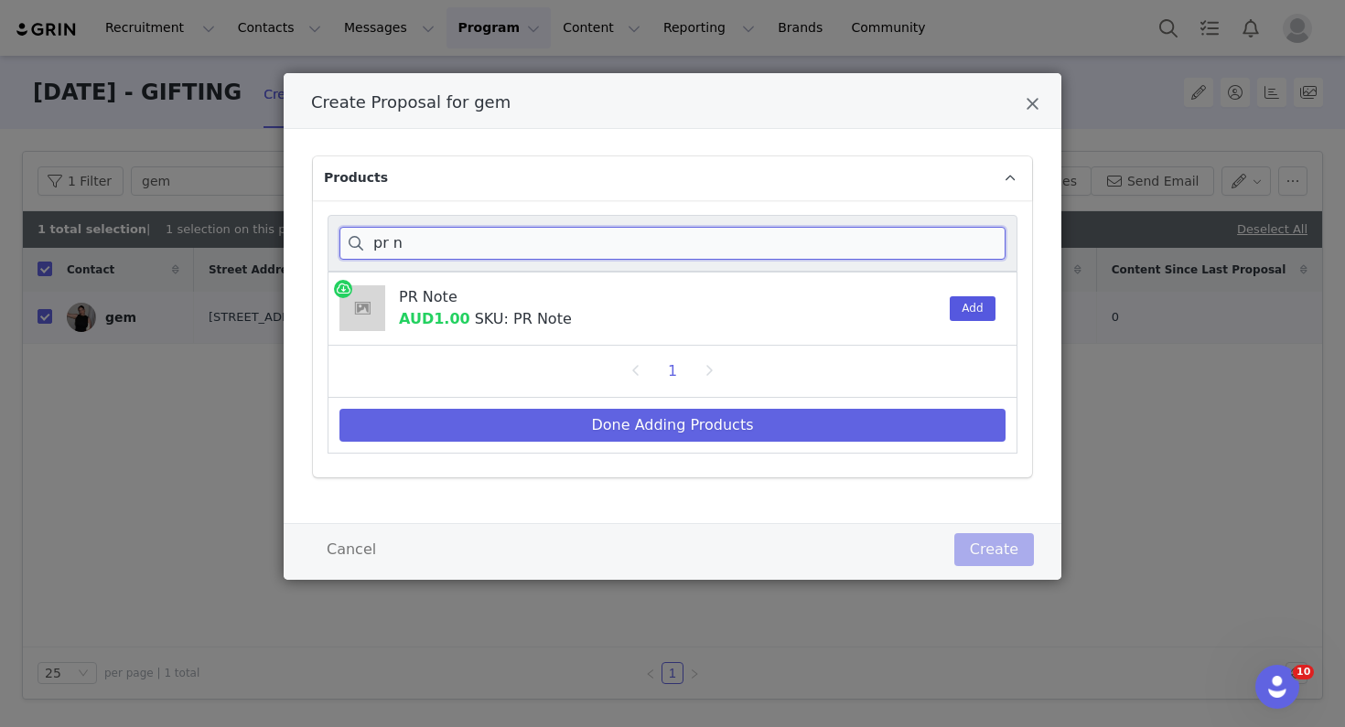
type input "pr n"
click at [981, 312] on button "Add" at bounding box center [972, 308] width 45 height 25
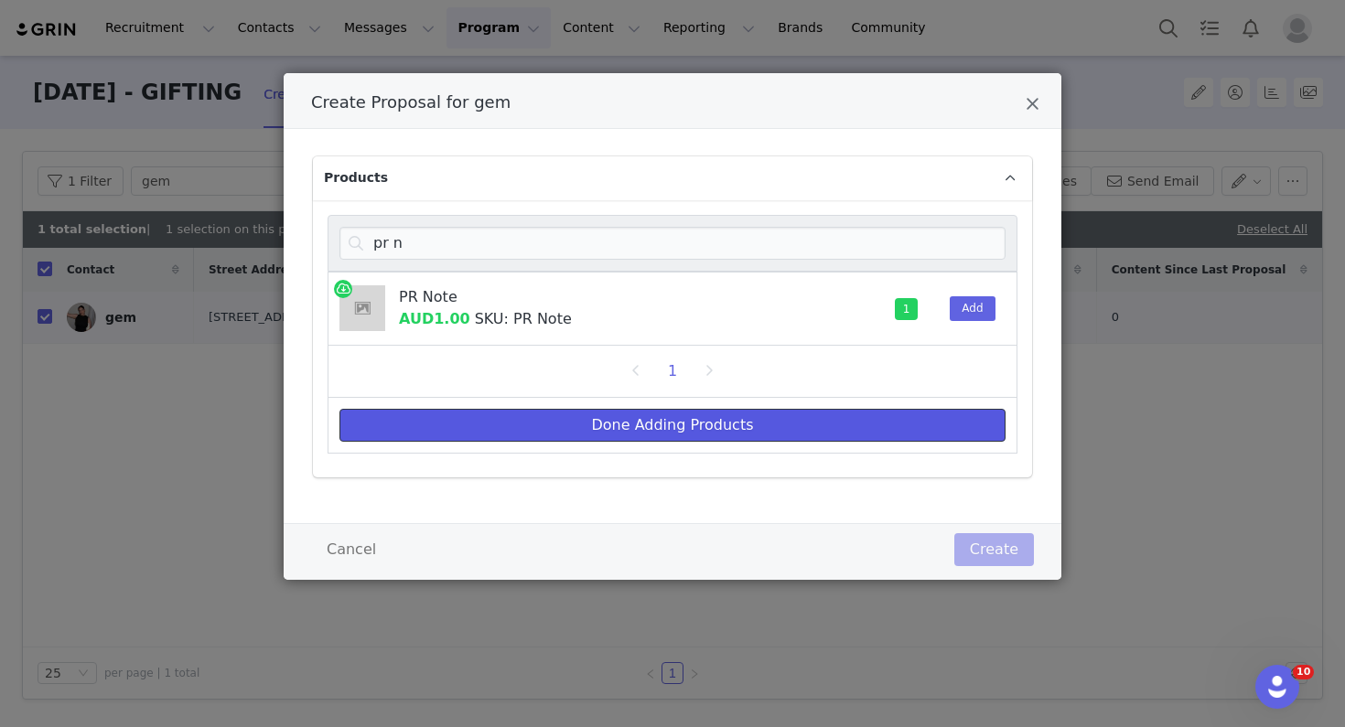
click at [618, 419] on button "Done Adding Products" at bounding box center [672, 425] width 666 height 33
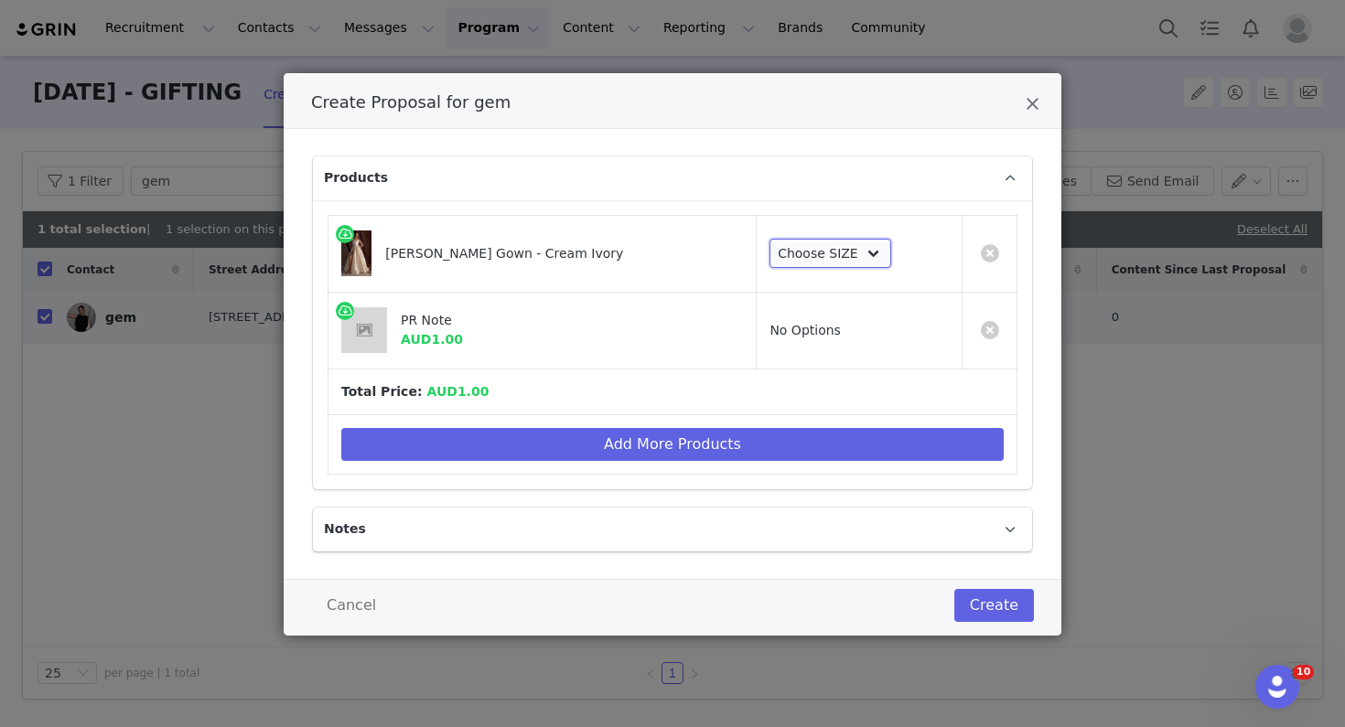
click at [806, 249] on select "Choose SIZE XXS XS S M L XL XXL 3XL" at bounding box center [830, 253] width 122 height 29
select select "26092531"
click at [769, 239] on select "Choose SIZE XXS XS S M L XL XXL 3XL" at bounding box center [830, 253] width 122 height 29
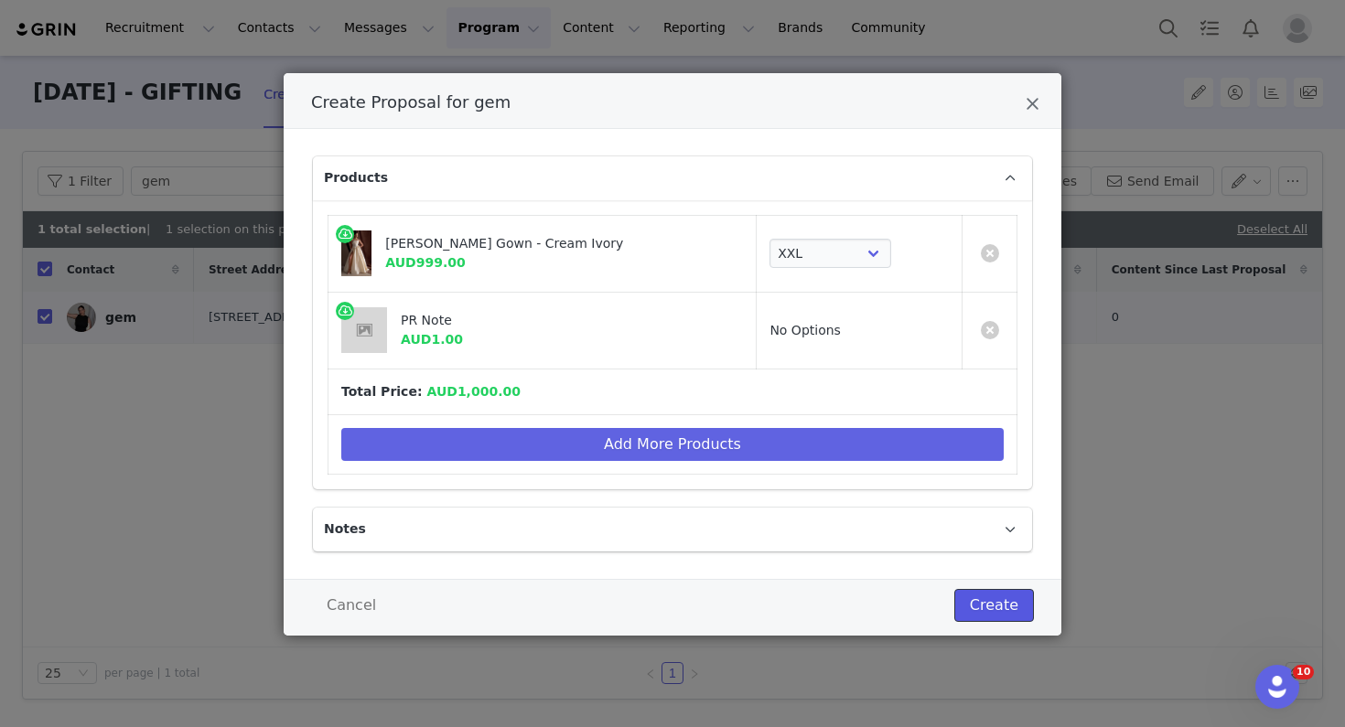
click at [979, 612] on button "Create" at bounding box center [994, 605] width 80 height 33
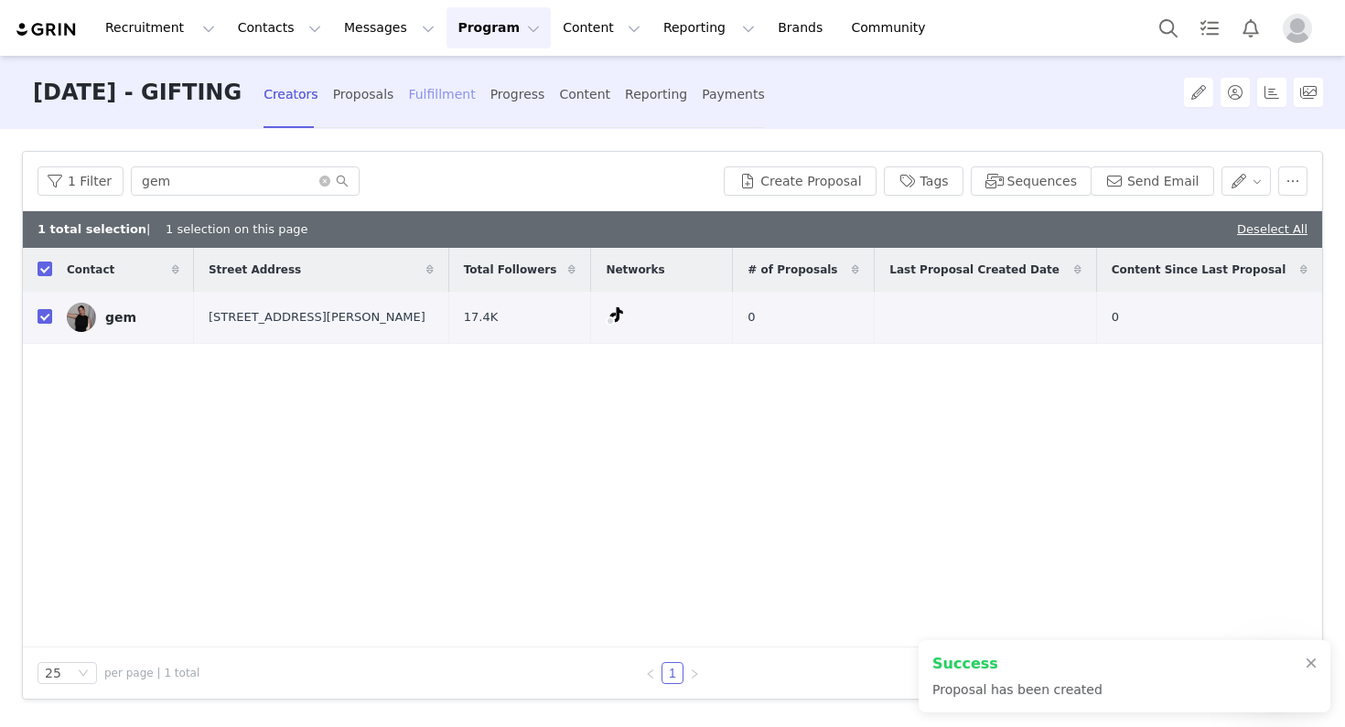
click at [475, 102] on div "Fulfillment" at bounding box center [441, 94] width 67 height 48
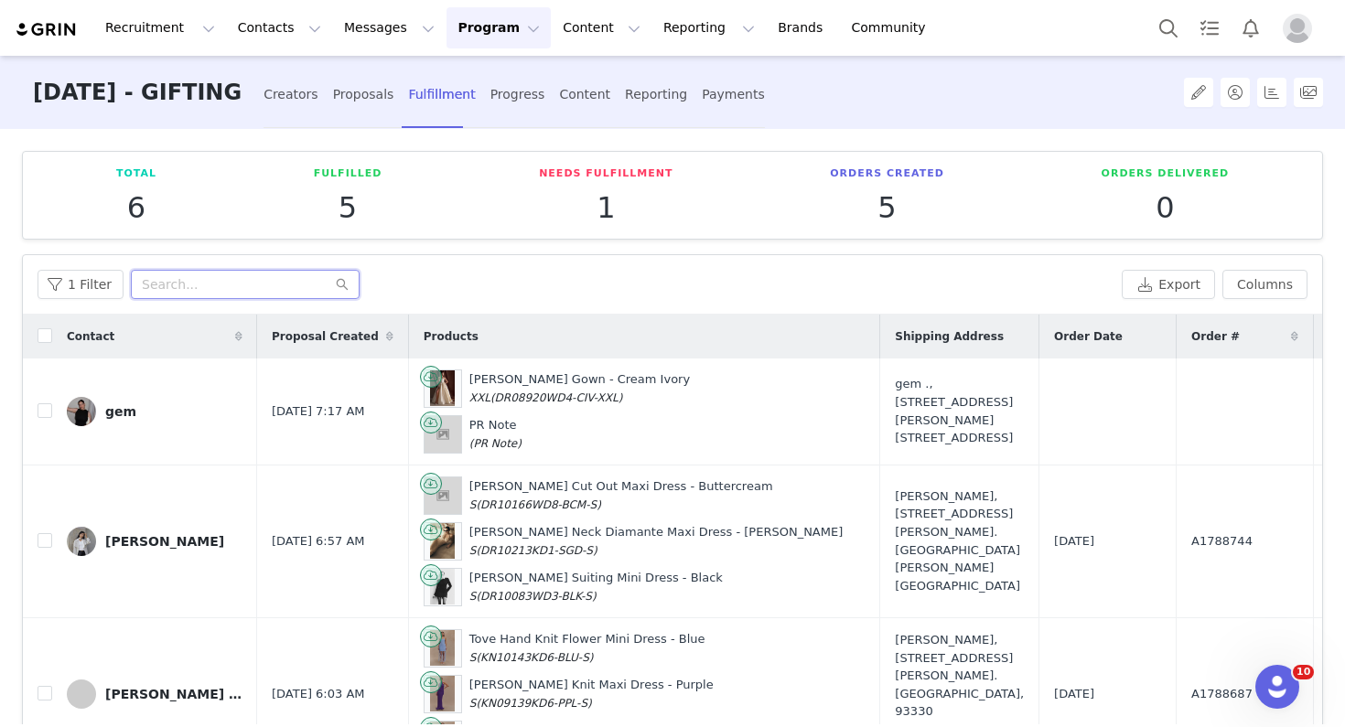
click at [189, 296] on input "text" at bounding box center [245, 284] width 229 height 29
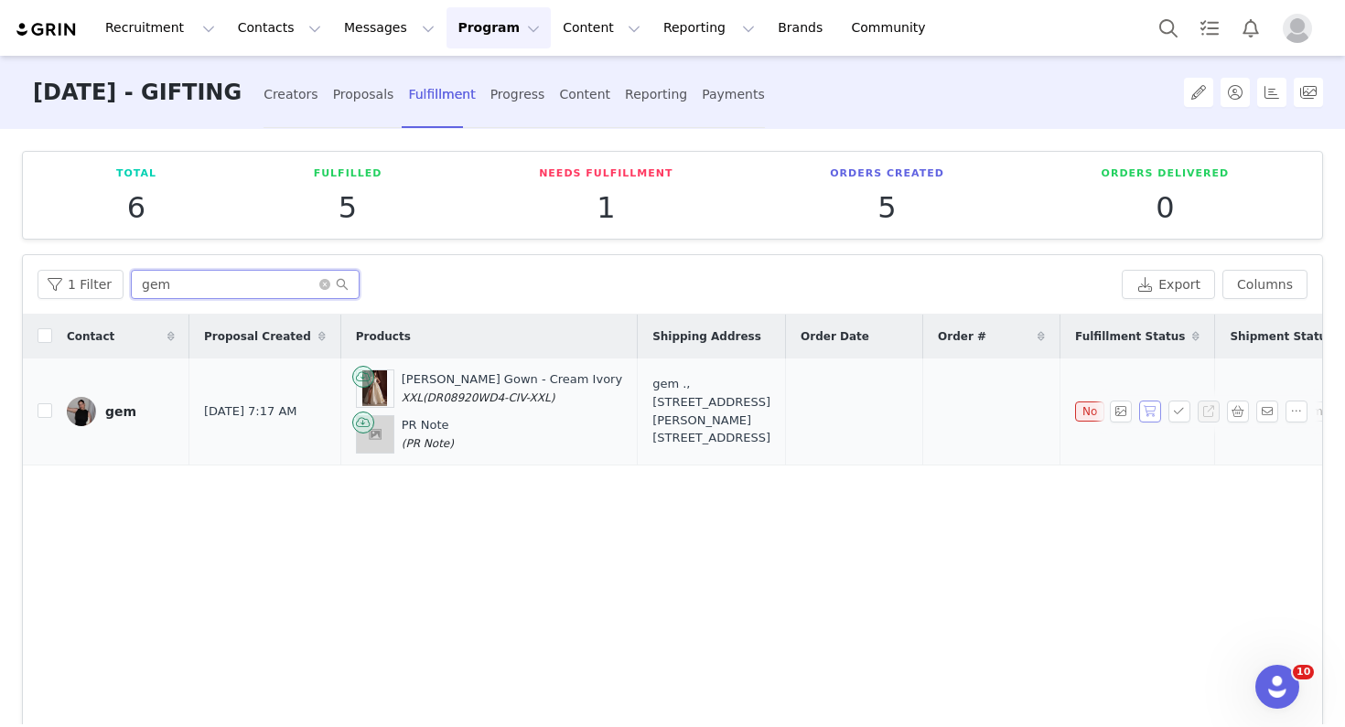
type input "gem"
click at [997, 423] on button "button" at bounding box center [1150, 412] width 22 height 22
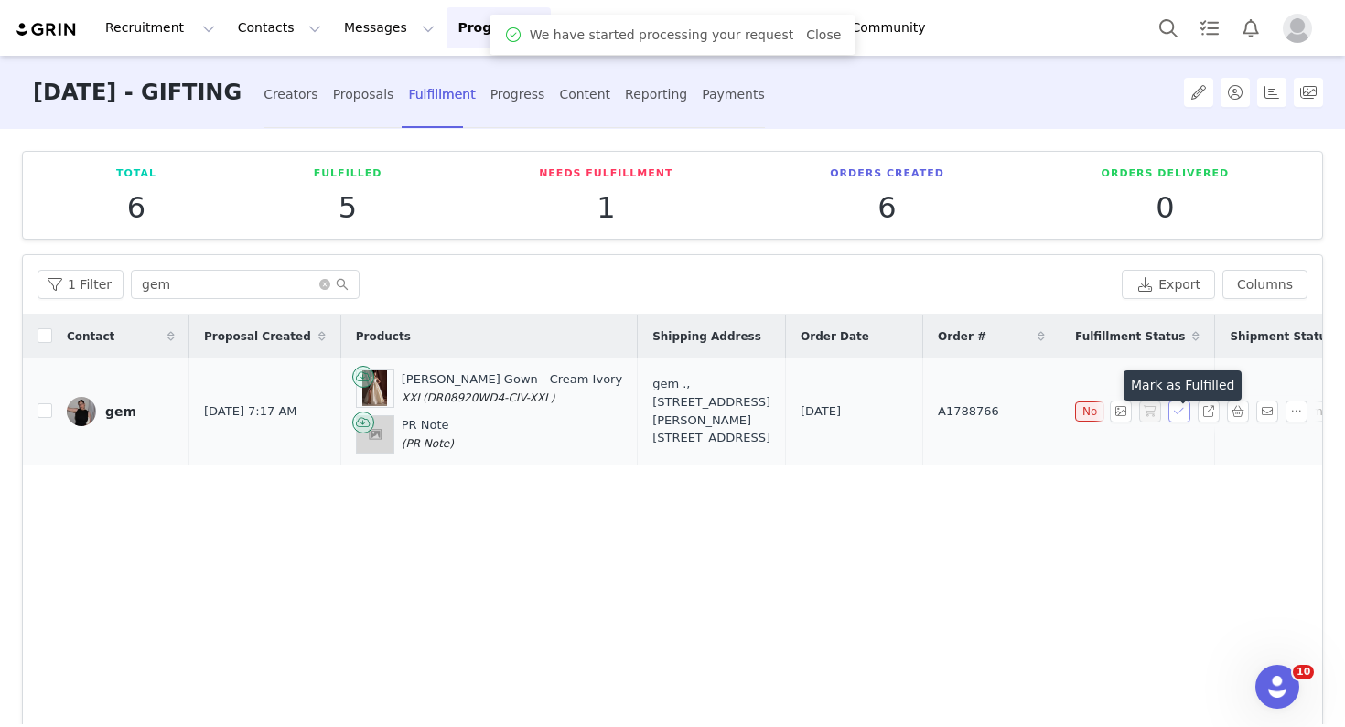
click at [997, 423] on button "button" at bounding box center [1179, 412] width 22 height 22
drag, startPoint x: 951, startPoint y: 428, endPoint x: 879, endPoint y: 424, distance: 72.4
click at [923, 424] on td "A1788766" at bounding box center [991, 412] width 137 height 107
copy span "A1788766"
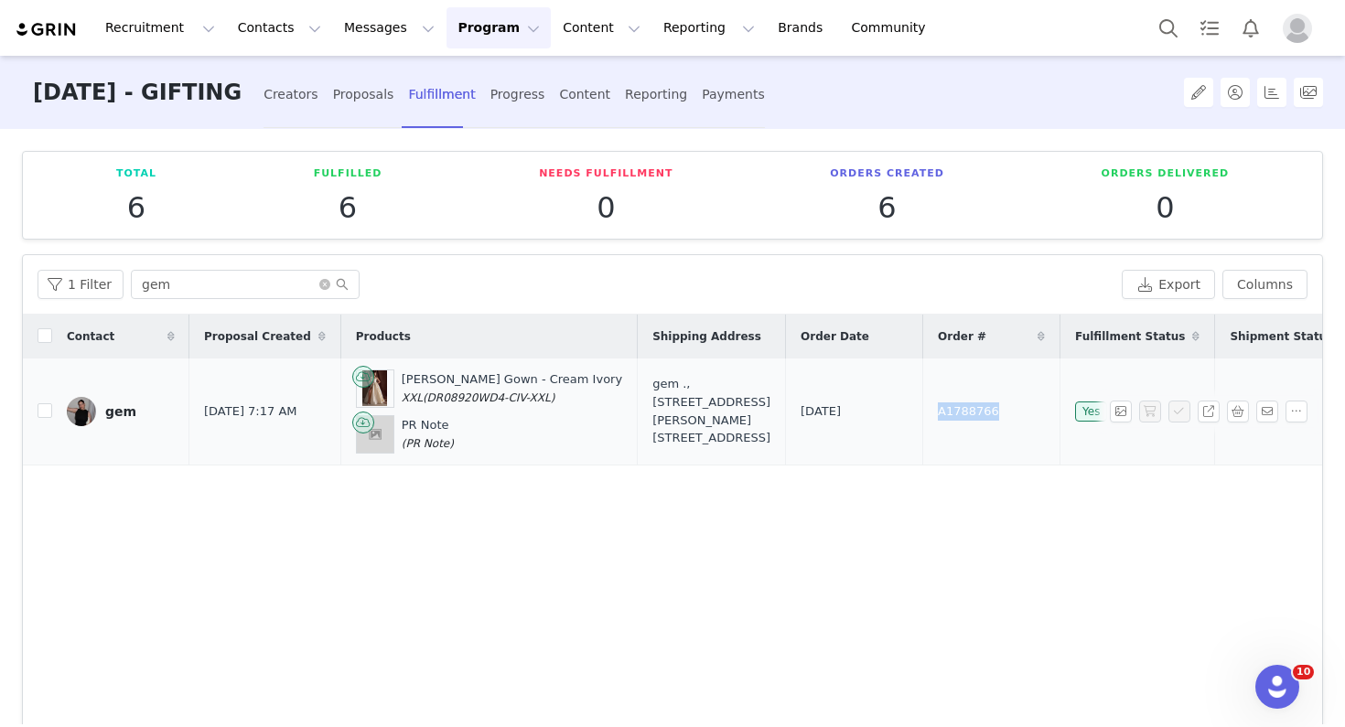
drag, startPoint x: 663, startPoint y: 467, endPoint x: 642, endPoint y: 380, distance: 90.3
click at [652, 380] on div "gem ., [STREET_ADDRESS][PERSON_NAME] [STREET_ADDRESS]" at bounding box center [711, 410] width 118 height 71
copy div "[STREET_ADDRESS][PERSON_NAME] [STREET_ADDRESS]"
